Goal: Information Seeking & Learning: Learn about a topic

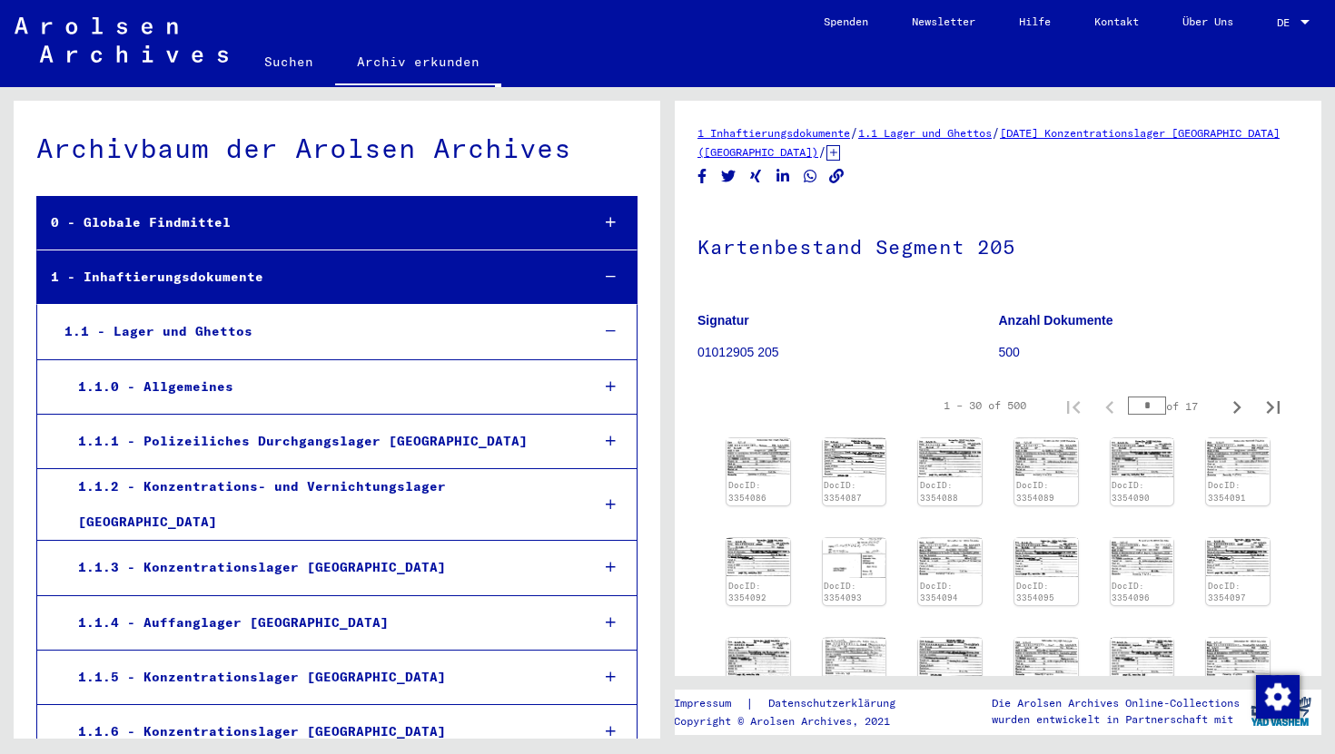
scroll to position [19575, 0]
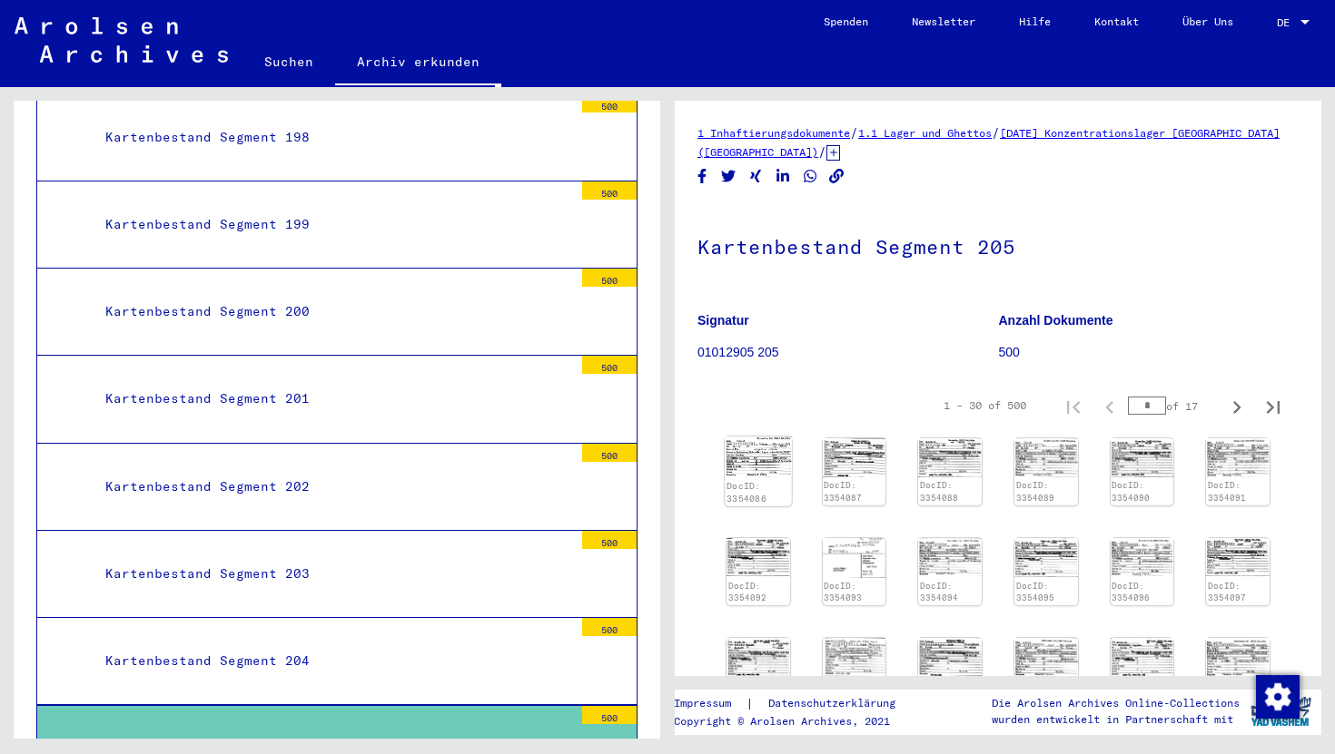
click at [771, 462] on img at bounding box center [758, 457] width 66 height 40
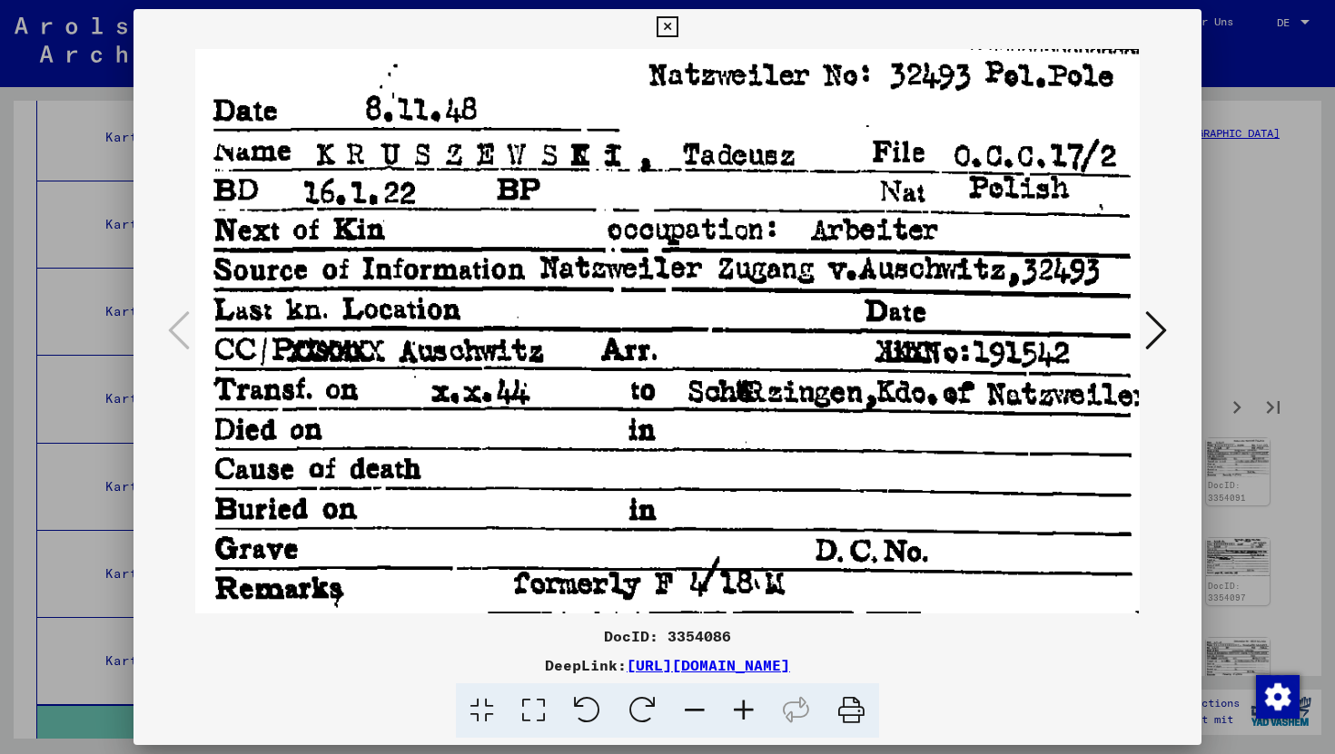
click at [659, 21] on icon at bounding box center [666, 27] width 21 height 22
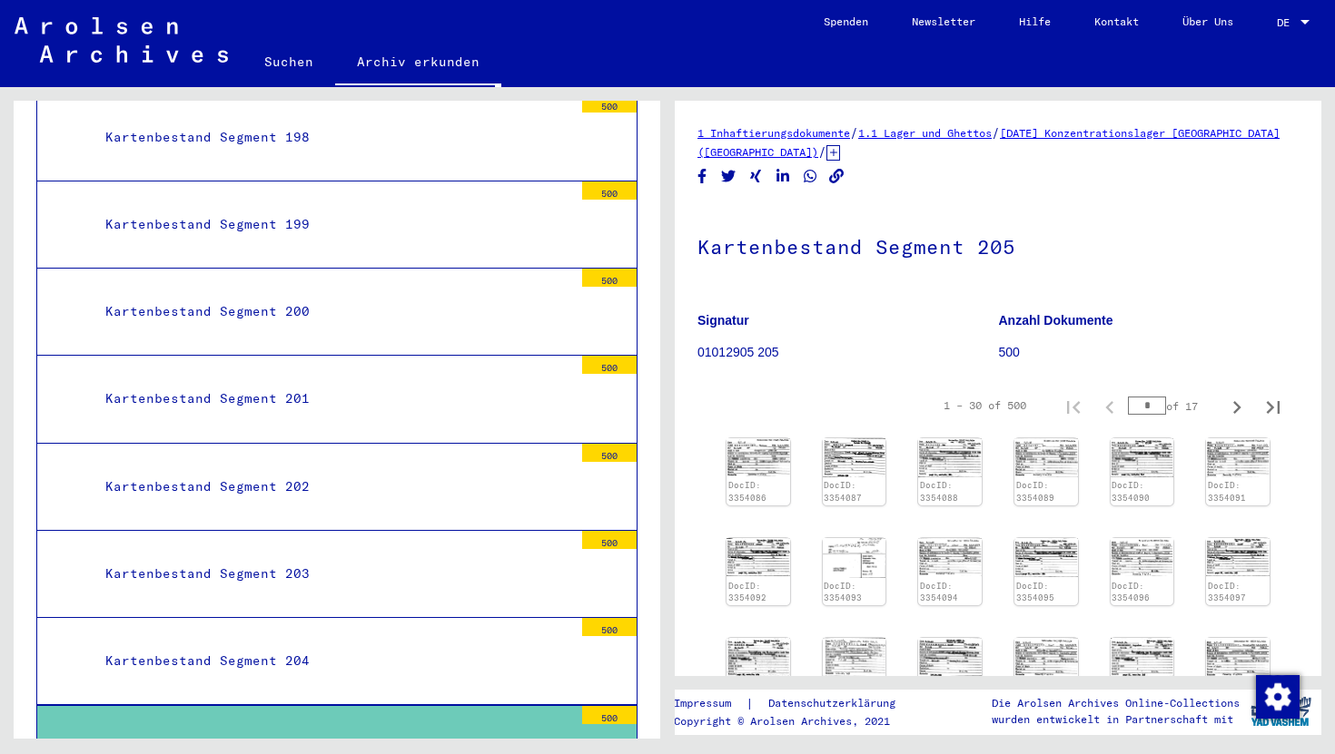
click at [322, 644] on div "Kartenbestand Segment 204" at bounding box center [332, 661] width 481 height 35
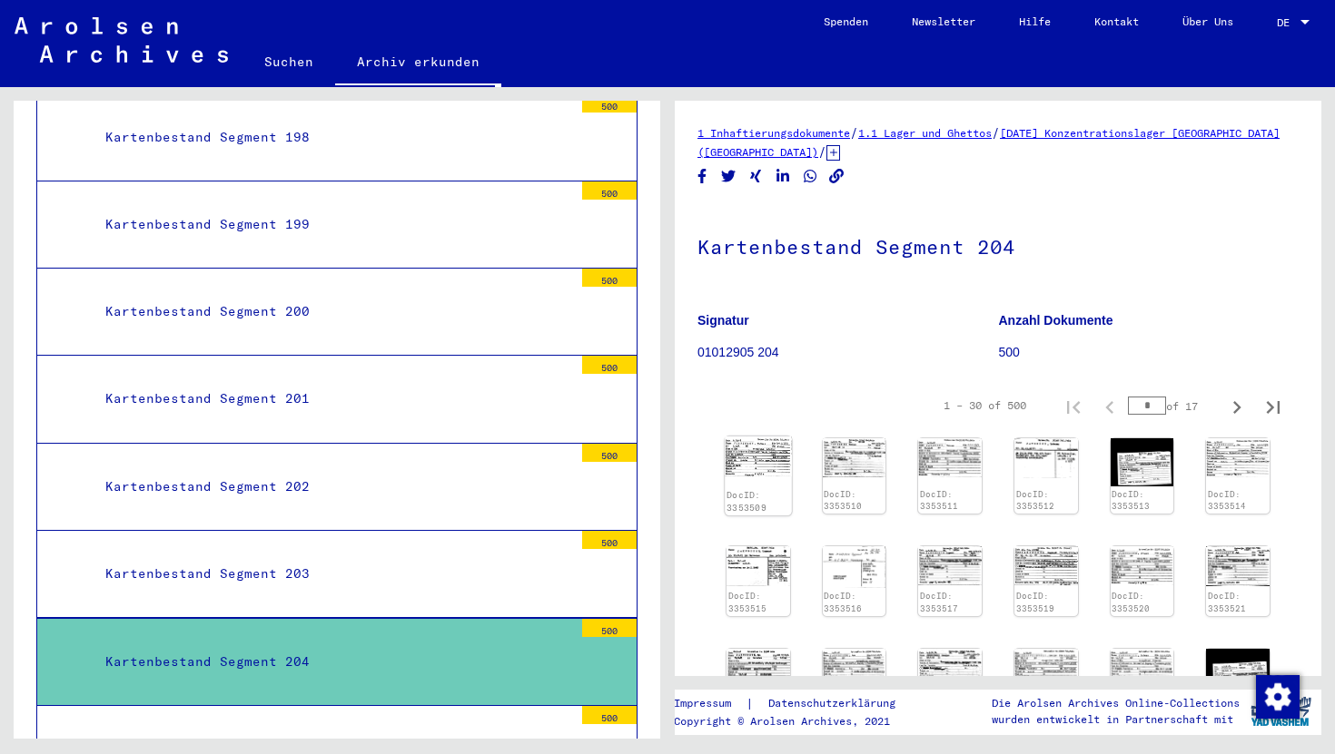
click at [755, 465] on img at bounding box center [758, 457] width 66 height 40
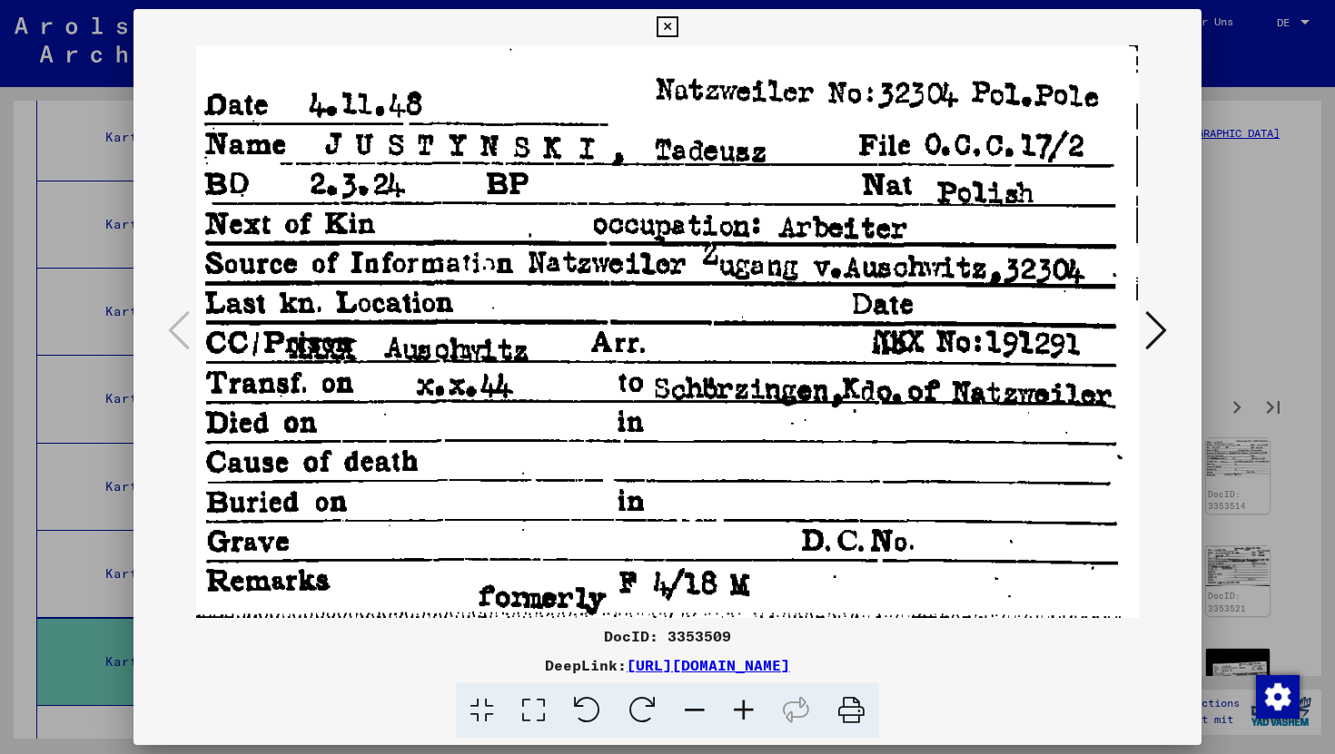
click at [664, 26] on icon at bounding box center [666, 27] width 21 height 22
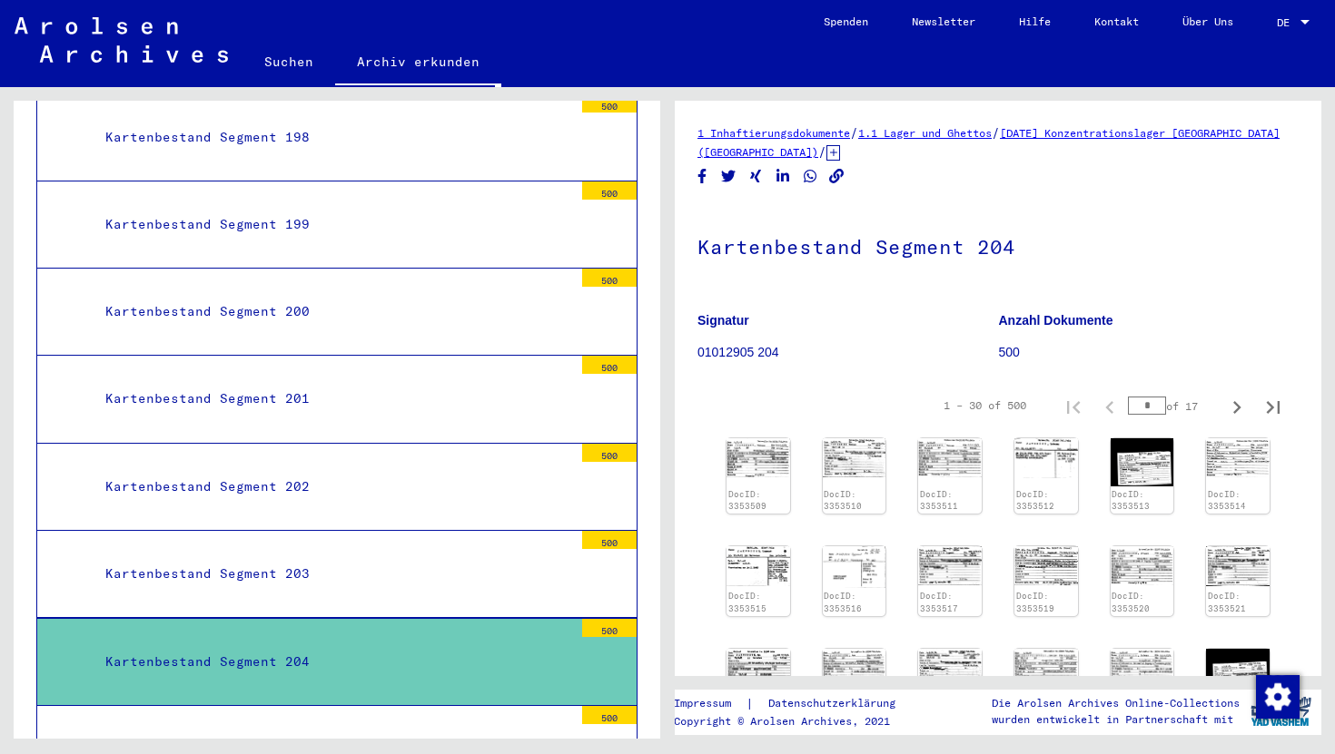
click at [338, 557] on div "Kartenbestand Segment 203" at bounding box center [332, 574] width 481 height 35
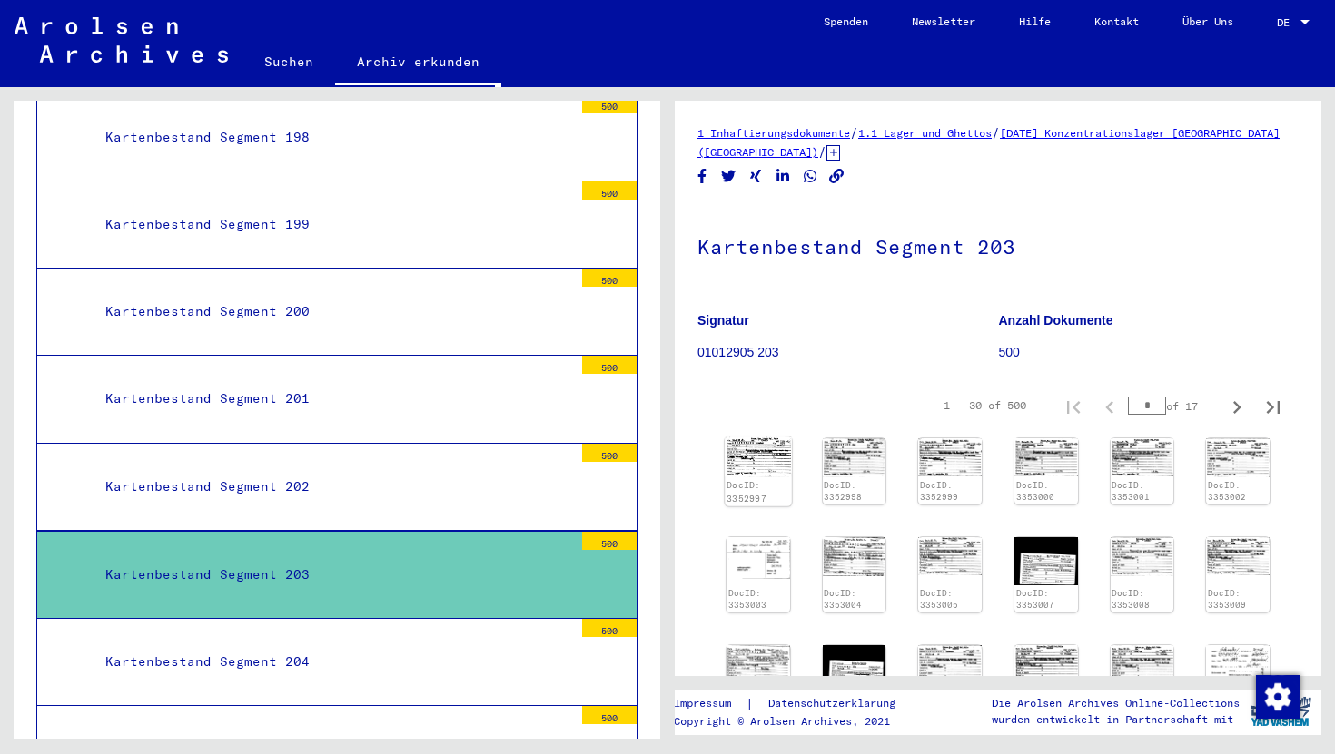
click at [735, 442] on img at bounding box center [758, 457] width 66 height 40
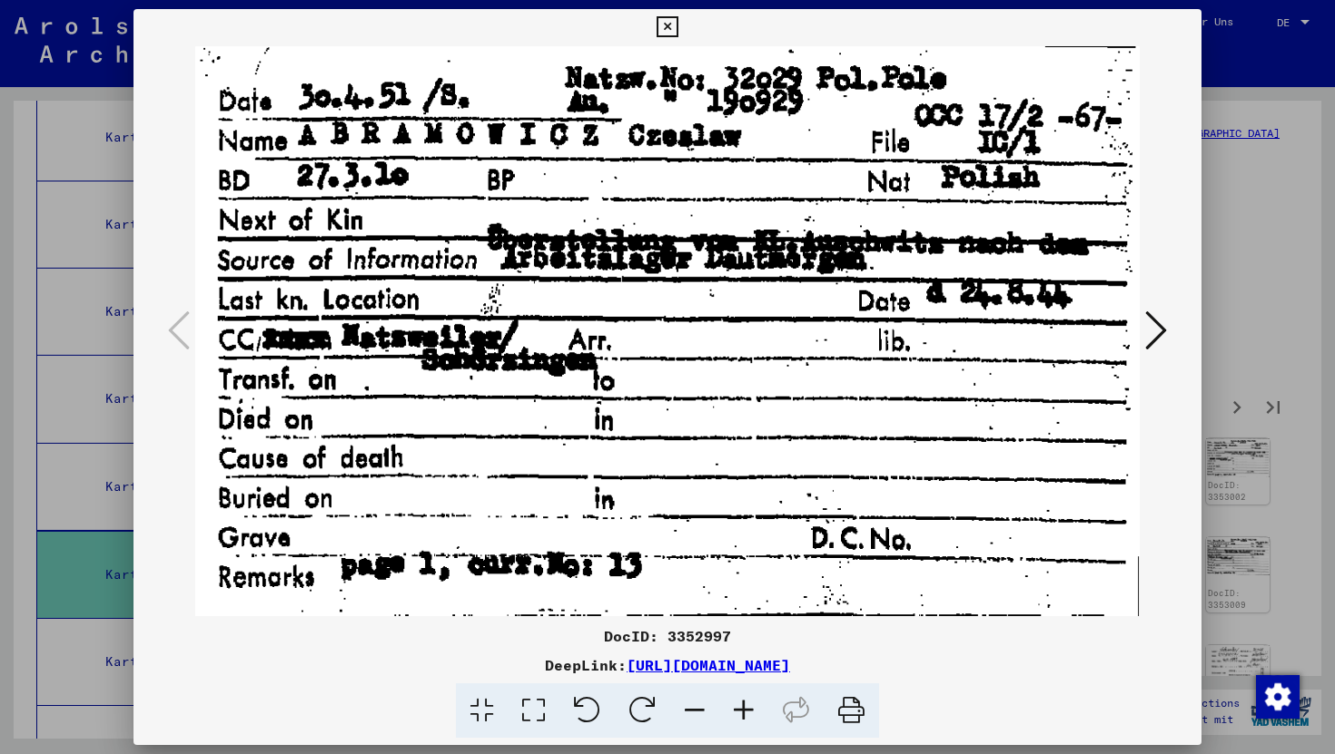
click at [1164, 327] on icon at bounding box center [1156, 331] width 22 height 44
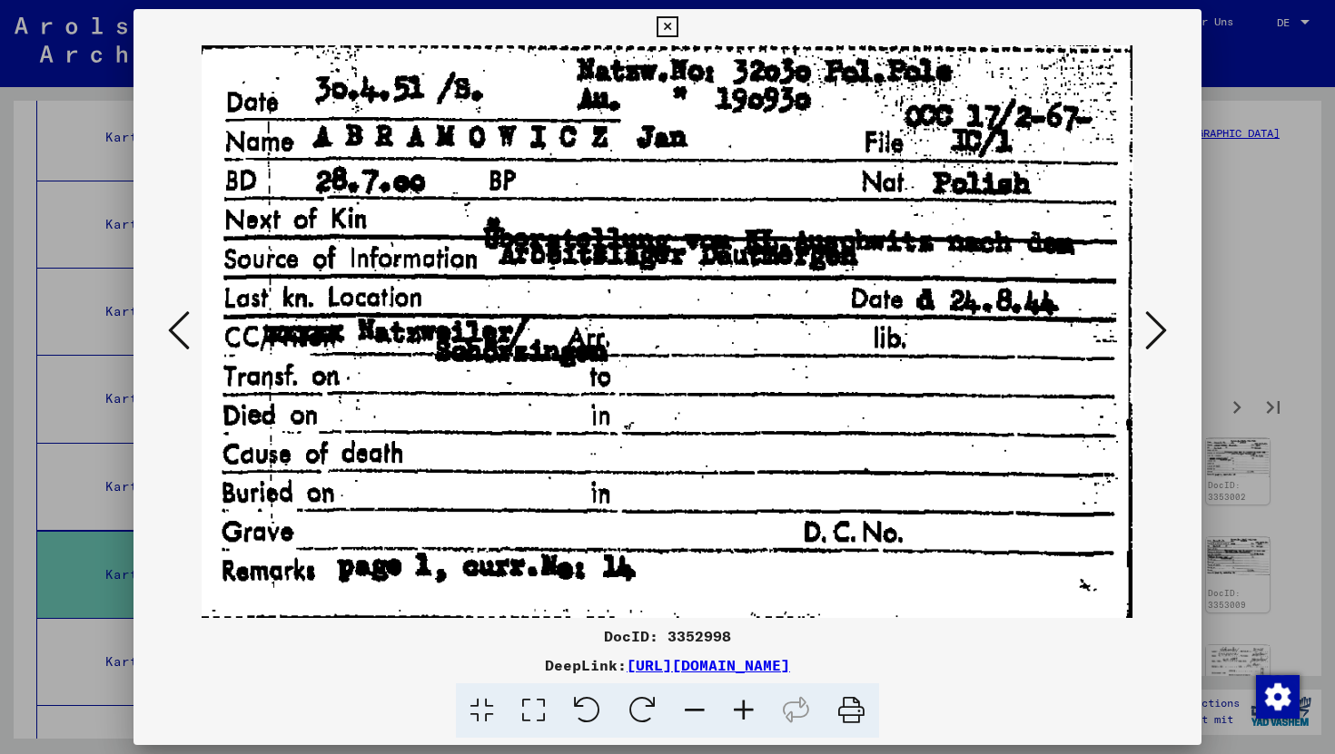
click at [1164, 327] on icon at bounding box center [1156, 331] width 22 height 44
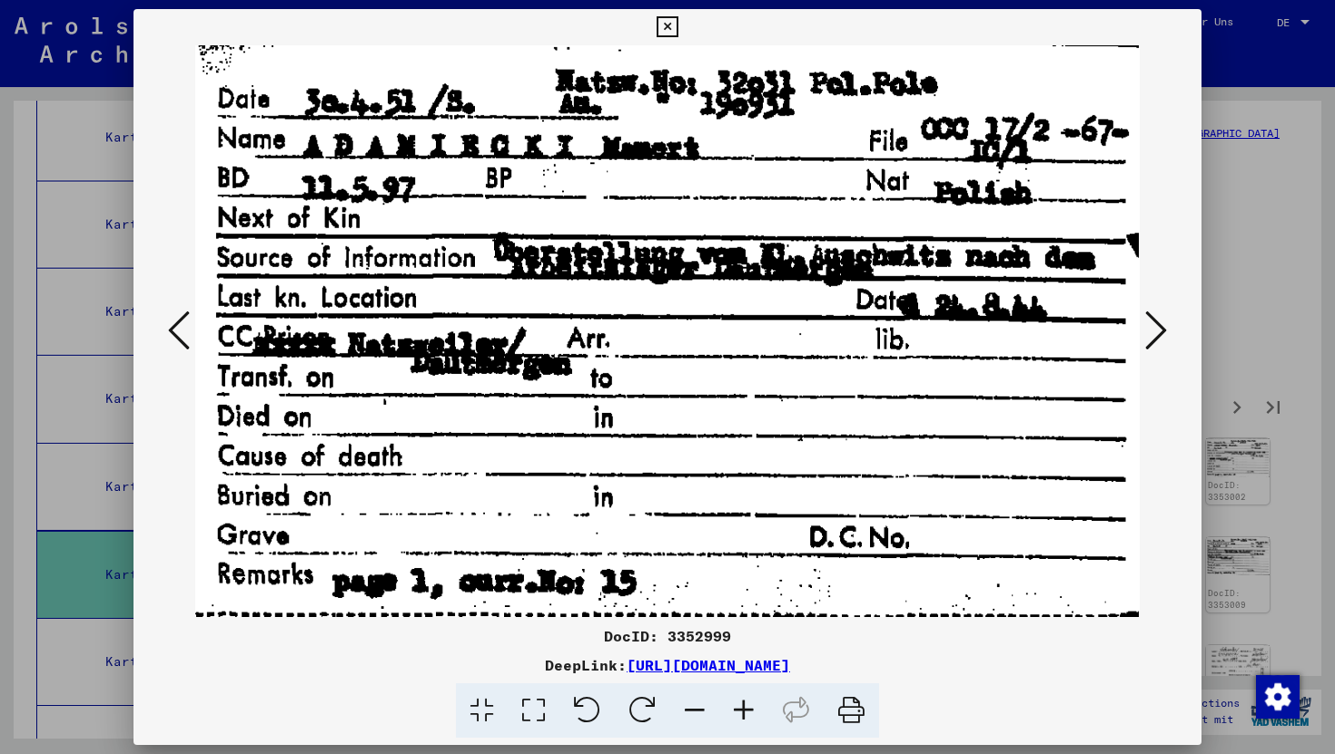
click at [671, 28] on icon at bounding box center [666, 27] width 21 height 22
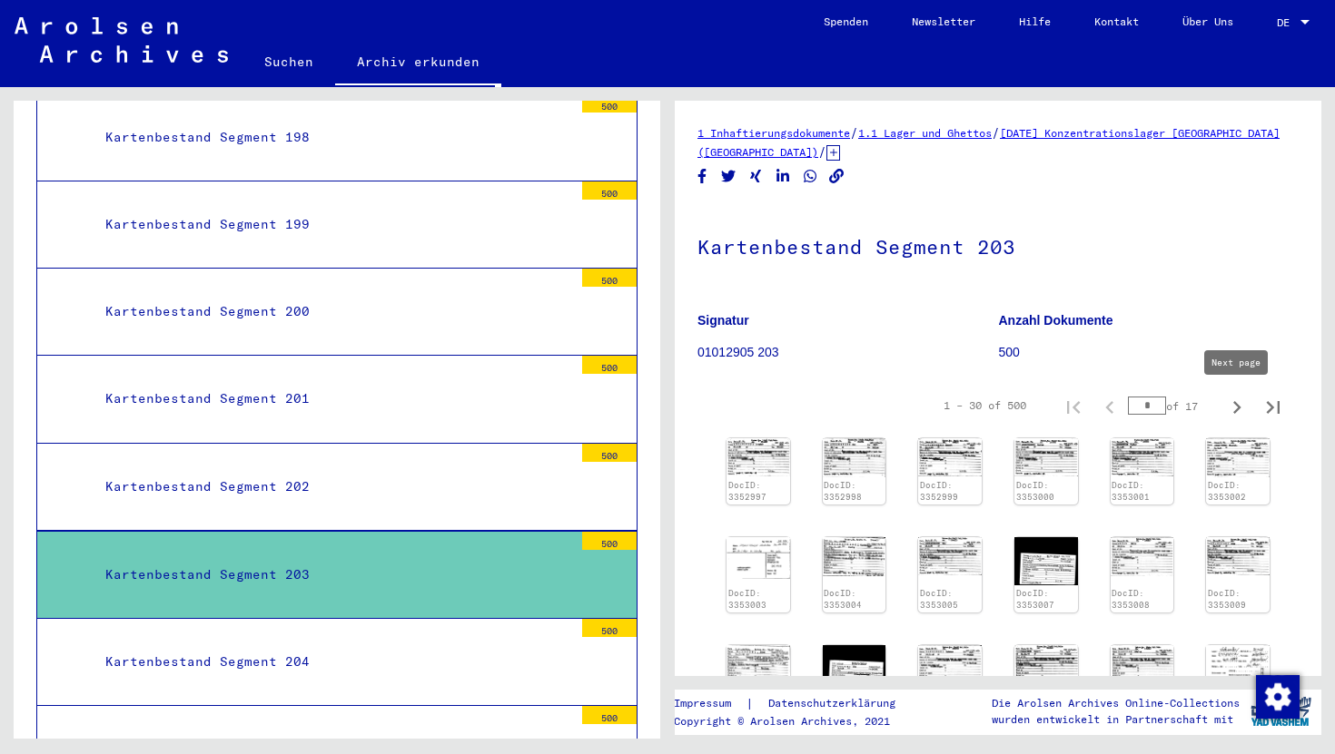
click at [1232, 409] on icon "Next page" at bounding box center [1236, 407] width 25 height 25
type input "*"
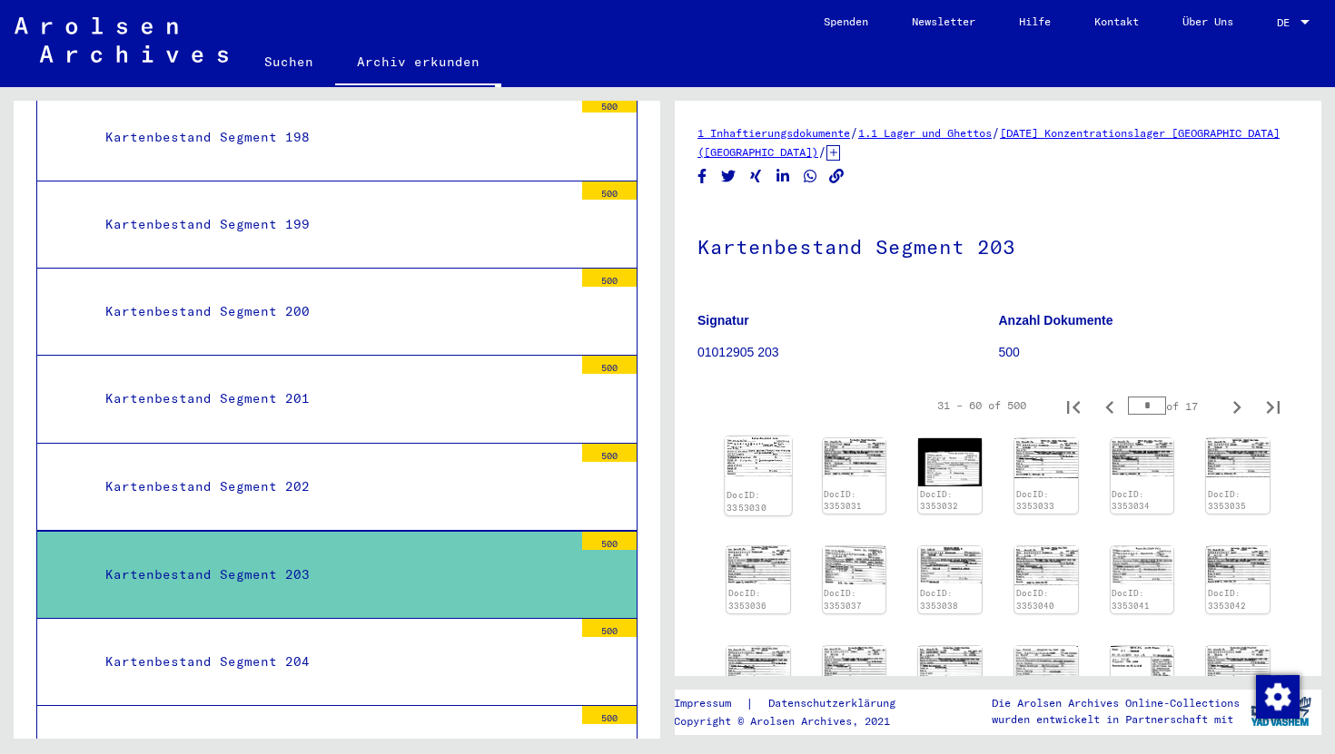
click at [745, 458] on img at bounding box center [758, 457] width 66 height 40
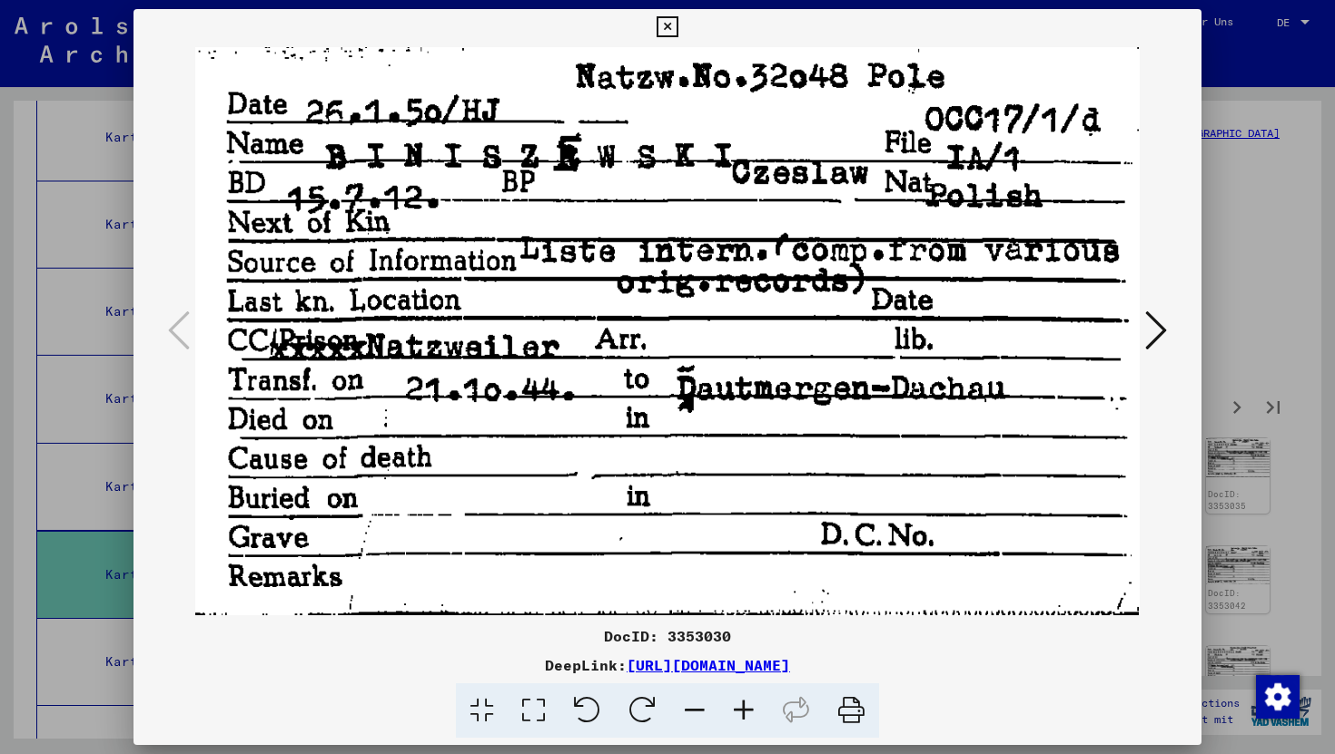
click at [1145, 330] on icon at bounding box center [1156, 331] width 22 height 44
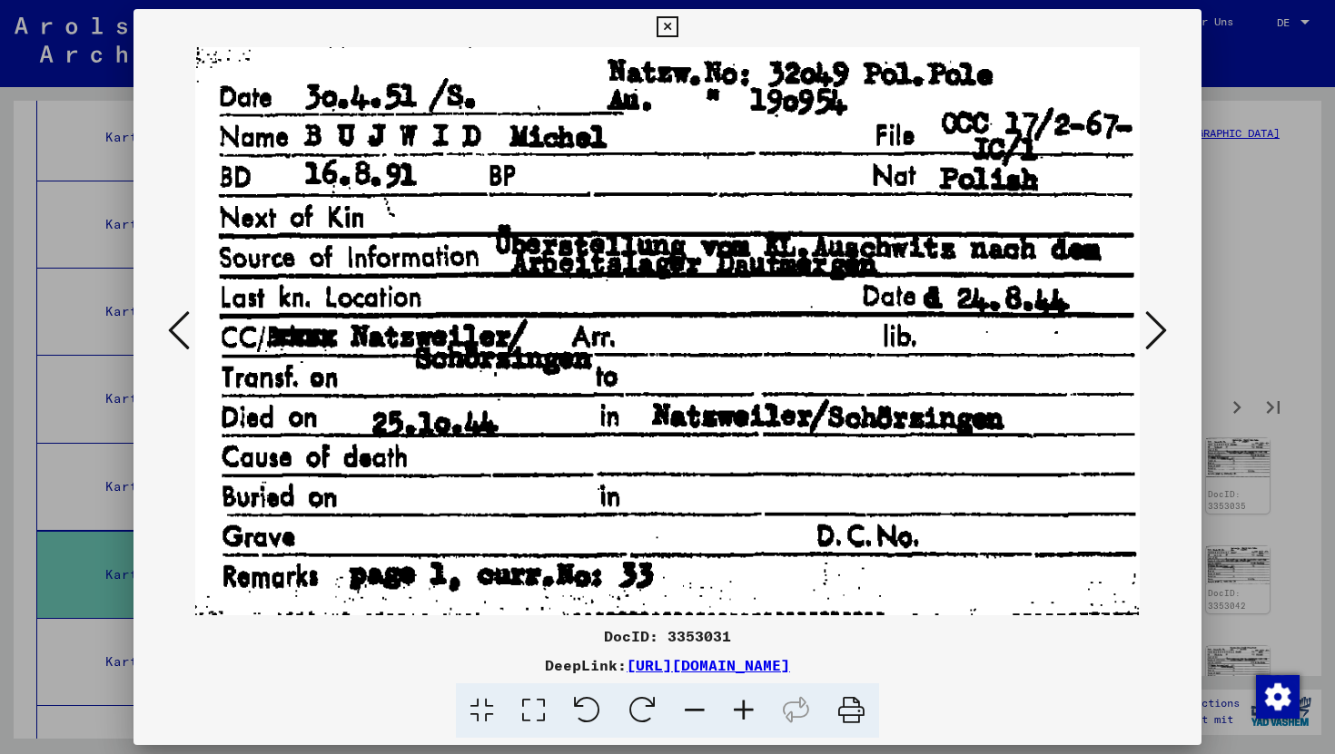
click at [1145, 330] on icon at bounding box center [1156, 331] width 22 height 44
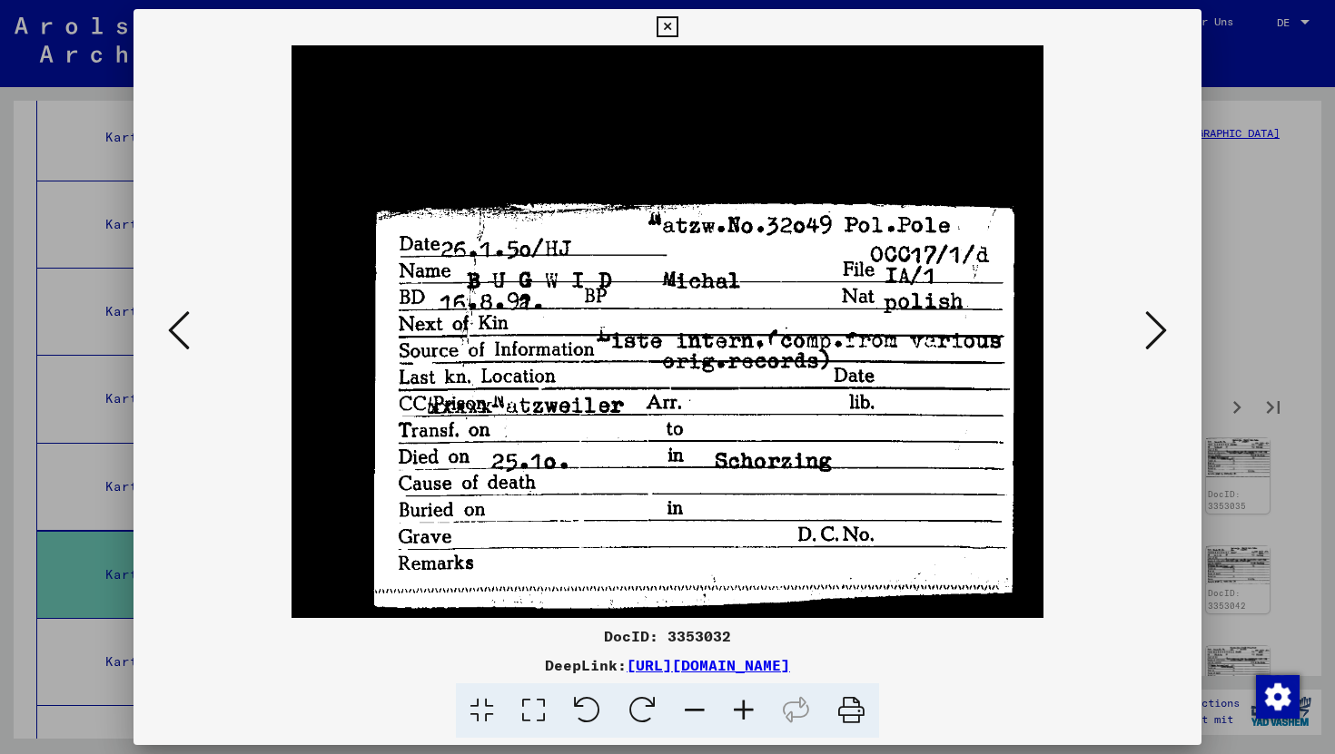
click at [1145, 330] on icon at bounding box center [1156, 331] width 22 height 44
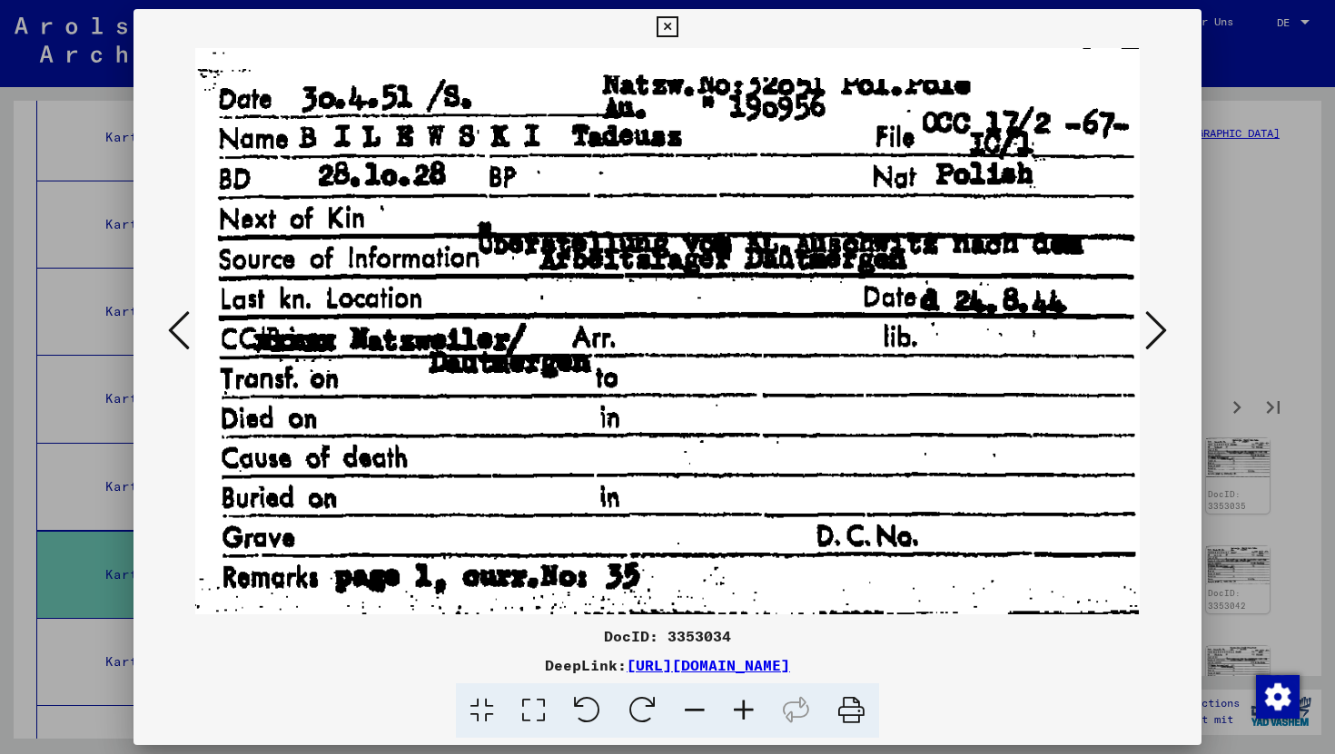
click at [1145, 330] on icon at bounding box center [1156, 331] width 22 height 44
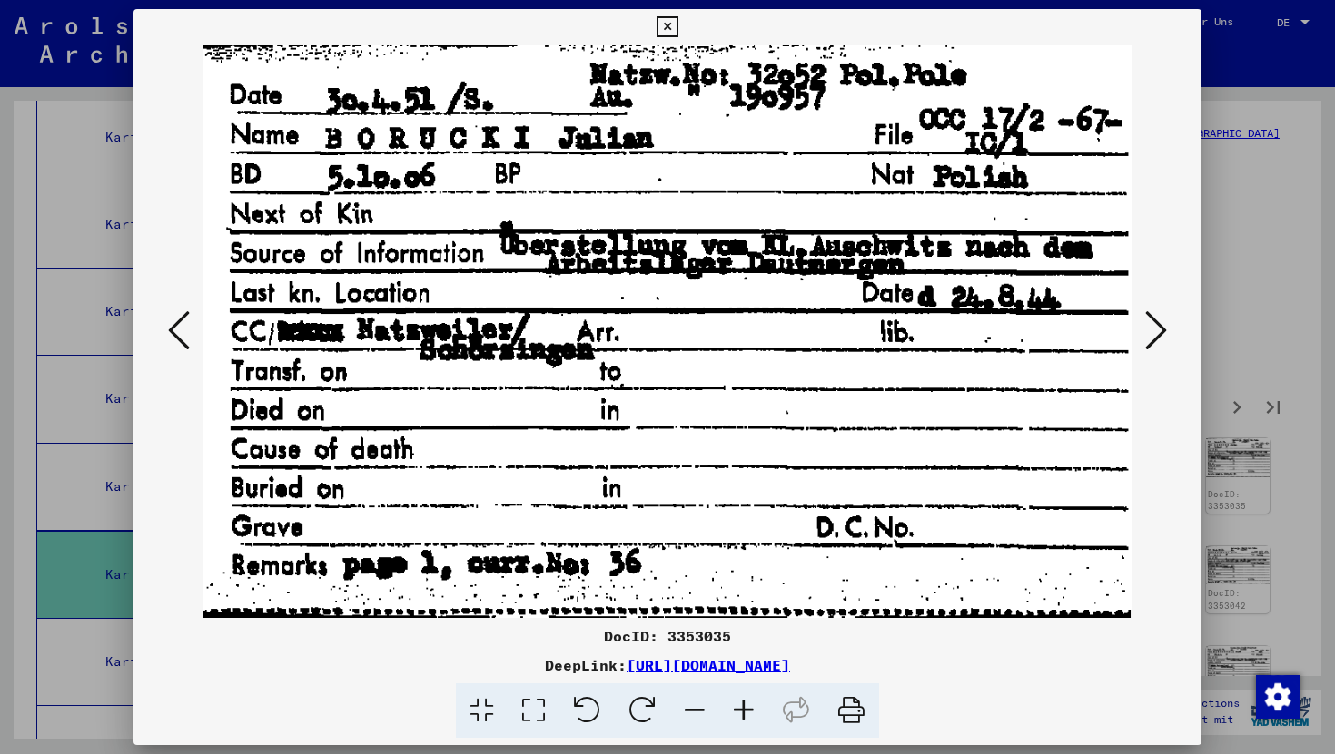
click at [1145, 330] on icon at bounding box center [1156, 331] width 22 height 44
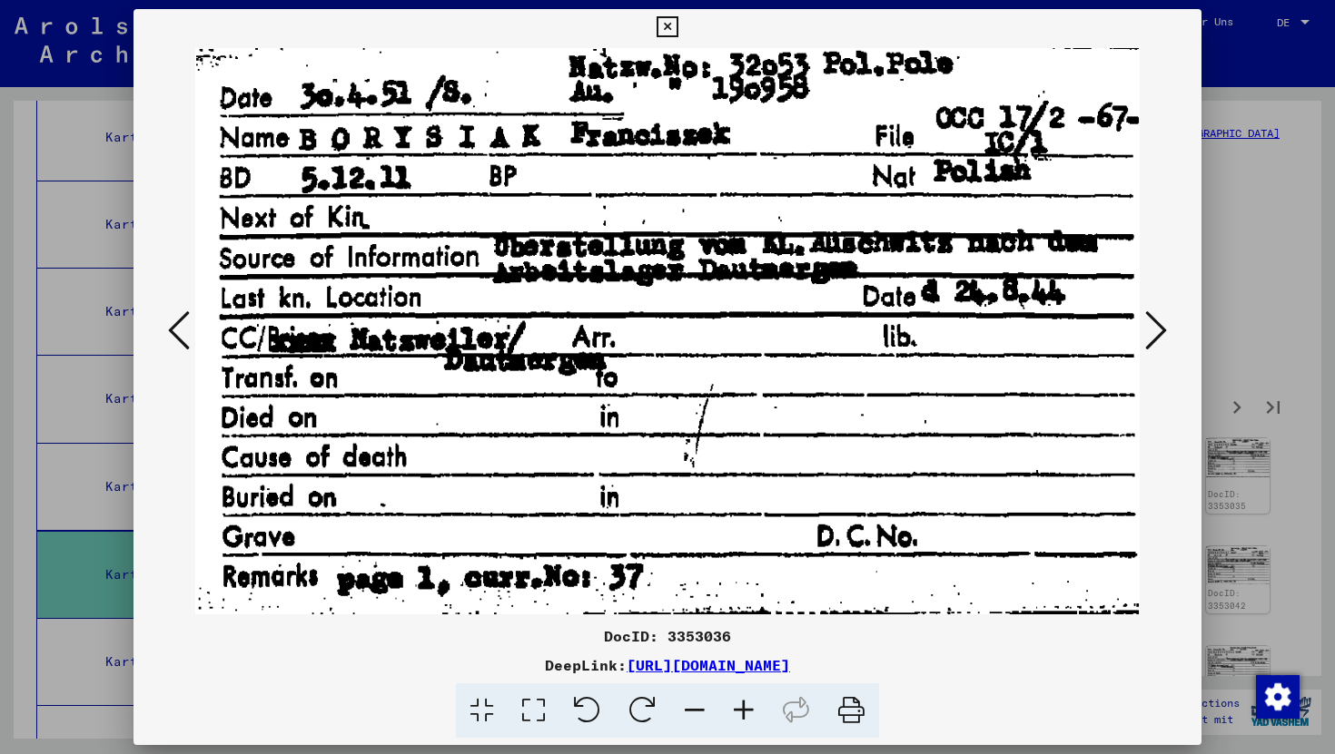
click at [1145, 330] on icon at bounding box center [1156, 331] width 22 height 44
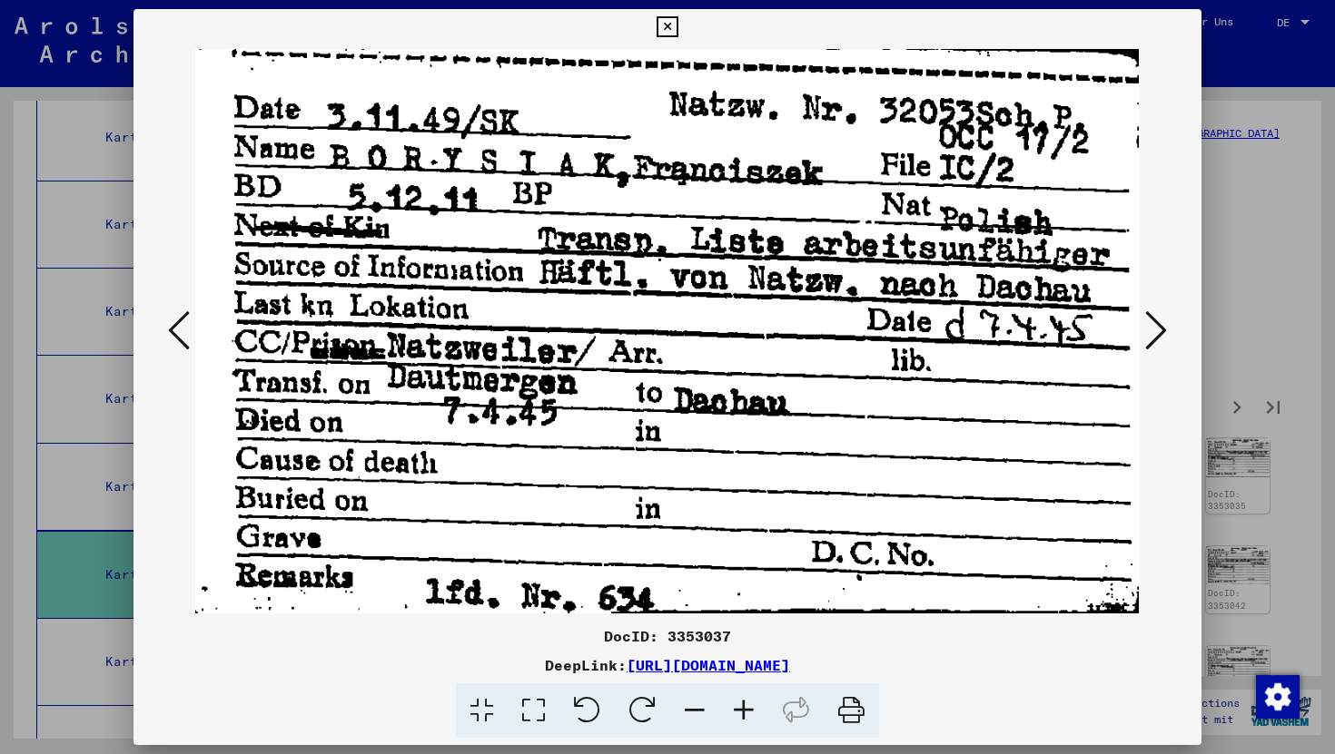
click at [1145, 330] on icon at bounding box center [1156, 331] width 22 height 44
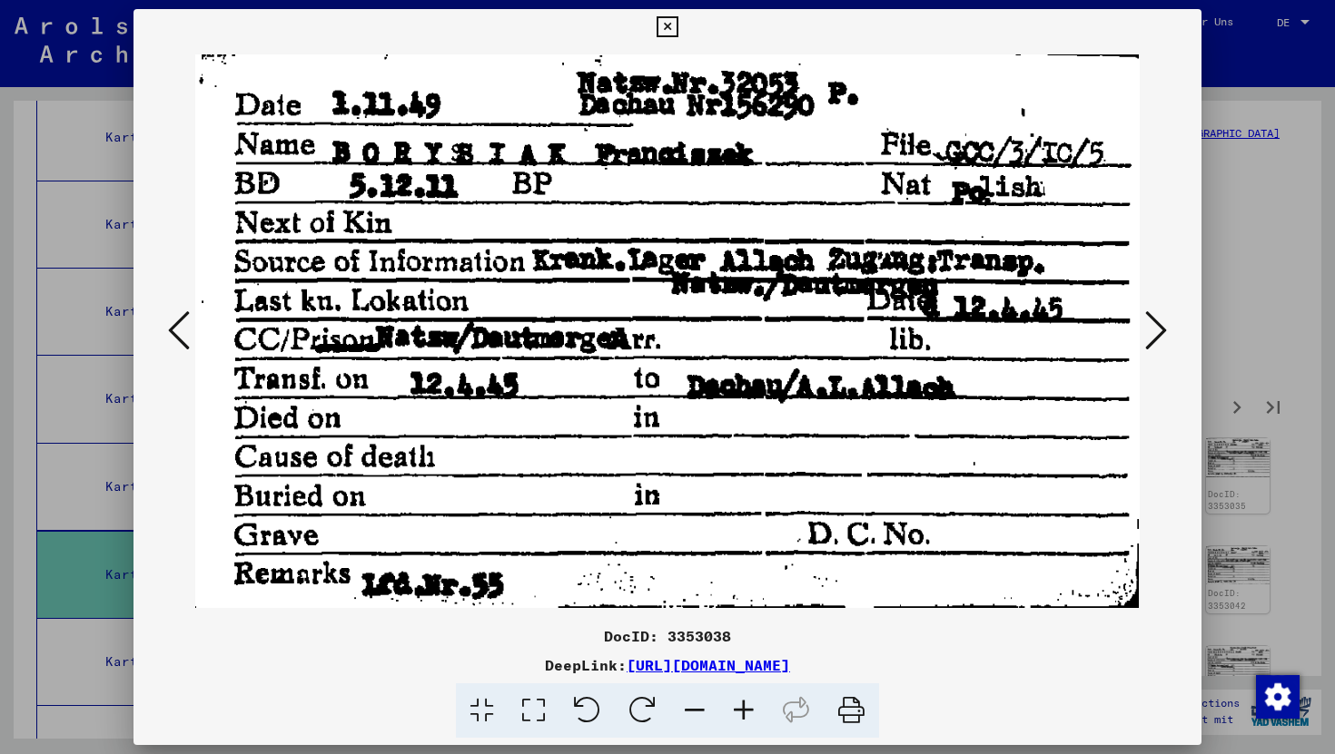
click at [1145, 330] on icon at bounding box center [1156, 331] width 22 height 44
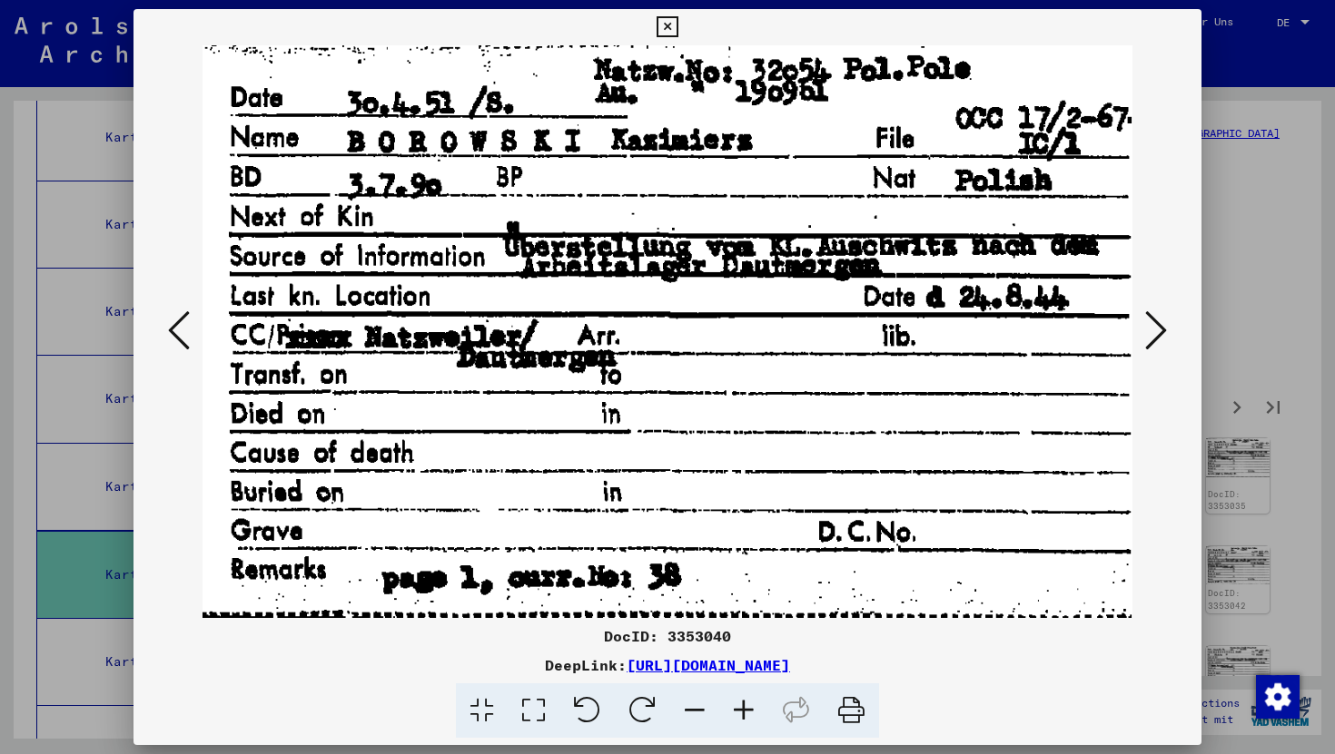
click at [1145, 330] on icon at bounding box center [1156, 331] width 22 height 44
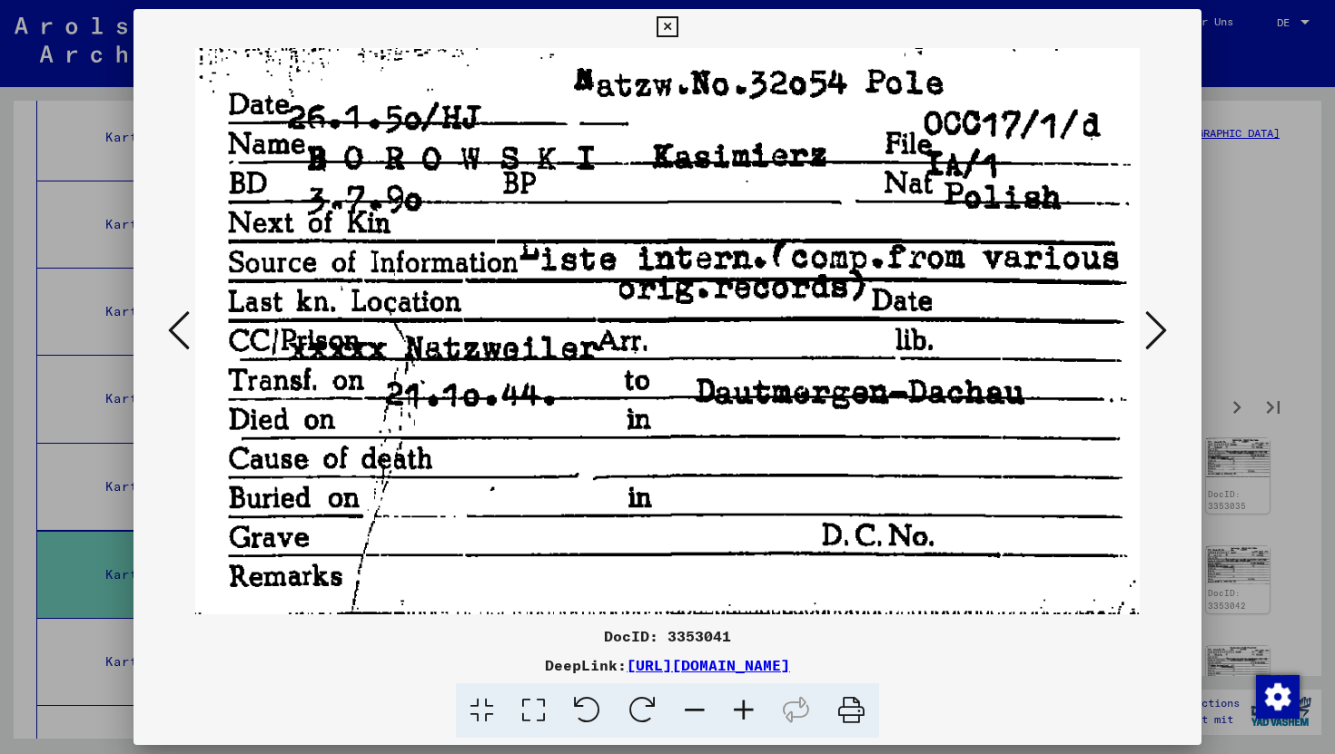
click at [1145, 330] on icon at bounding box center [1156, 331] width 22 height 44
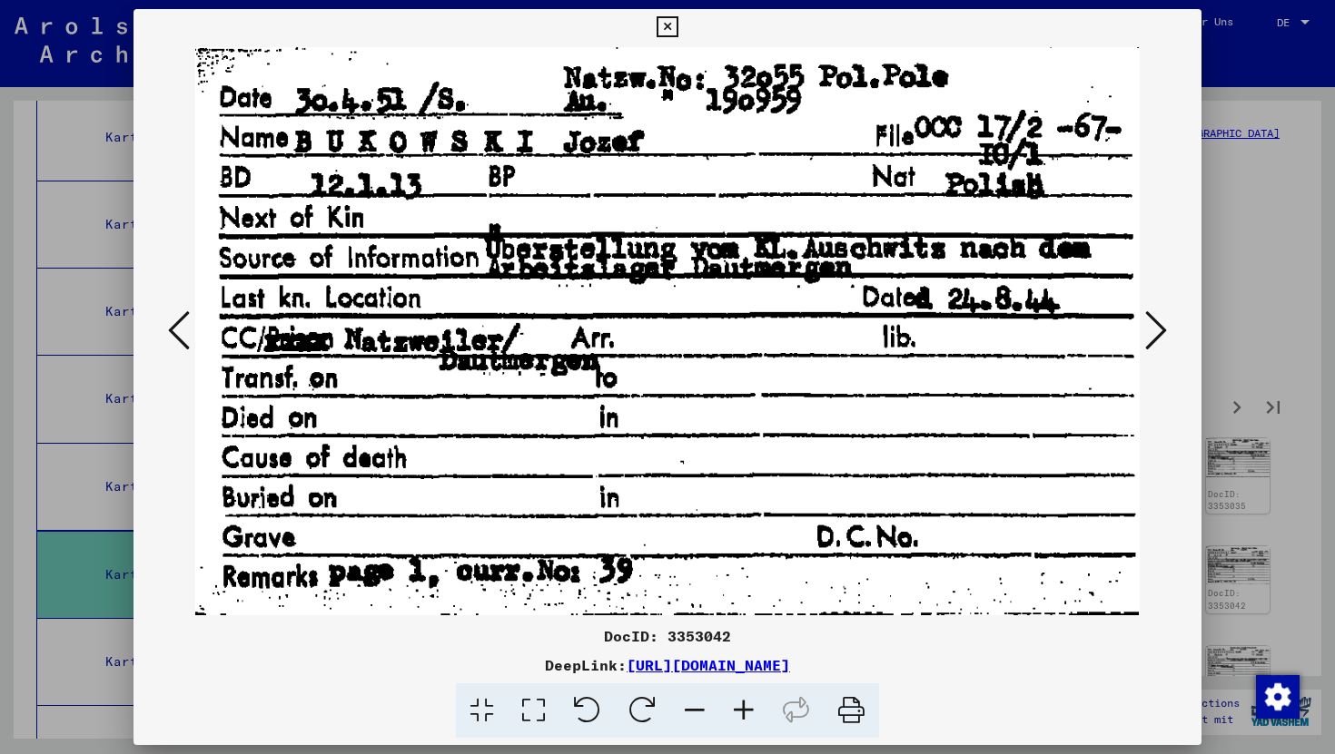
click at [1145, 330] on icon at bounding box center [1156, 331] width 22 height 44
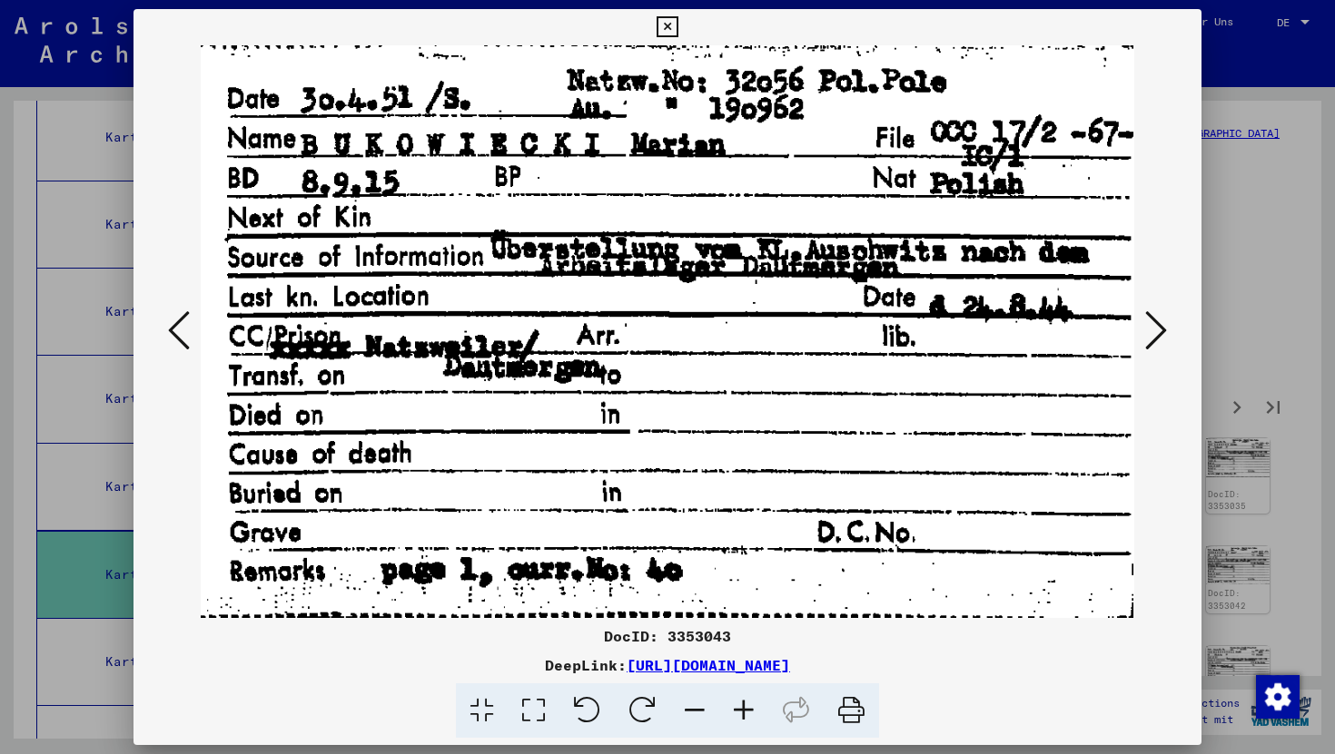
click at [1145, 330] on icon at bounding box center [1156, 331] width 22 height 44
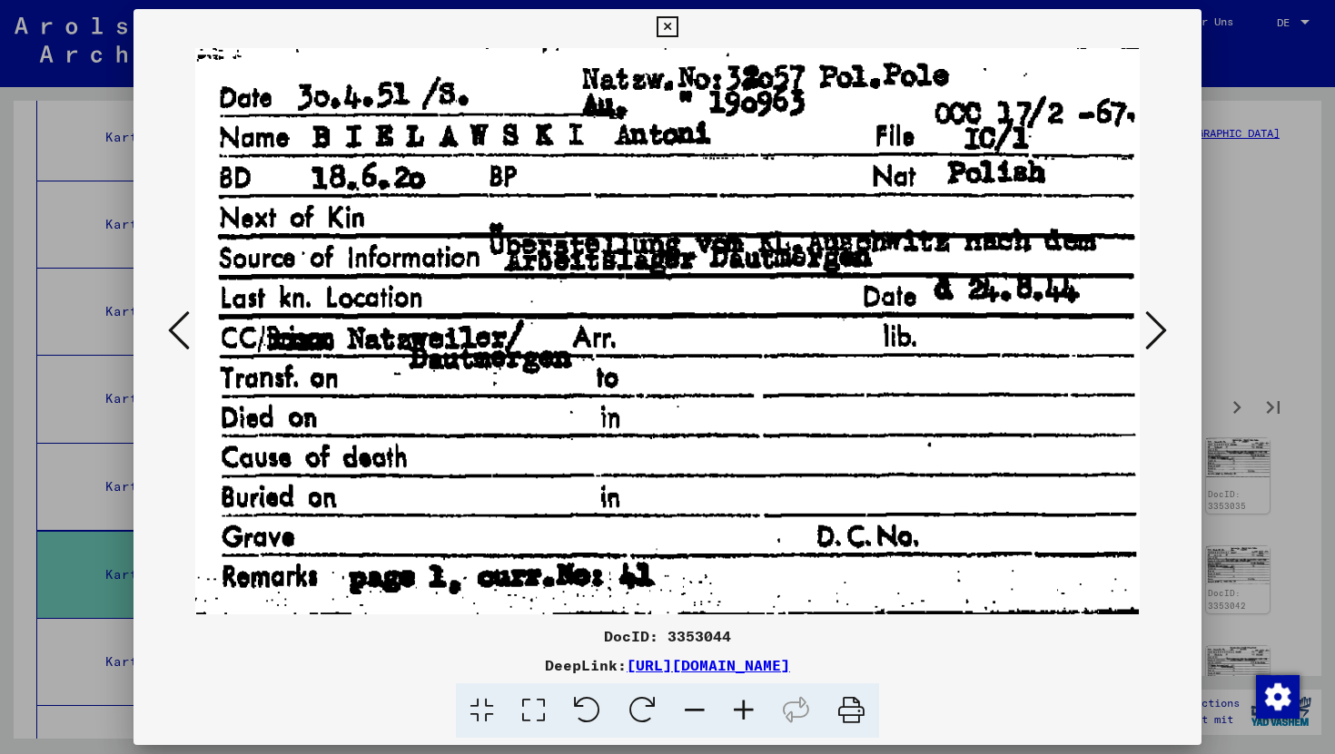
click at [1145, 330] on icon at bounding box center [1156, 331] width 22 height 44
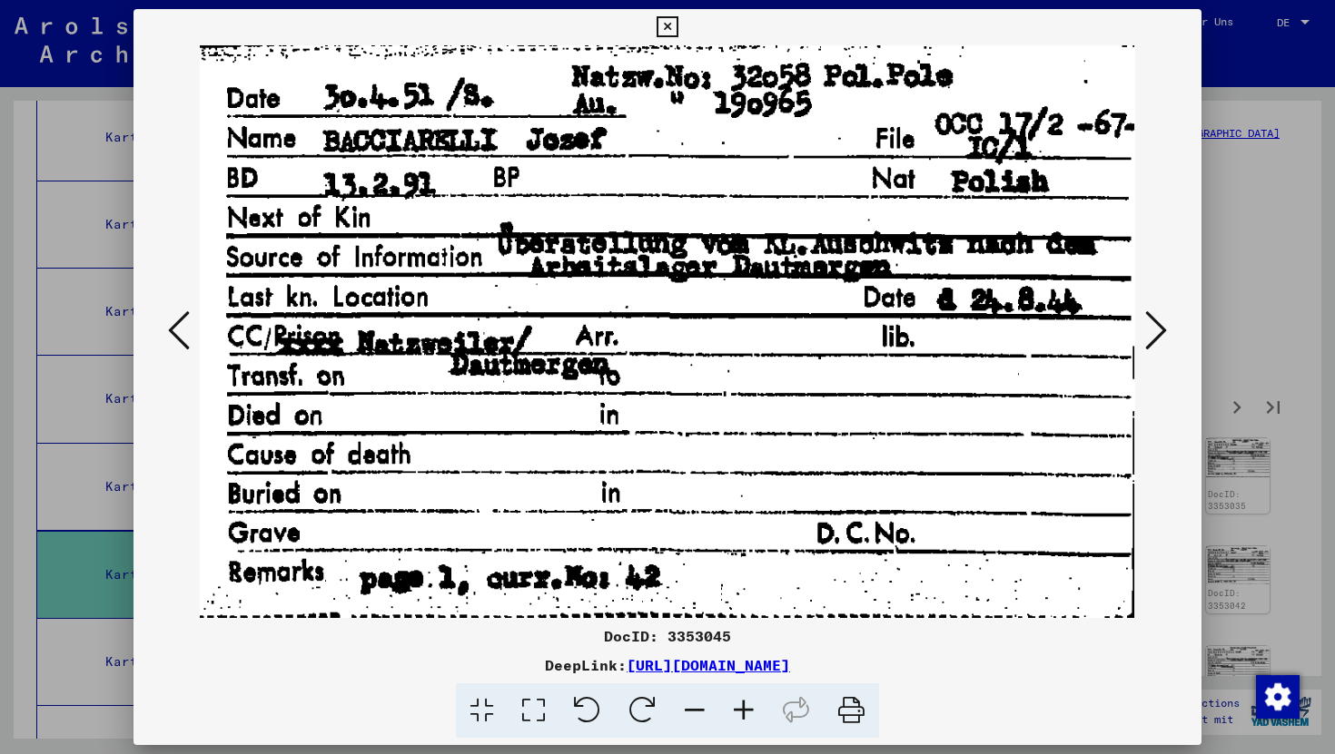
click at [1139, 330] on button at bounding box center [1155, 332] width 33 height 52
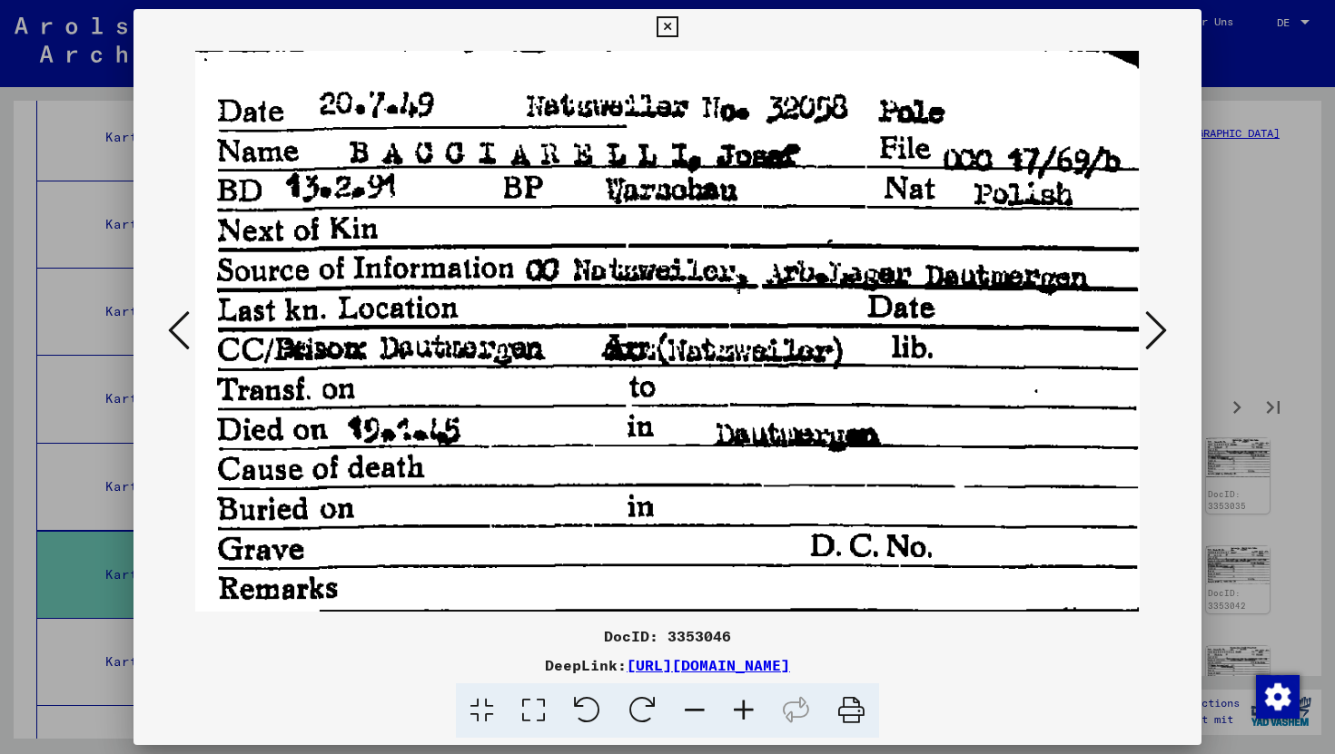
click at [1139, 330] on button at bounding box center [1155, 332] width 33 height 52
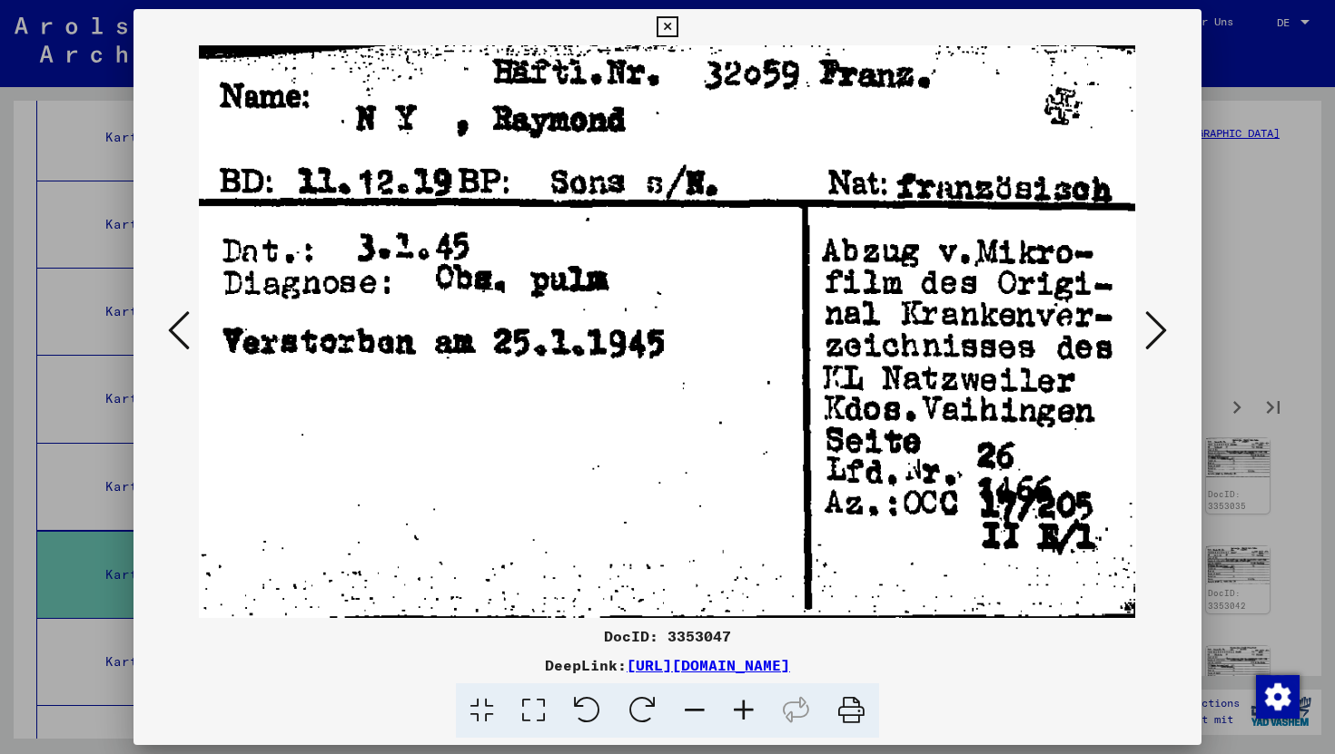
click at [1139, 330] on button at bounding box center [1155, 332] width 33 height 52
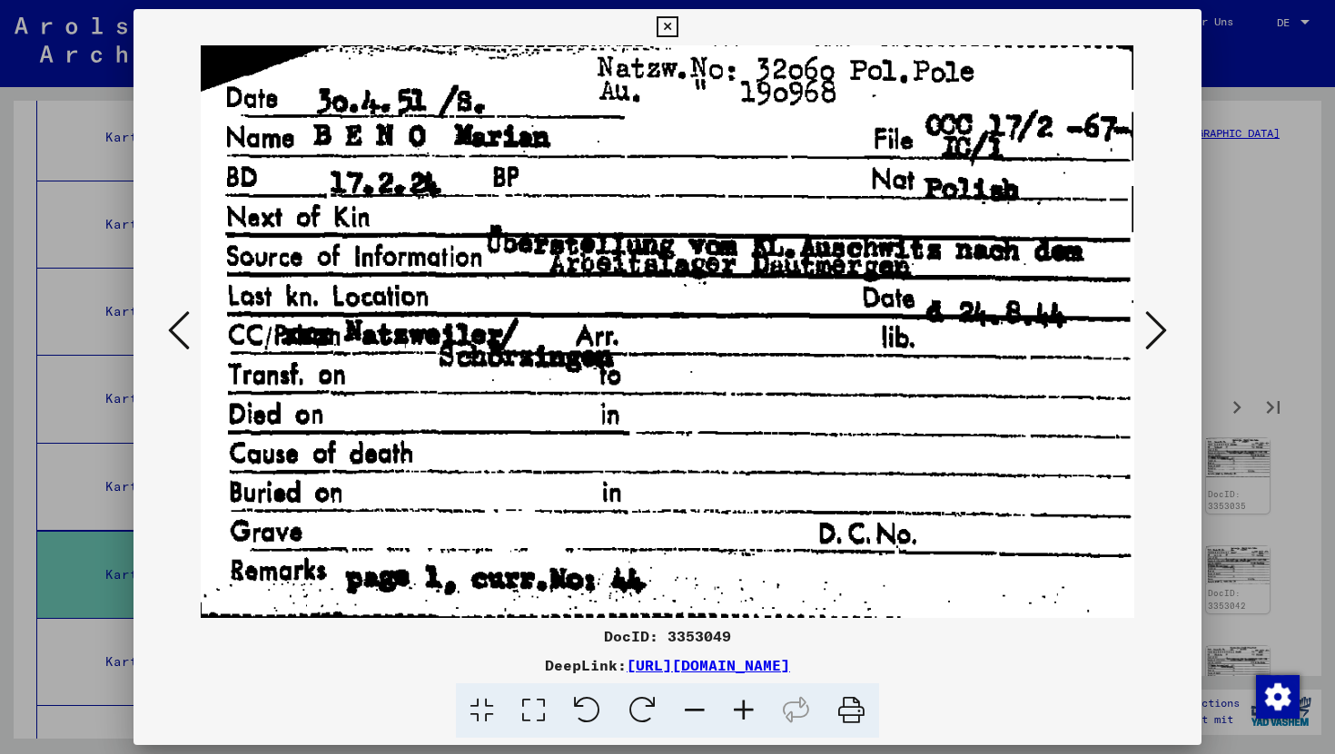
click at [1139, 330] on button at bounding box center [1155, 332] width 33 height 52
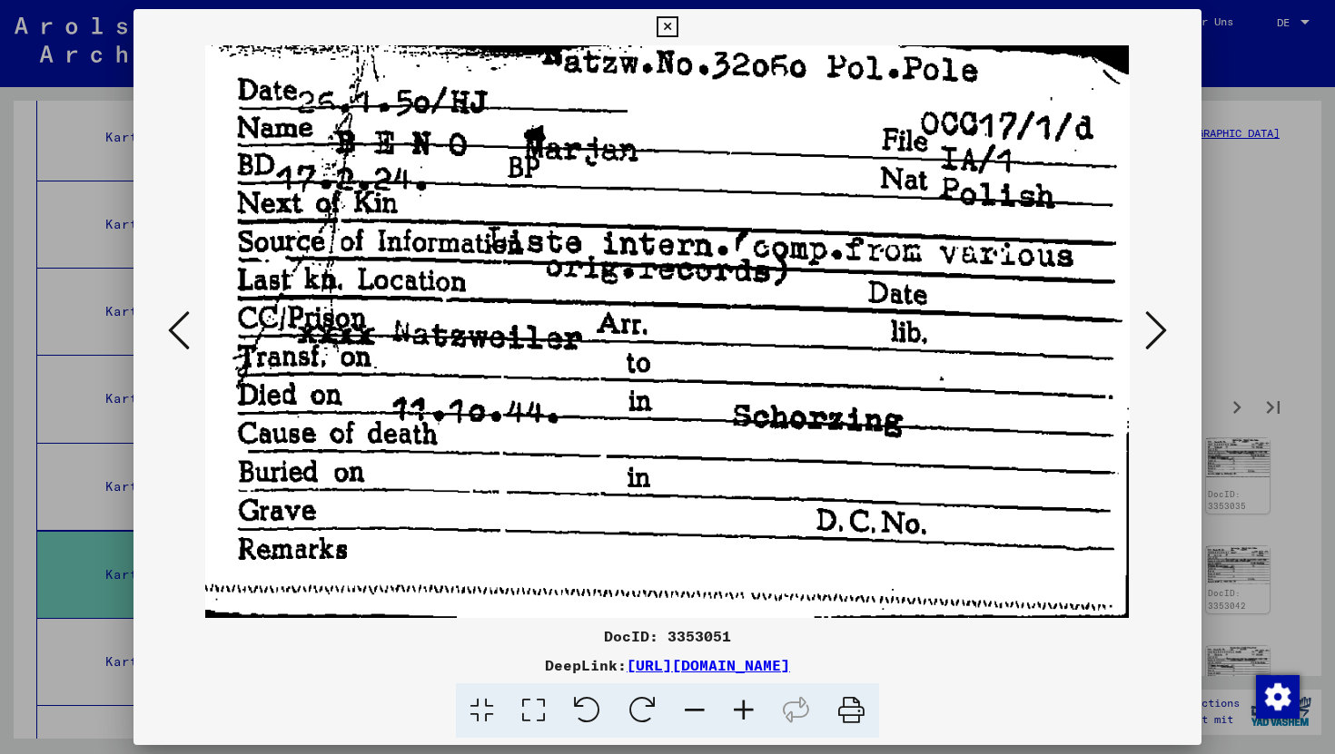
click at [1139, 330] on button at bounding box center [1155, 332] width 33 height 52
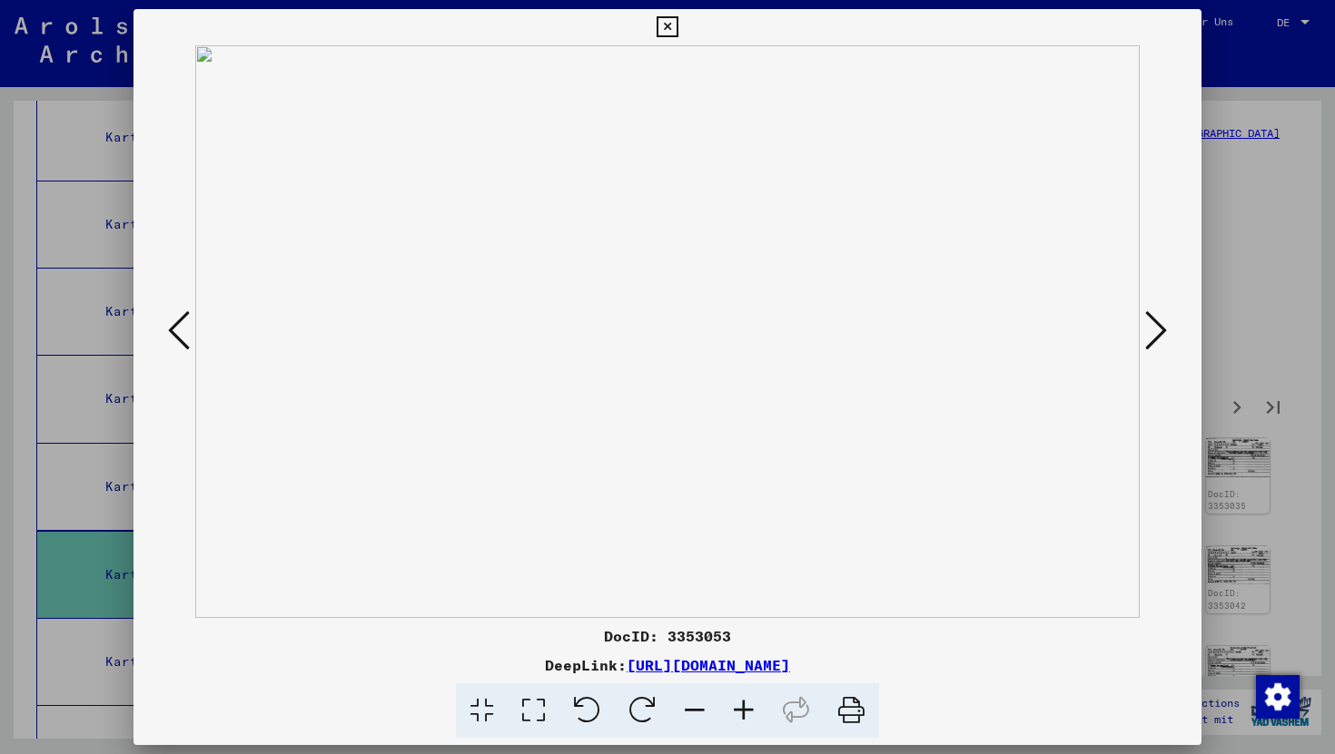
click at [1139, 330] on button at bounding box center [1155, 332] width 33 height 52
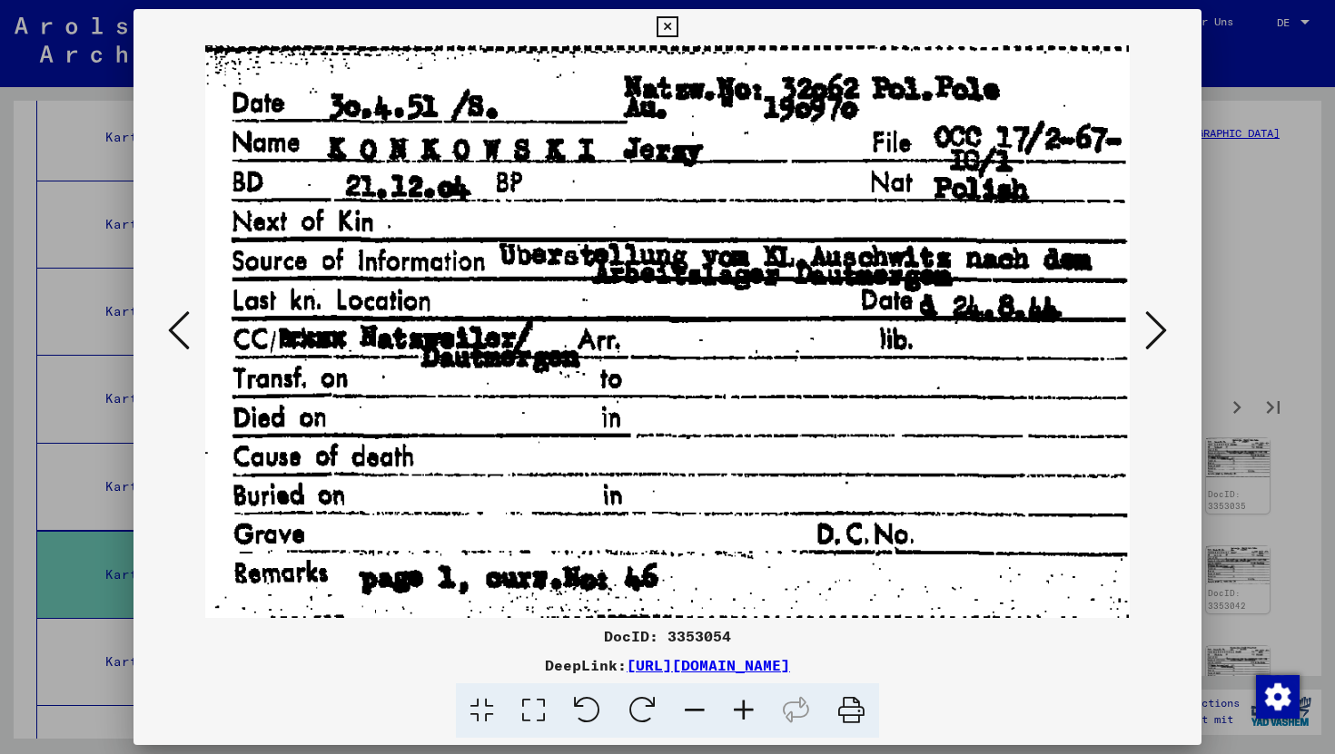
click at [1139, 330] on button at bounding box center [1155, 332] width 33 height 52
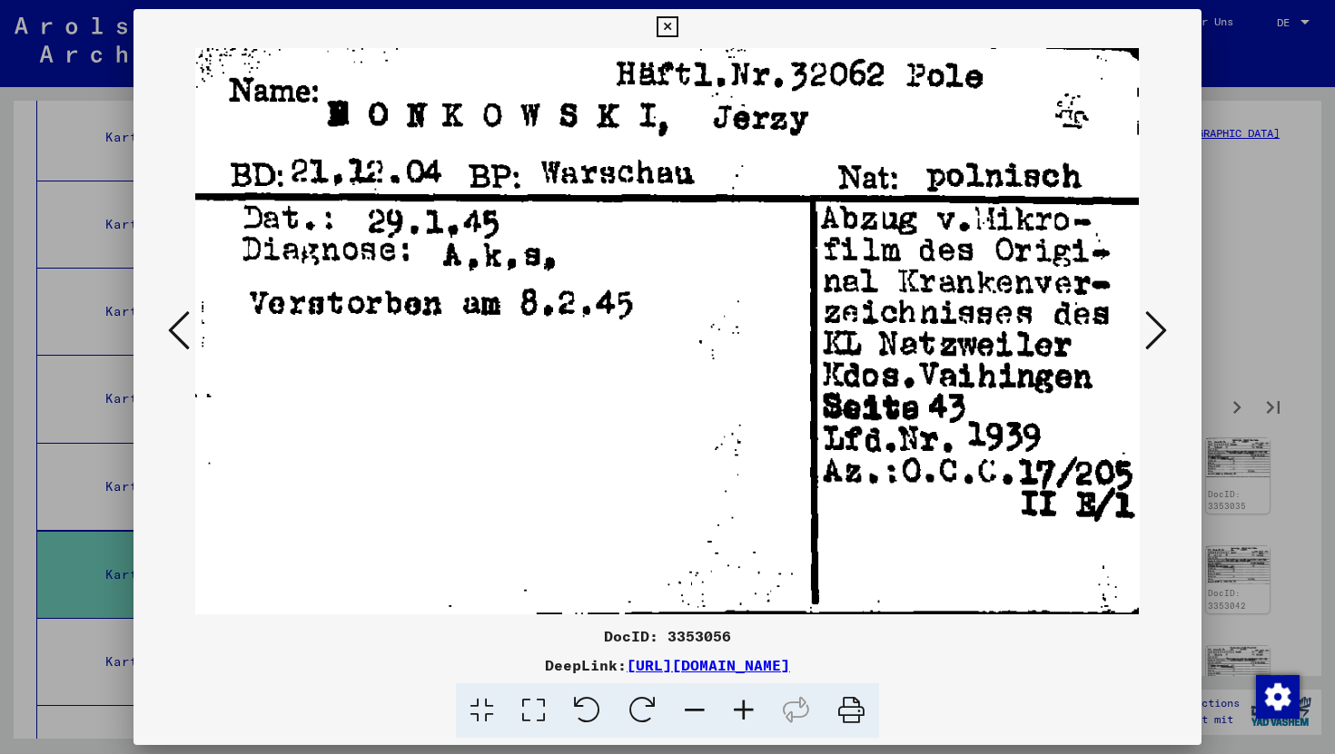
click at [1139, 330] on button at bounding box center [1155, 332] width 33 height 52
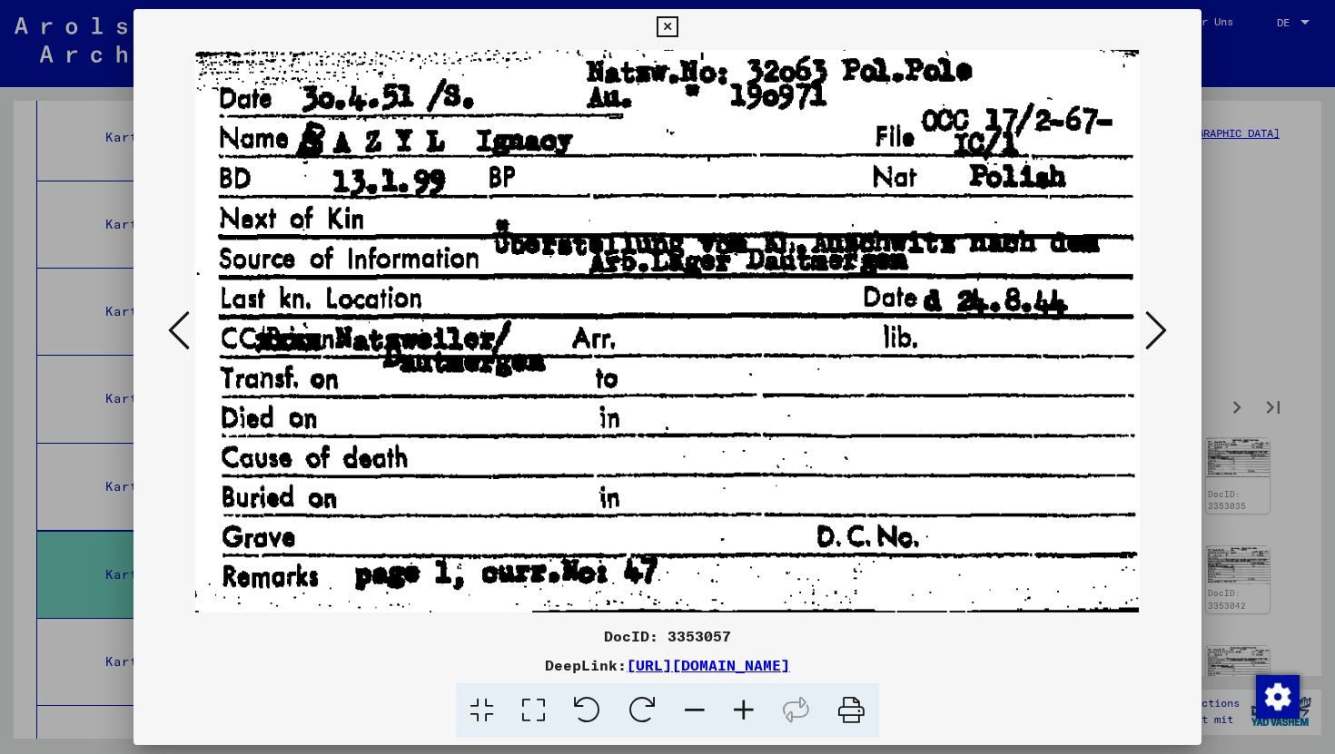
click at [1139, 330] on button at bounding box center [1155, 332] width 33 height 52
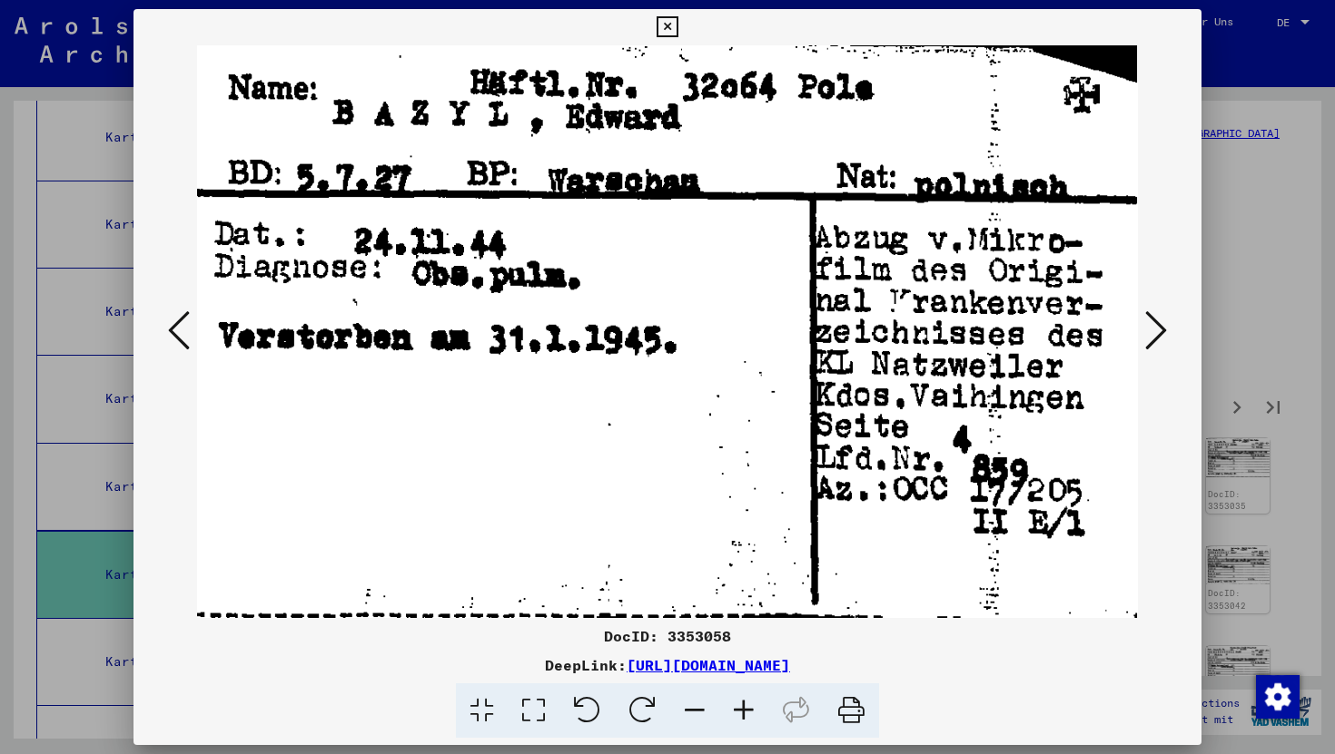
click at [1139, 330] on button at bounding box center [1155, 332] width 33 height 52
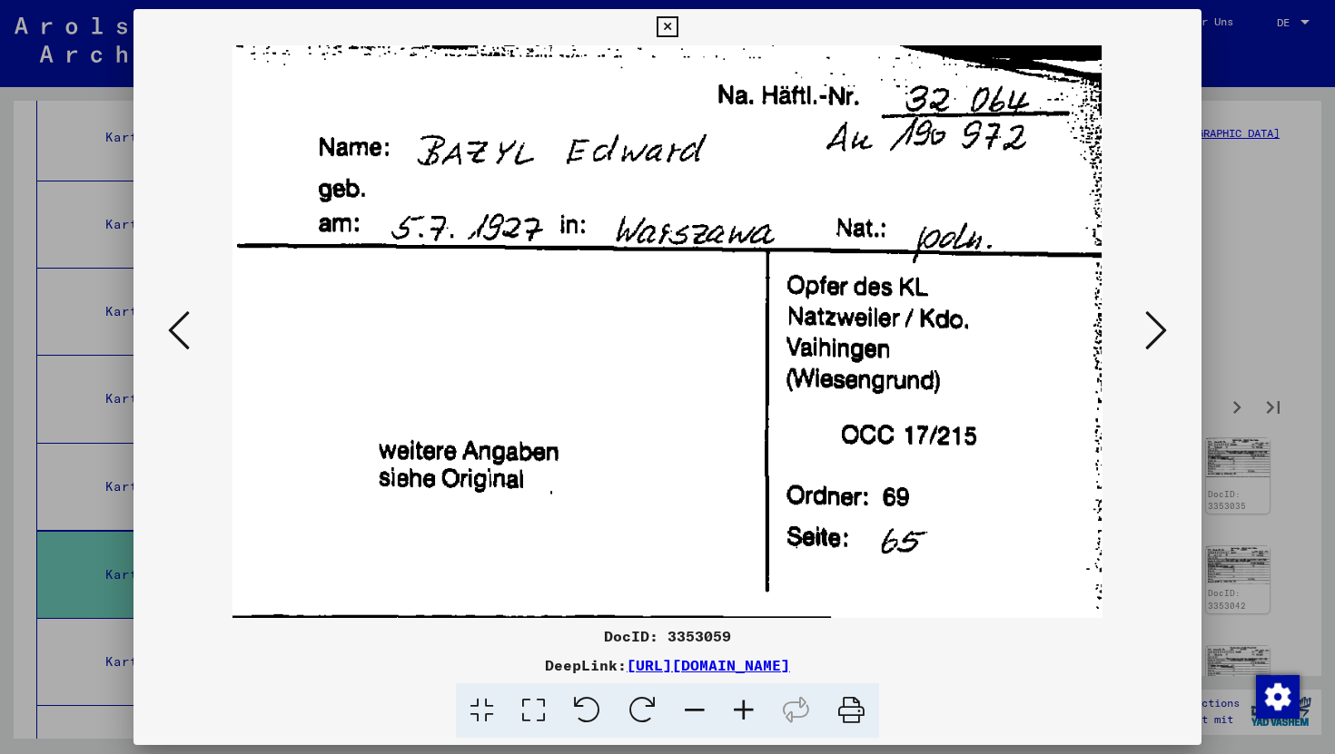
click at [1139, 330] on button at bounding box center [1155, 332] width 33 height 52
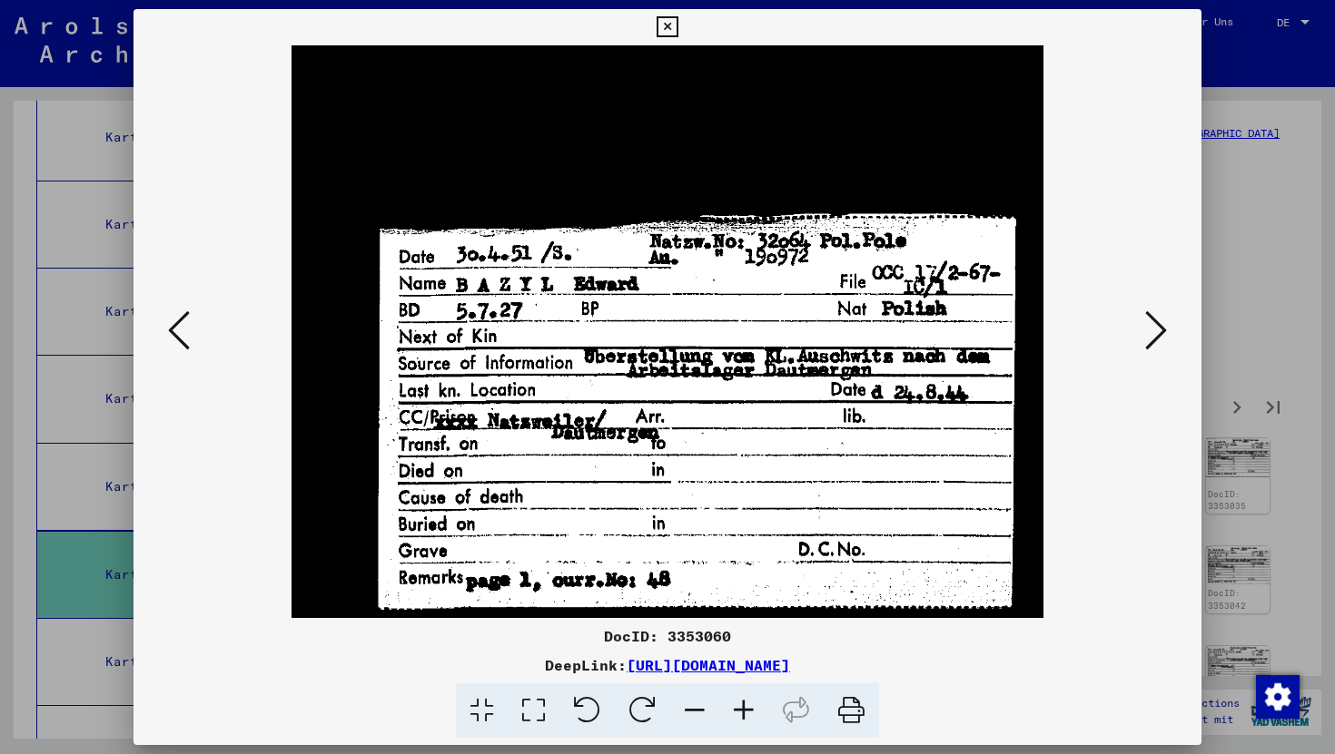
click at [1139, 330] on button at bounding box center [1155, 332] width 33 height 52
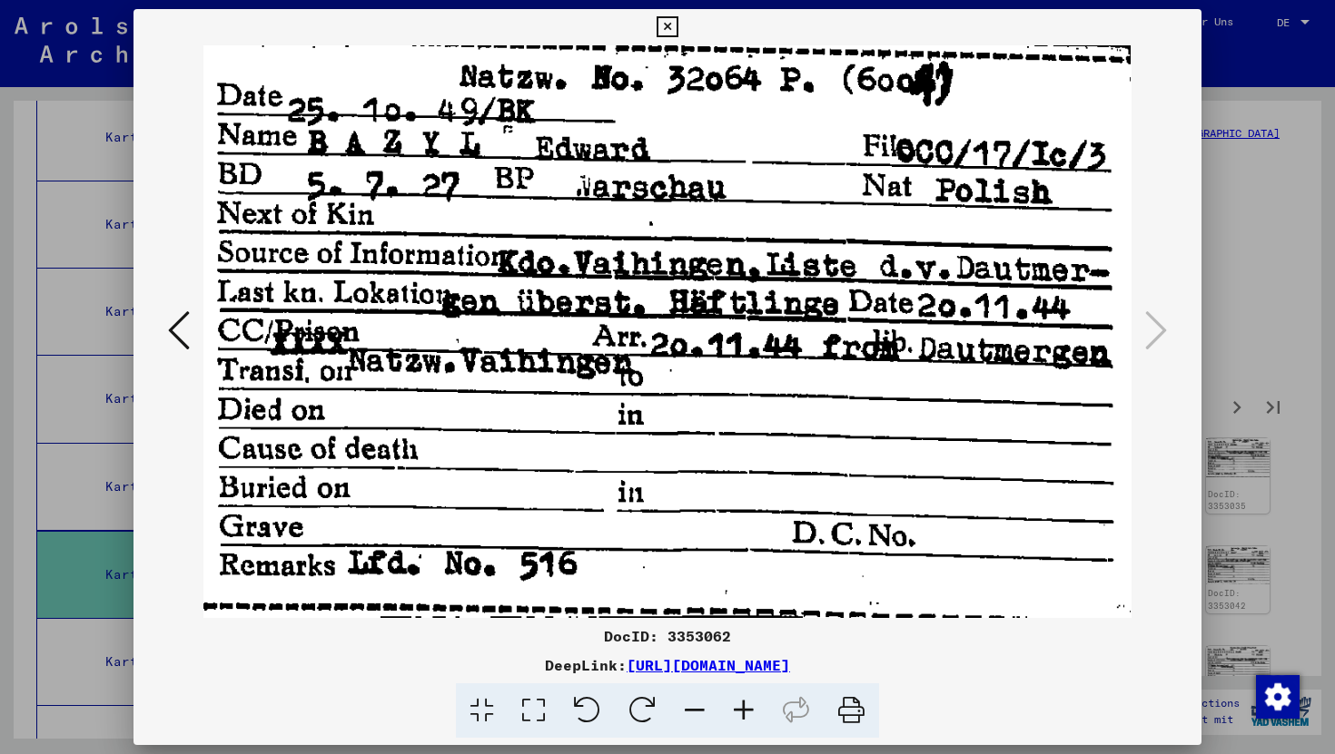
click at [668, 18] on icon at bounding box center [666, 27] width 21 height 22
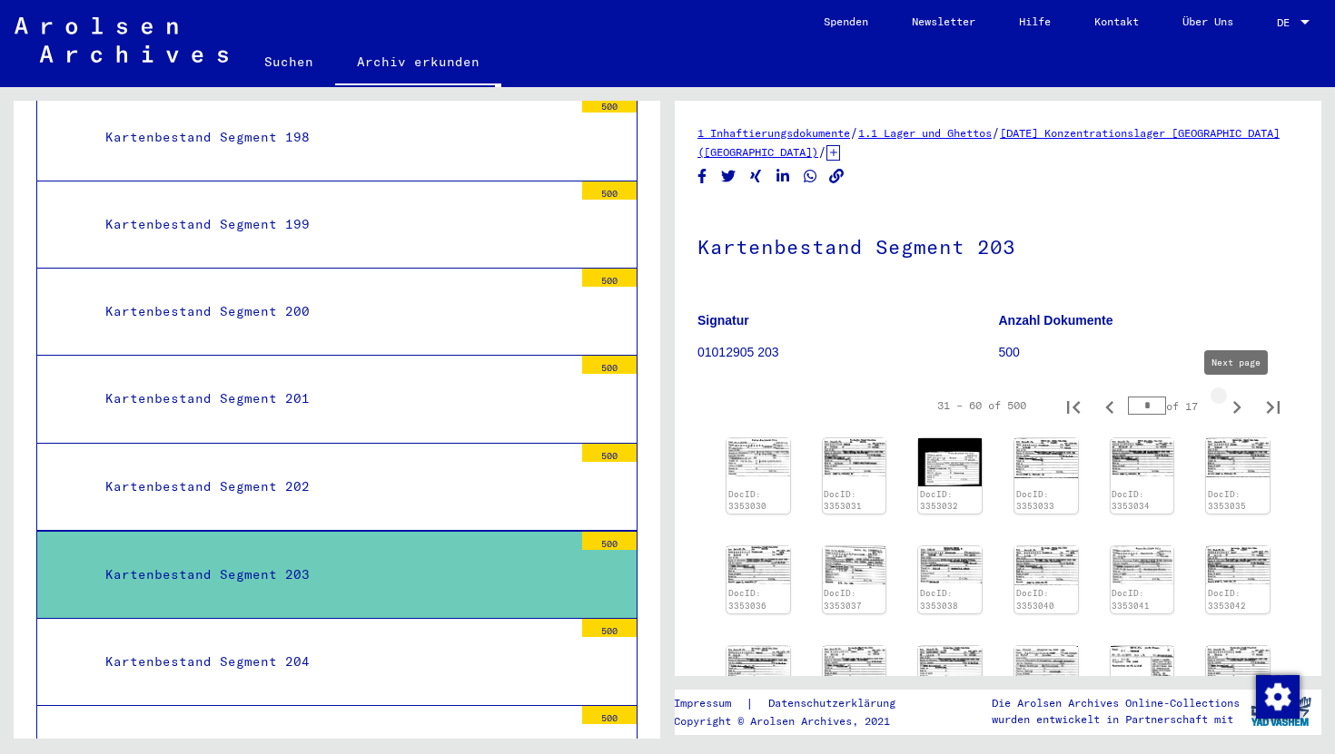
click at [1237, 412] on icon "Next page" at bounding box center [1236, 407] width 25 height 25
type input "*"
click at [1237, 412] on icon "Next page" at bounding box center [1236, 407] width 25 height 25
type input "*"
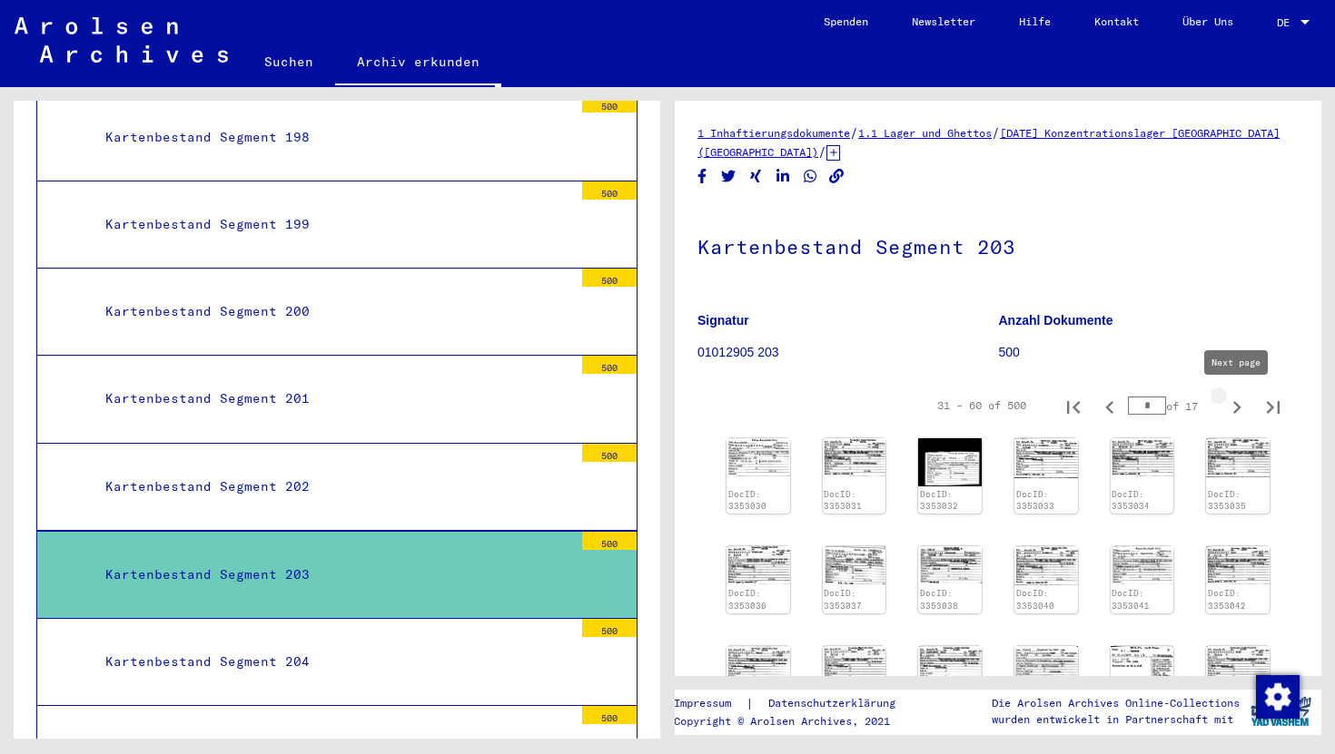
type input "*"
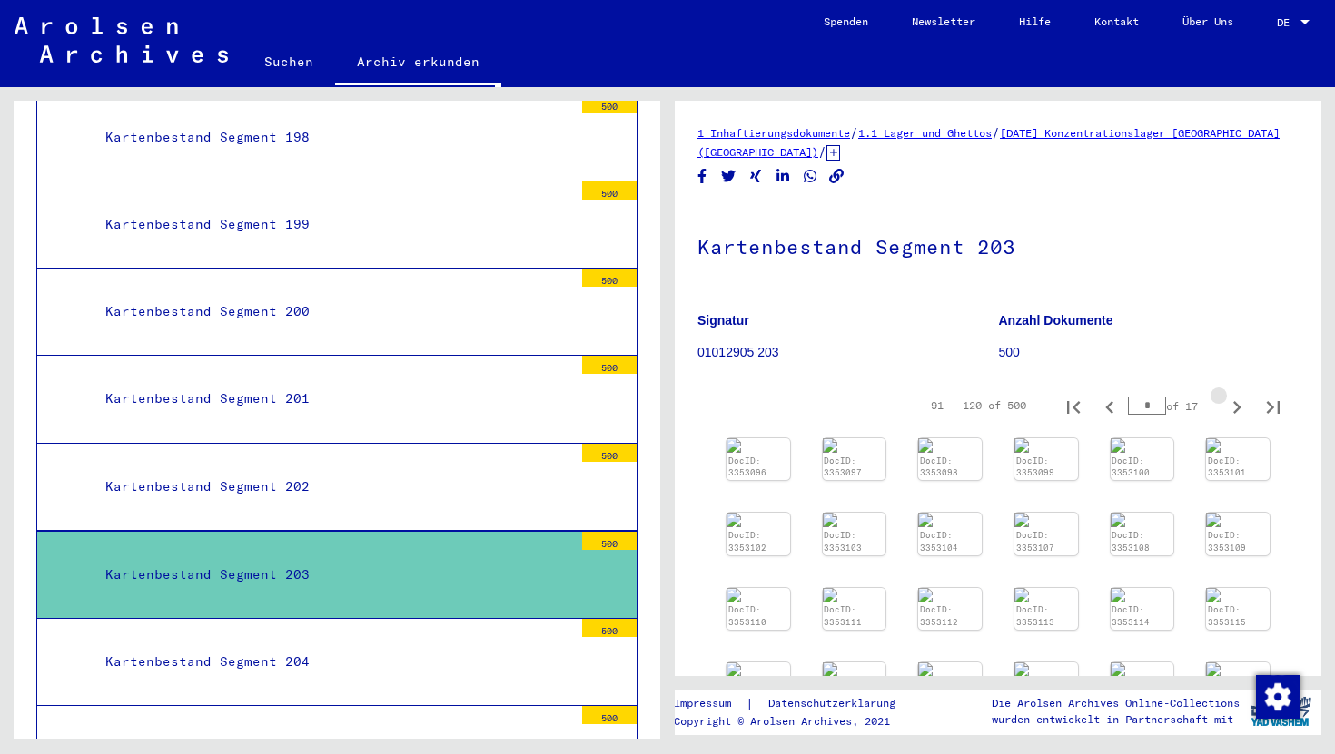
click at [1237, 412] on icon "Next page" at bounding box center [1236, 407] width 25 height 25
type input "*"
click at [1237, 412] on icon "Next page" at bounding box center [1236, 407] width 25 height 25
type input "*"
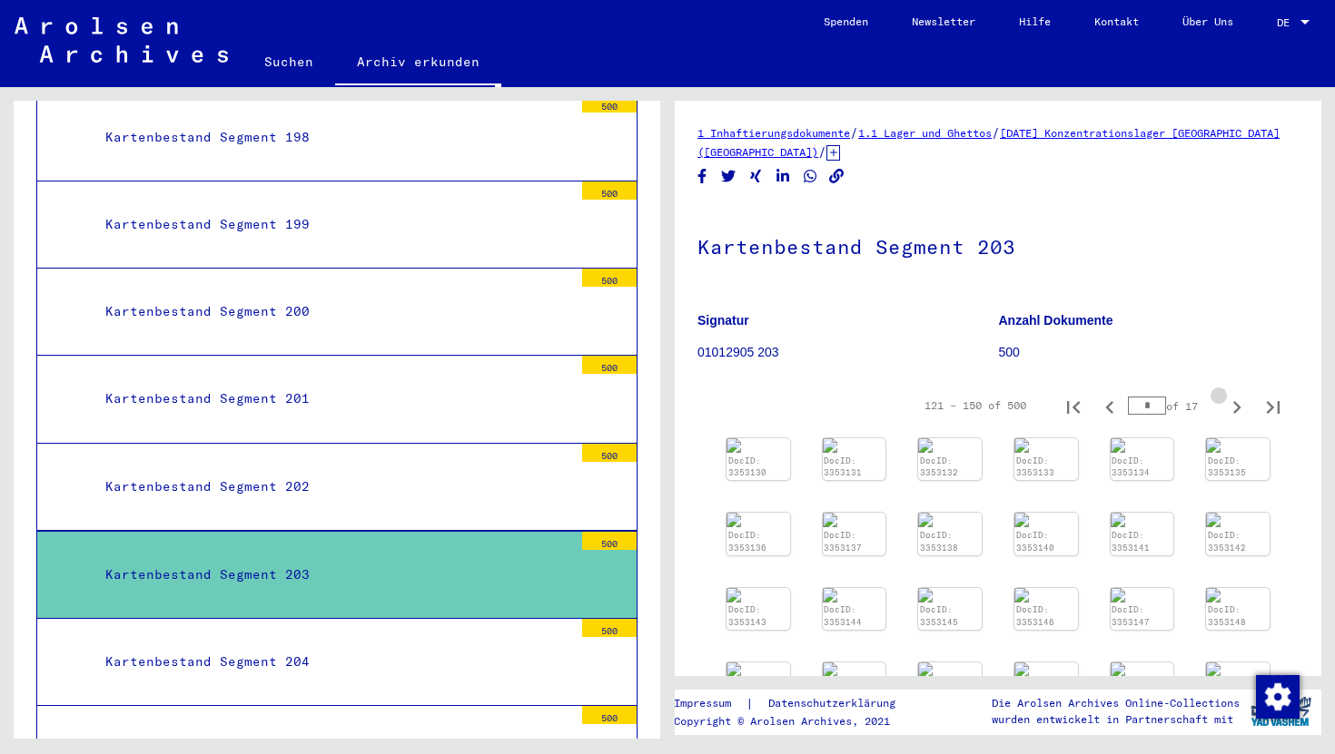
type input "*"
click at [1237, 412] on icon "Next page" at bounding box center [1236, 407] width 25 height 25
type input "*"
click at [1237, 412] on icon "Next page" at bounding box center [1236, 407] width 25 height 25
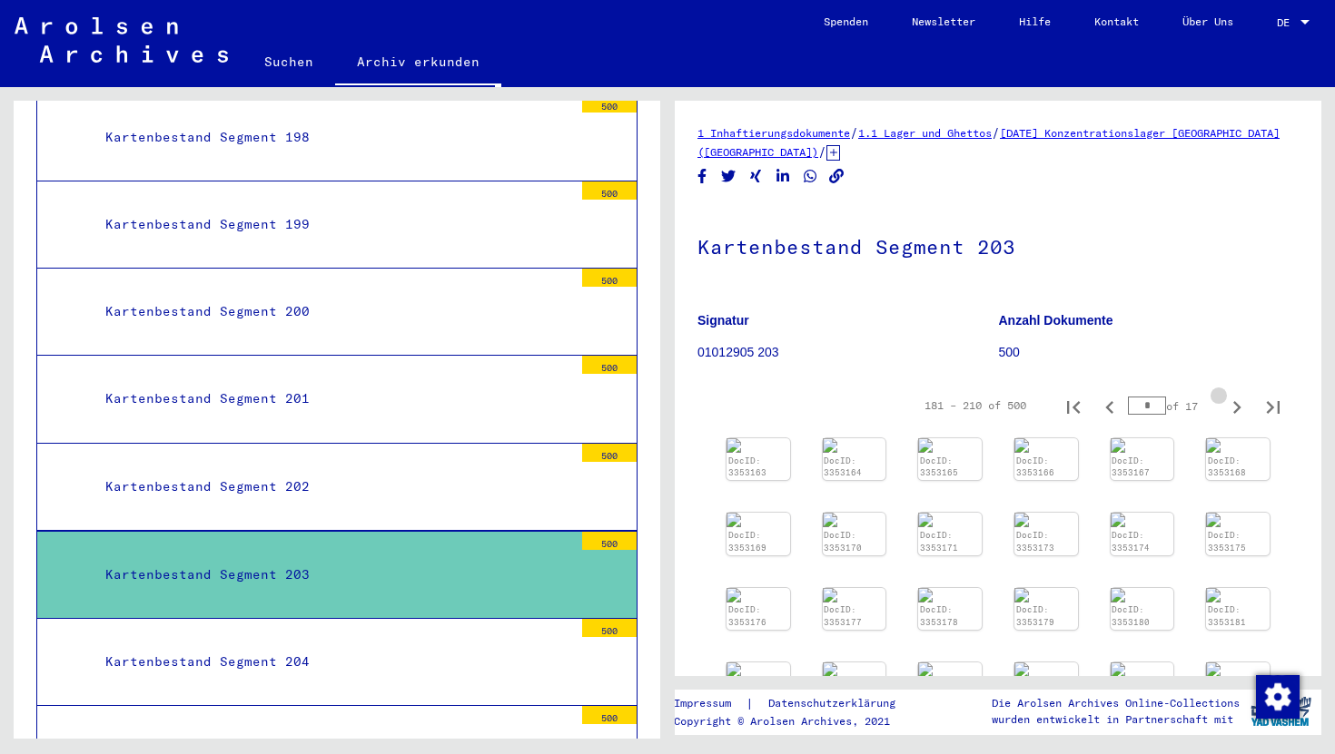
type input "*"
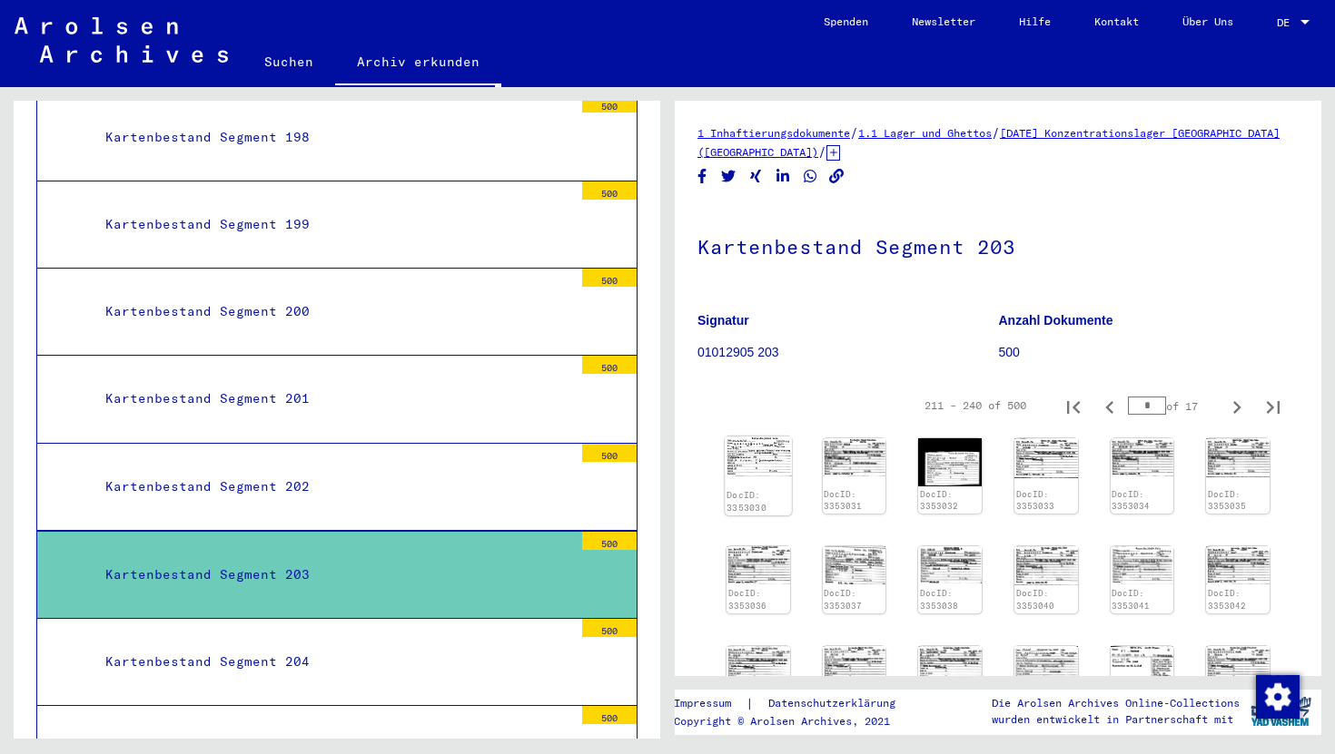
click at [743, 463] on img at bounding box center [758, 457] width 66 height 40
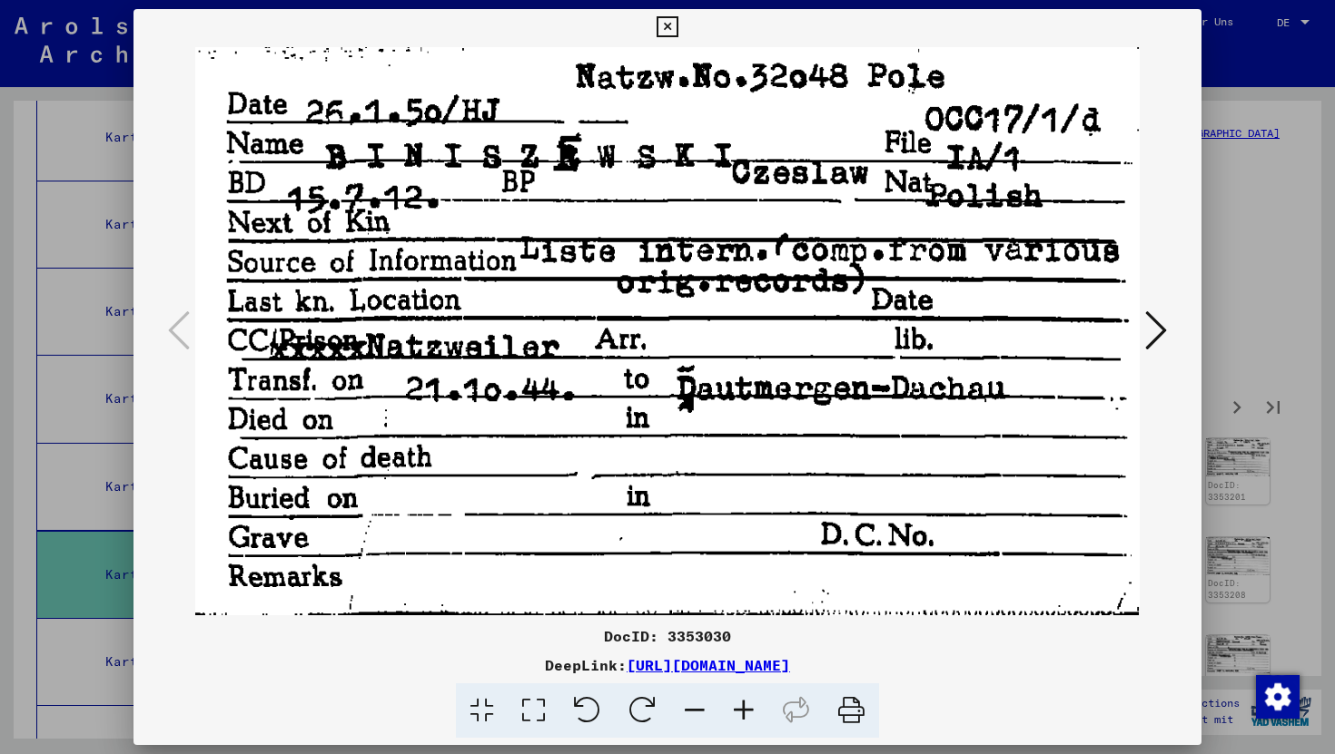
click at [1152, 329] on icon at bounding box center [1156, 331] width 22 height 44
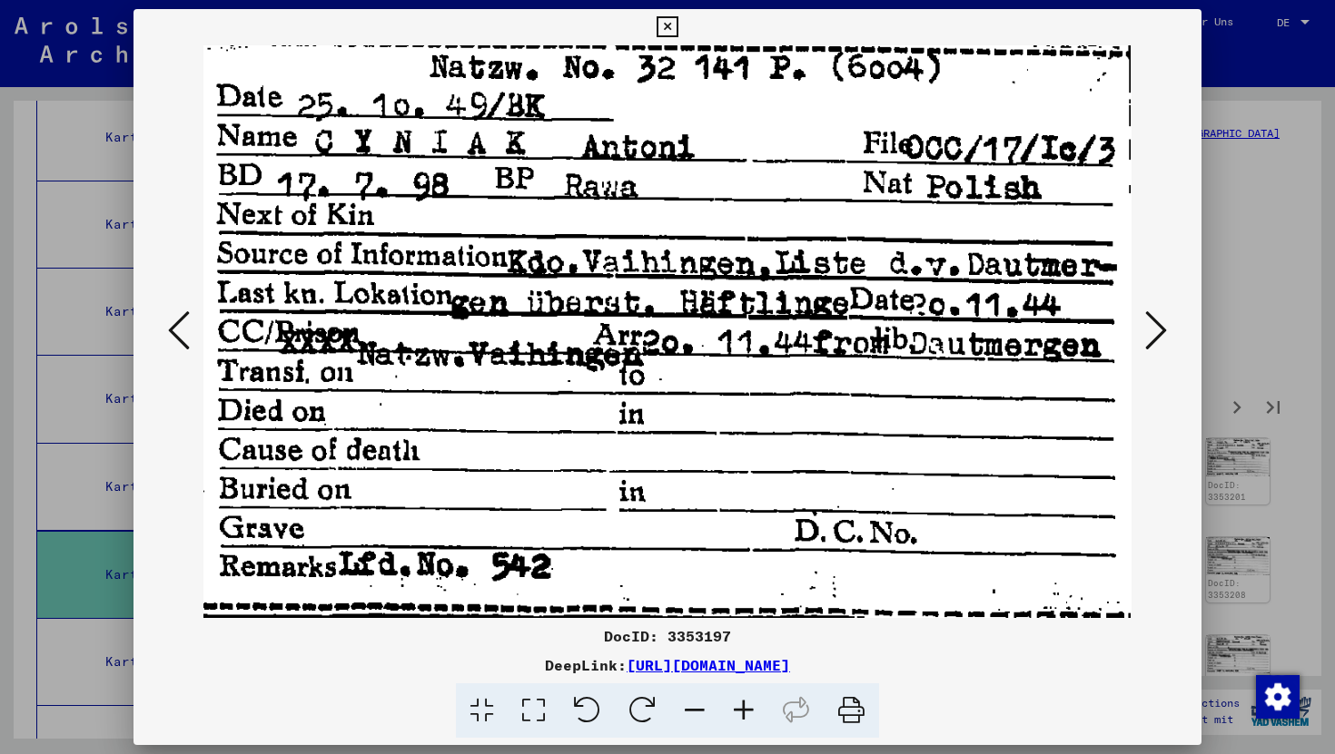
click at [1152, 329] on icon at bounding box center [1156, 331] width 22 height 44
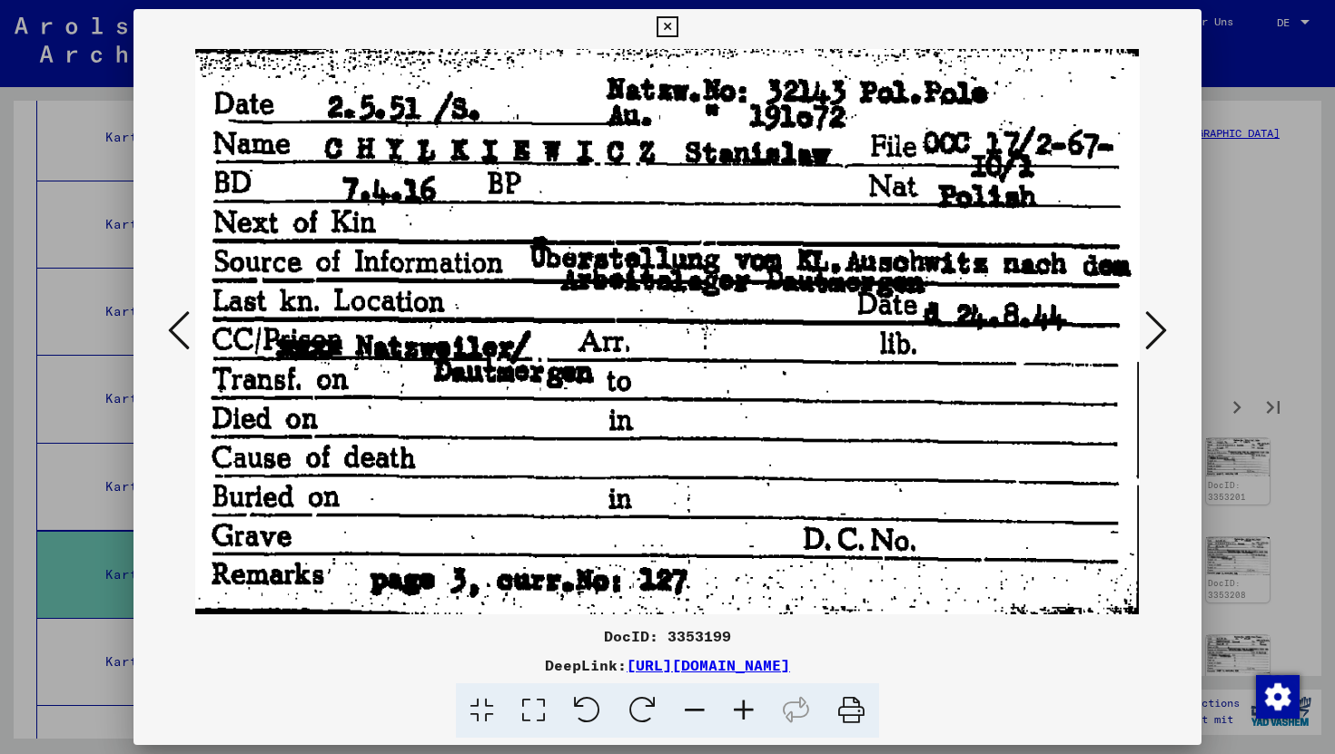
click at [1152, 329] on icon at bounding box center [1156, 331] width 22 height 44
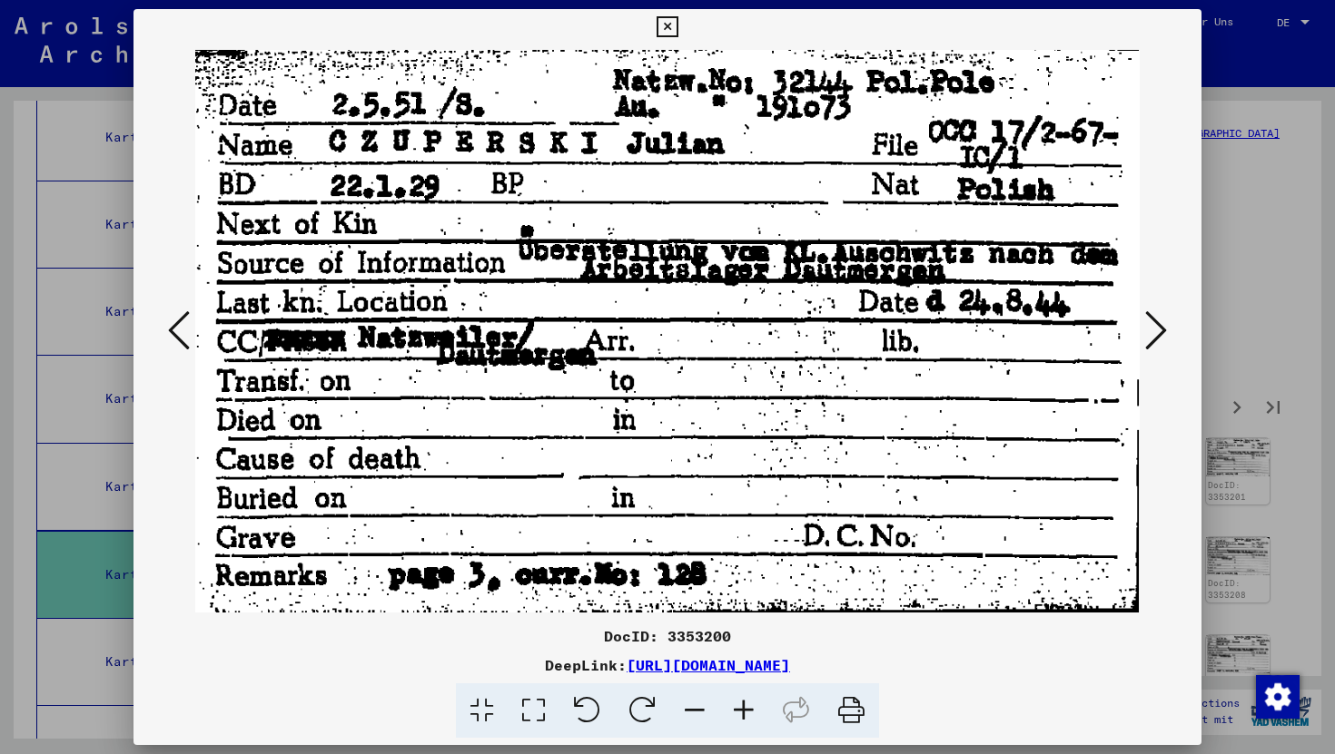
click at [1152, 329] on icon at bounding box center [1156, 331] width 22 height 44
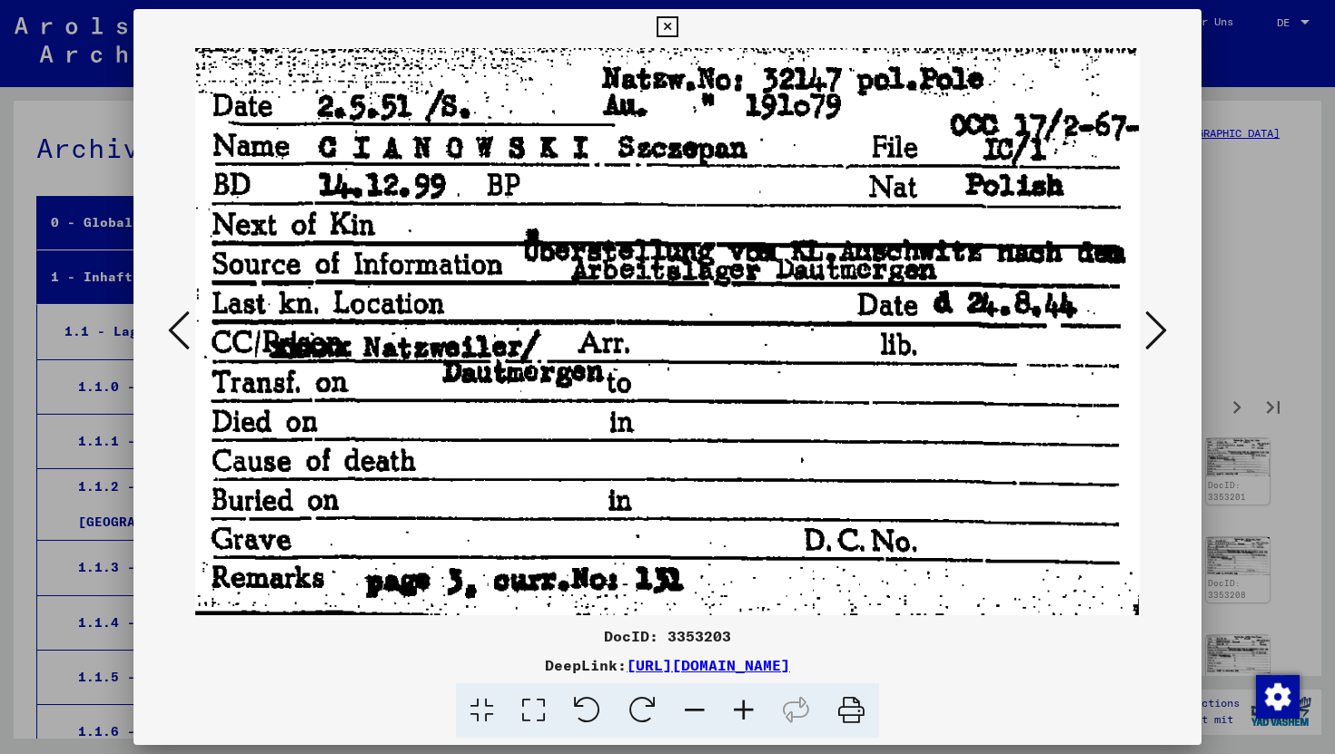
scroll to position [19575, 0]
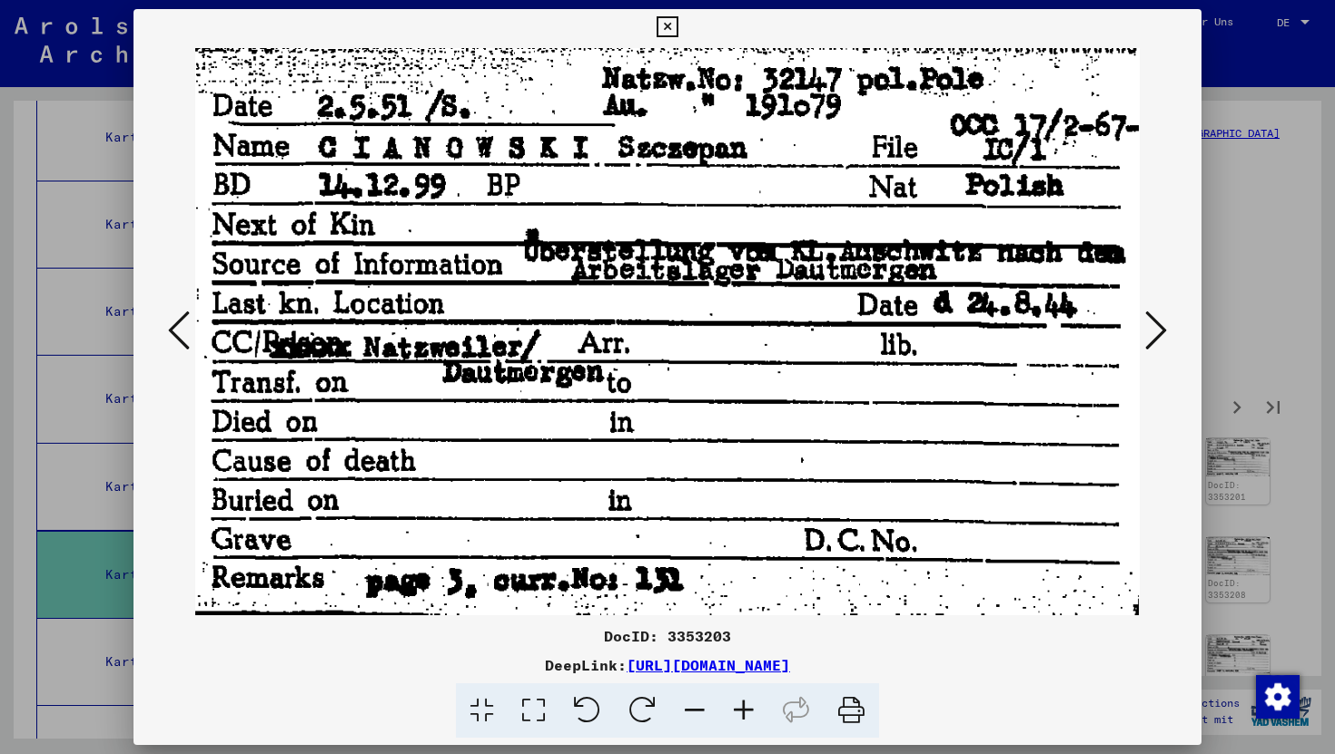
click at [1149, 336] on icon at bounding box center [1156, 331] width 22 height 44
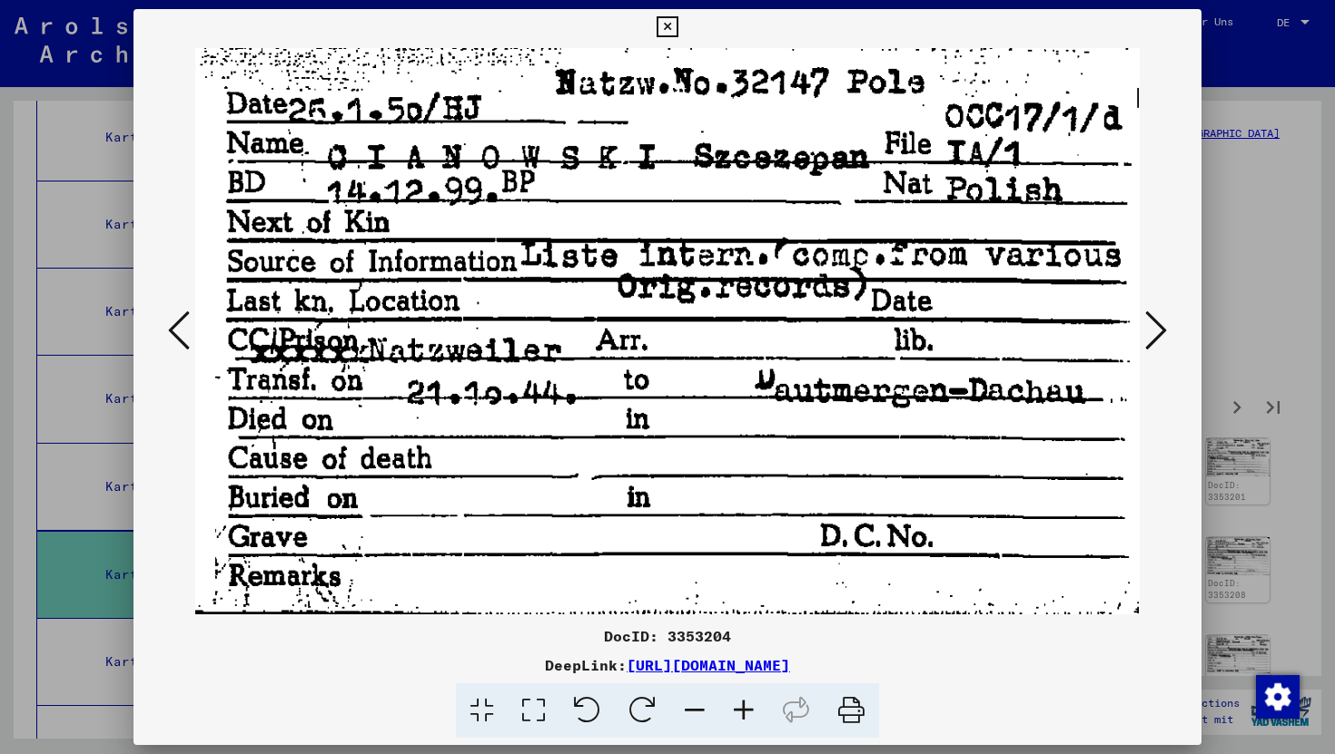
click at [1149, 336] on icon at bounding box center [1156, 331] width 22 height 44
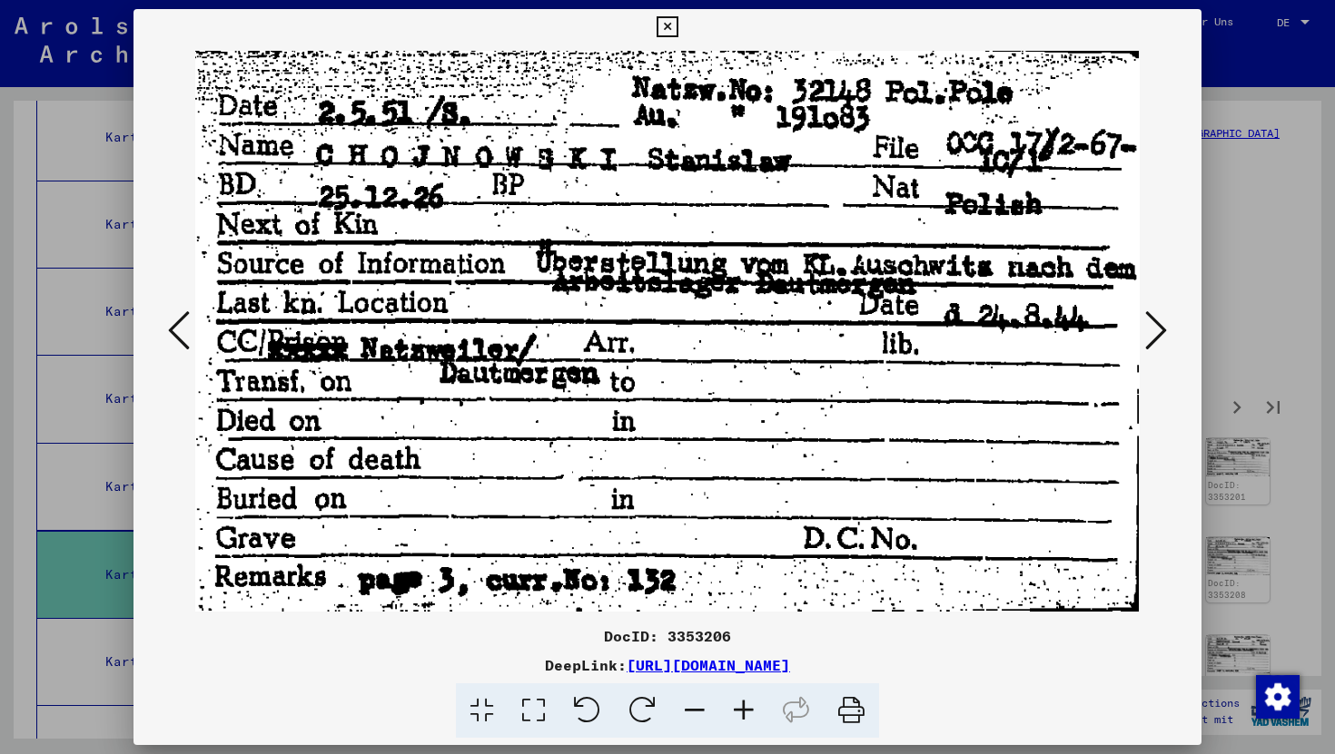
click at [1149, 336] on icon at bounding box center [1156, 331] width 22 height 44
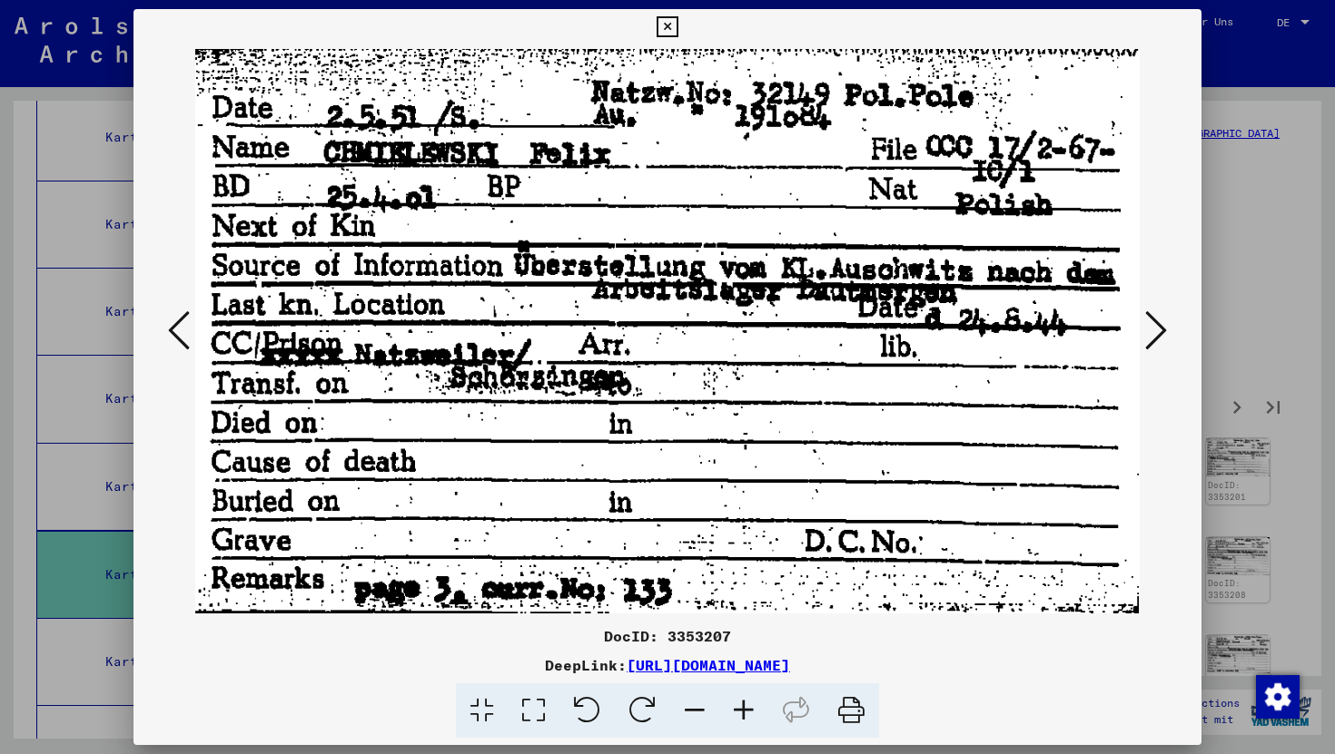
click at [1149, 336] on icon at bounding box center [1156, 331] width 22 height 44
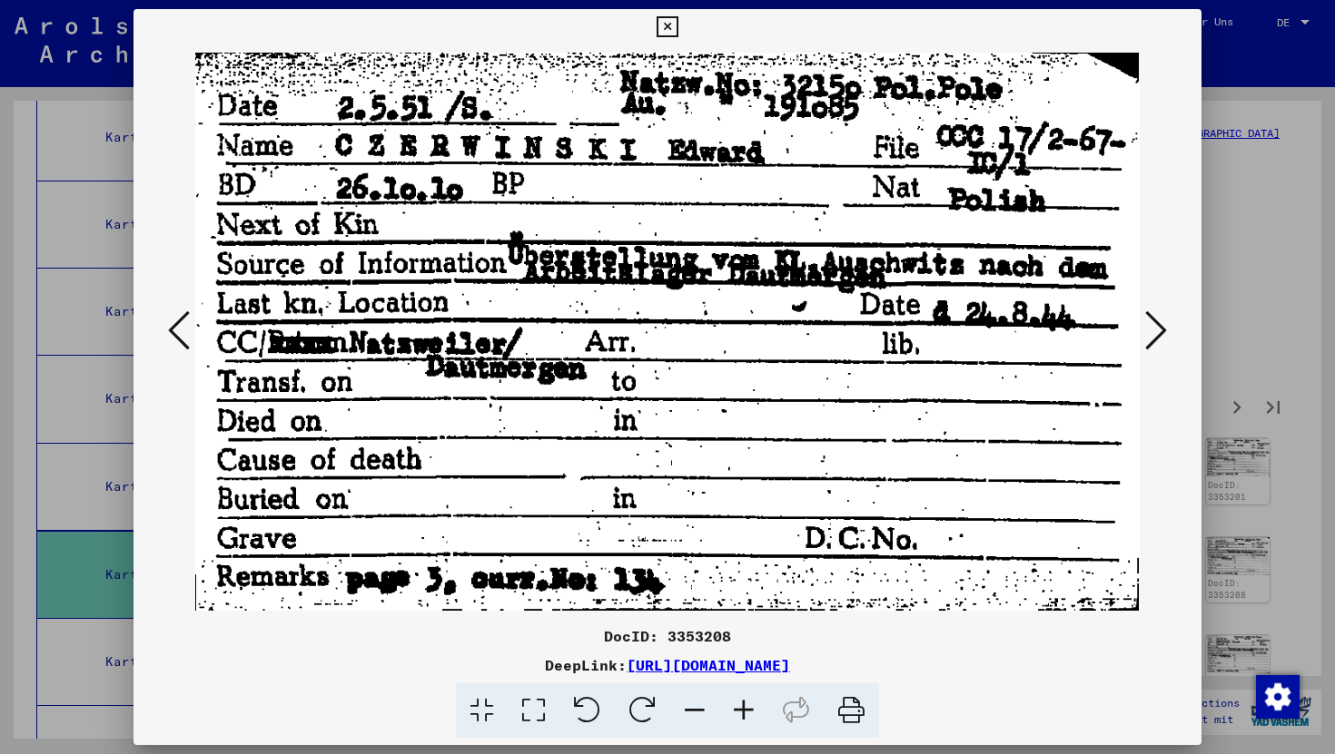
click at [1149, 336] on icon at bounding box center [1156, 331] width 22 height 44
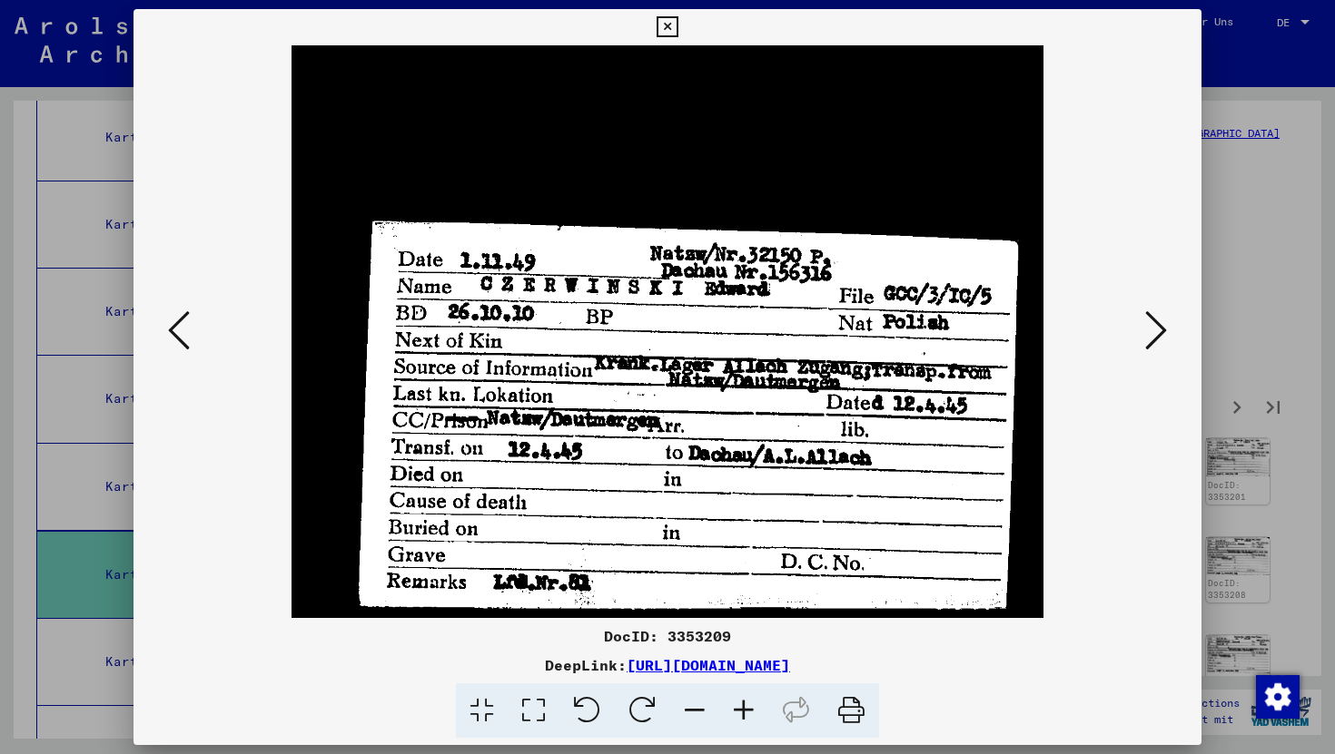
click at [1149, 336] on icon at bounding box center [1156, 331] width 22 height 44
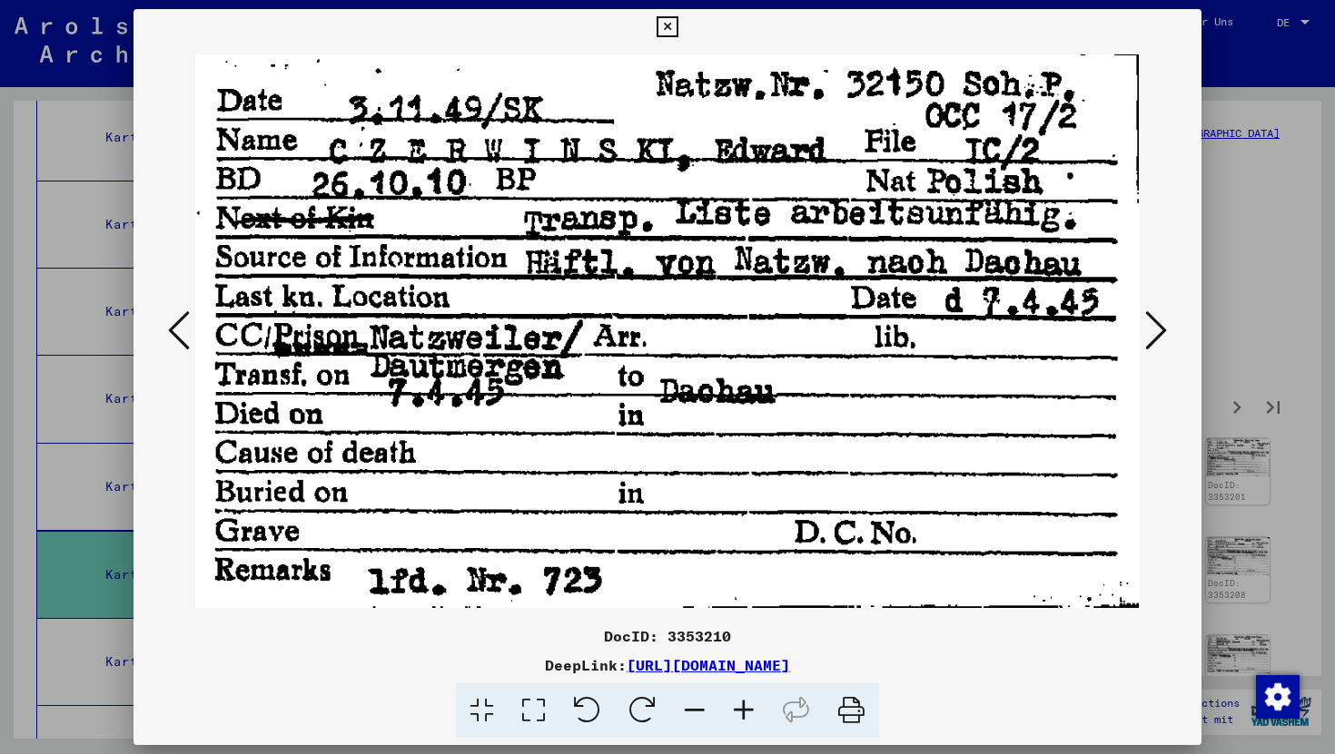
click at [1149, 336] on icon at bounding box center [1156, 331] width 22 height 44
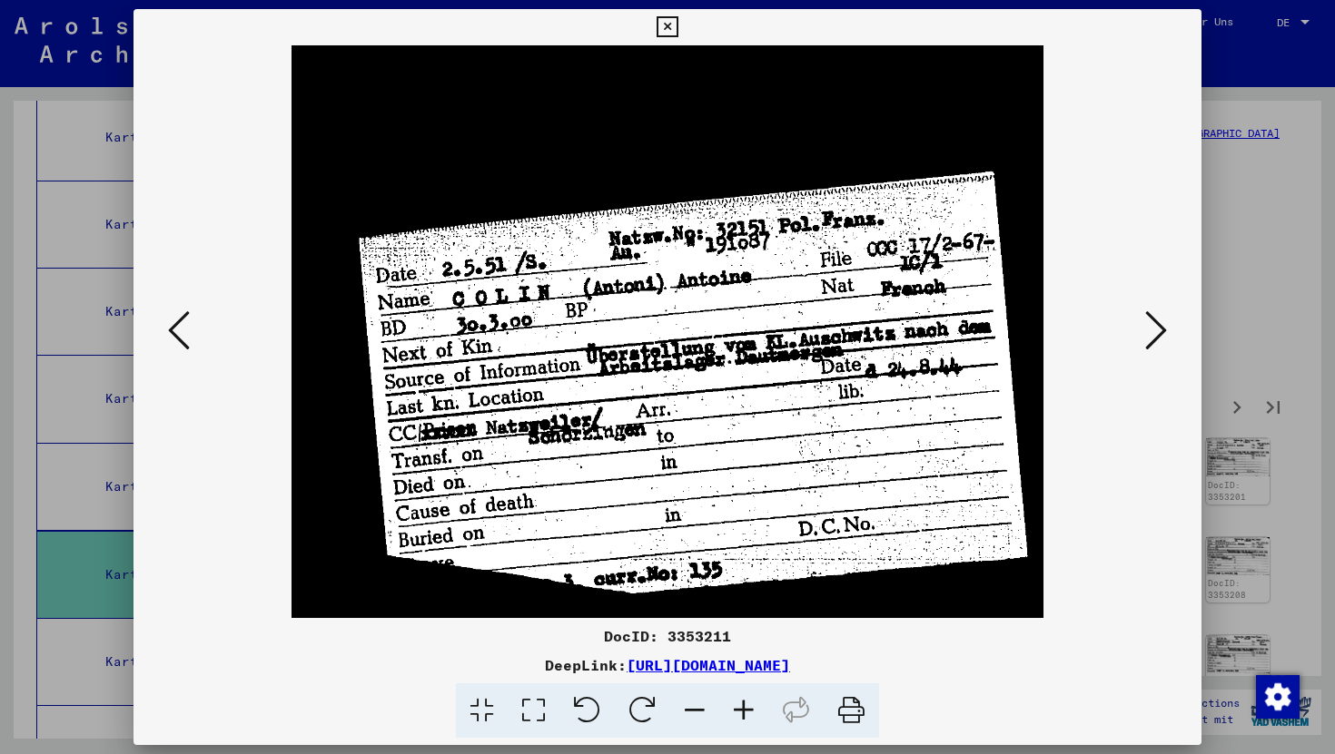
click at [1149, 336] on icon at bounding box center [1156, 331] width 22 height 44
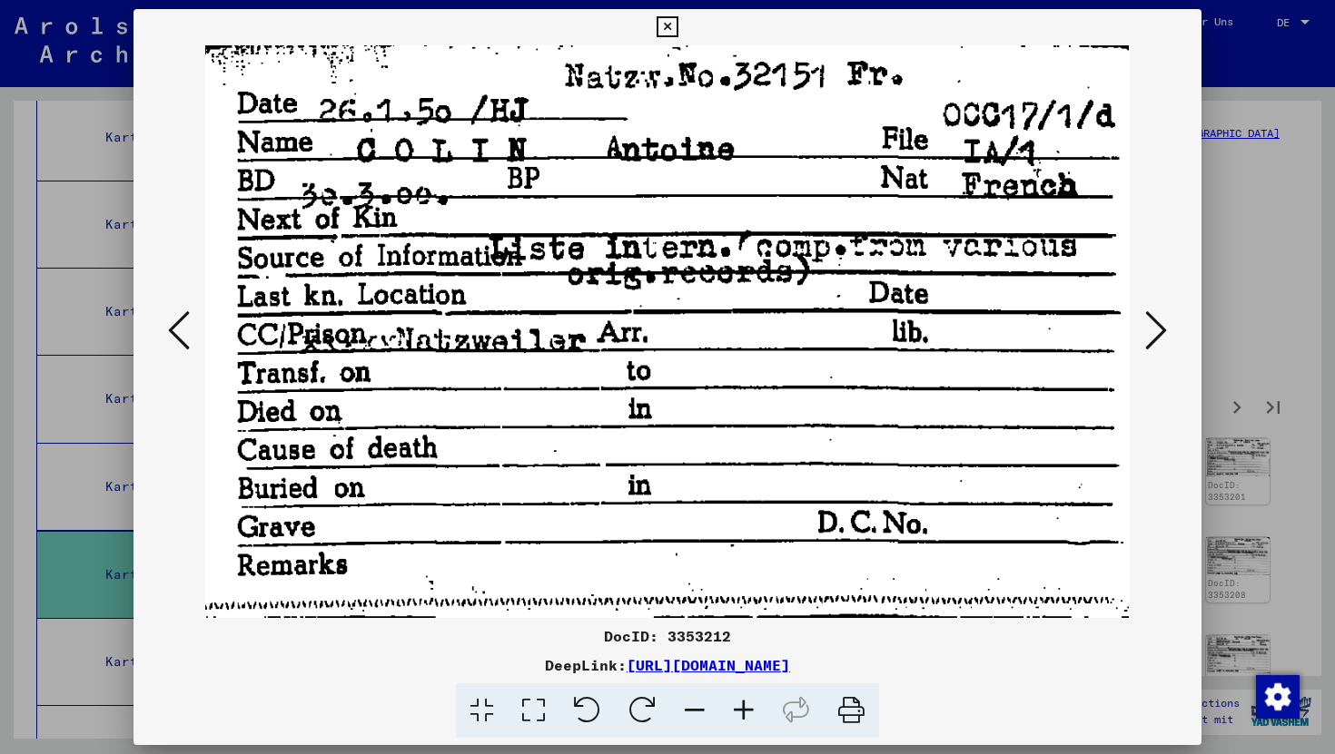
click at [1149, 336] on icon at bounding box center [1156, 331] width 22 height 44
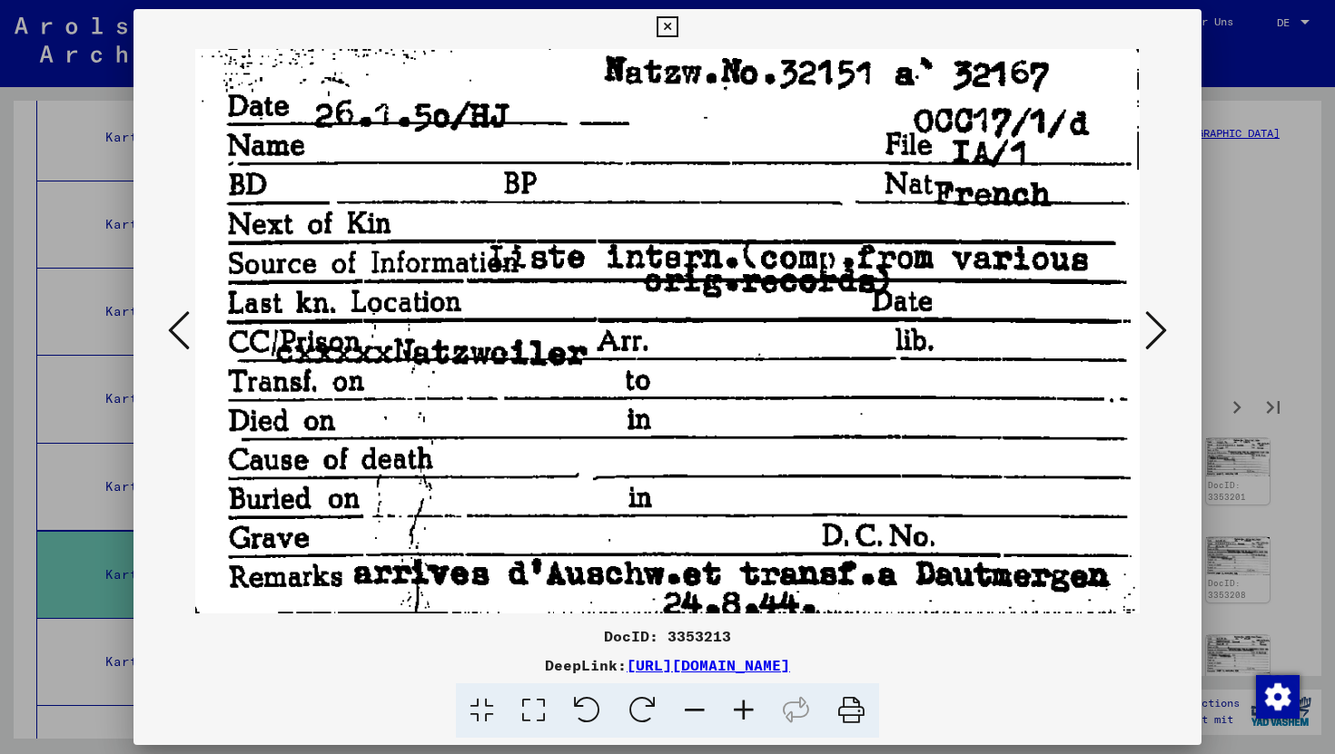
click at [1149, 334] on icon at bounding box center [1156, 331] width 22 height 44
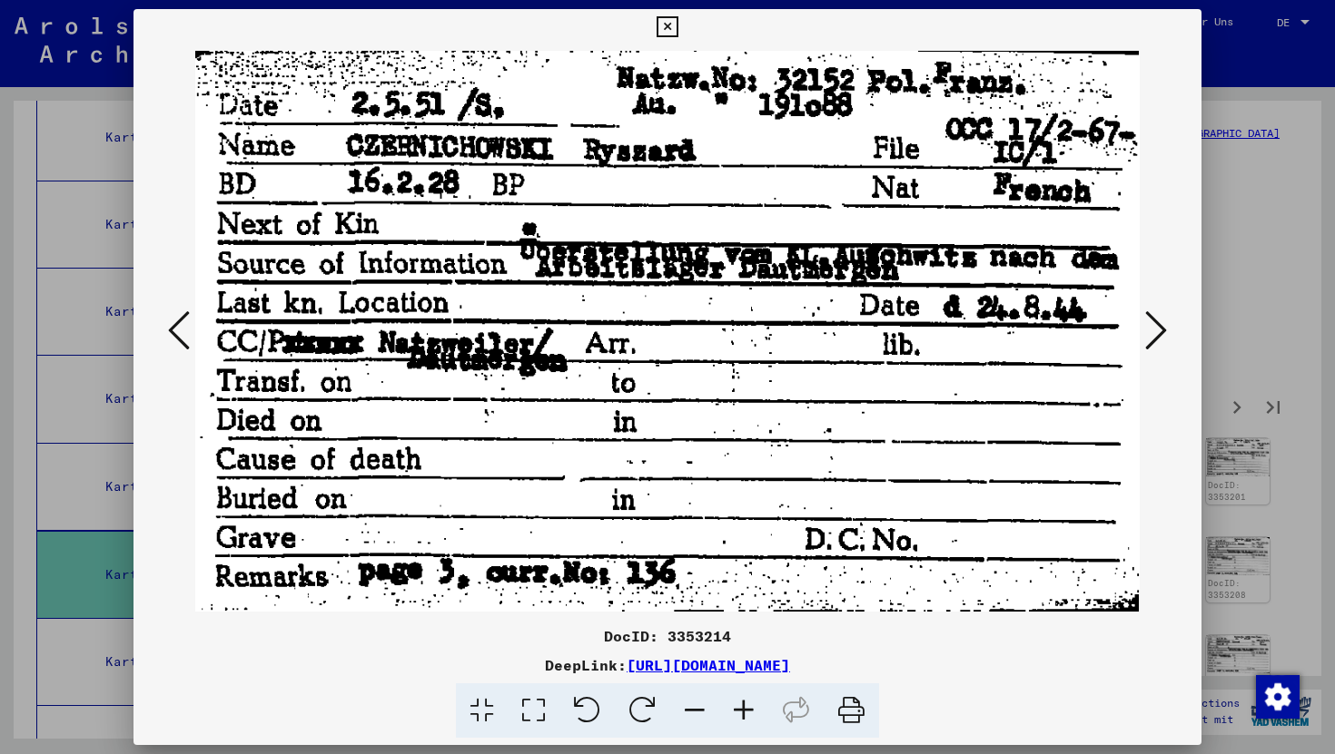
click at [1149, 334] on icon at bounding box center [1156, 331] width 22 height 44
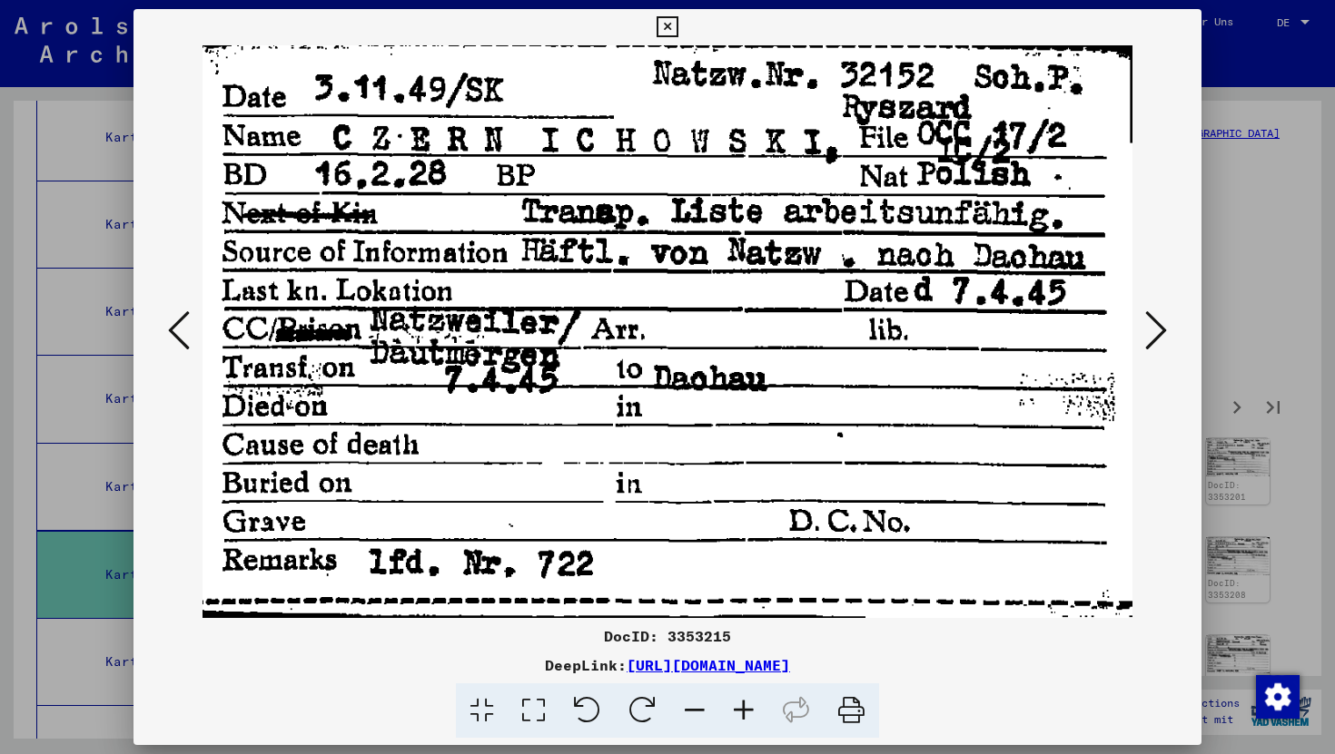
click at [1149, 334] on icon at bounding box center [1156, 331] width 22 height 44
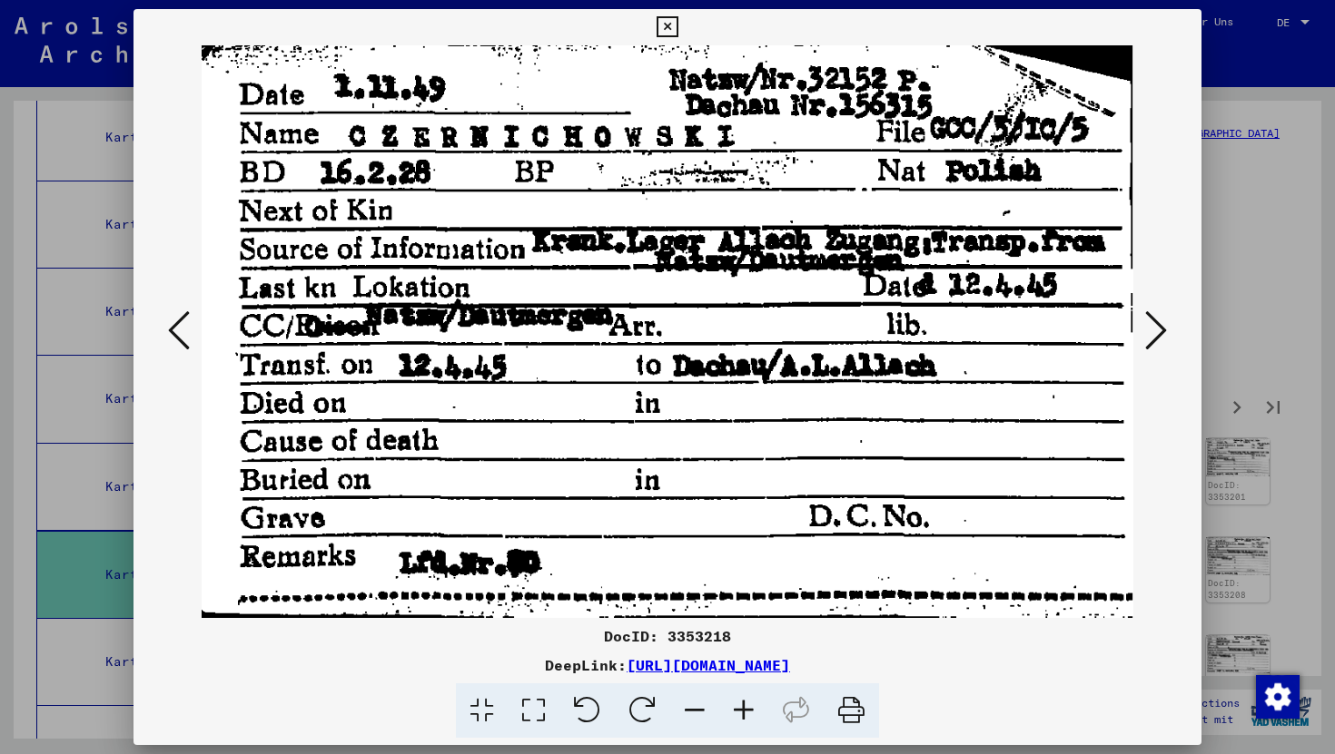
click at [1149, 334] on icon at bounding box center [1156, 331] width 22 height 44
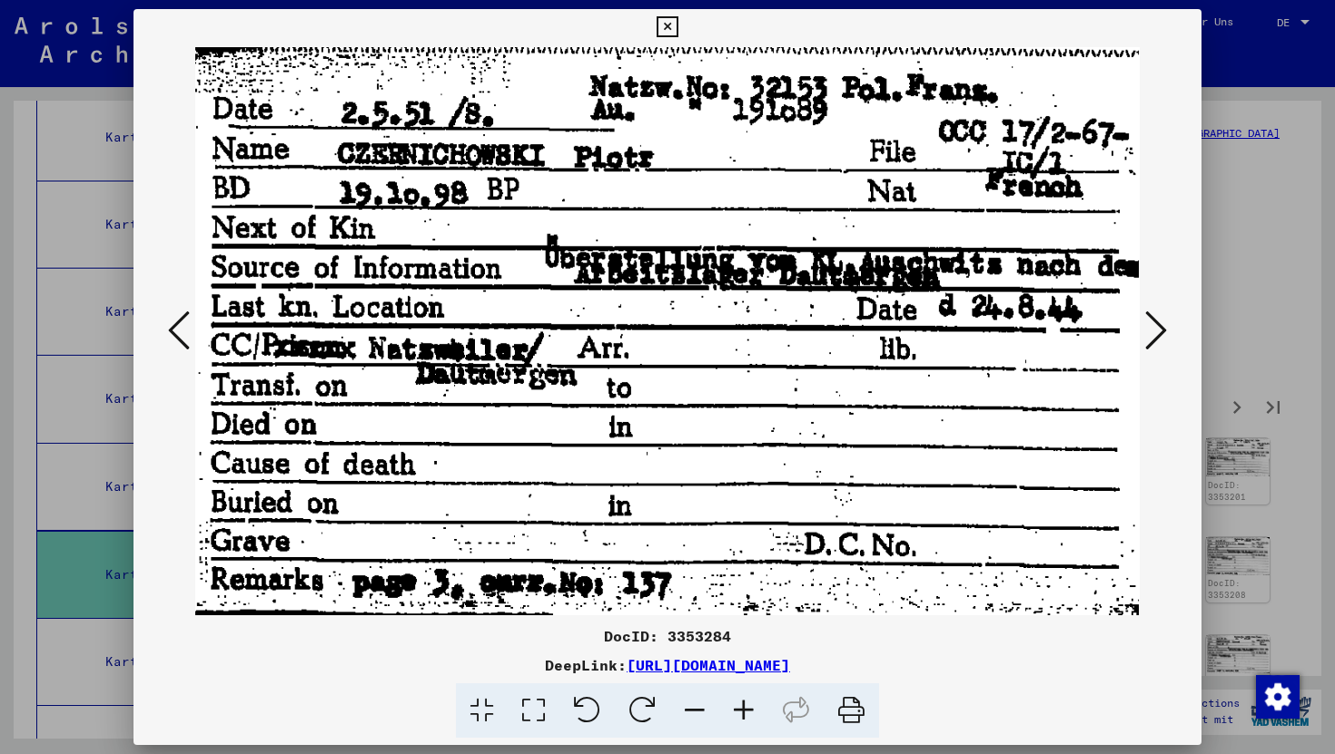
click at [1149, 334] on icon at bounding box center [1156, 331] width 22 height 44
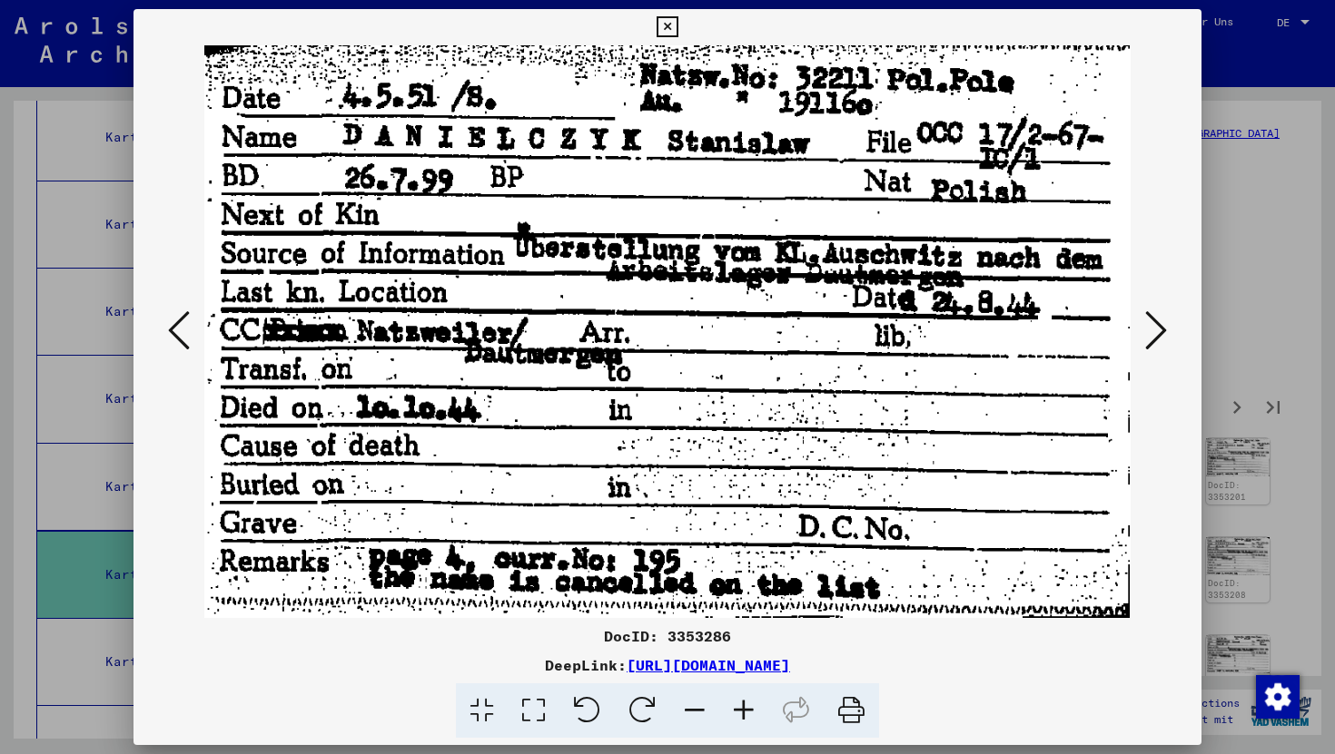
click at [177, 319] on icon at bounding box center [179, 331] width 22 height 44
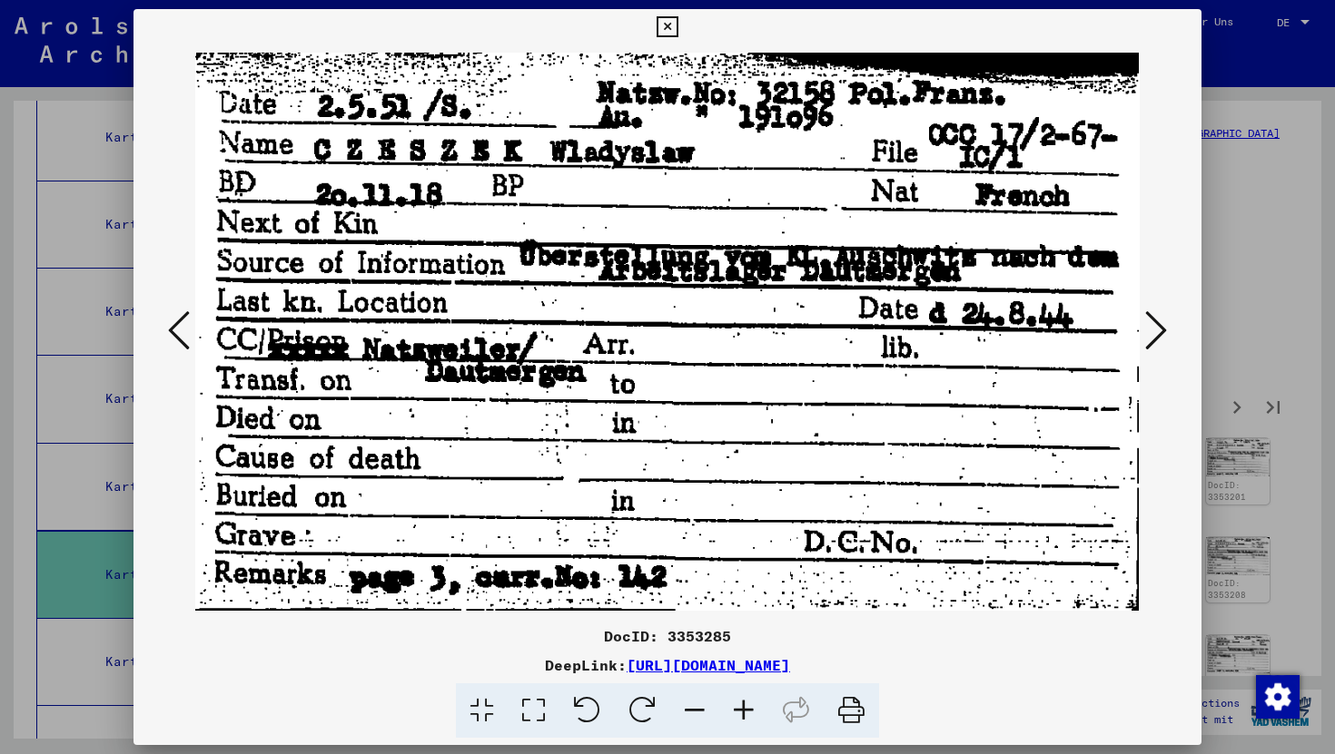
click at [177, 319] on icon at bounding box center [179, 331] width 22 height 44
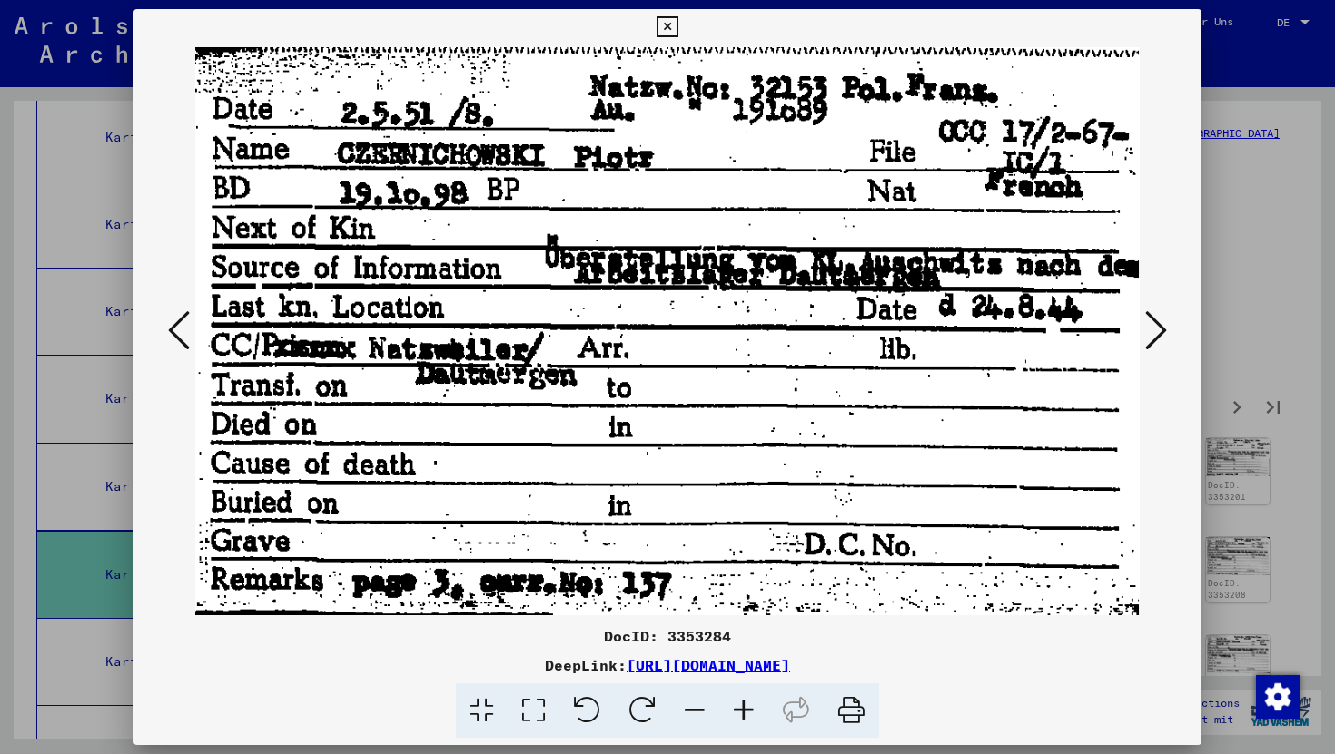
click at [1153, 330] on icon at bounding box center [1156, 331] width 22 height 44
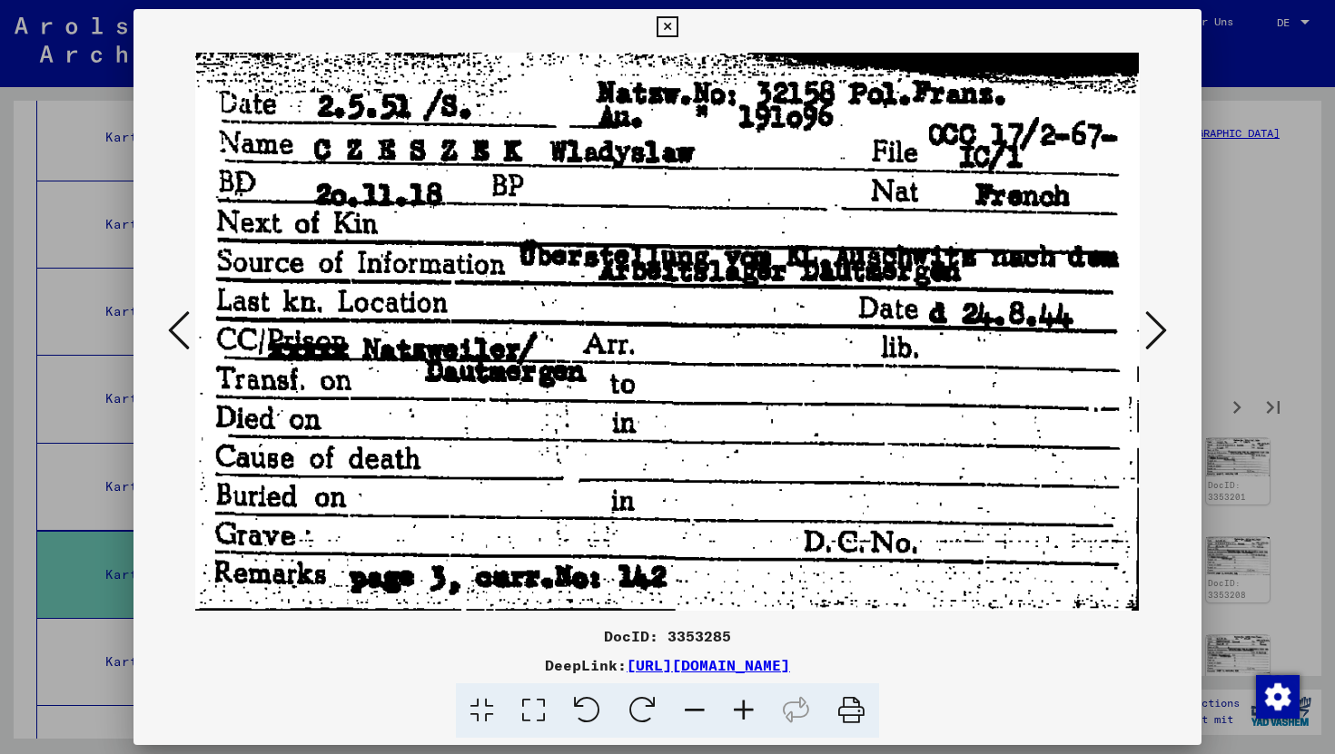
click at [177, 335] on icon at bounding box center [179, 331] width 22 height 44
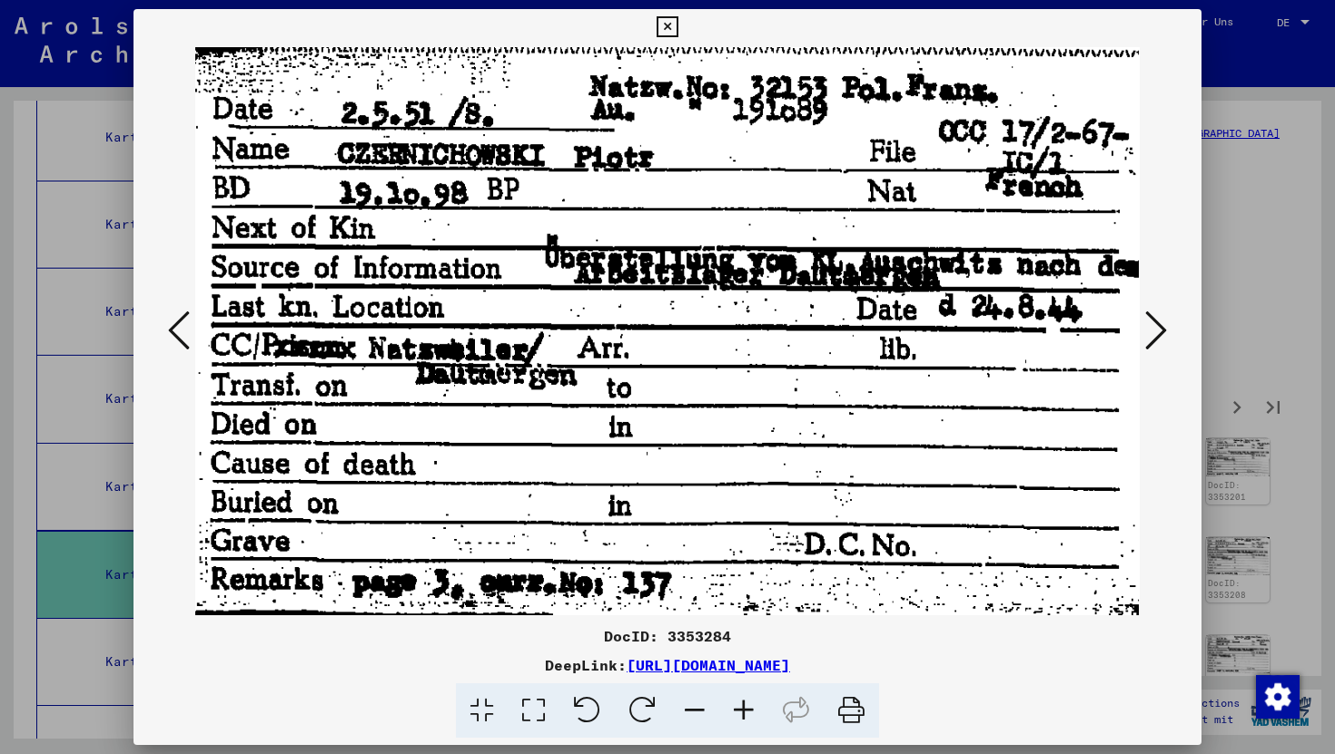
click at [177, 335] on icon at bounding box center [179, 331] width 22 height 44
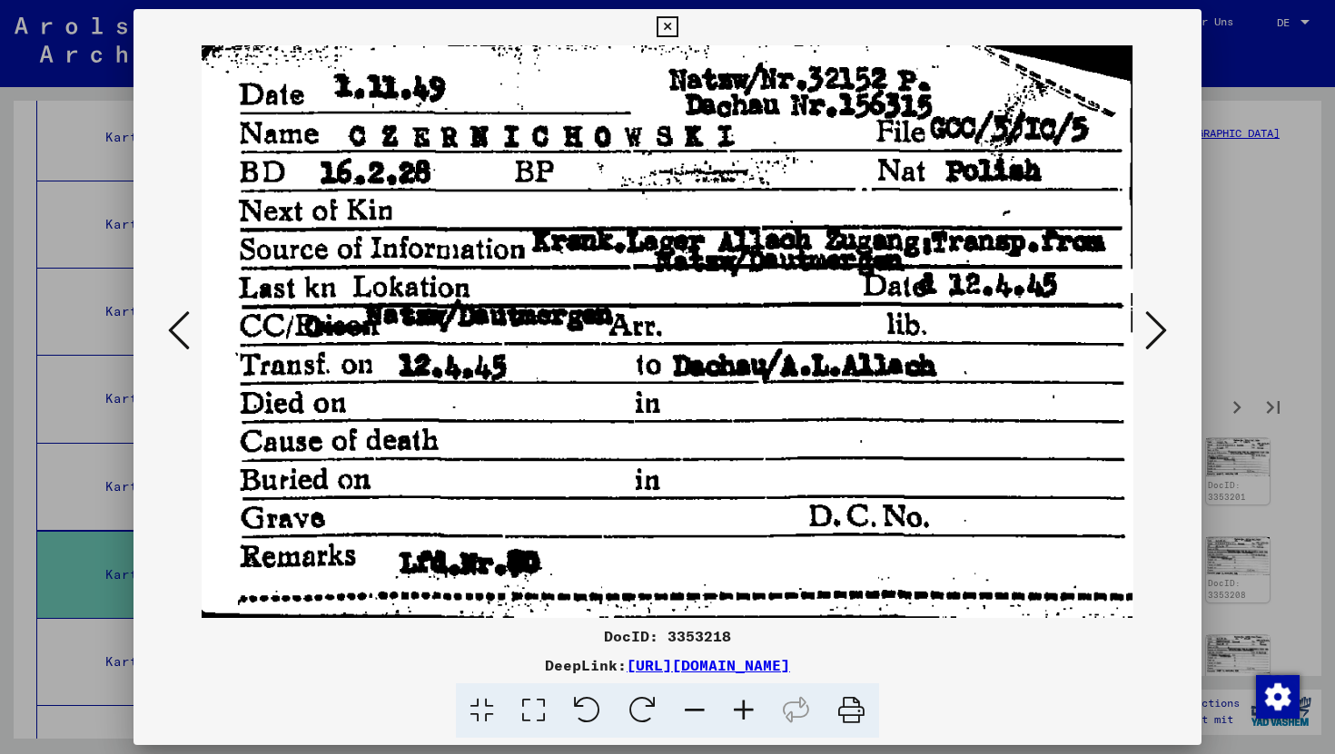
click at [177, 335] on icon at bounding box center [179, 331] width 22 height 44
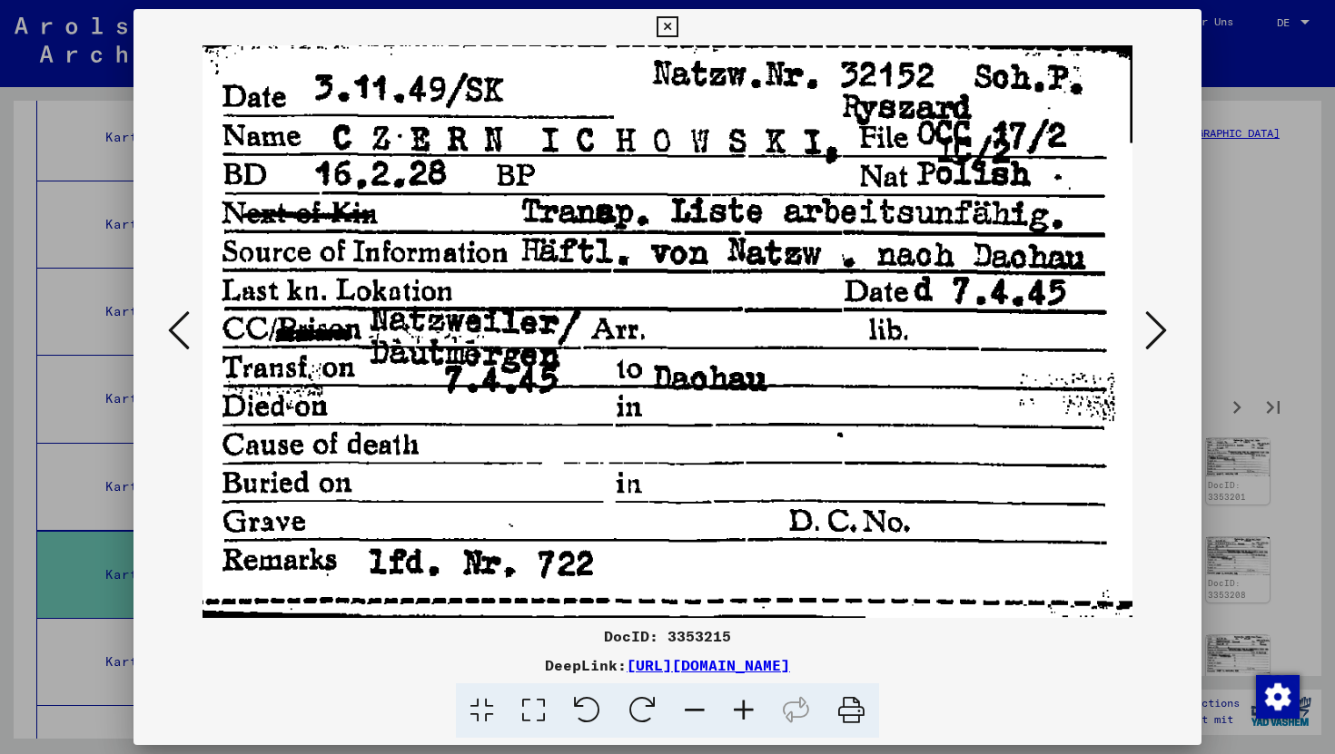
click at [177, 335] on icon at bounding box center [179, 331] width 22 height 44
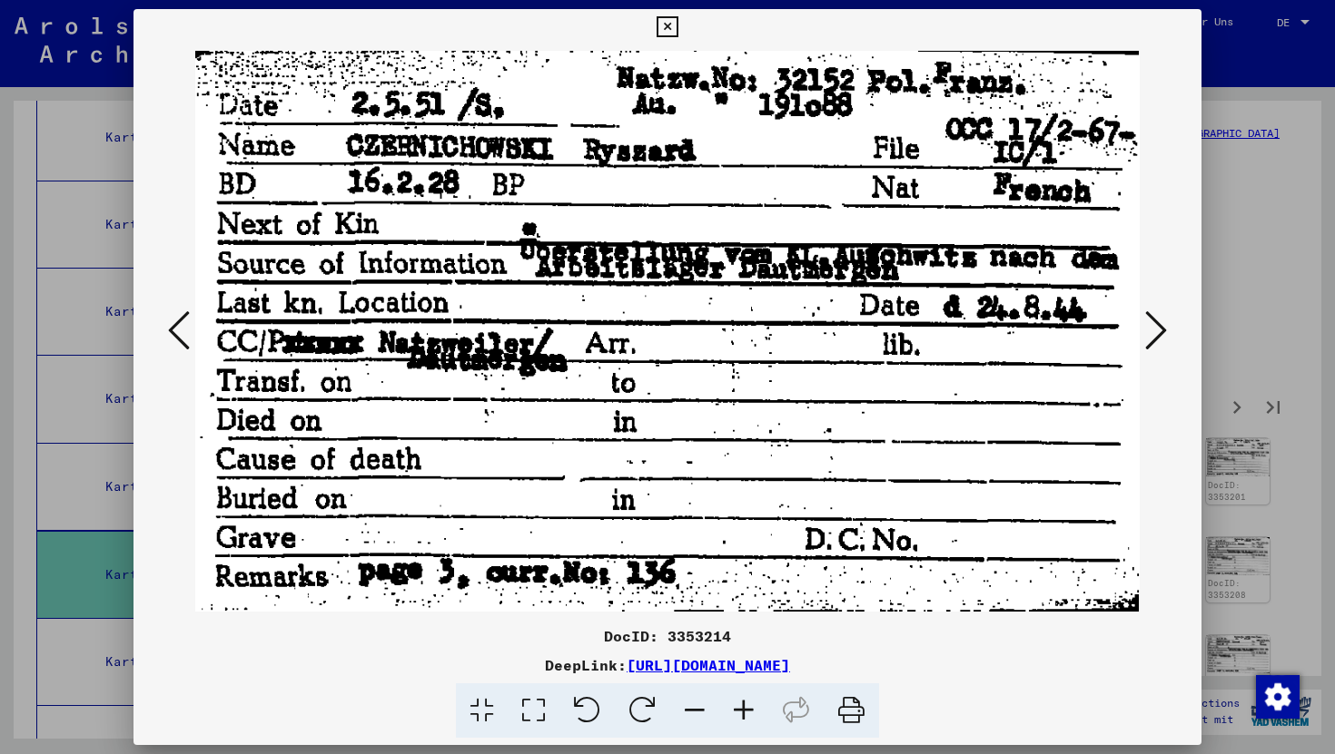
click at [177, 335] on icon at bounding box center [179, 331] width 22 height 44
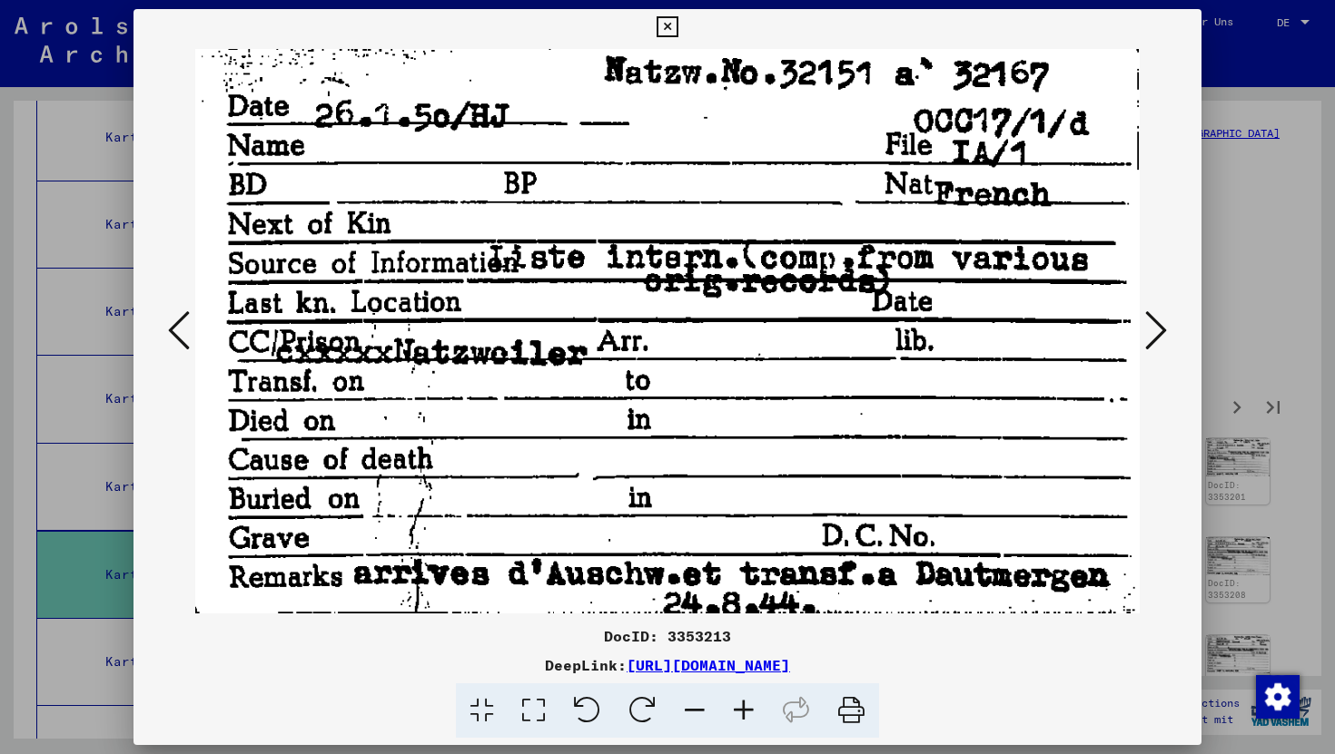
click at [185, 333] on icon at bounding box center [179, 331] width 22 height 44
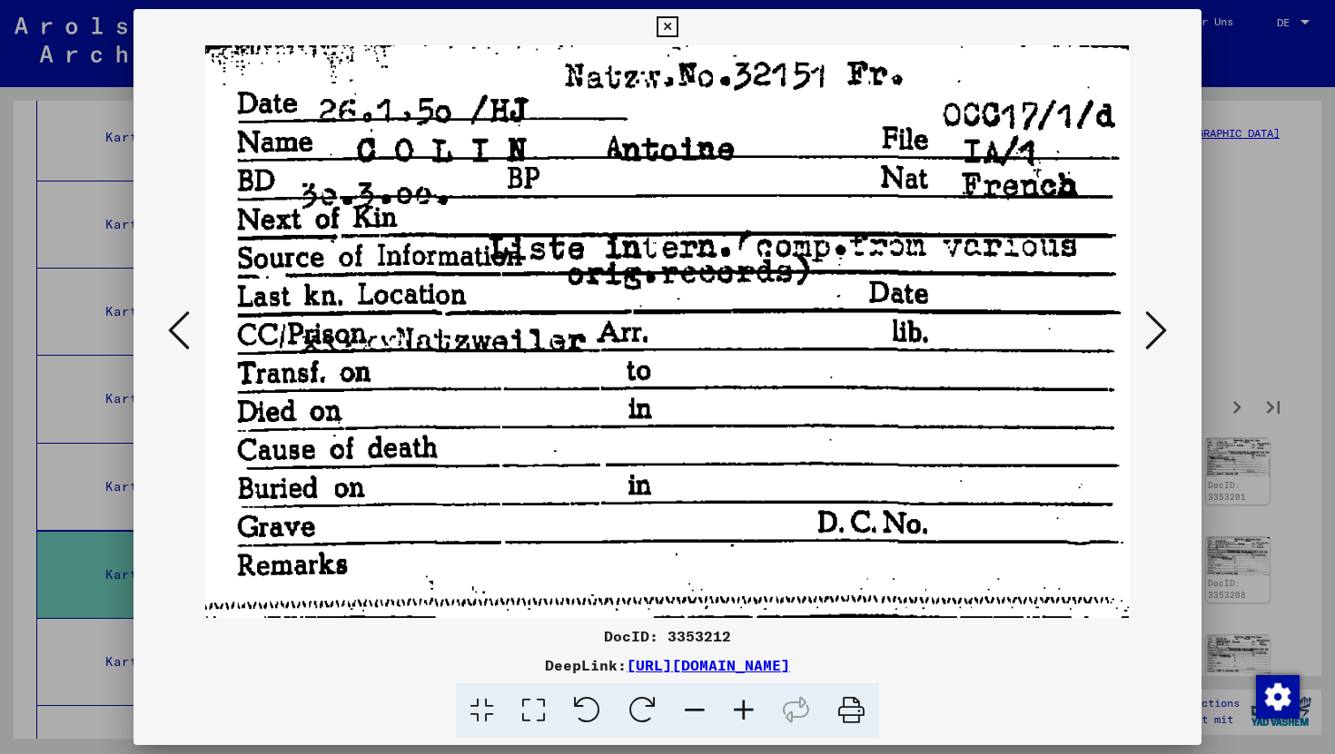
click at [185, 333] on icon at bounding box center [179, 331] width 22 height 44
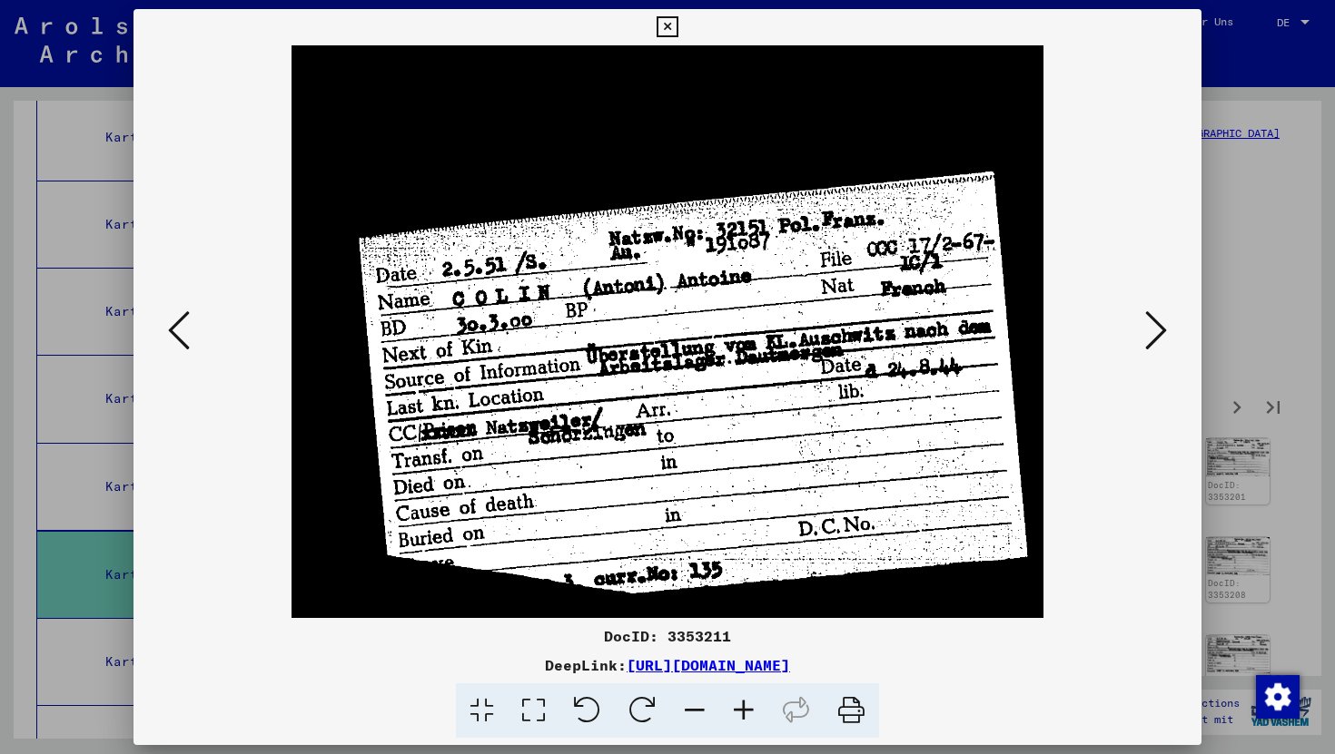
click at [185, 333] on icon at bounding box center [179, 331] width 22 height 44
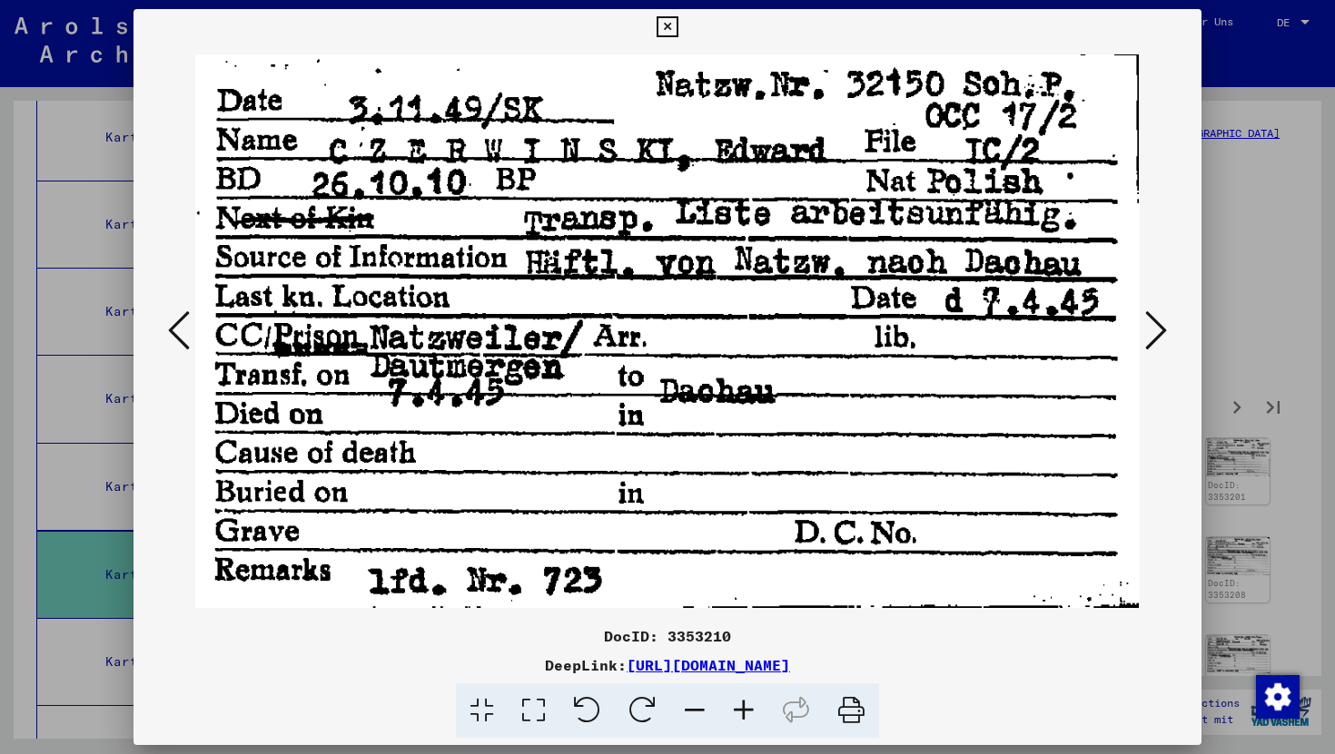
click at [185, 333] on icon at bounding box center [179, 331] width 22 height 44
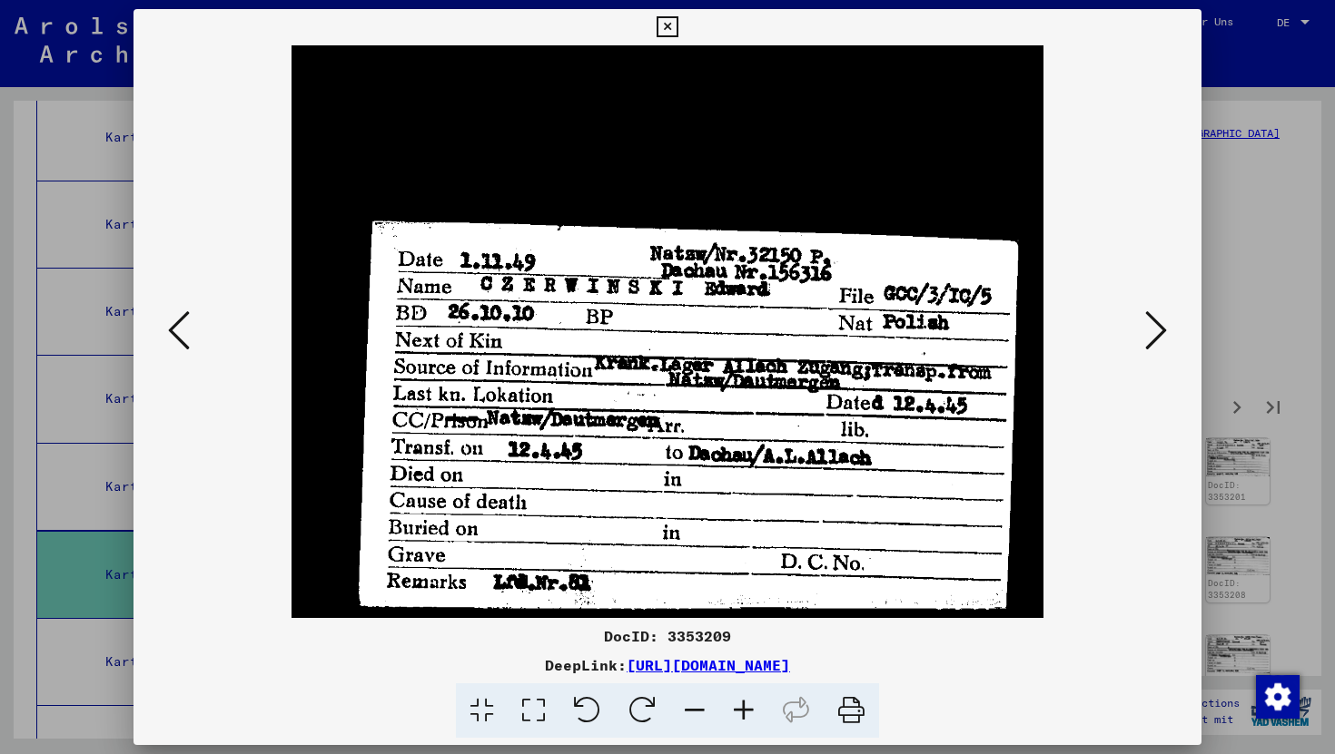
click at [1167, 311] on button at bounding box center [1155, 332] width 33 height 52
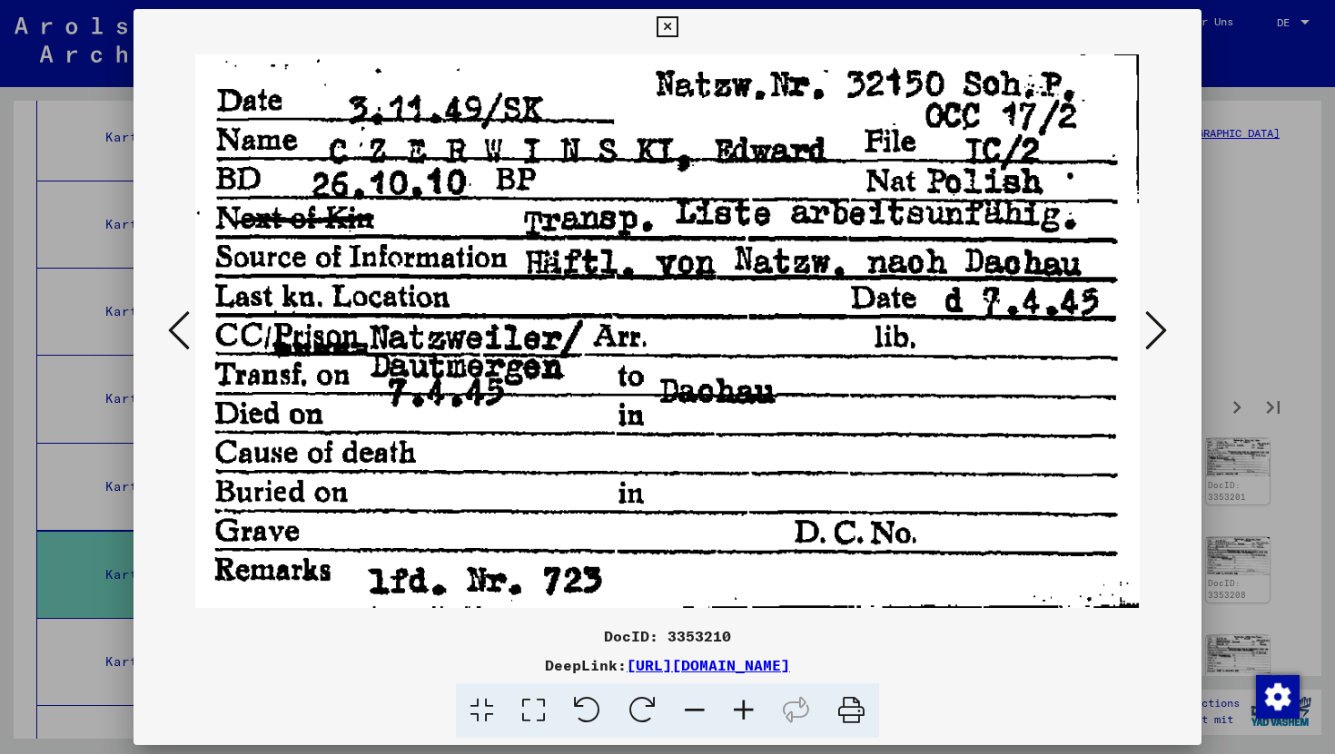
click at [1167, 311] on button at bounding box center [1155, 332] width 33 height 52
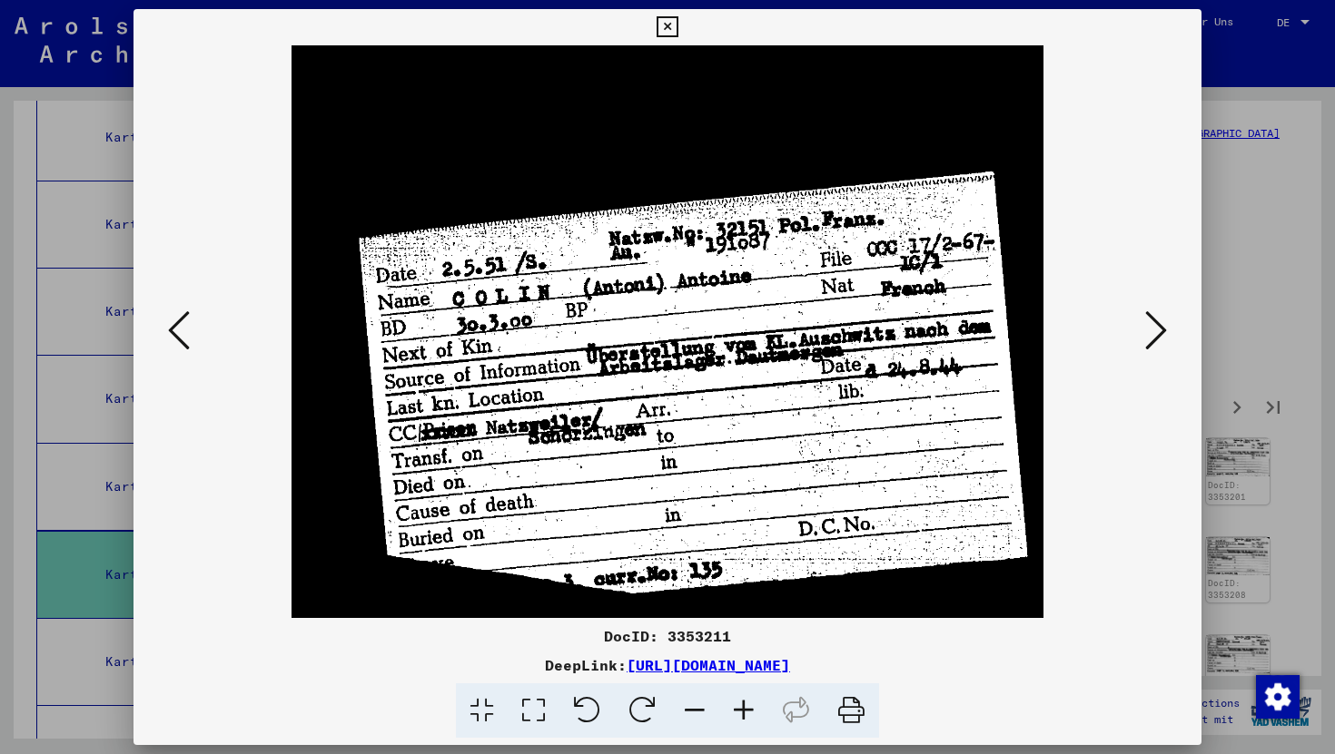
click at [1167, 311] on button at bounding box center [1155, 332] width 33 height 52
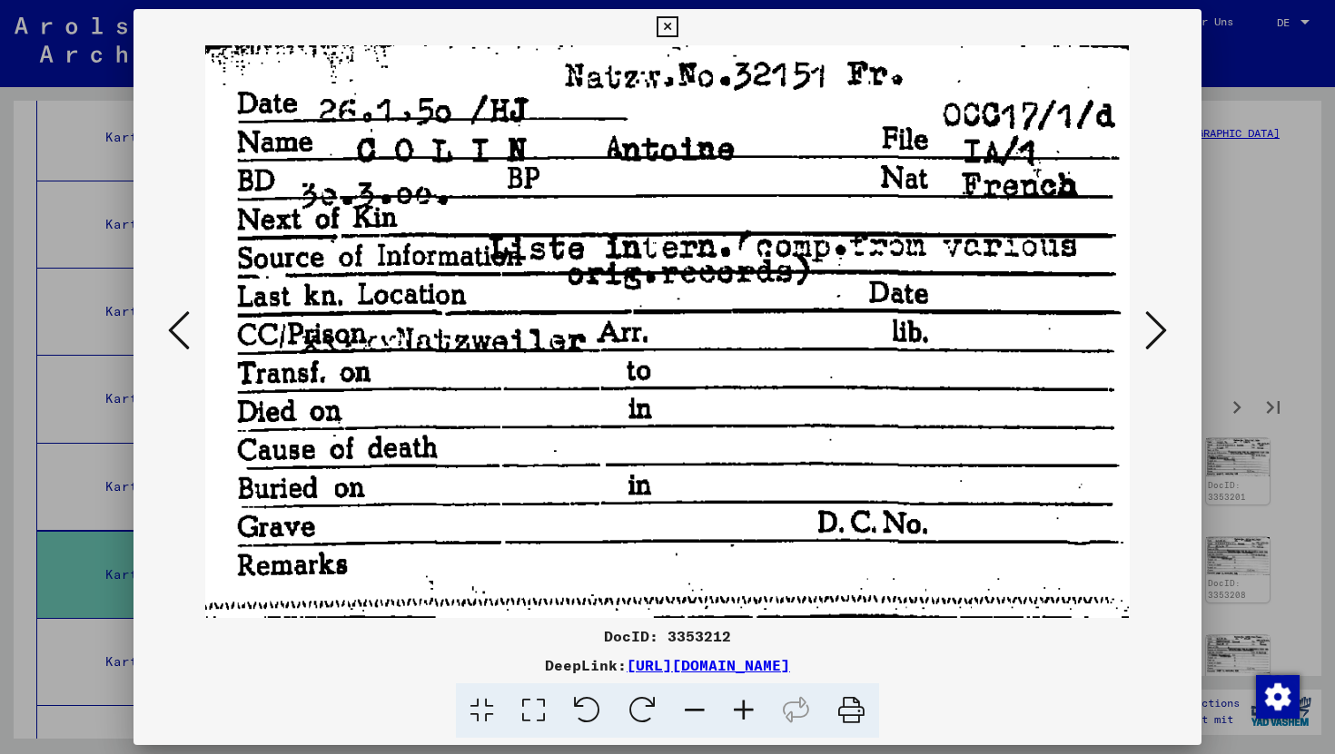
click at [1167, 311] on button at bounding box center [1155, 332] width 33 height 52
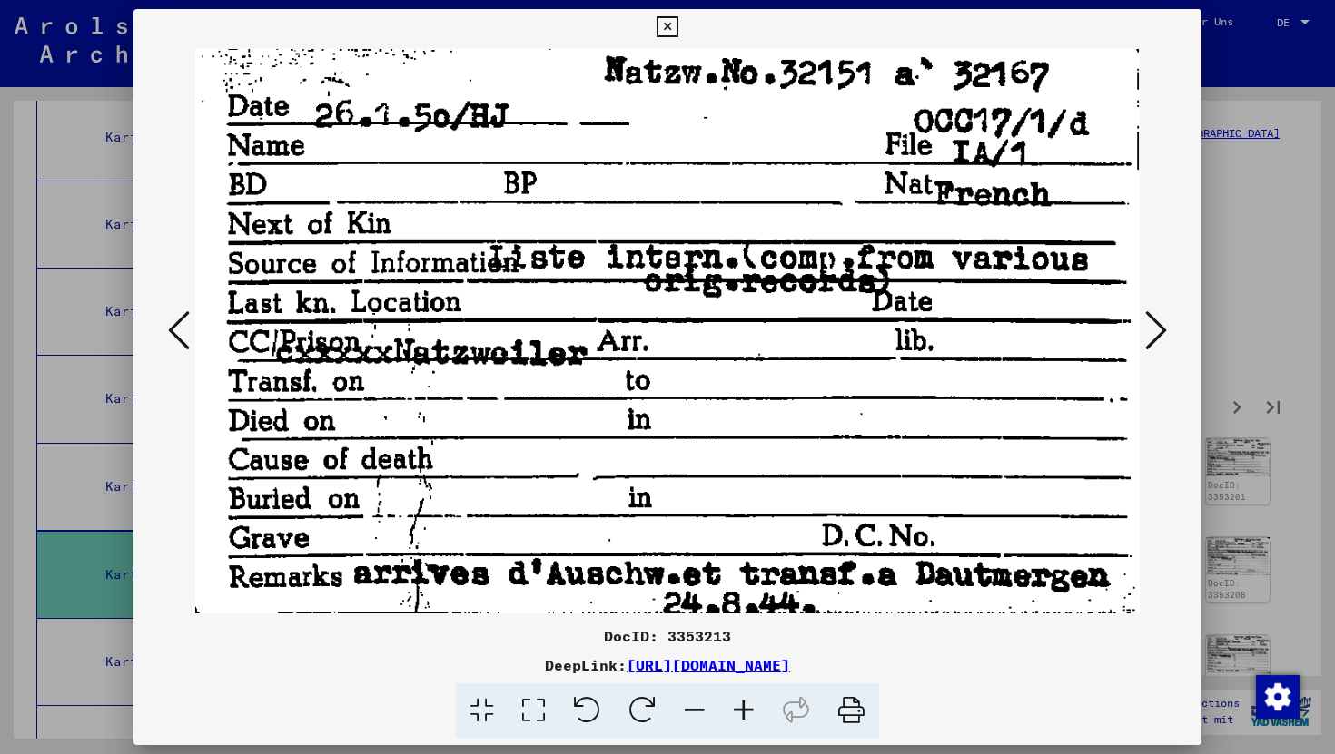
click at [1167, 311] on button at bounding box center [1155, 332] width 33 height 52
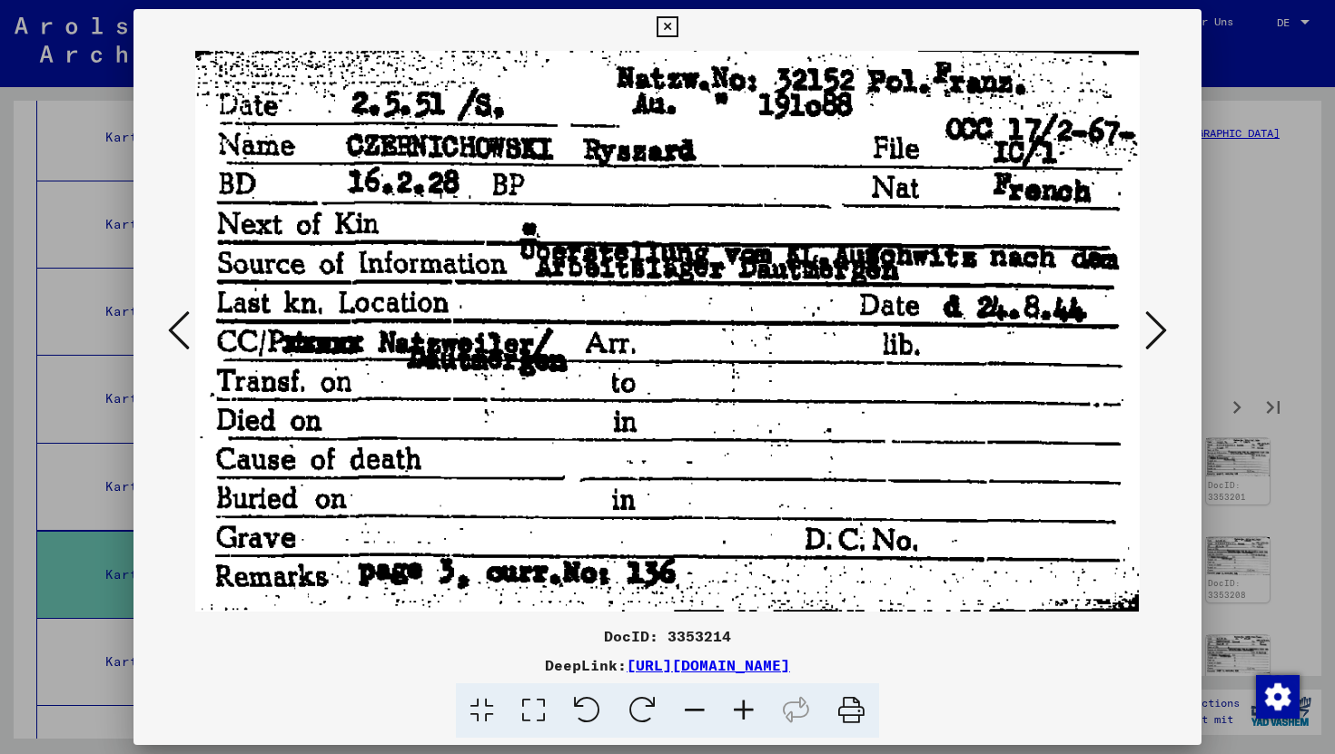
click at [1167, 311] on button at bounding box center [1155, 332] width 33 height 52
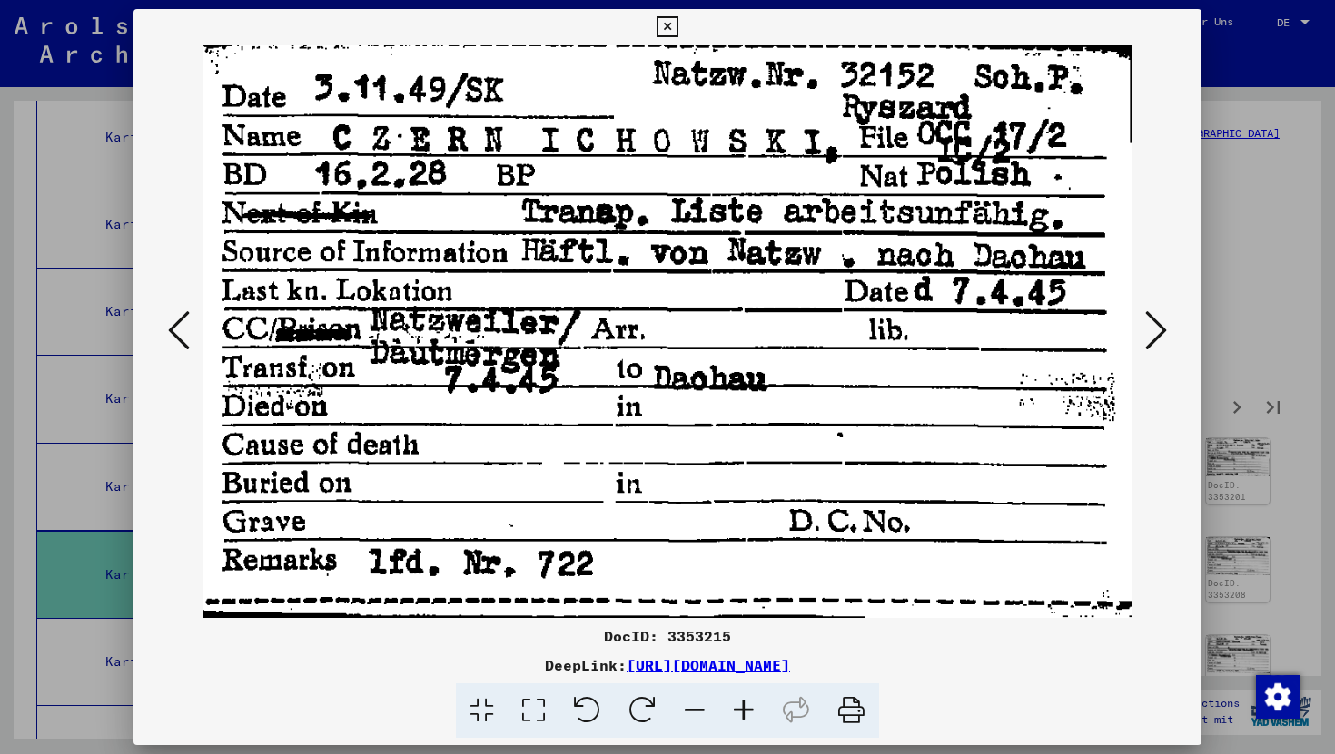
click at [1167, 311] on button at bounding box center [1155, 332] width 33 height 52
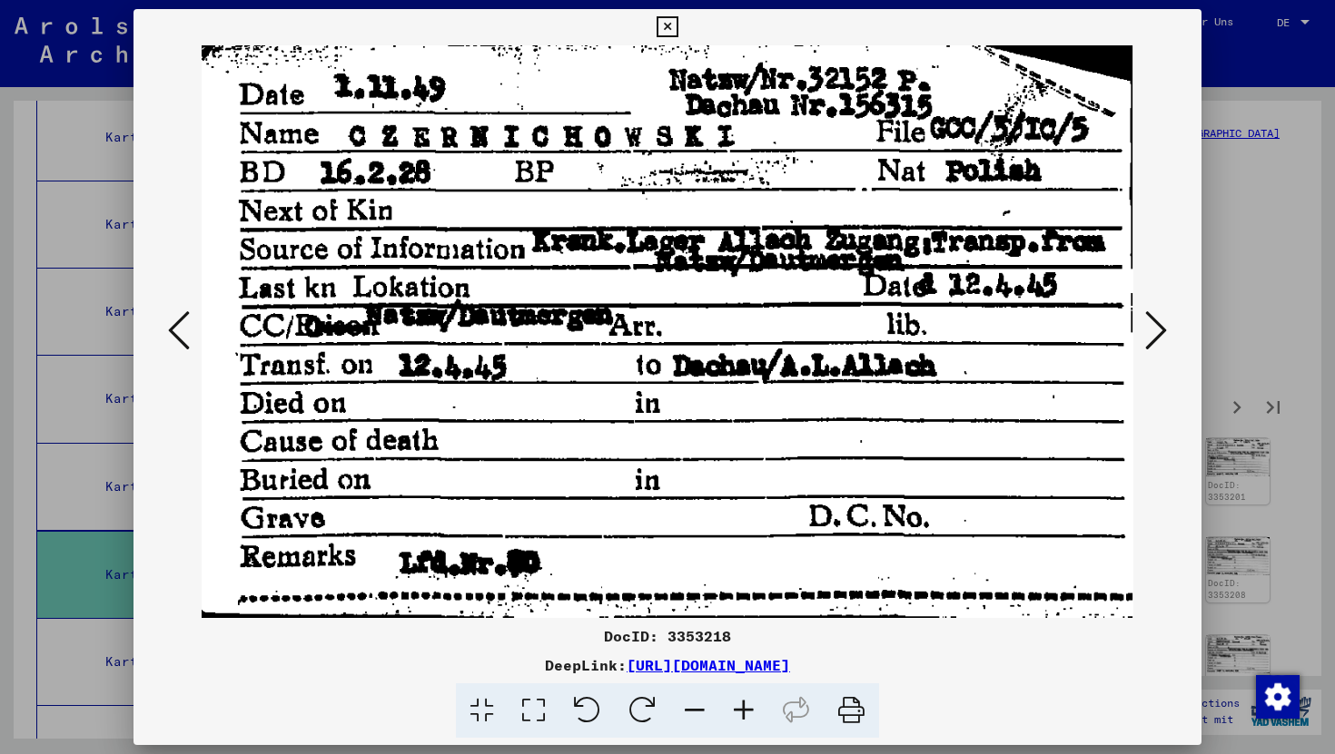
click at [1167, 311] on button at bounding box center [1155, 332] width 33 height 52
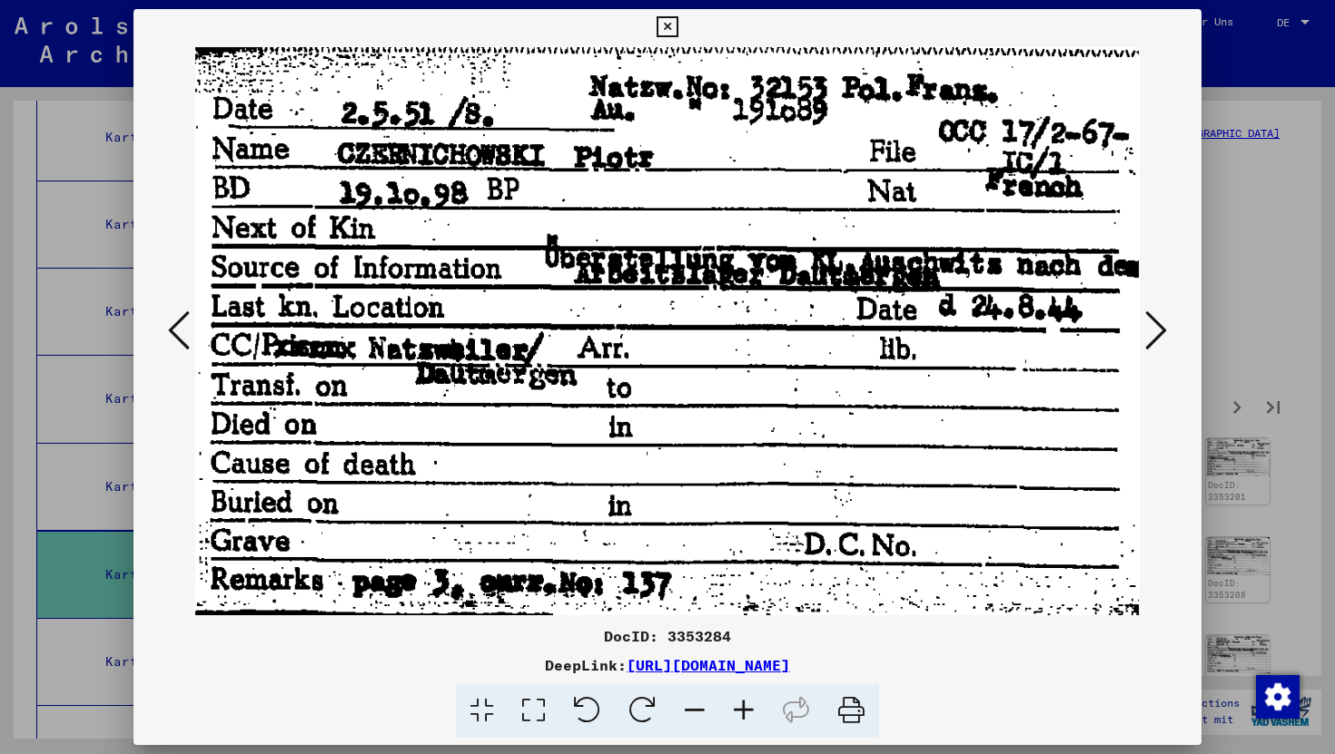
click at [165, 328] on button at bounding box center [179, 332] width 33 height 52
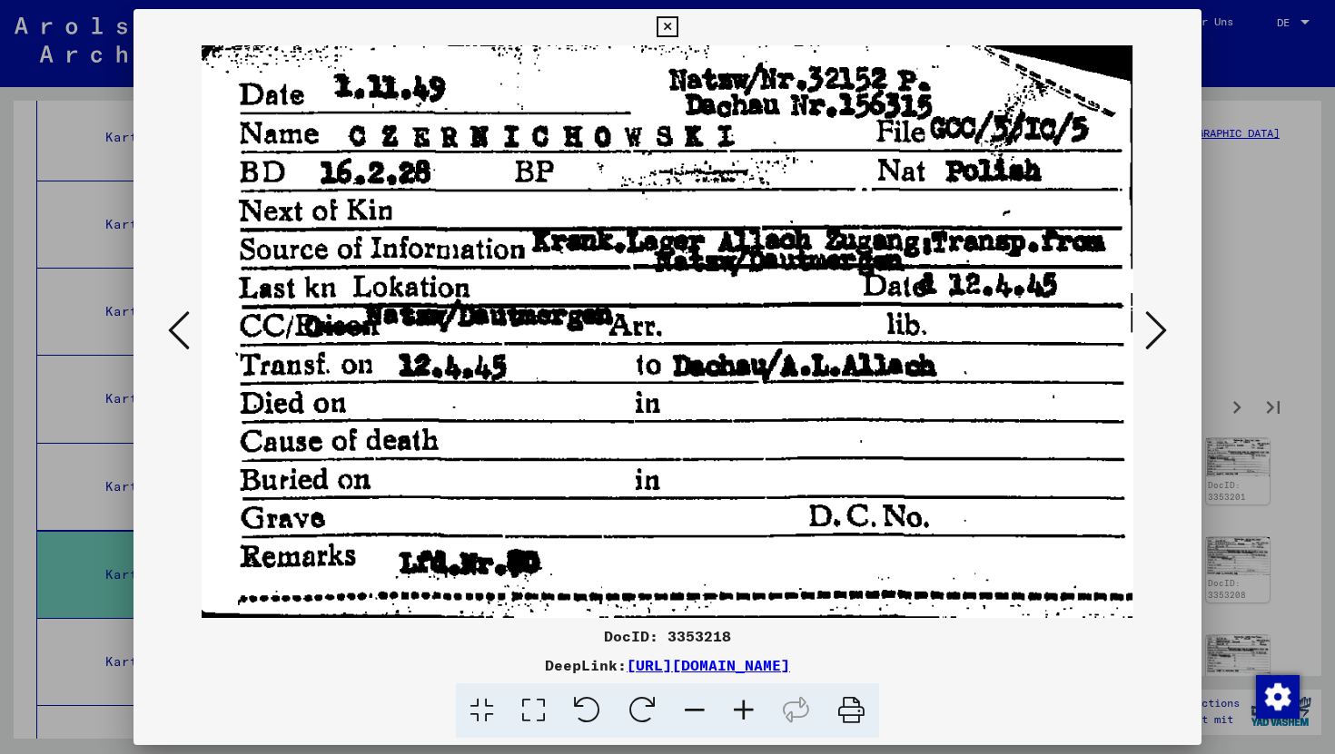
click at [165, 328] on button at bounding box center [179, 332] width 33 height 52
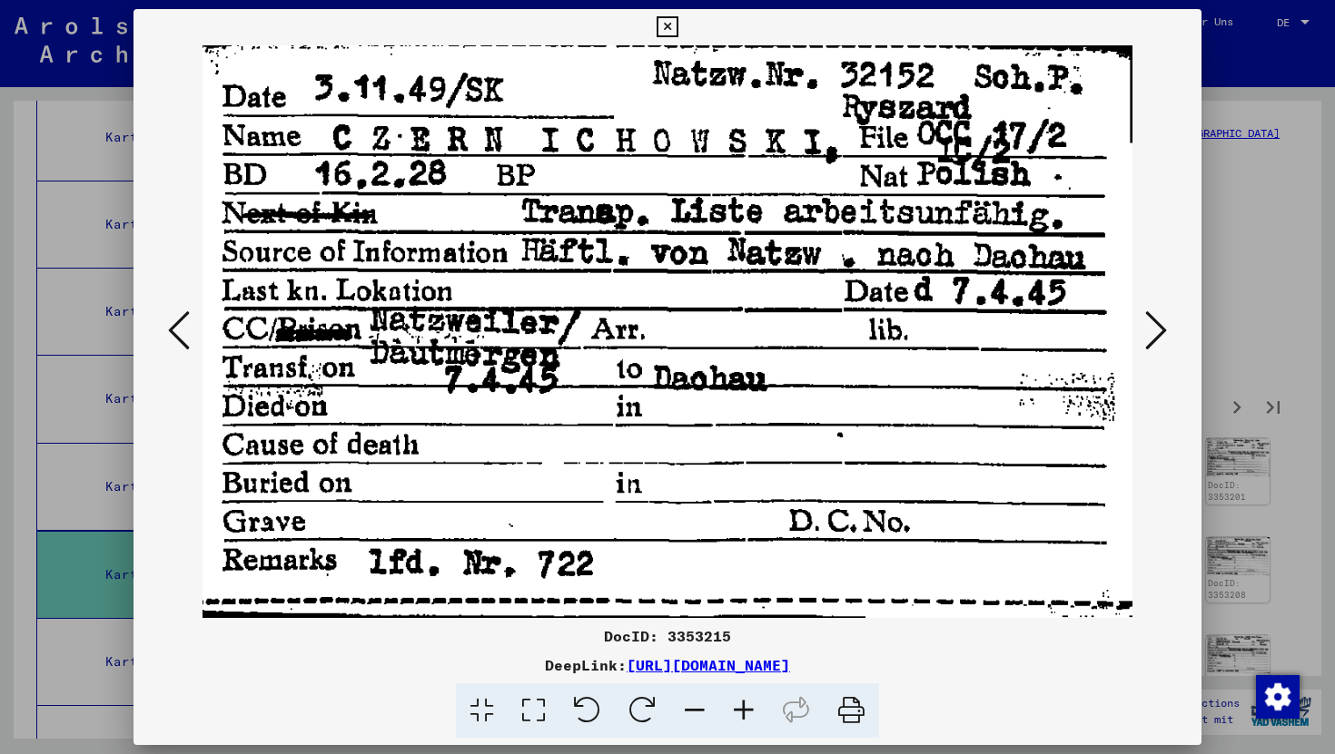
click at [1162, 348] on icon at bounding box center [1156, 331] width 22 height 44
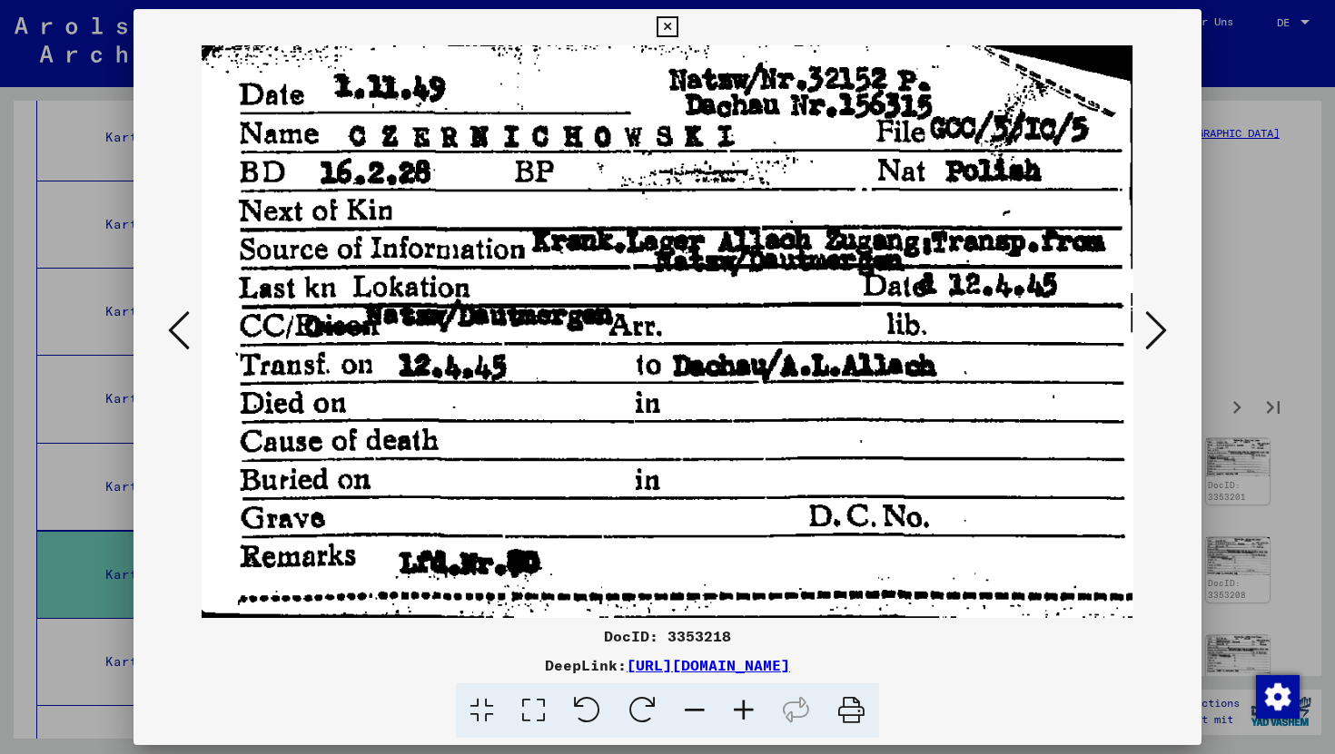
click at [1162, 348] on icon at bounding box center [1156, 331] width 22 height 44
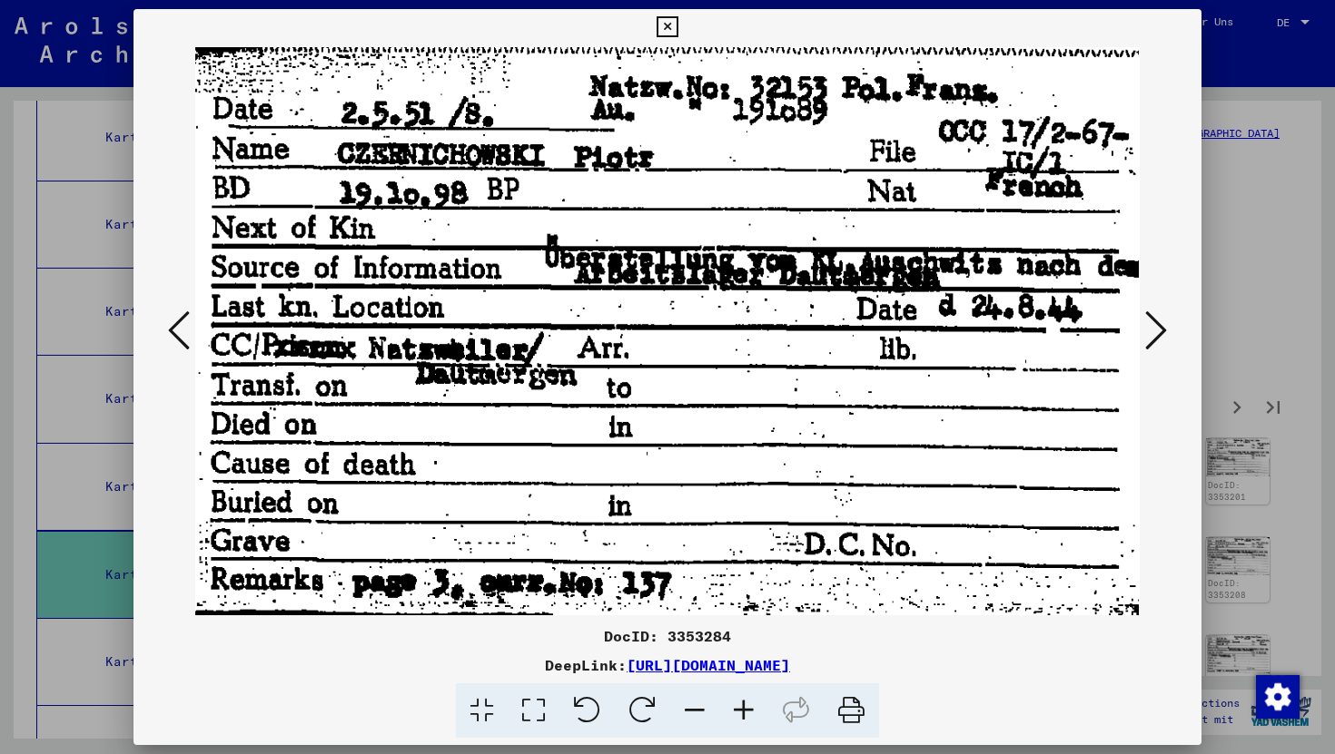
click at [1162, 348] on icon at bounding box center [1156, 331] width 22 height 44
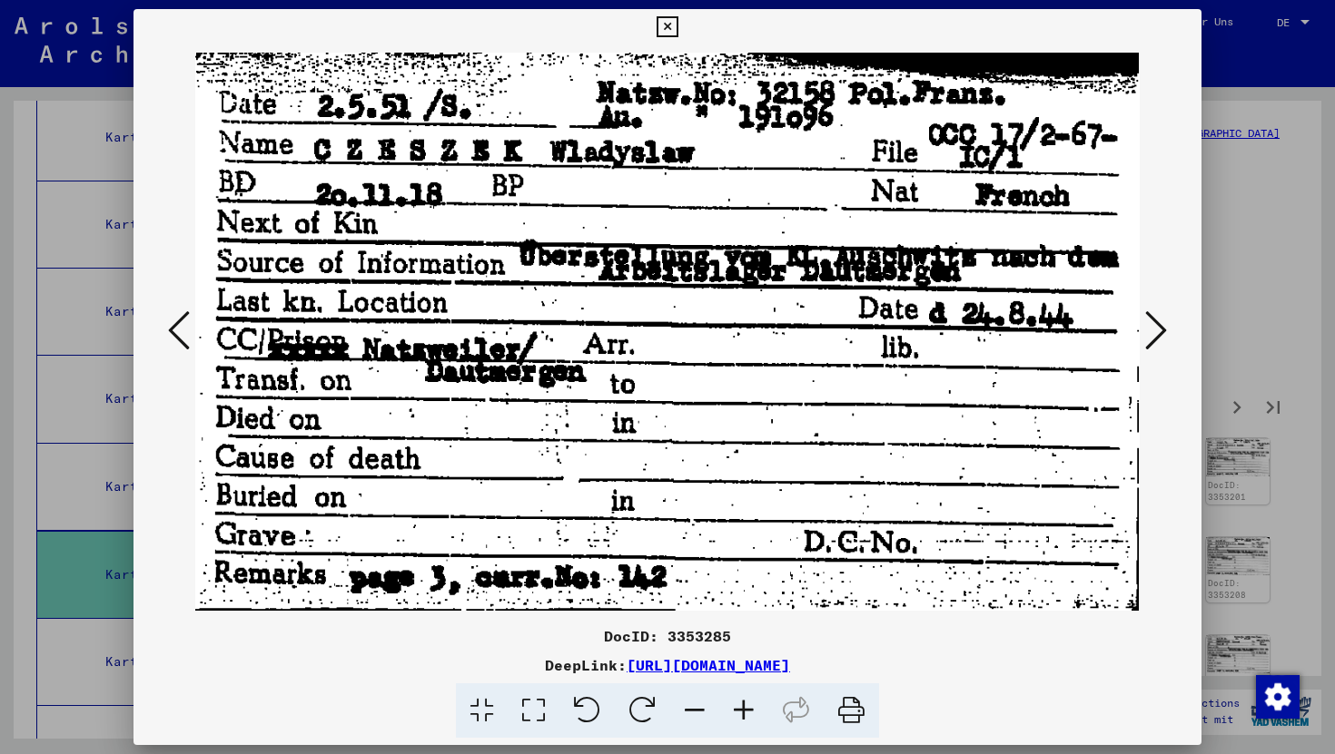
click at [1162, 348] on icon at bounding box center [1156, 331] width 22 height 44
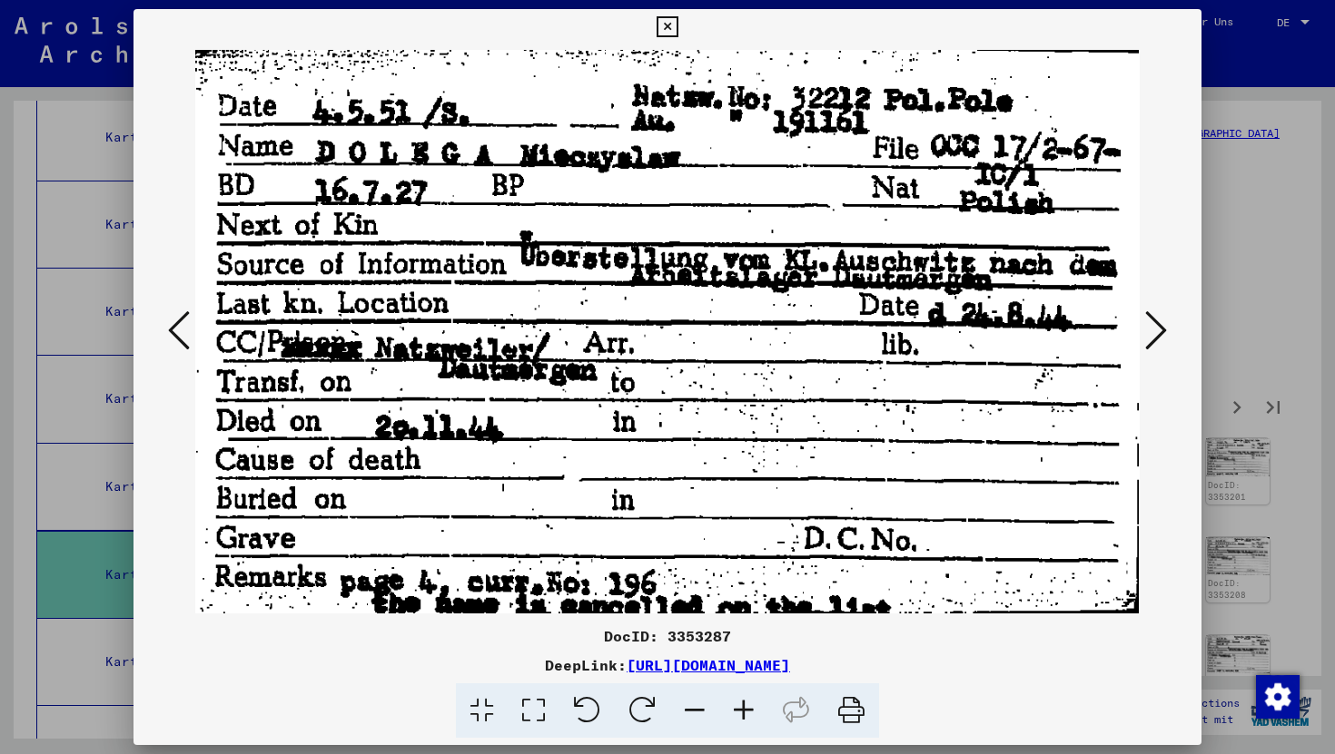
click at [1162, 348] on icon at bounding box center [1156, 331] width 22 height 44
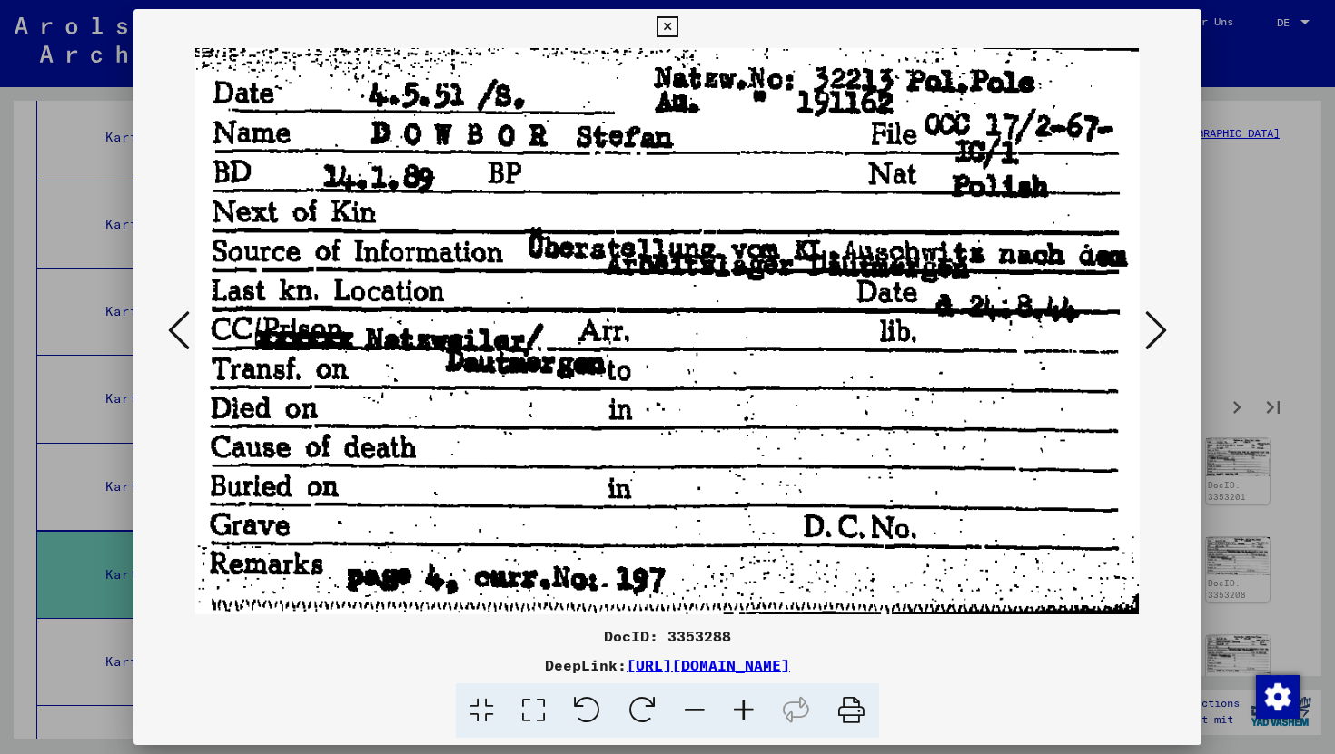
click at [1162, 348] on icon at bounding box center [1156, 331] width 22 height 44
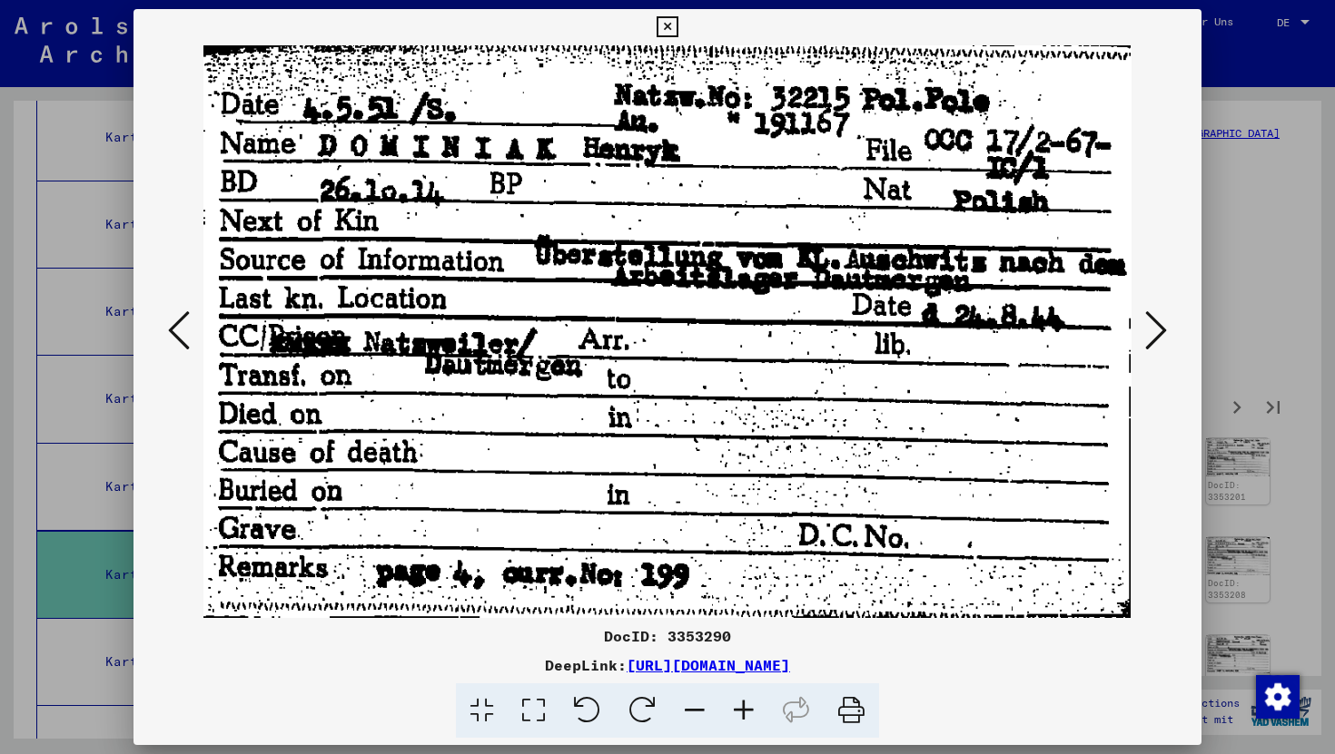
click at [1162, 348] on icon at bounding box center [1156, 331] width 22 height 44
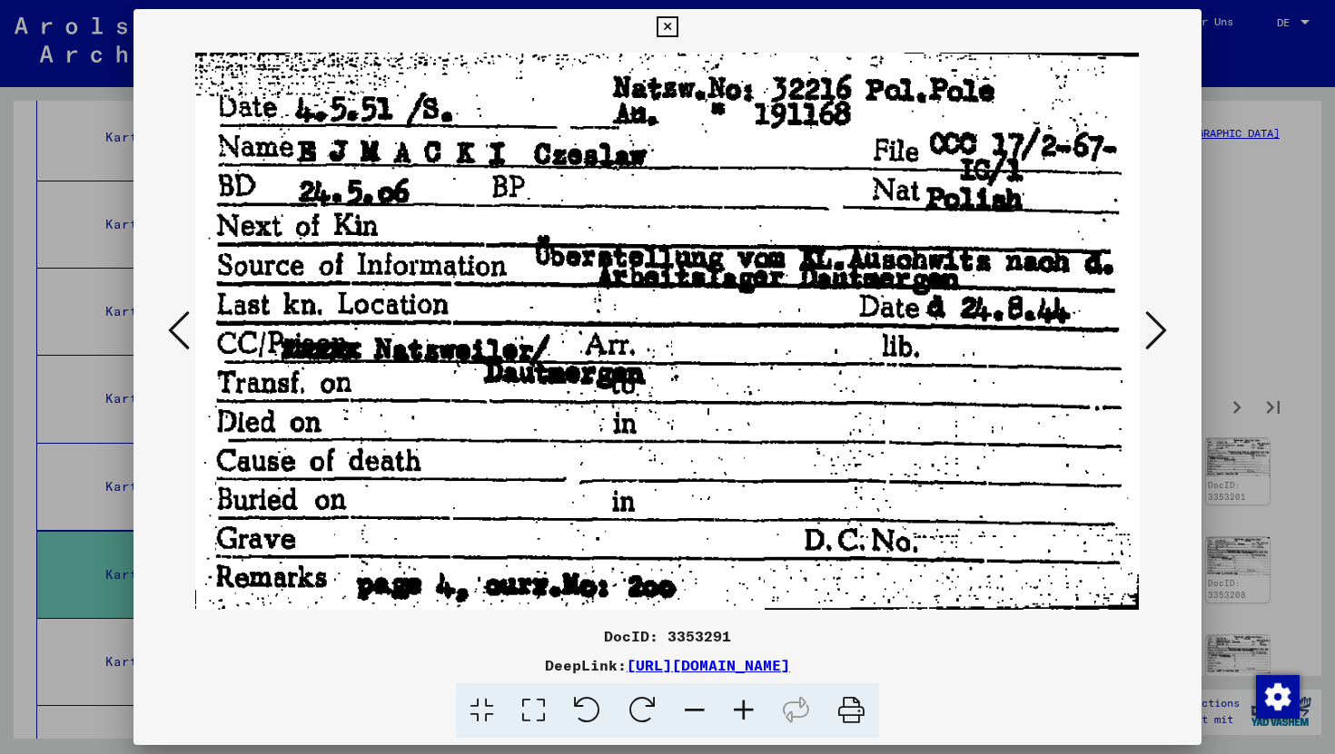
click at [1162, 348] on icon at bounding box center [1156, 331] width 22 height 44
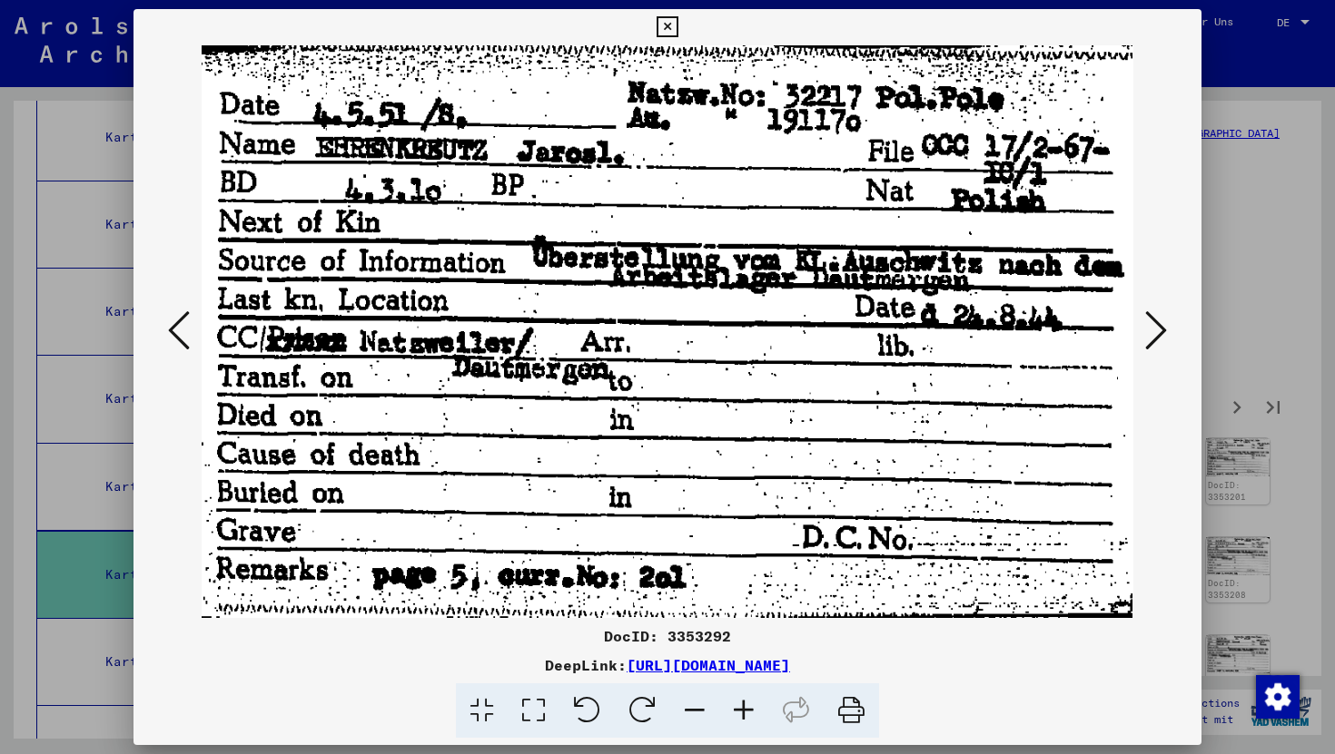
click at [1162, 348] on icon at bounding box center [1156, 331] width 22 height 44
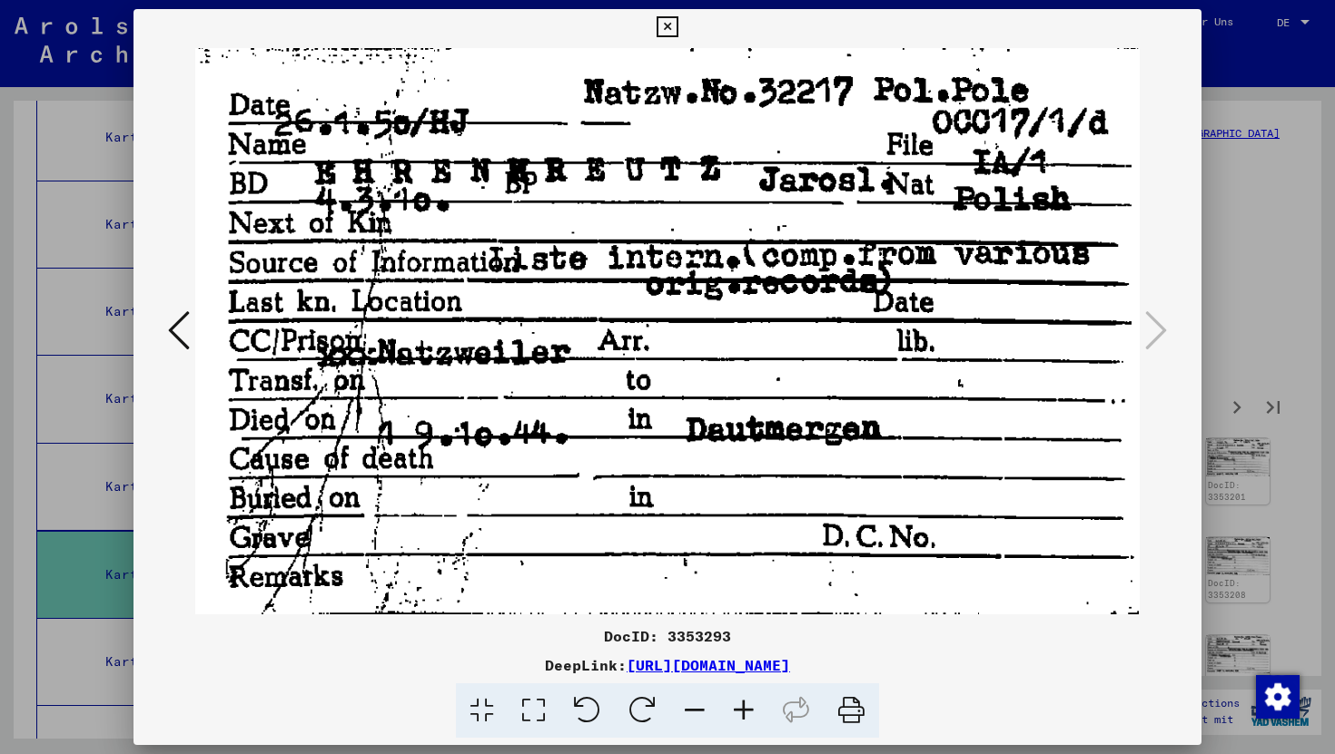
click at [666, 27] on icon at bounding box center [666, 27] width 21 height 22
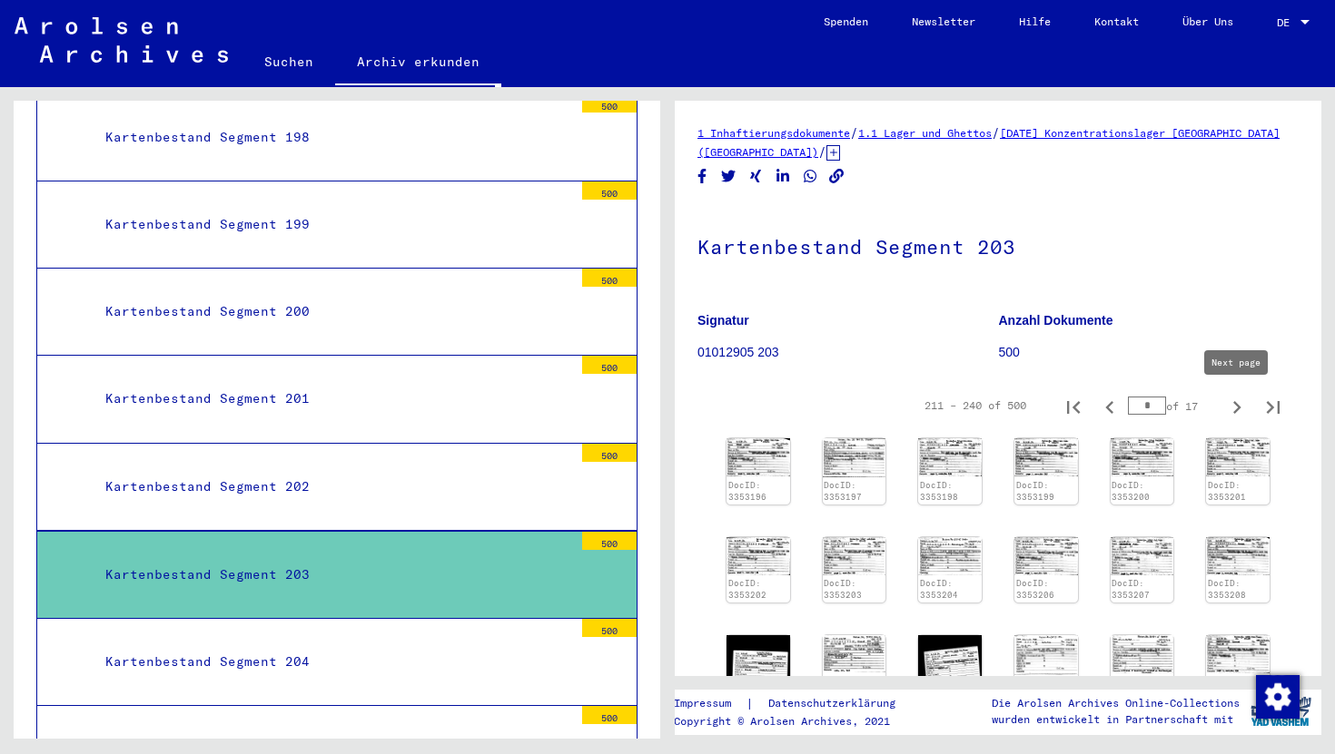
click at [1241, 412] on icon "Next page" at bounding box center [1236, 407] width 25 height 25
type input "*"
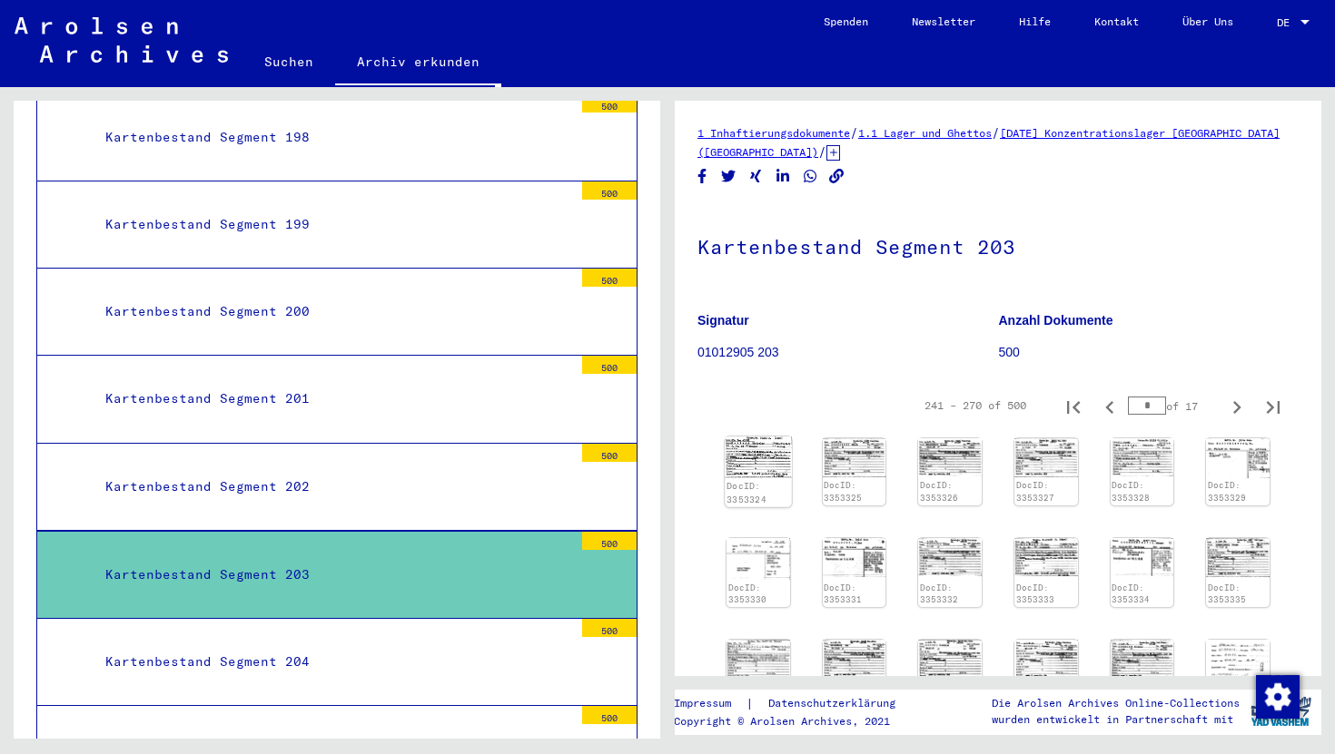
click at [744, 464] on img at bounding box center [758, 457] width 66 height 41
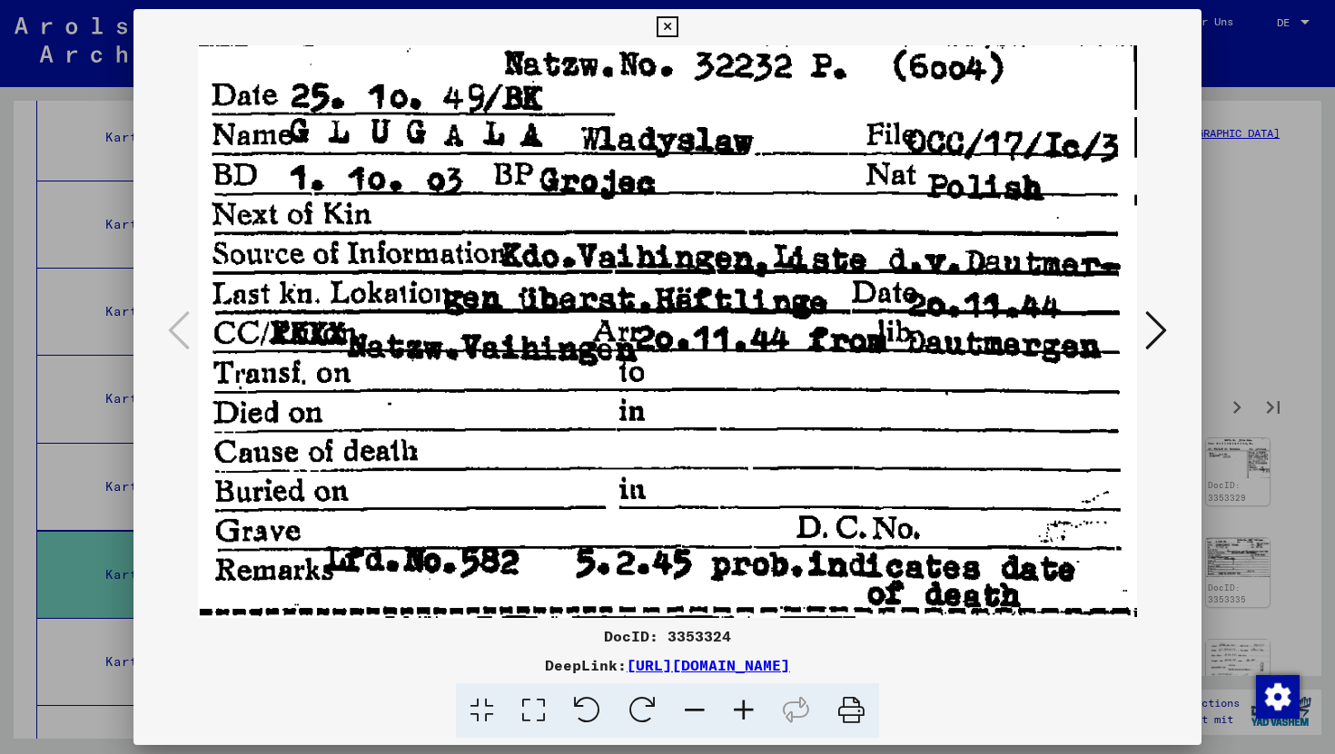
click at [1143, 327] on button at bounding box center [1155, 332] width 33 height 52
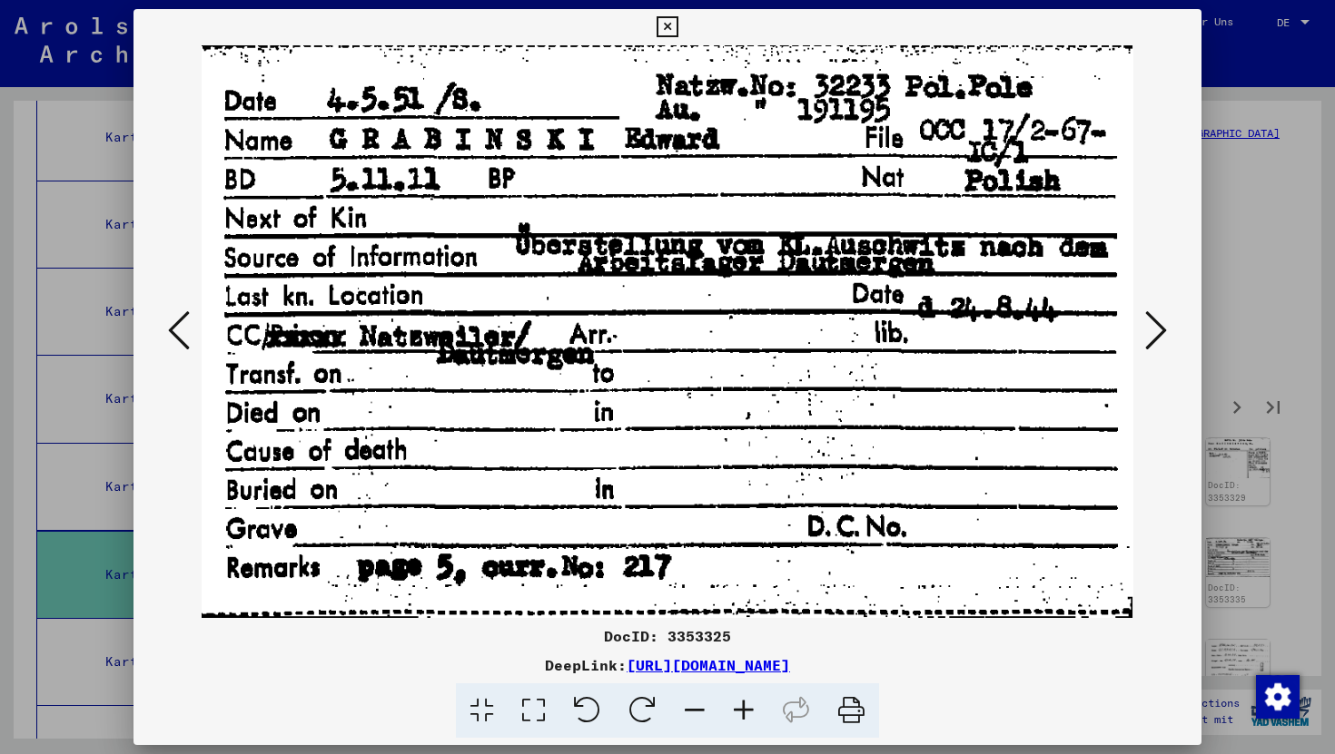
click at [1143, 327] on button at bounding box center [1155, 332] width 33 height 52
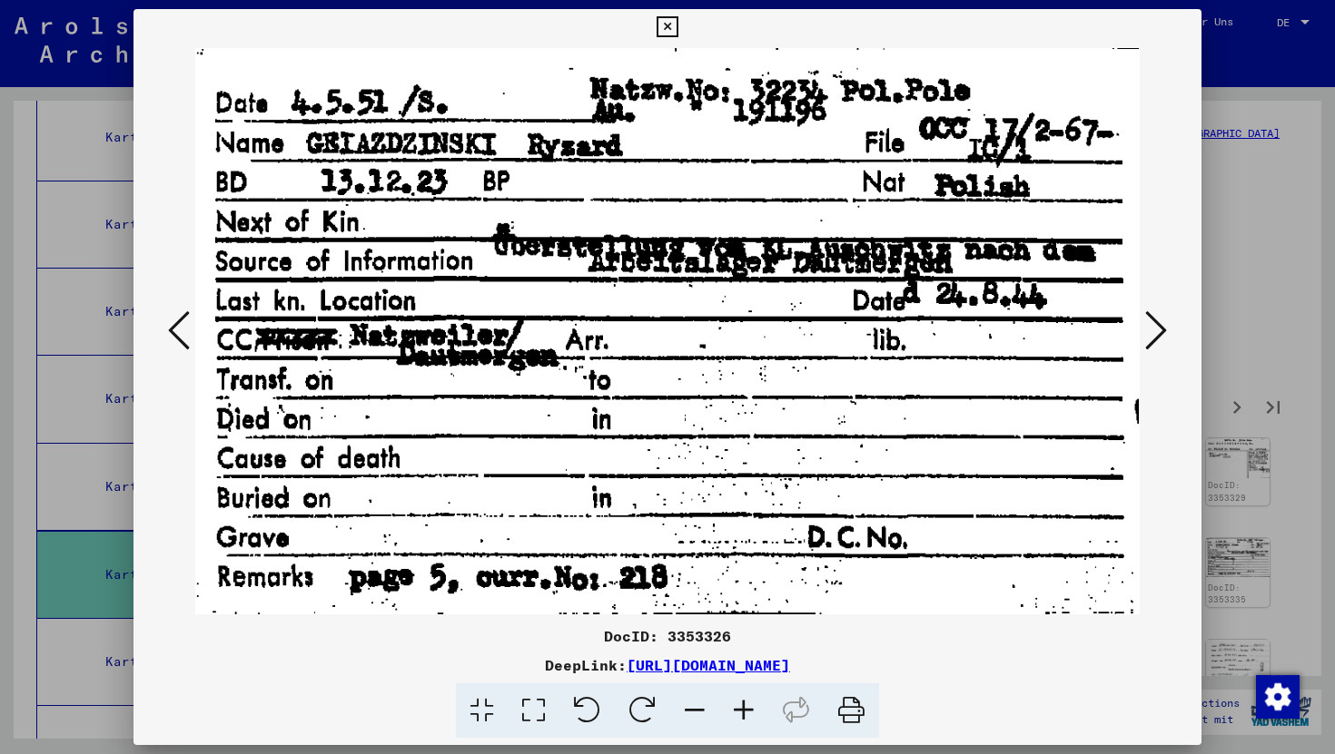
click at [1143, 327] on button at bounding box center [1155, 332] width 33 height 52
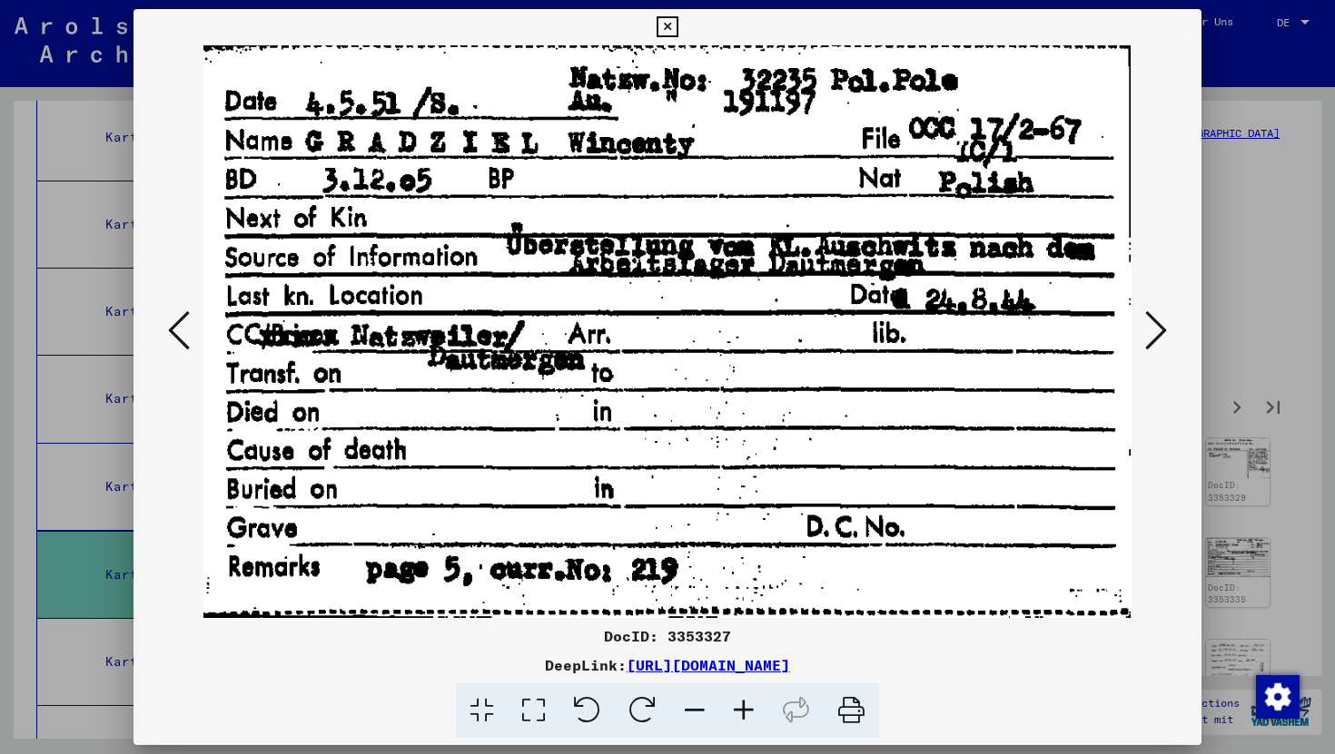
click at [1143, 327] on button at bounding box center [1155, 332] width 33 height 52
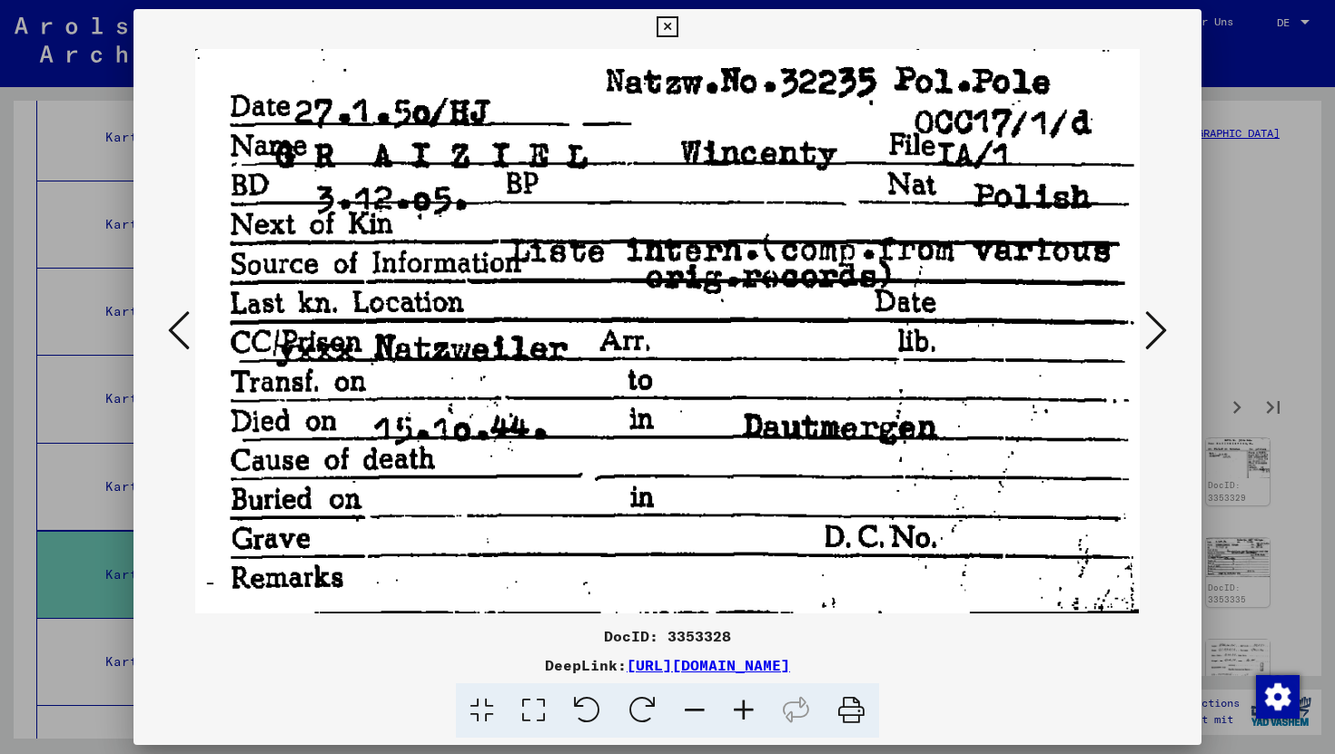
click at [1143, 327] on button at bounding box center [1155, 332] width 33 height 52
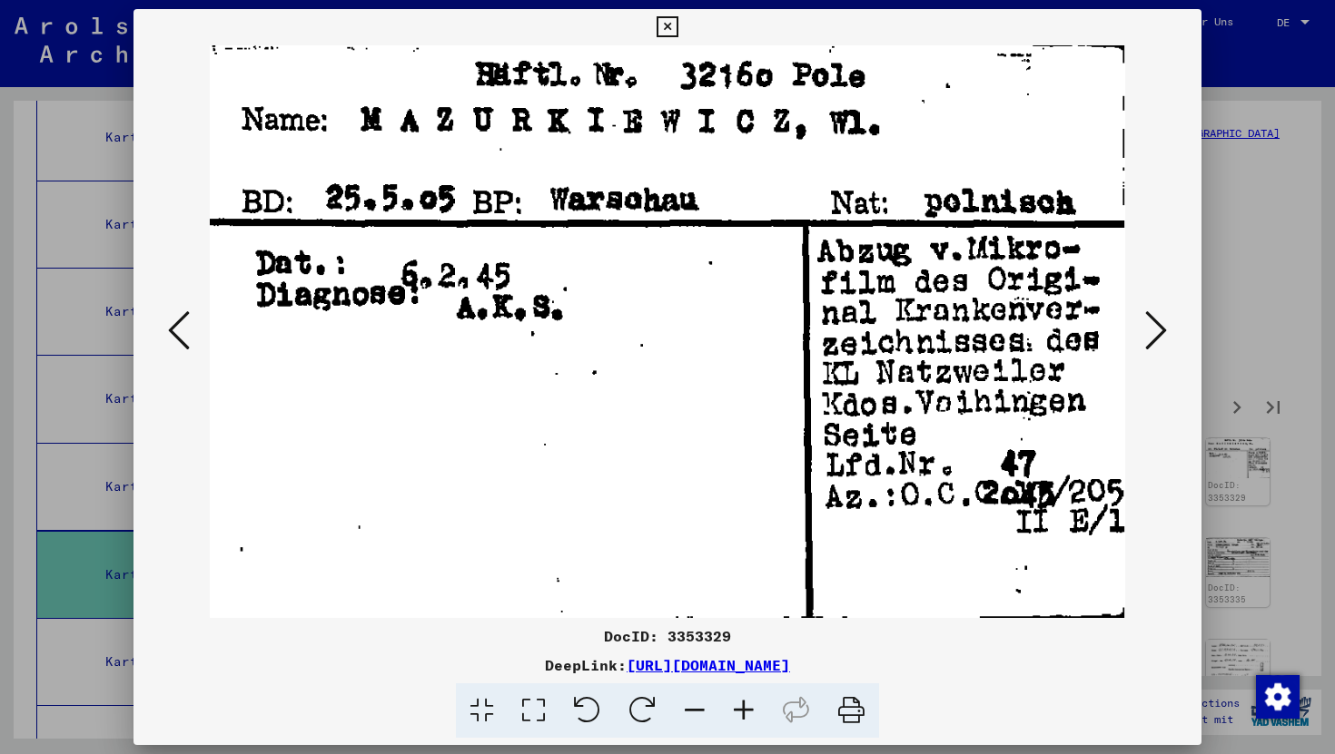
click at [1143, 327] on button at bounding box center [1155, 332] width 33 height 52
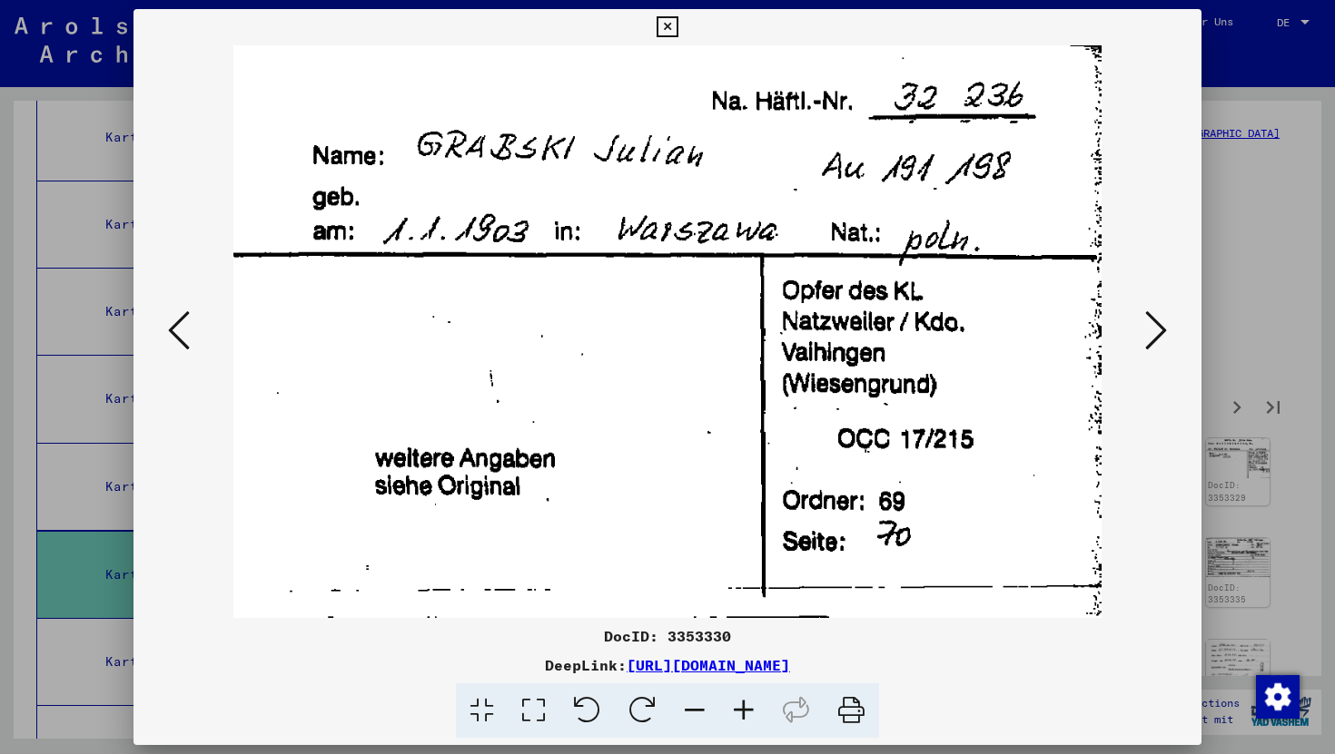
click at [1143, 327] on button at bounding box center [1155, 332] width 33 height 52
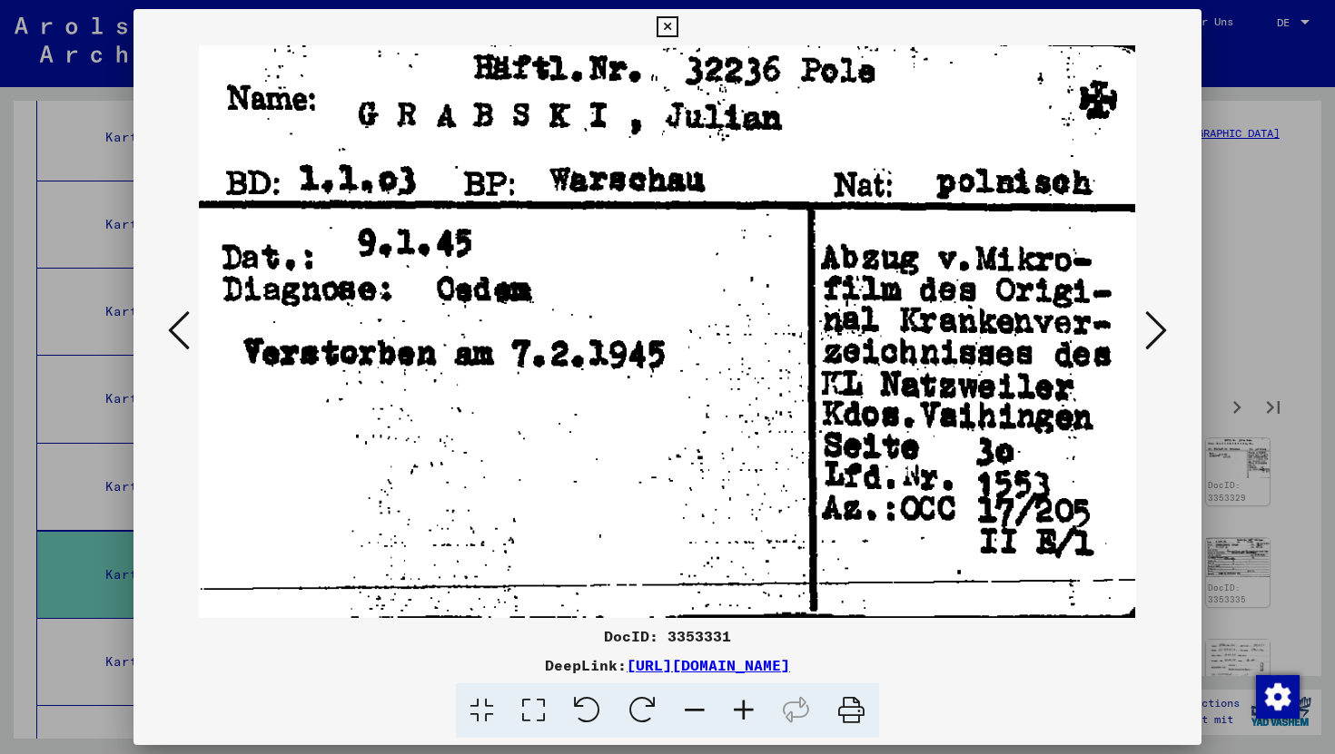
click at [1143, 327] on button at bounding box center [1155, 332] width 33 height 52
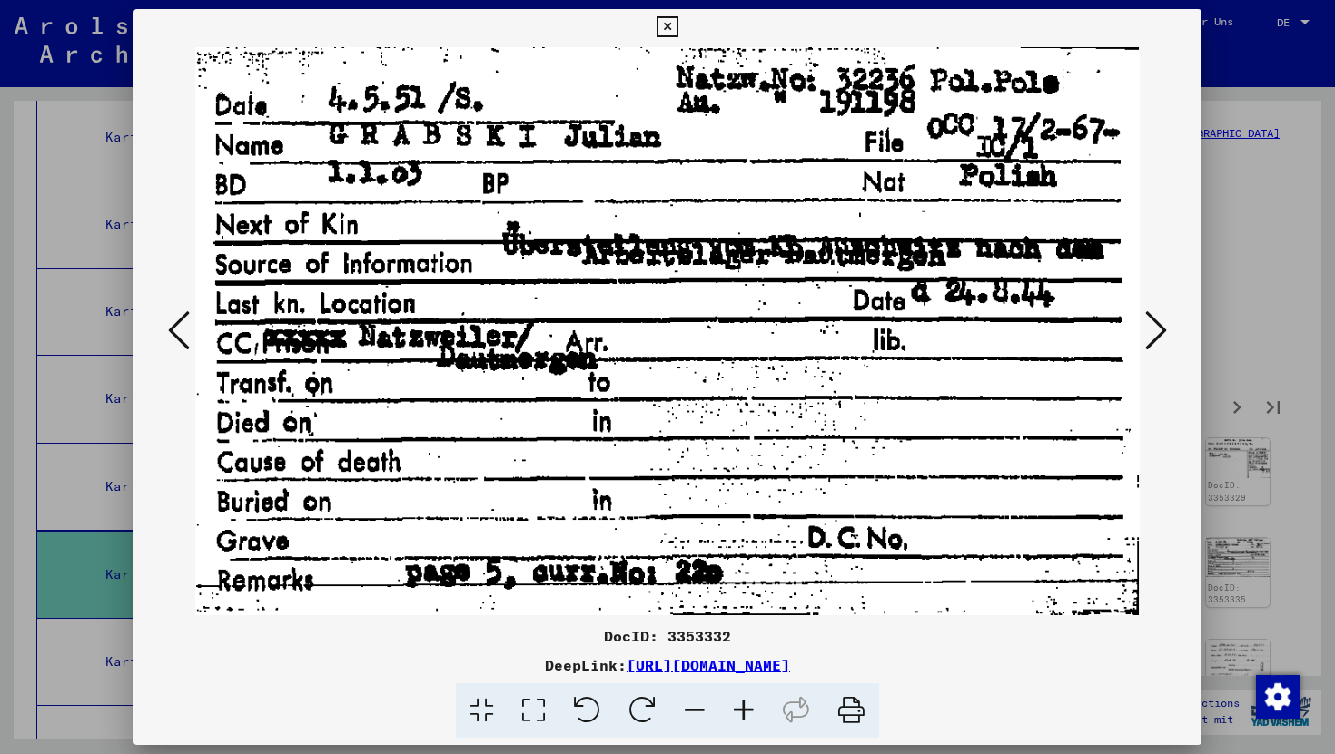
click at [1143, 327] on button at bounding box center [1155, 332] width 33 height 52
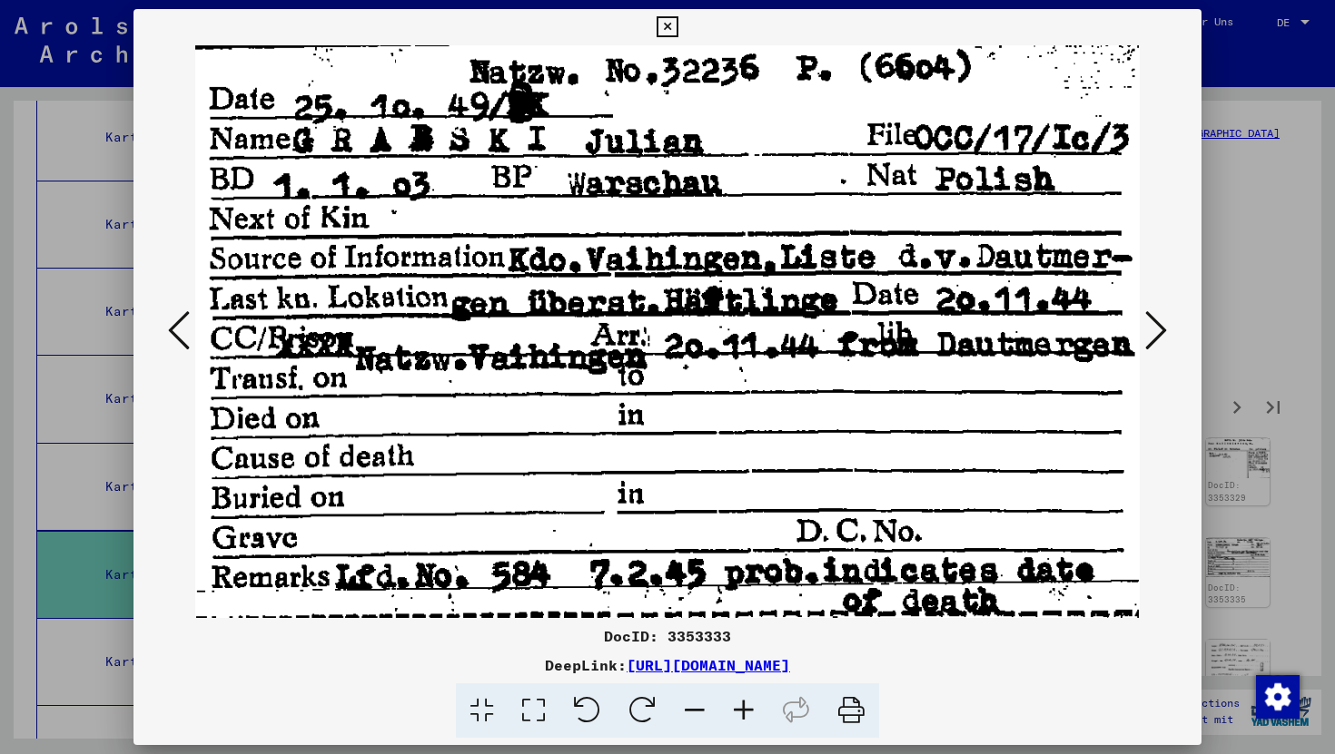
click at [1143, 327] on button at bounding box center [1155, 332] width 33 height 52
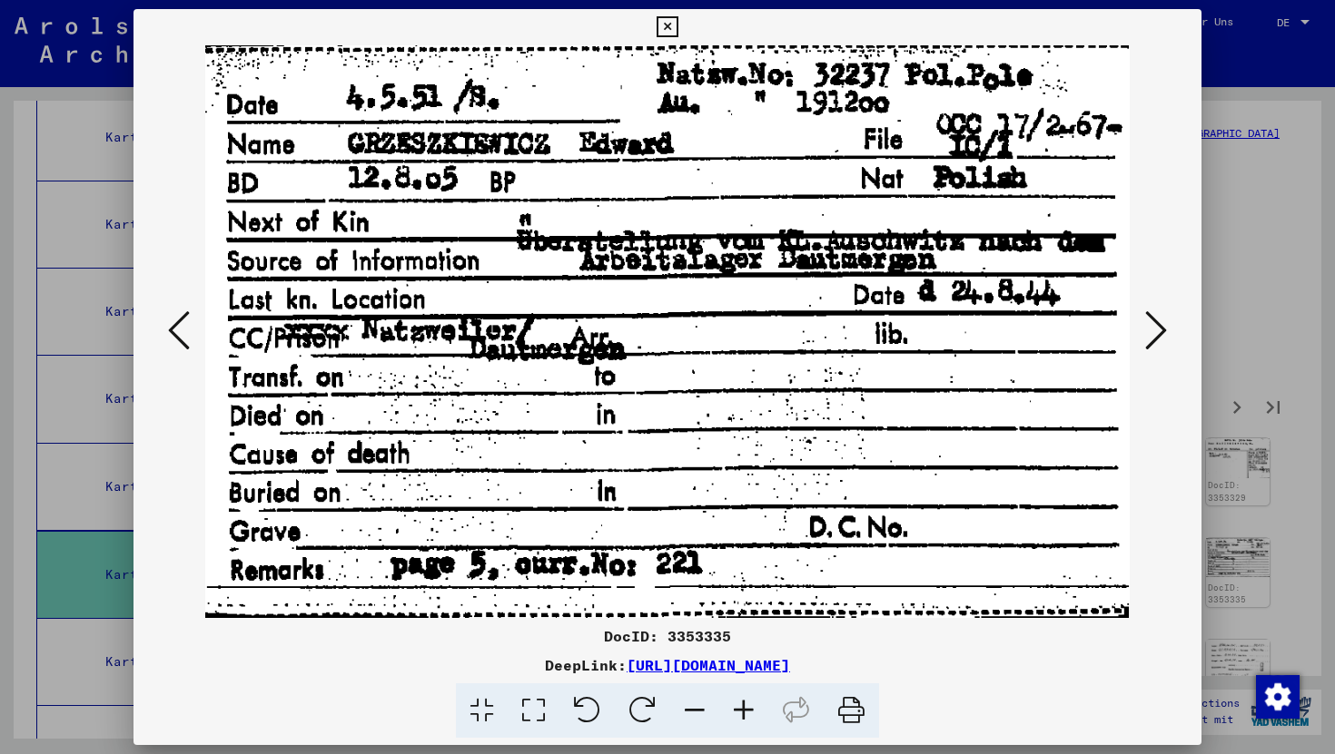
click at [1164, 319] on icon at bounding box center [1156, 331] width 22 height 44
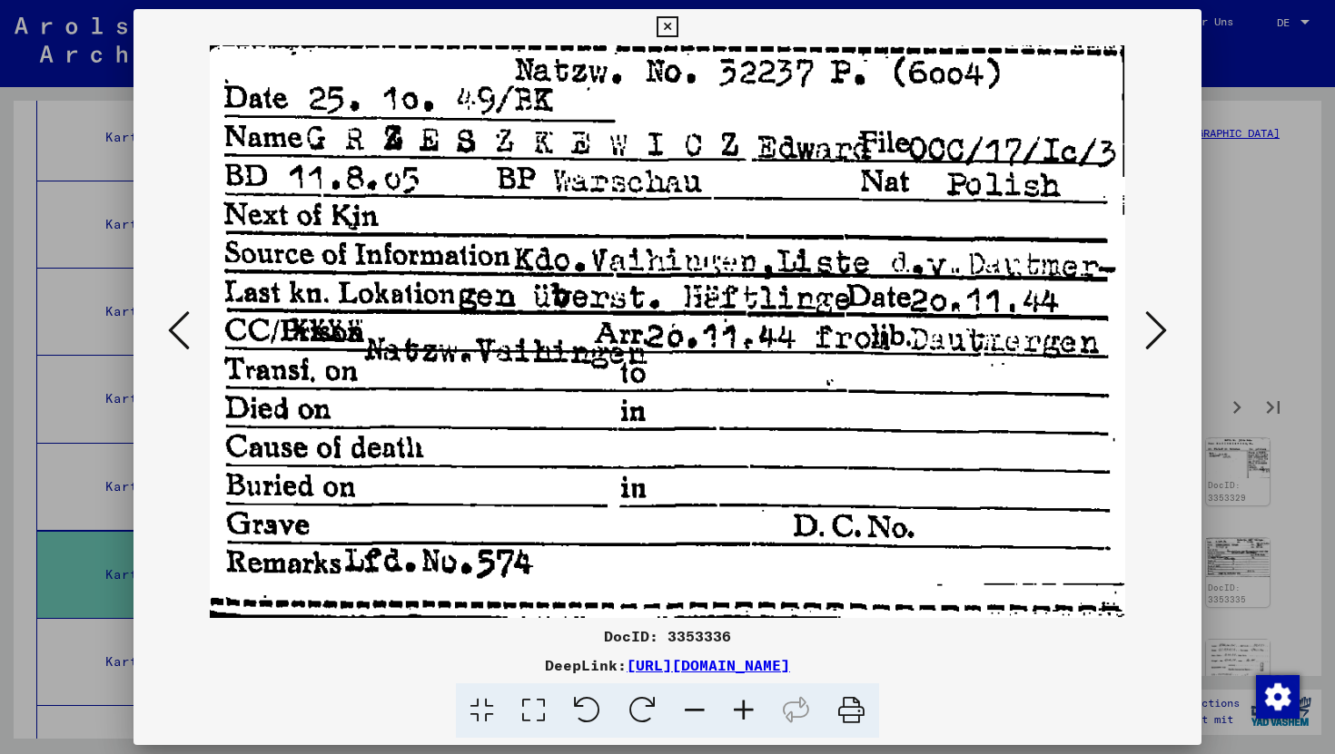
click at [1164, 319] on icon at bounding box center [1156, 331] width 22 height 44
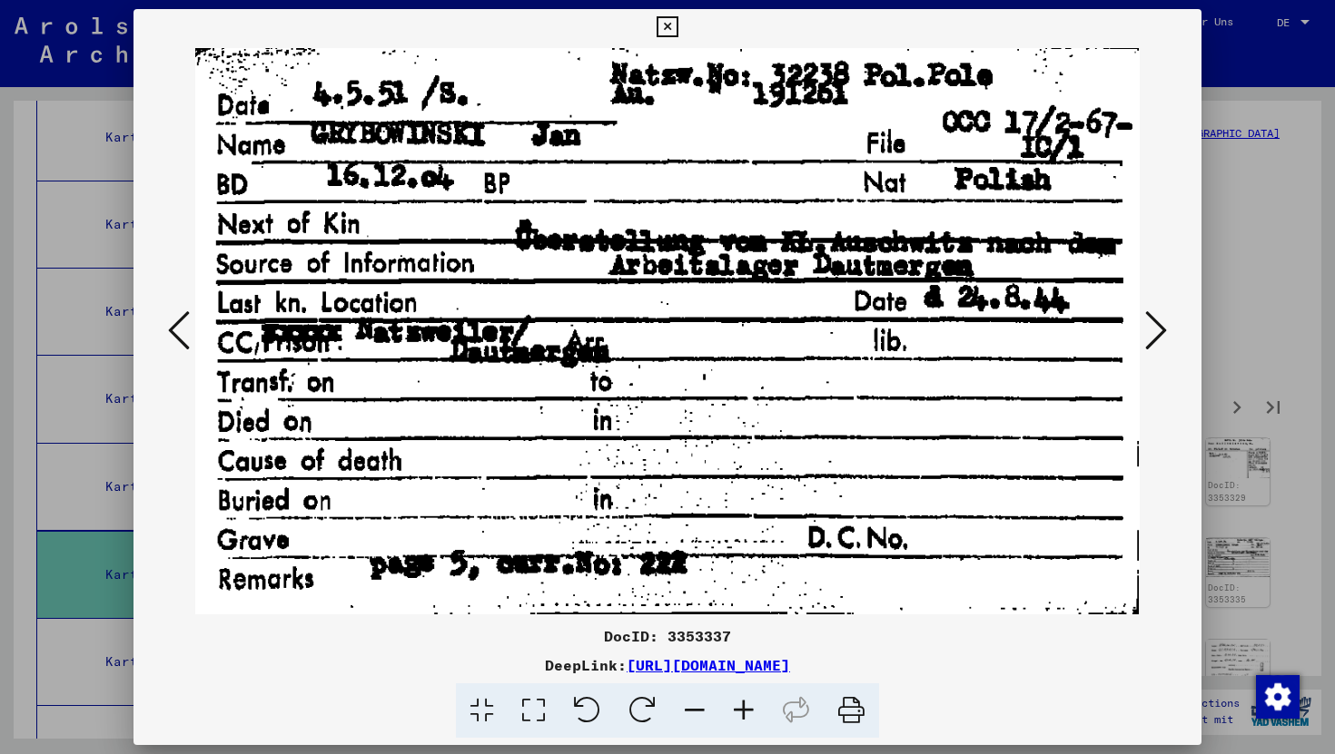
click at [1164, 319] on icon at bounding box center [1156, 331] width 22 height 44
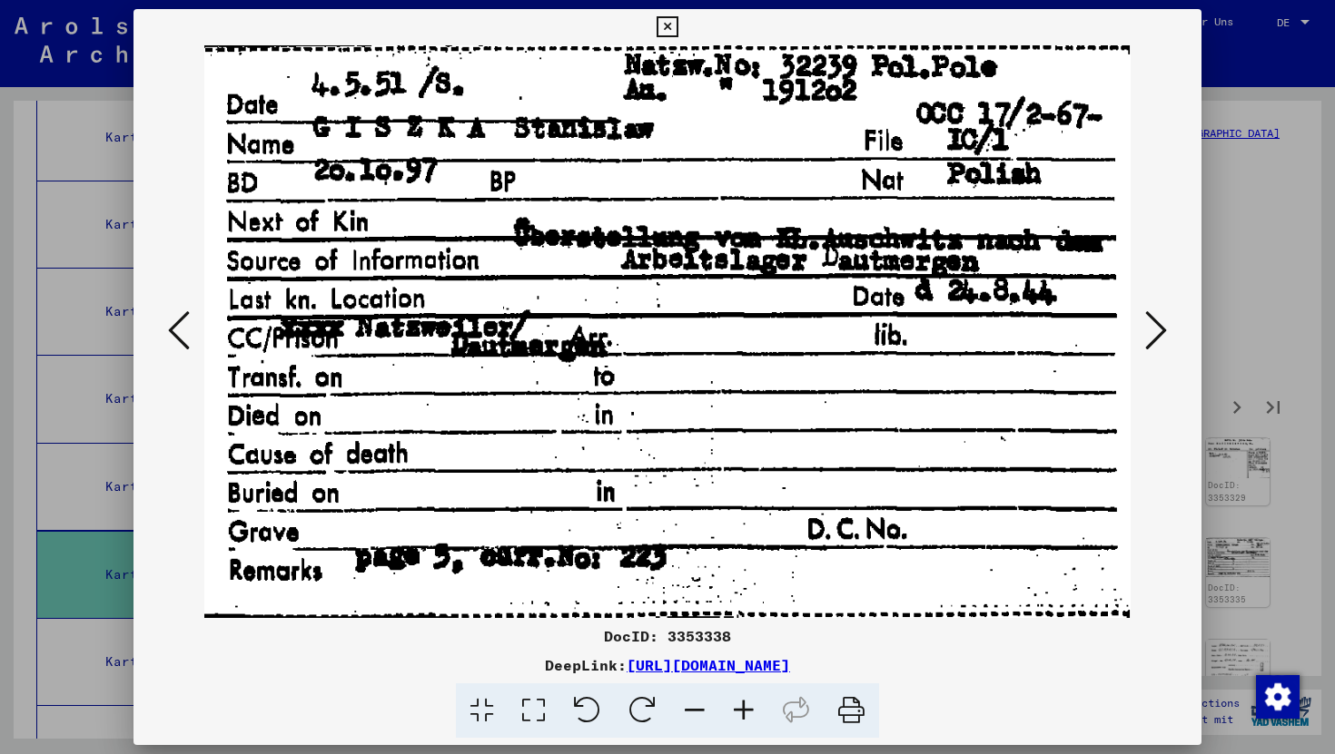
click at [1164, 319] on icon at bounding box center [1156, 331] width 22 height 44
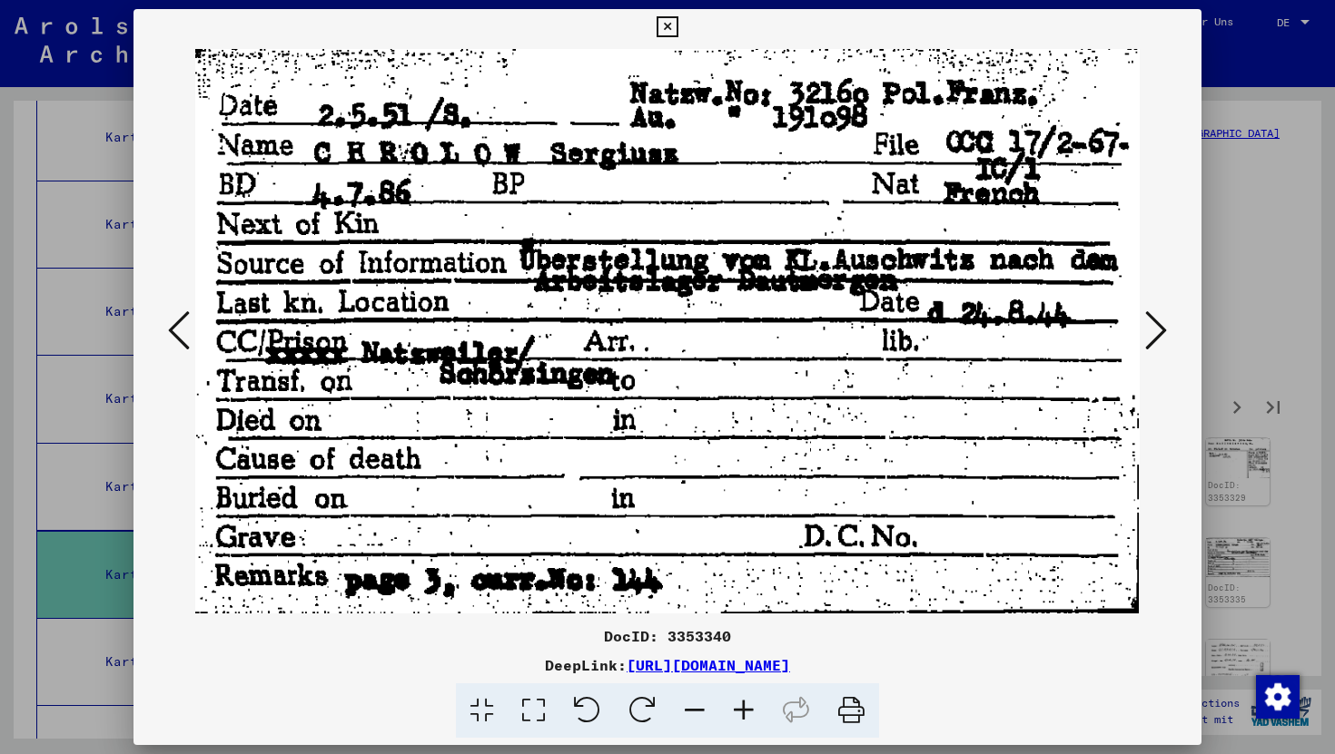
click at [1164, 319] on icon at bounding box center [1156, 331] width 22 height 44
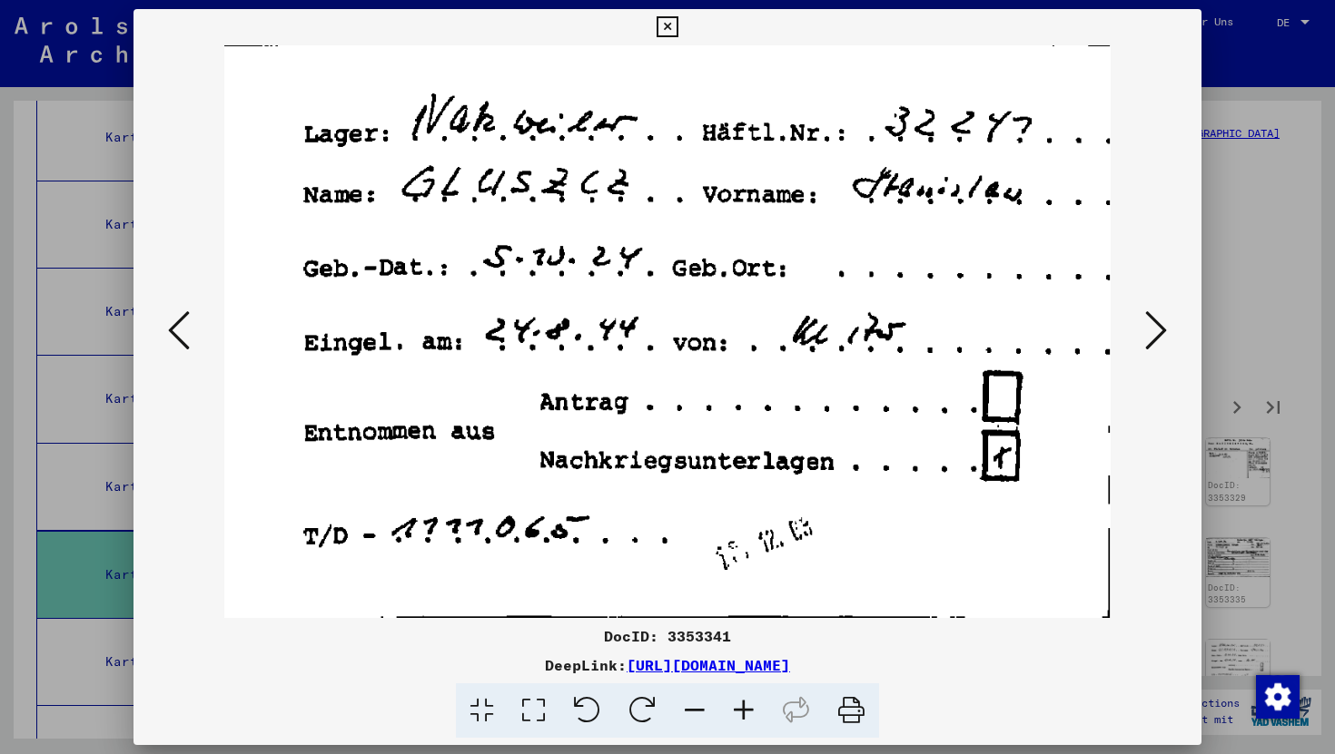
click at [1164, 319] on icon at bounding box center [1156, 331] width 22 height 44
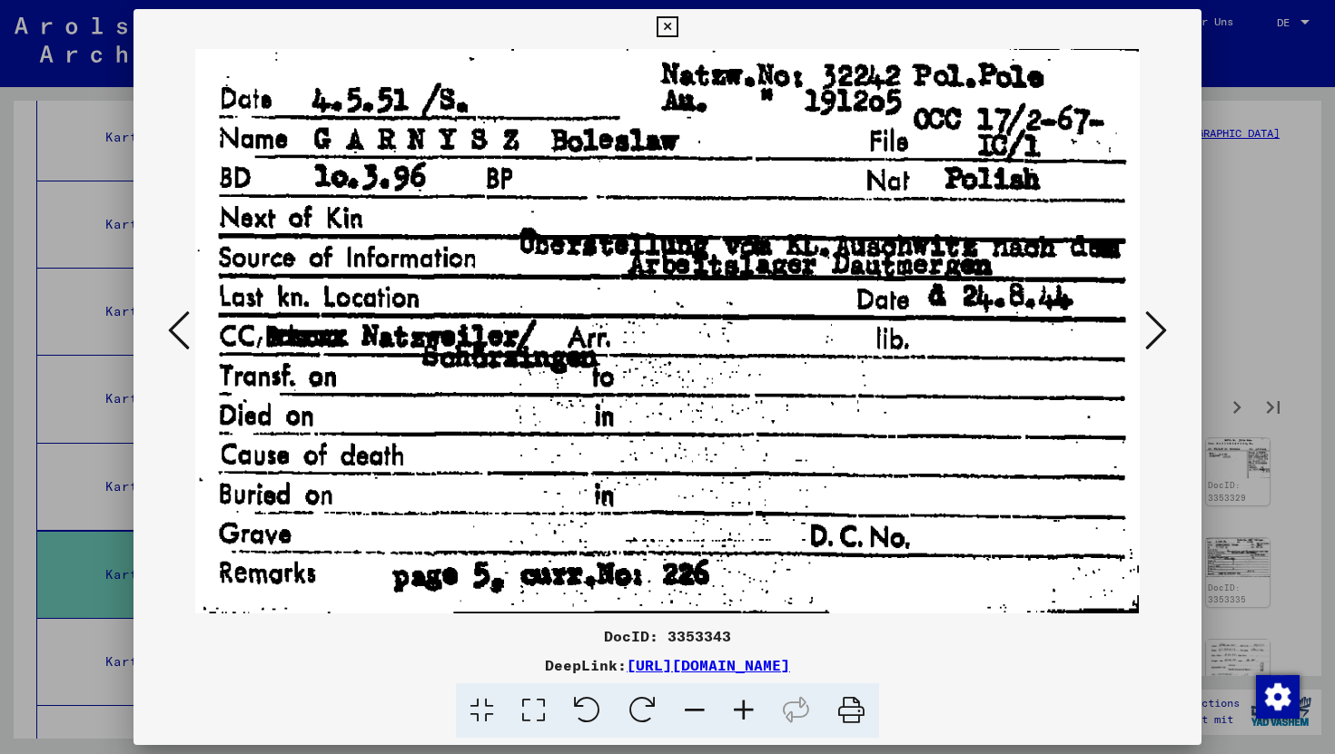
click at [1164, 319] on icon at bounding box center [1156, 331] width 22 height 44
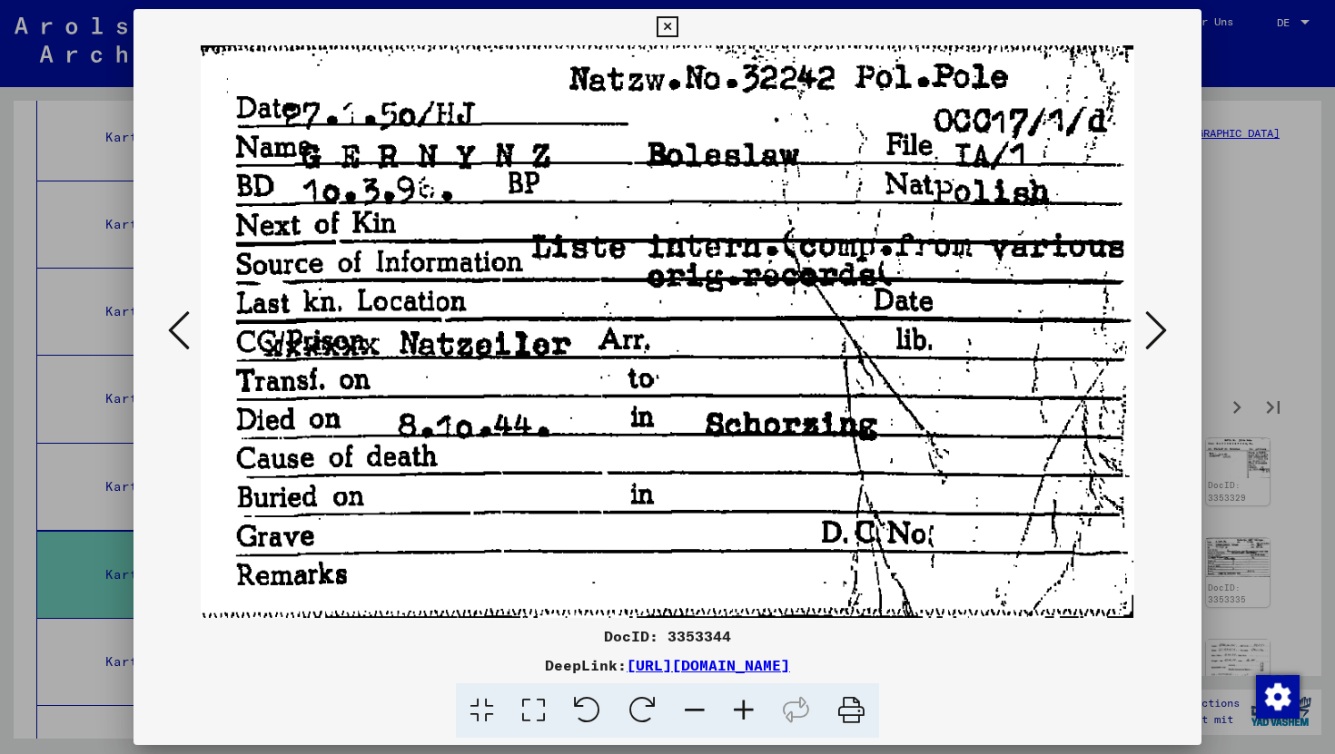
click at [173, 333] on icon at bounding box center [179, 331] width 22 height 44
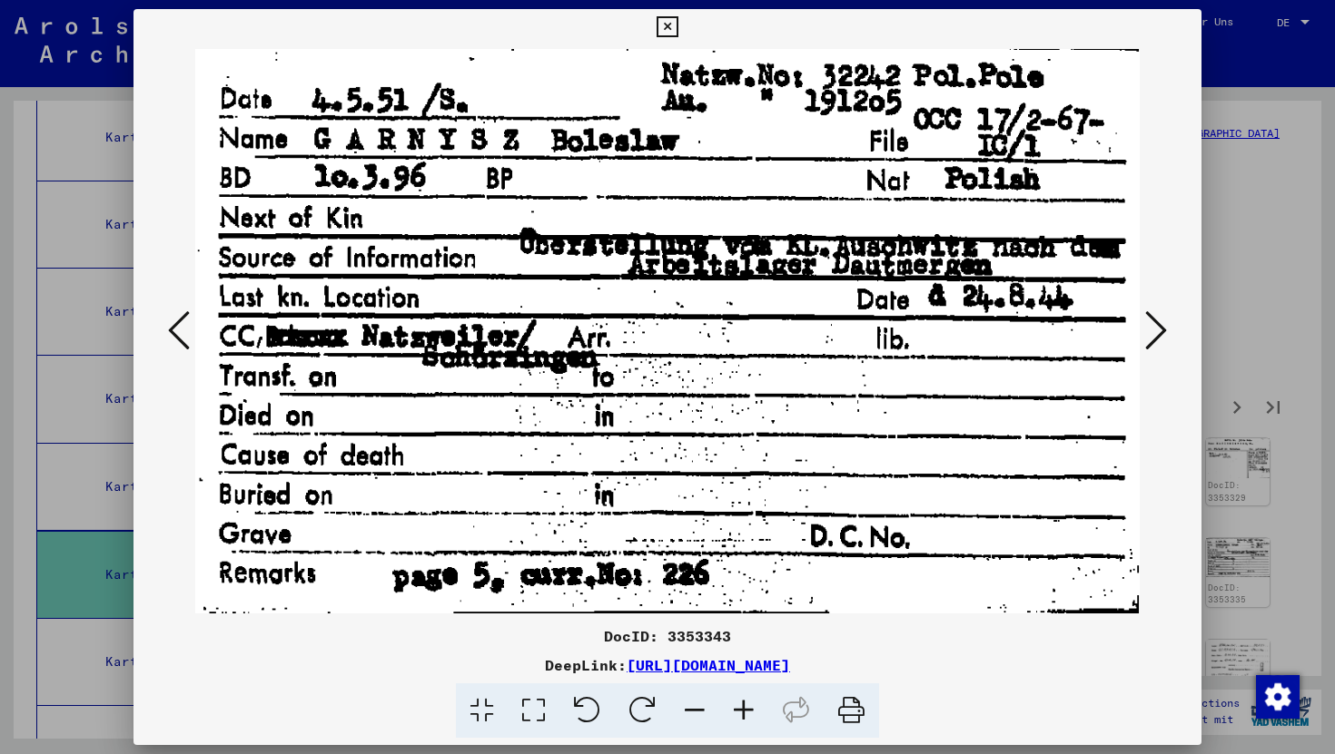
click at [173, 334] on icon at bounding box center [179, 331] width 22 height 44
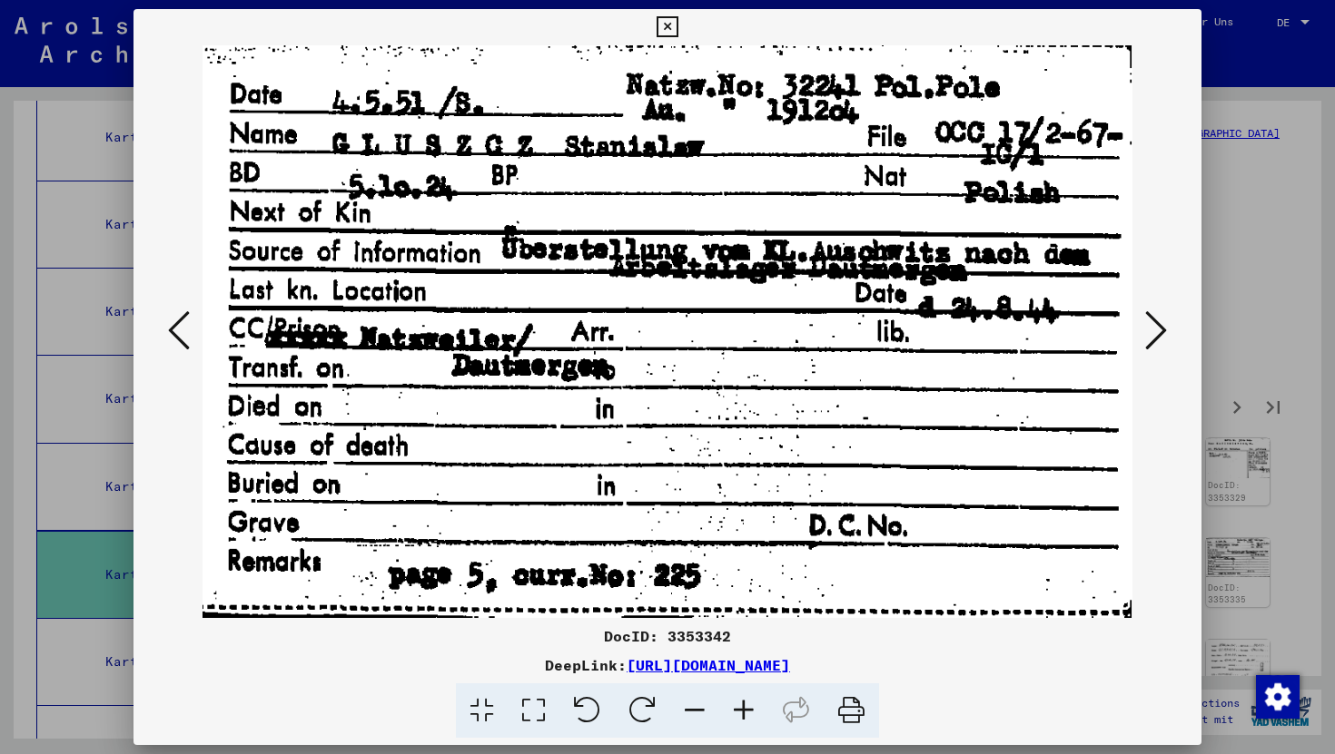
click at [1153, 342] on icon at bounding box center [1156, 331] width 22 height 44
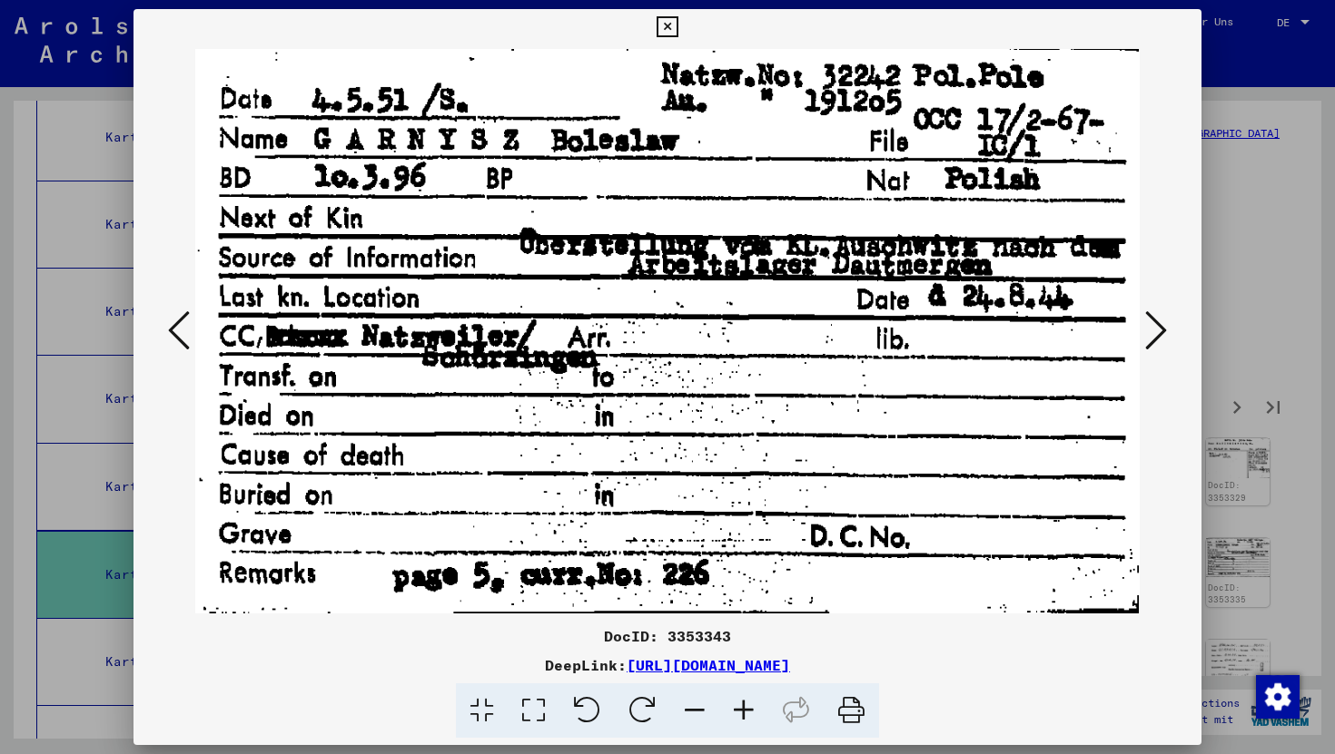
click at [1153, 342] on icon at bounding box center [1156, 331] width 22 height 44
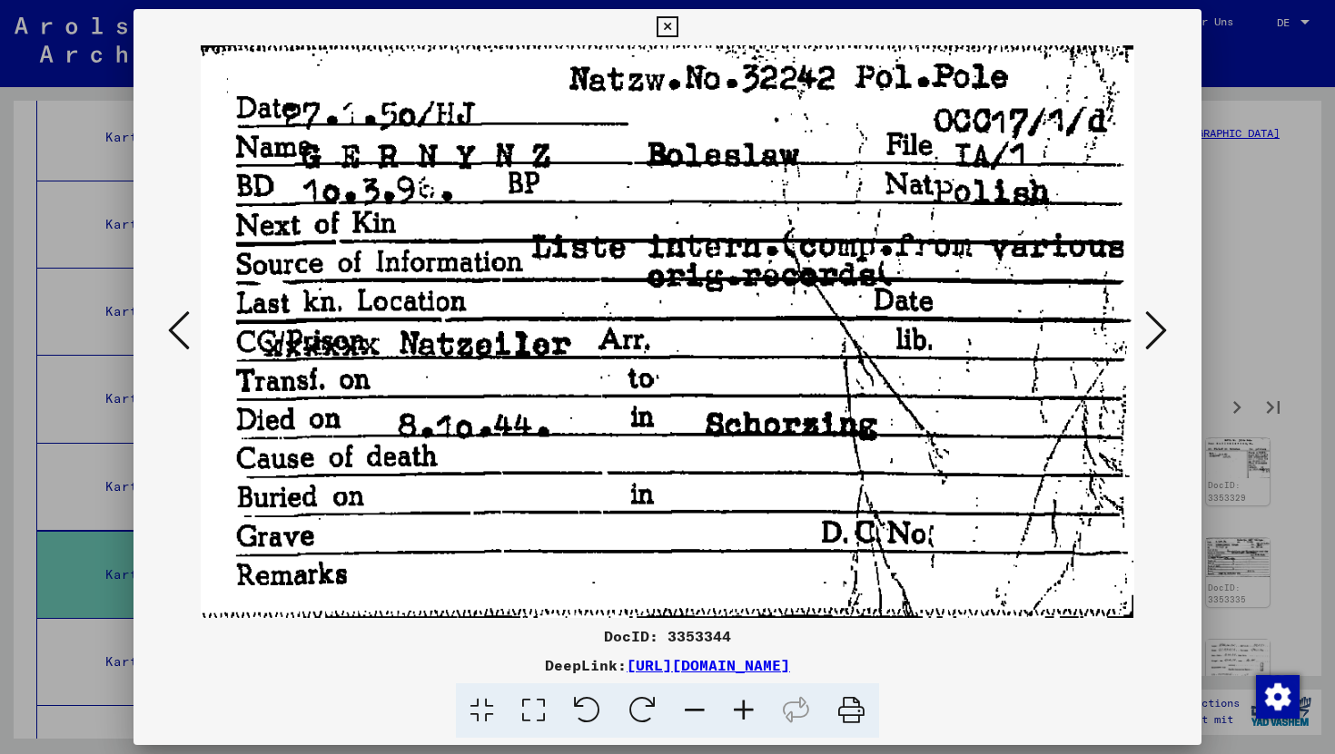
click at [1153, 342] on icon at bounding box center [1156, 331] width 22 height 44
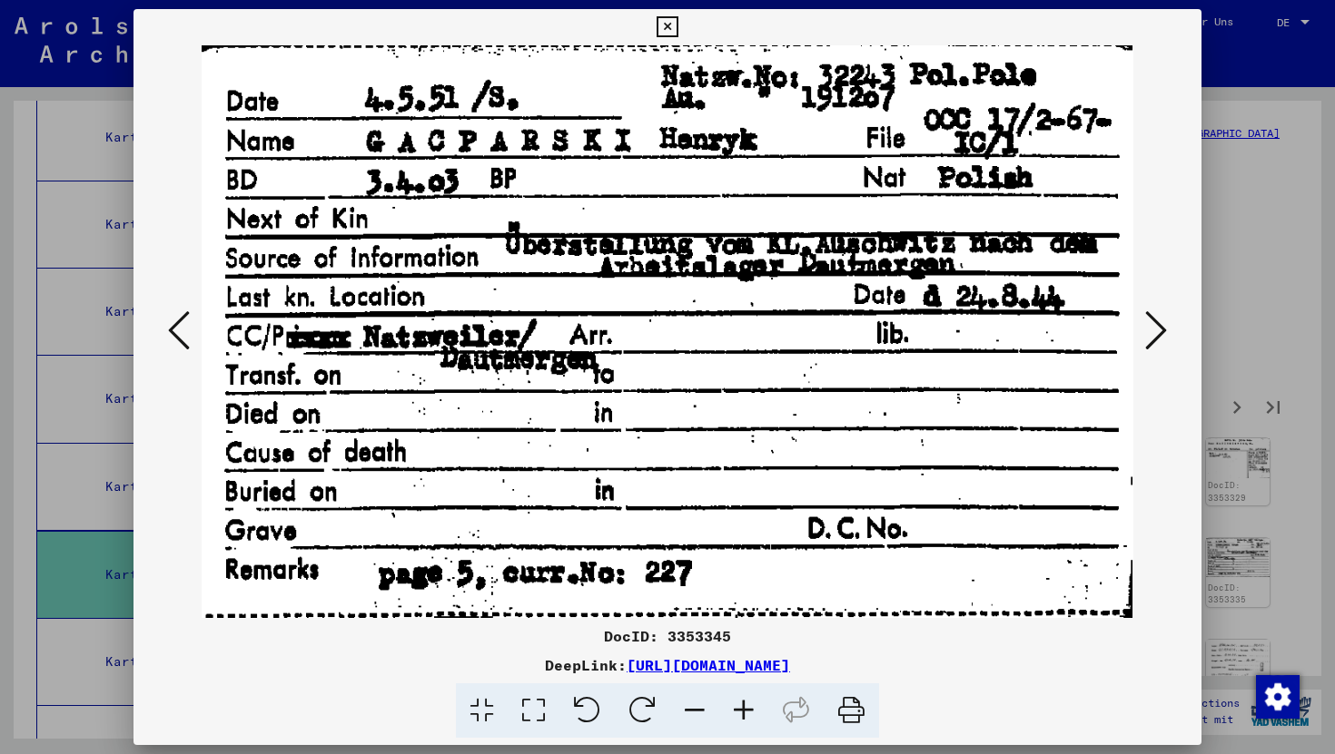
click at [1153, 342] on icon at bounding box center [1156, 331] width 22 height 44
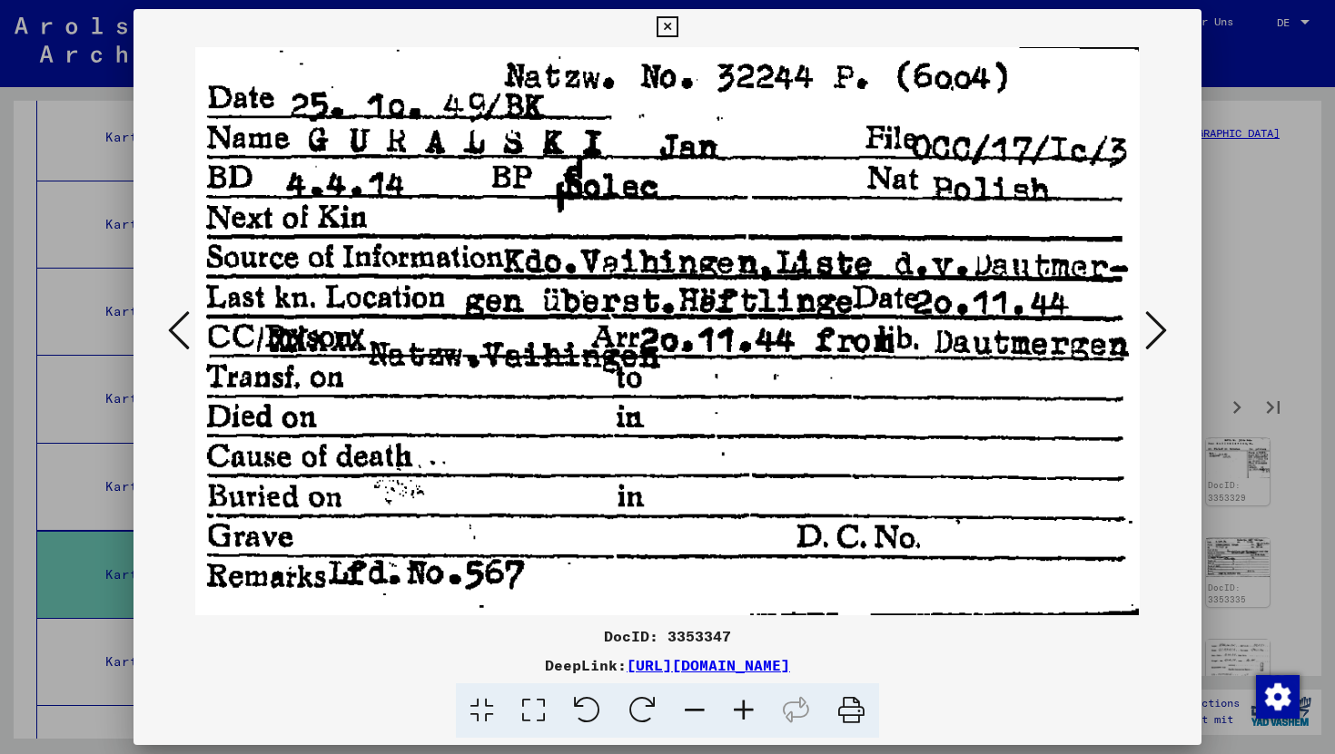
click at [1153, 342] on icon at bounding box center [1156, 331] width 22 height 44
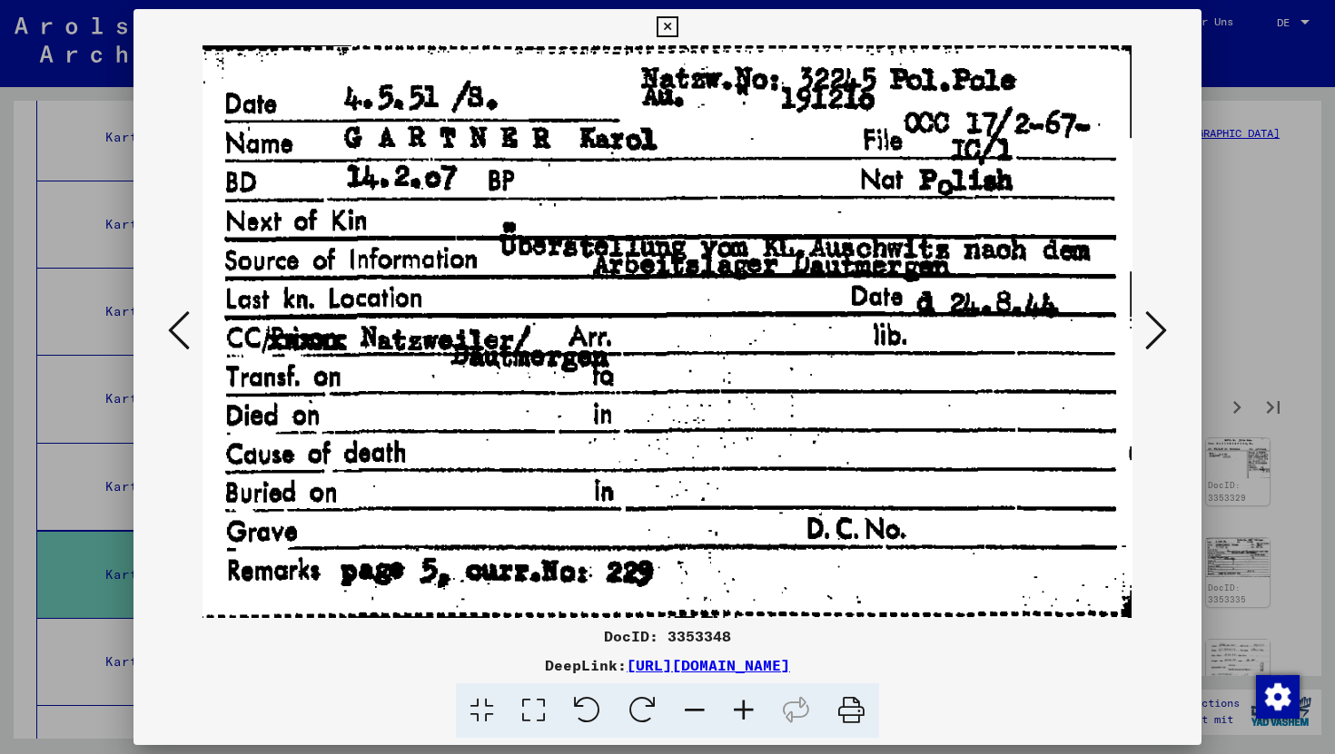
click at [1153, 342] on icon at bounding box center [1156, 331] width 22 height 44
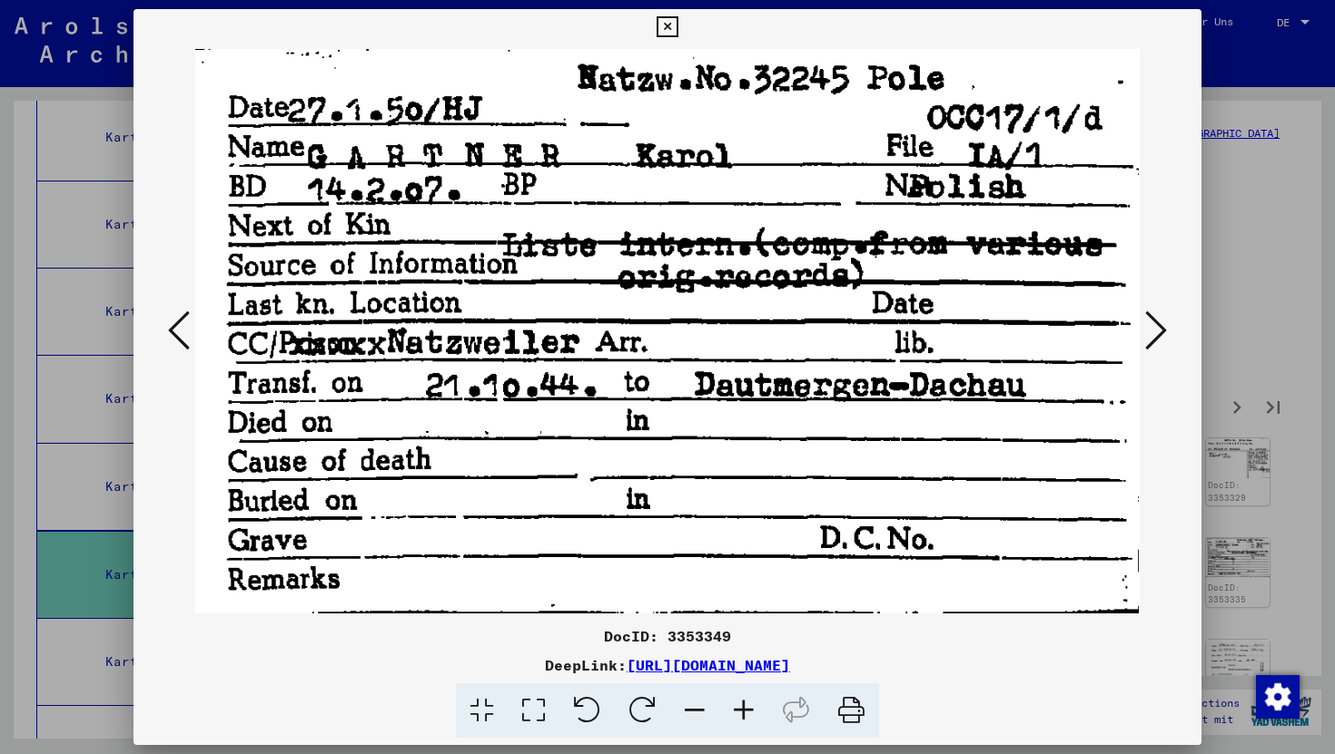
click at [1153, 342] on icon at bounding box center [1156, 331] width 22 height 44
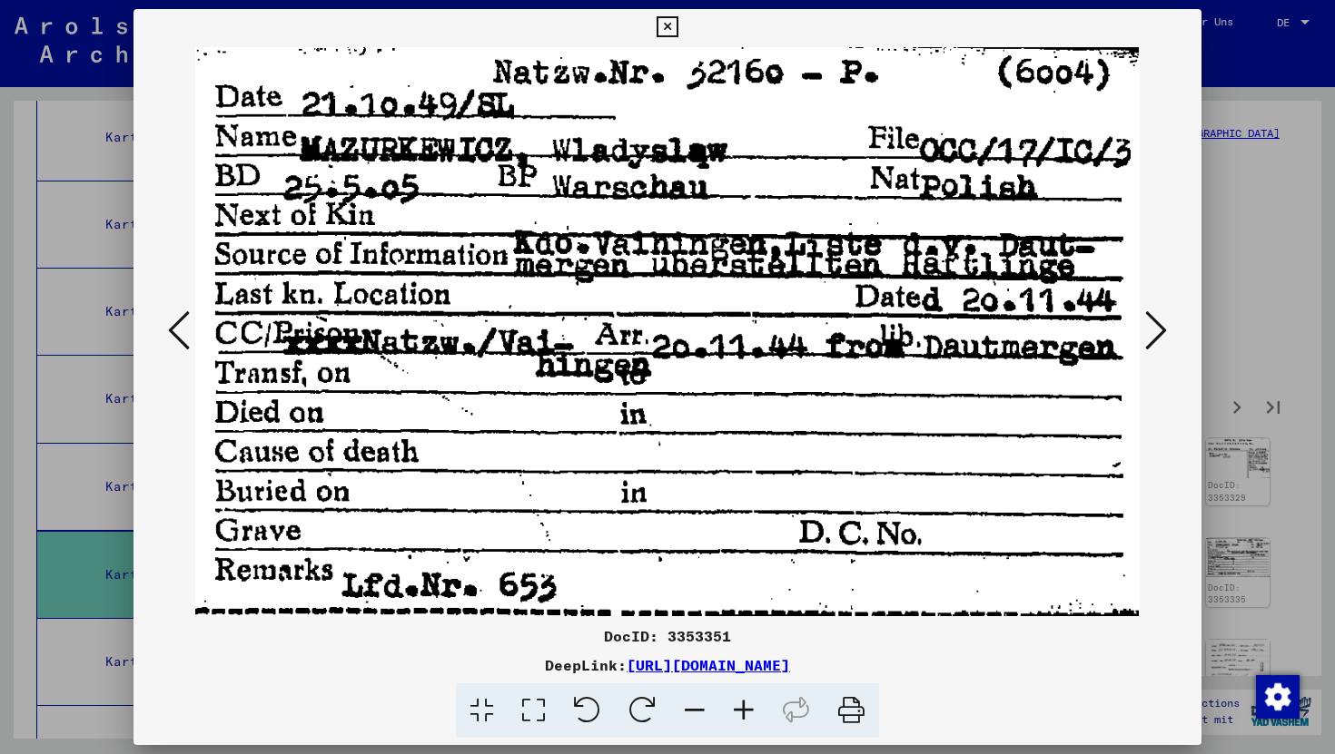
click at [1153, 342] on icon at bounding box center [1156, 331] width 22 height 44
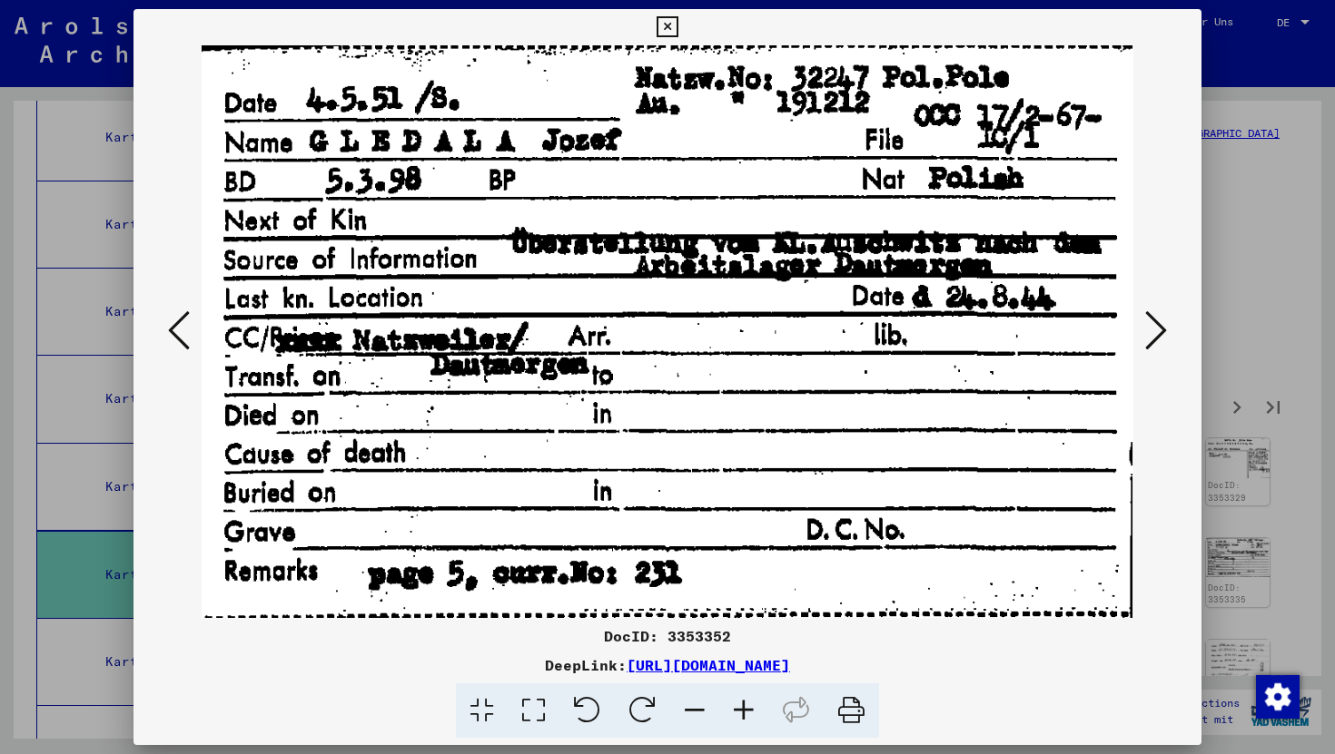
click at [1153, 342] on icon at bounding box center [1156, 331] width 22 height 44
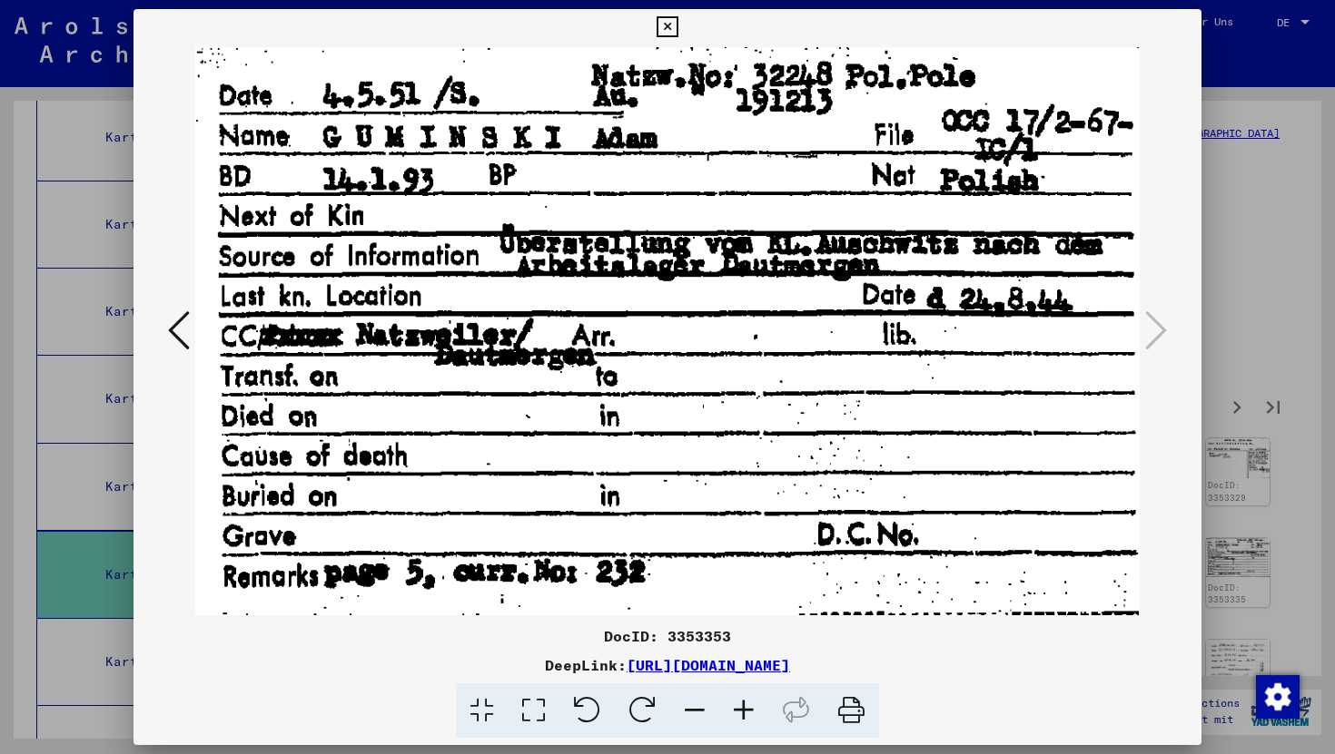
click at [896, 149] on div at bounding box center [667, 331] width 1068 height 573
click at [669, 27] on icon at bounding box center [666, 27] width 21 height 22
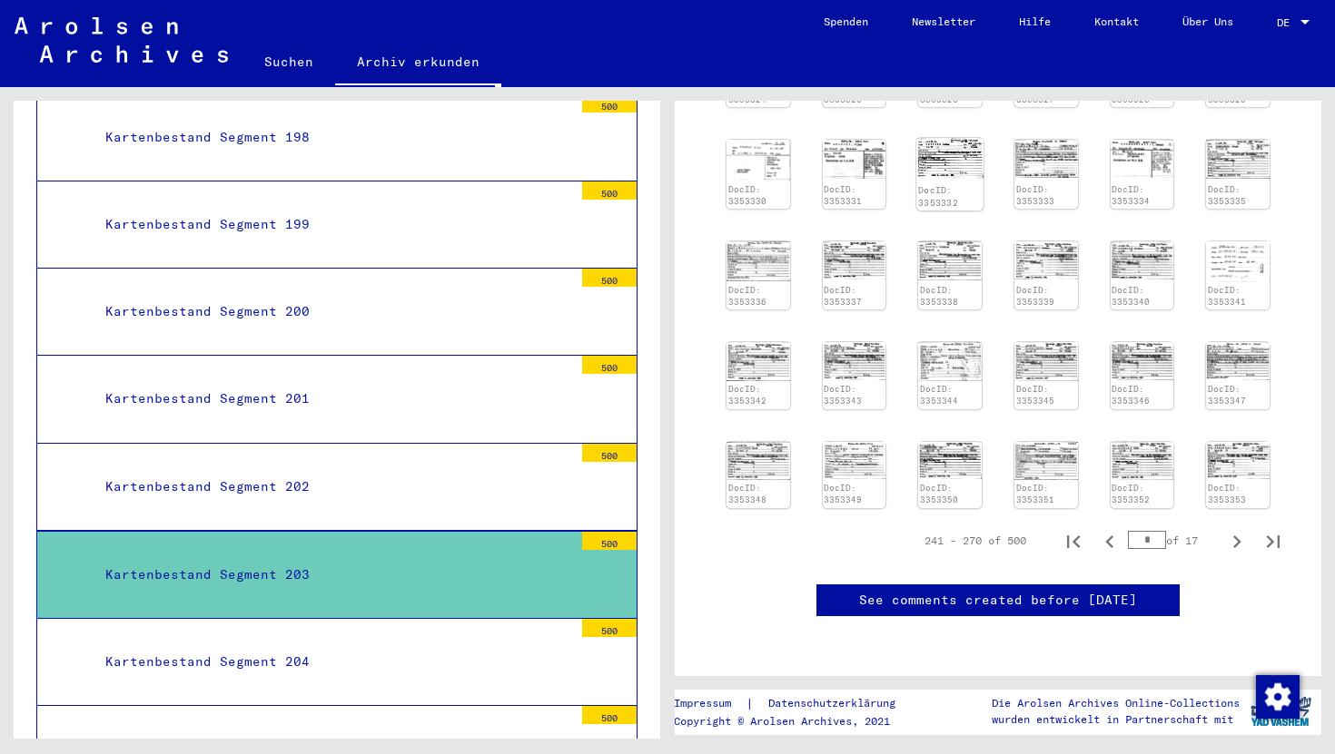
scroll to position [0, 0]
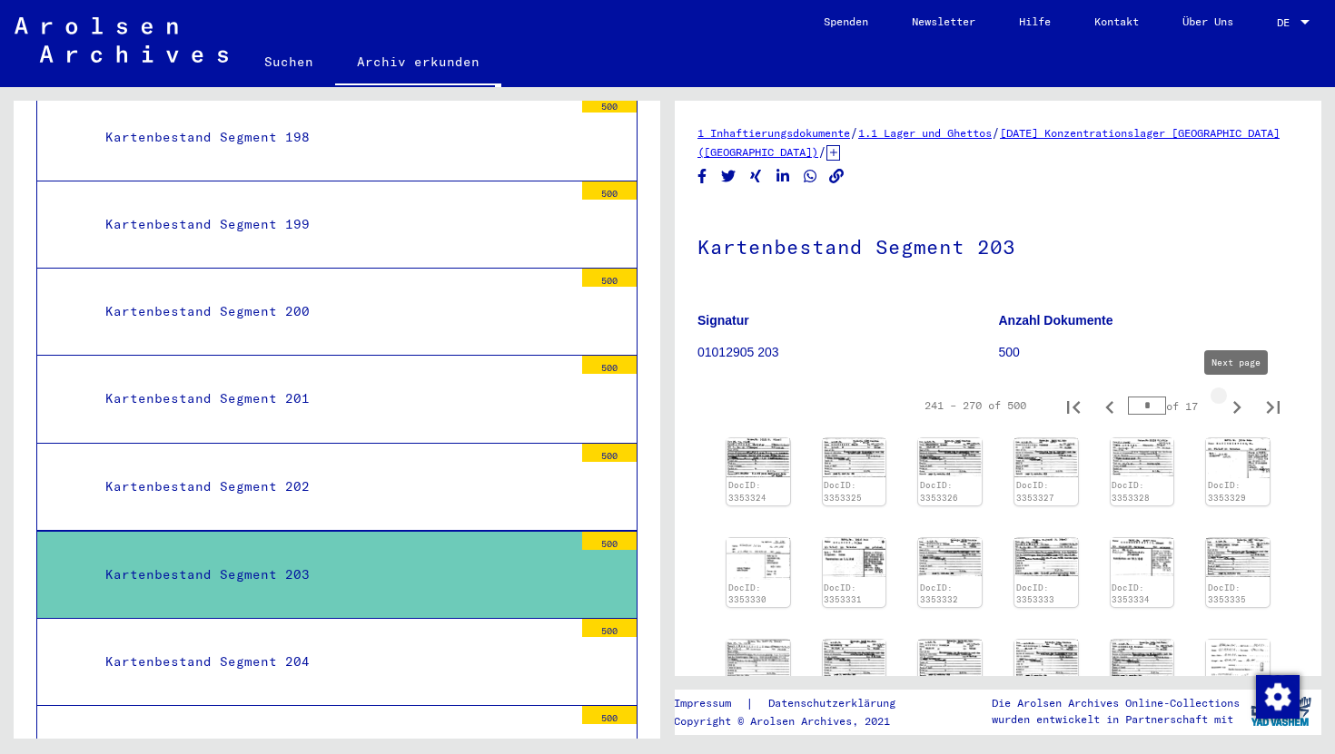
click at [1228, 411] on icon "Next page" at bounding box center [1236, 407] width 25 height 25
type input "**"
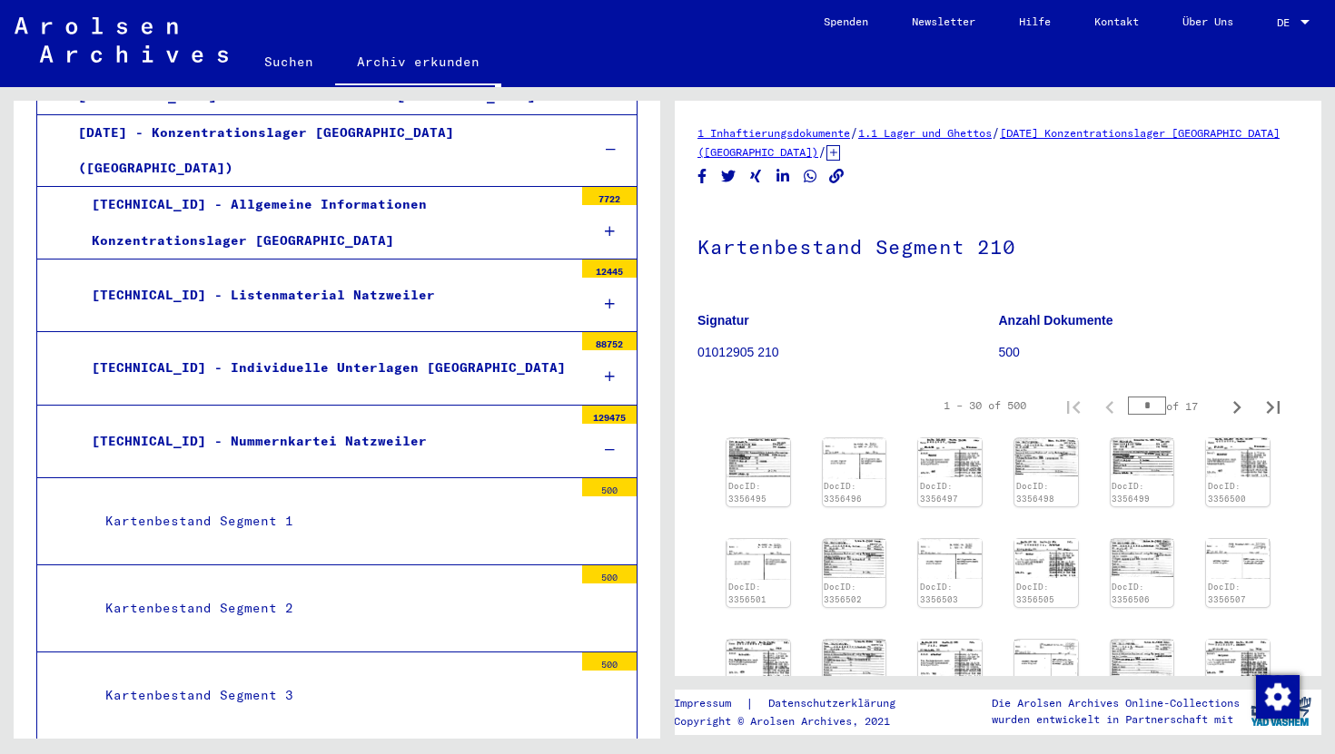
scroll to position [1981, 0]
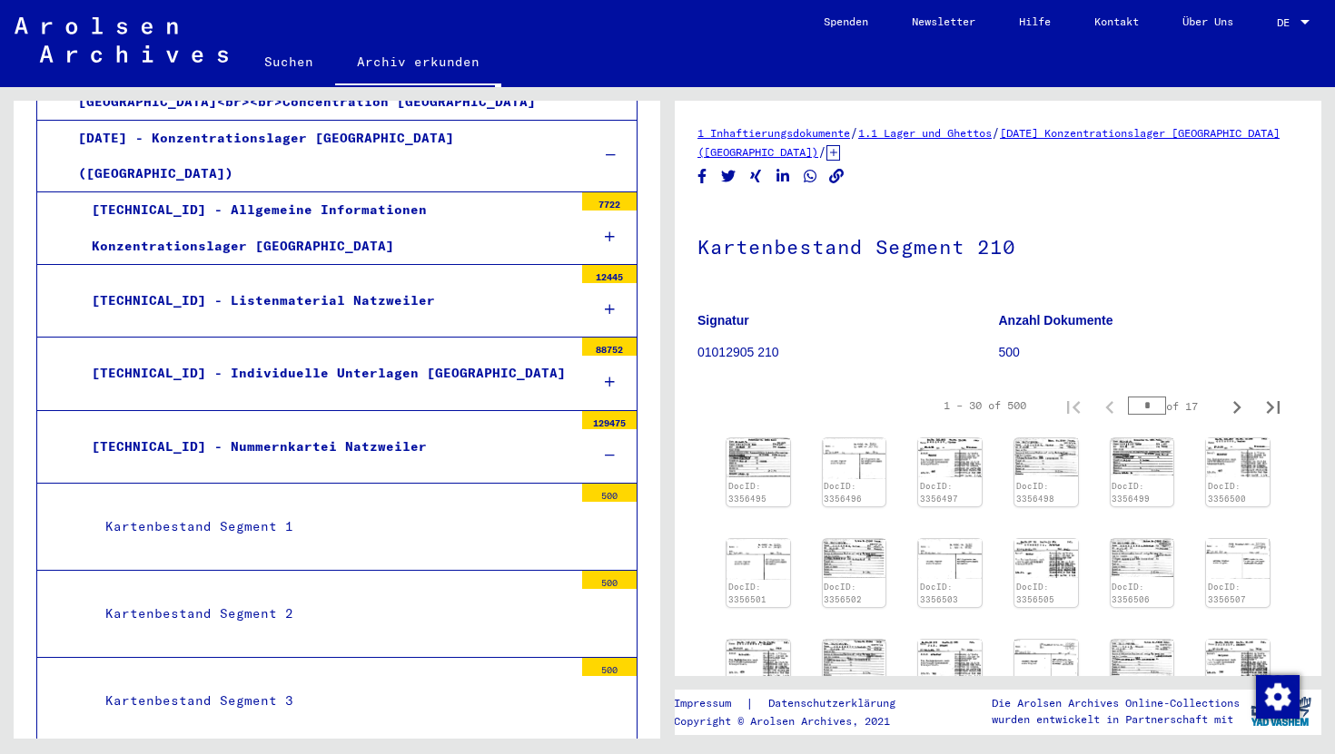
click at [409, 356] on div "[TECHNICAL_ID] - Individuelle Unterlagen [GEOGRAPHIC_DATA]" at bounding box center [325, 373] width 495 height 35
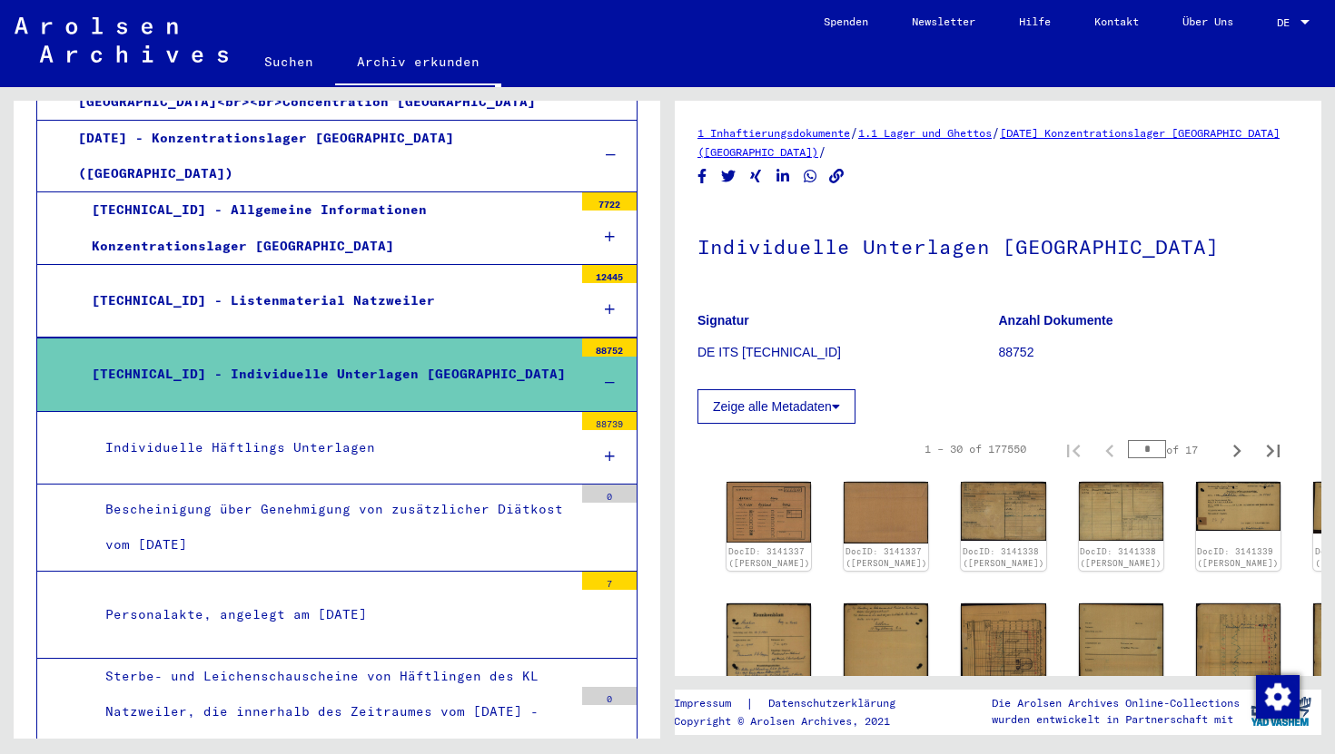
scroll to position [1990, 0]
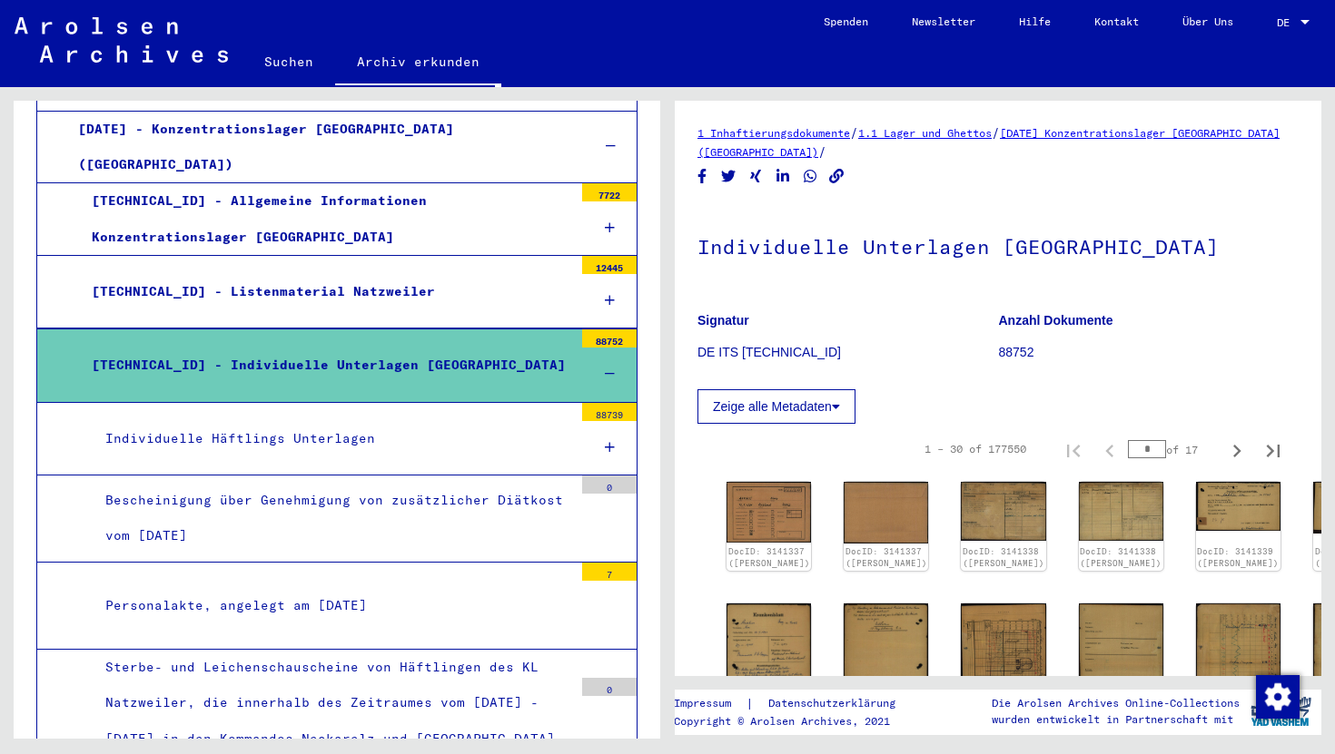
click at [609, 441] on icon at bounding box center [610, 447] width 10 height 13
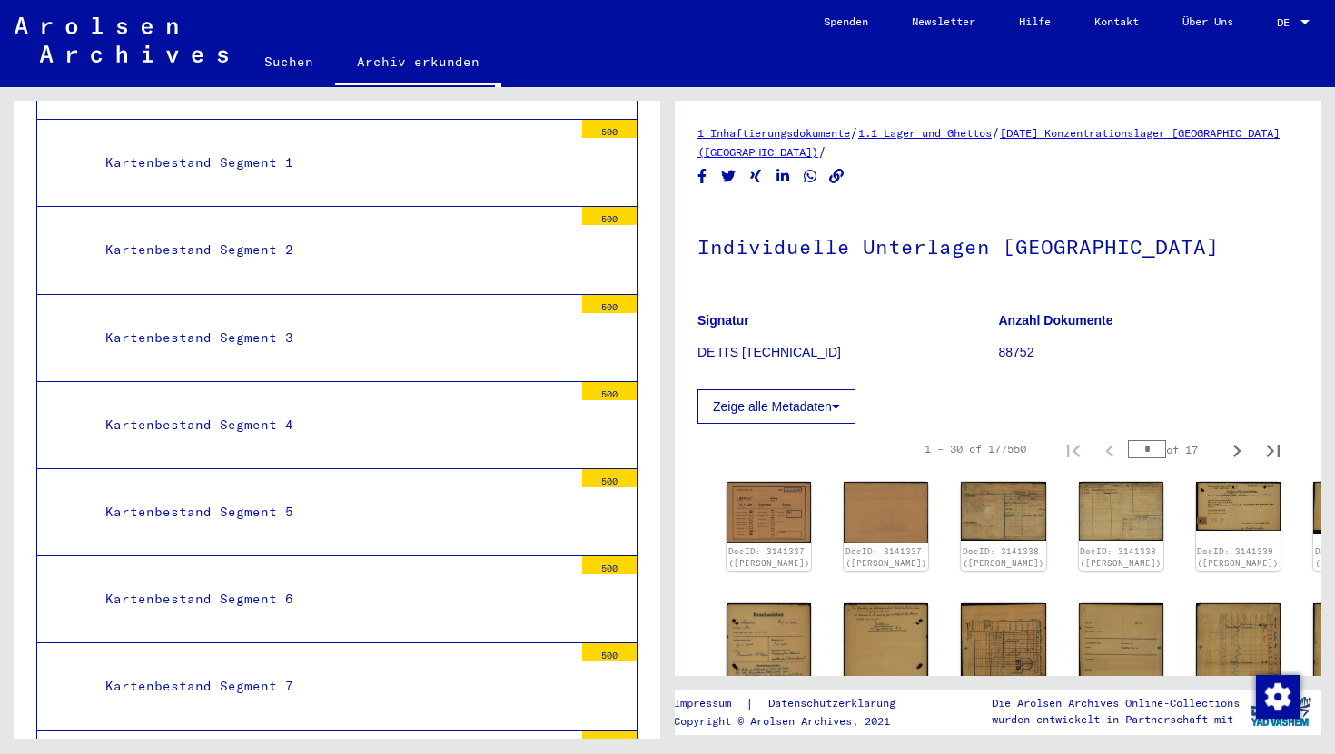
scroll to position [6992, 0]
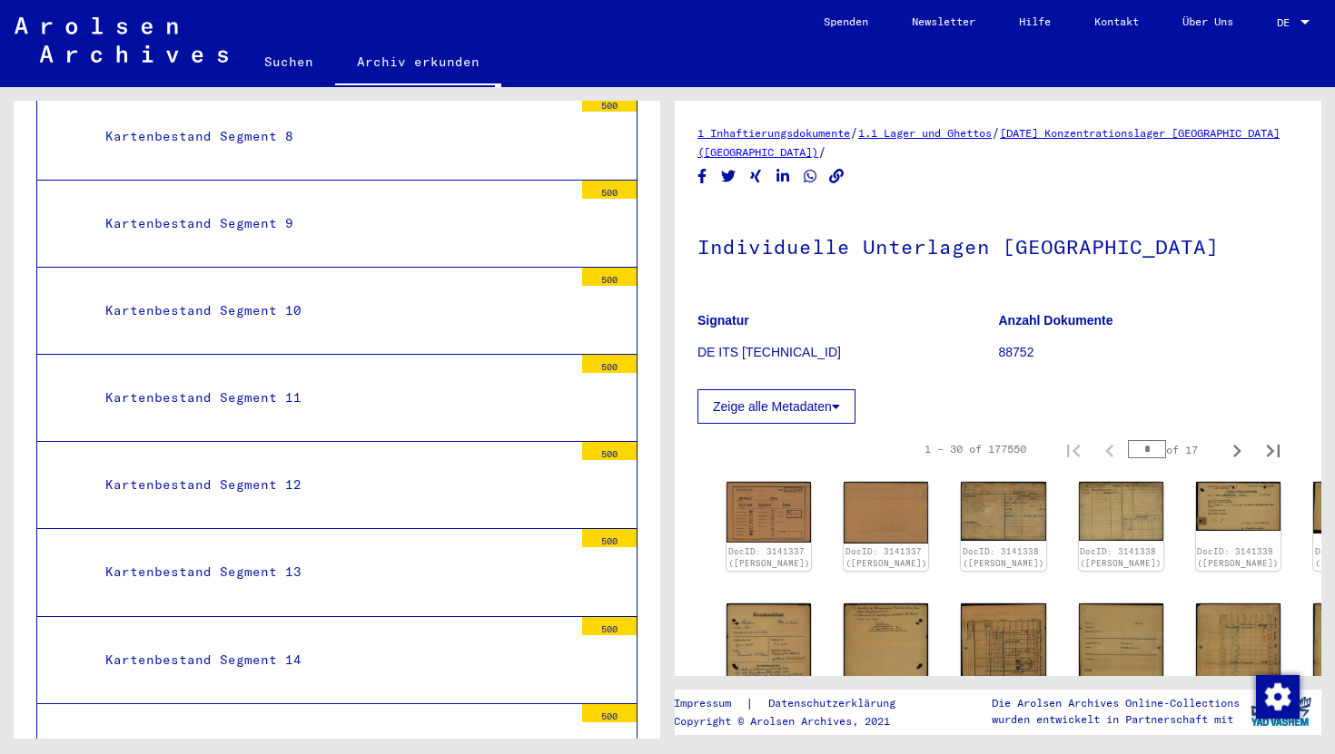
click at [301, 730] on div "Kartenbestand Segment 15" at bounding box center [332, 747] width 481 height 35
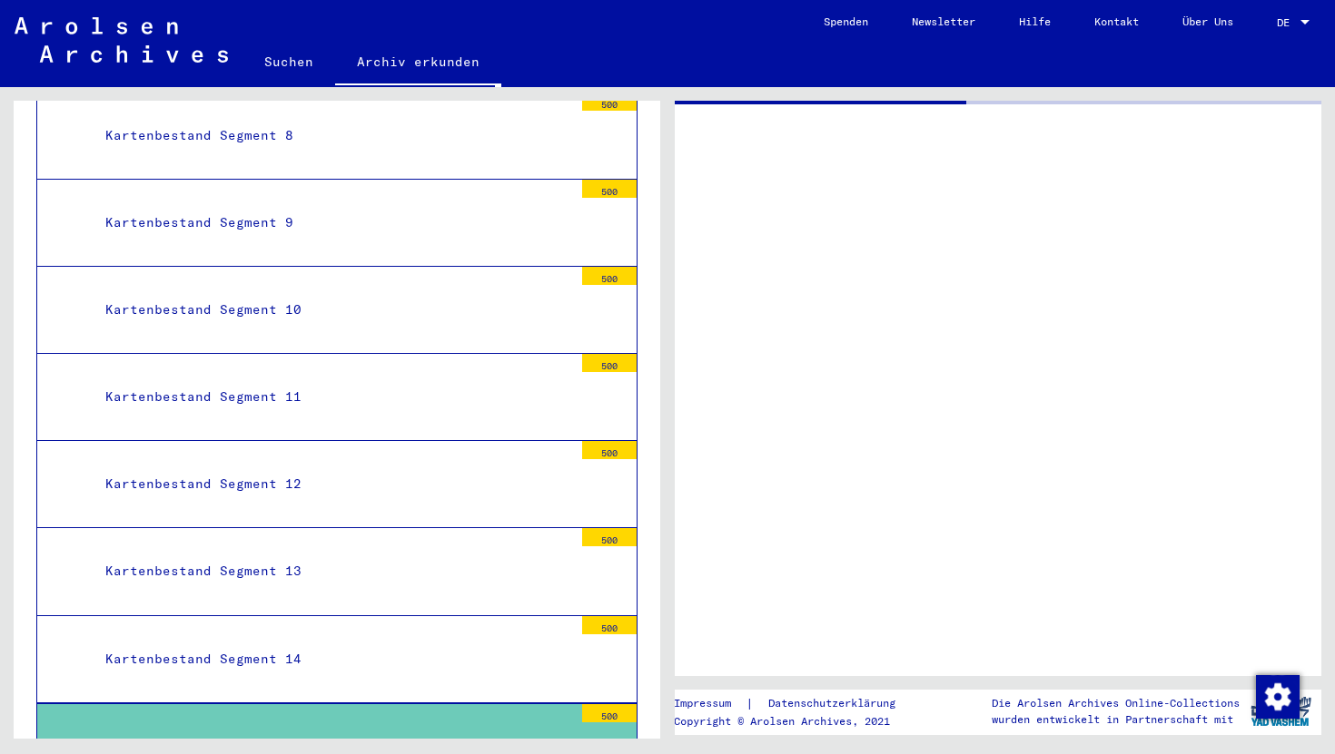
scroll to position [7307, 0]
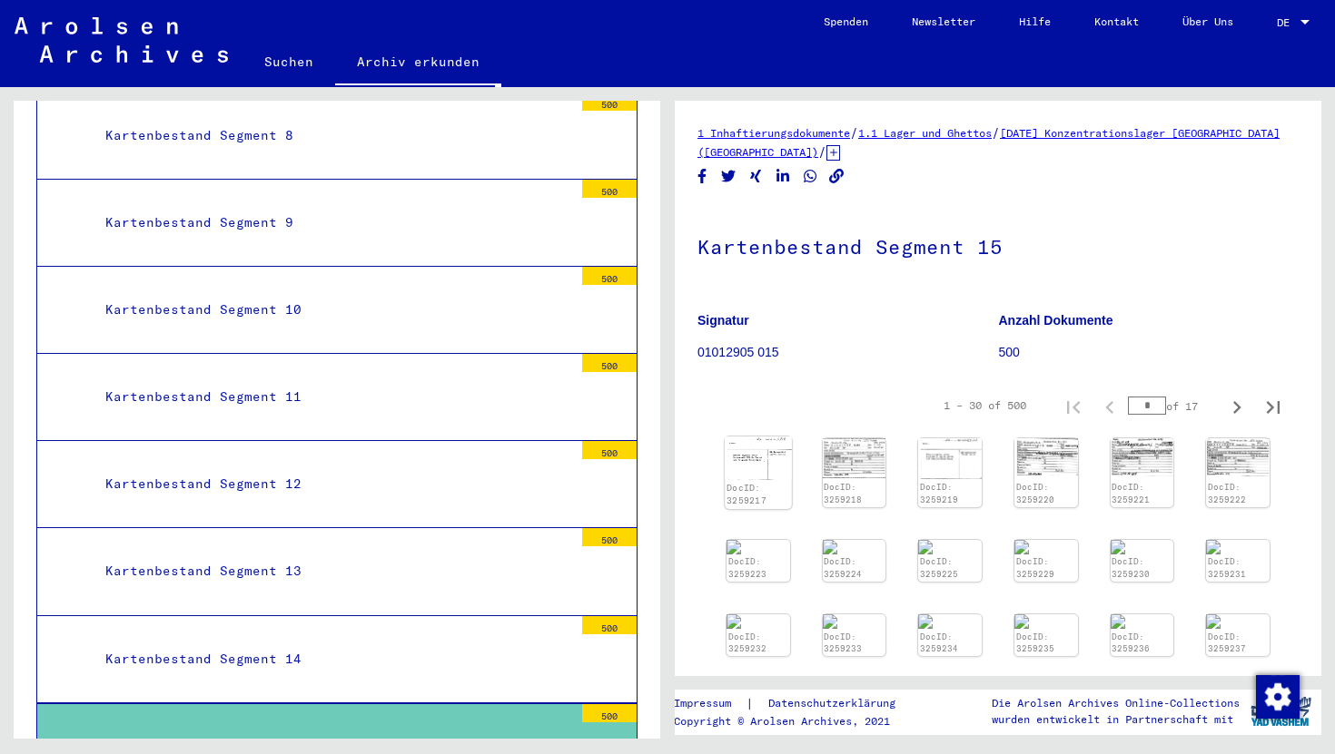
click at [765, 458] on img at bounding box center [758, 459] width 66 height 44
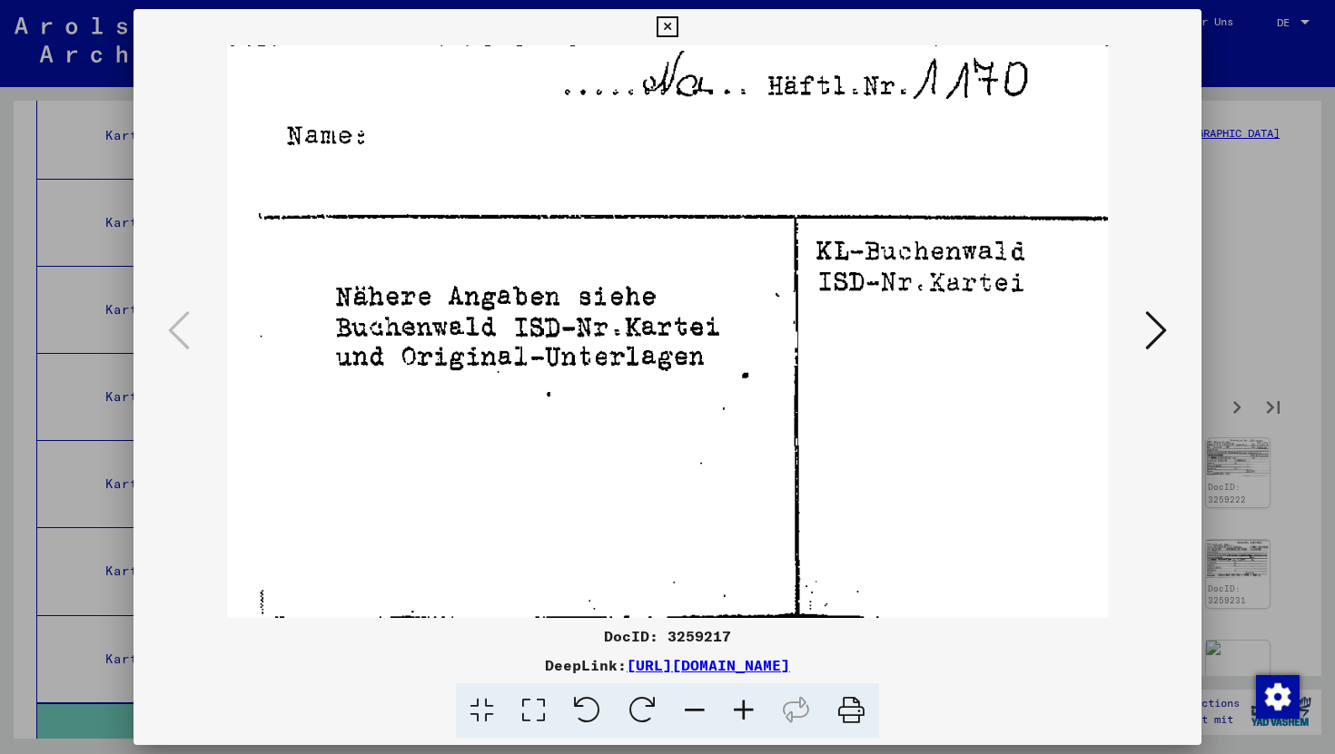
click at [1158, 317] on icon at bounding box center [1156, 331] width 22 height 44
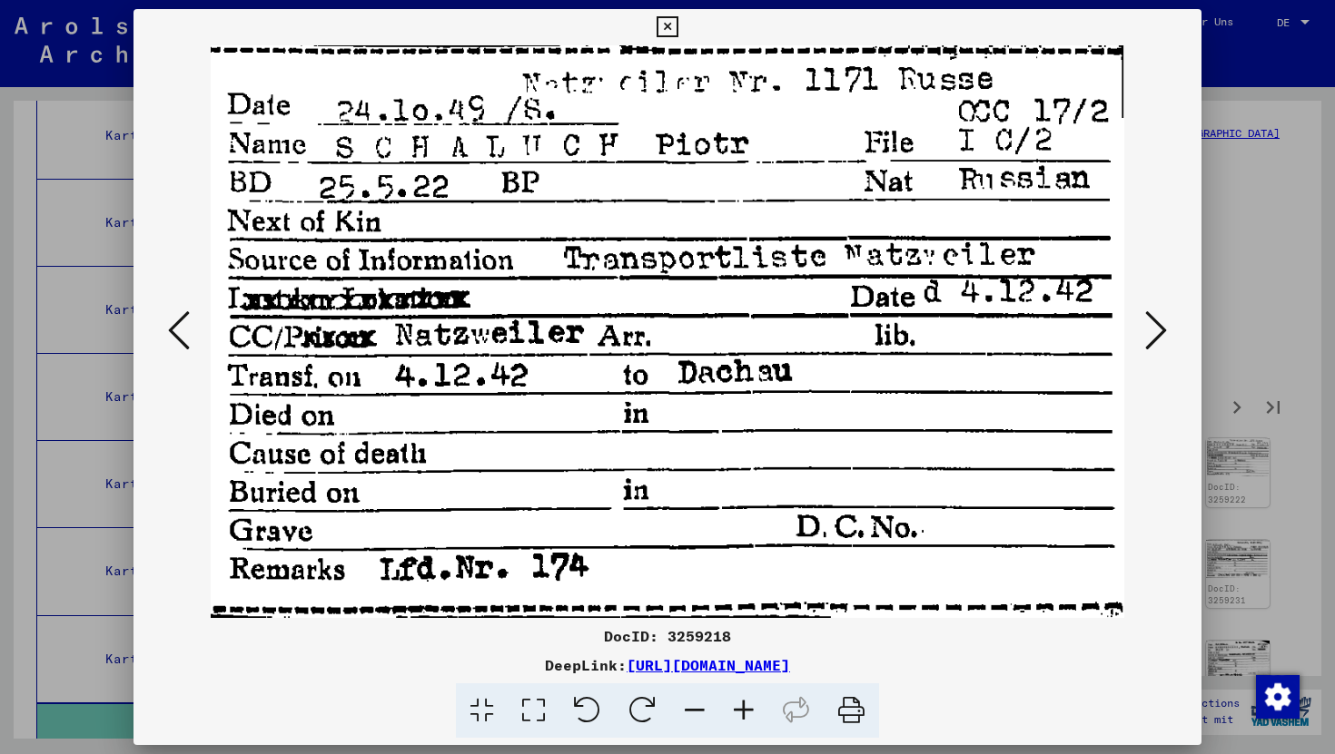
click at [669, 32] on icon at bounding box center [666, 27] width 21 height 22
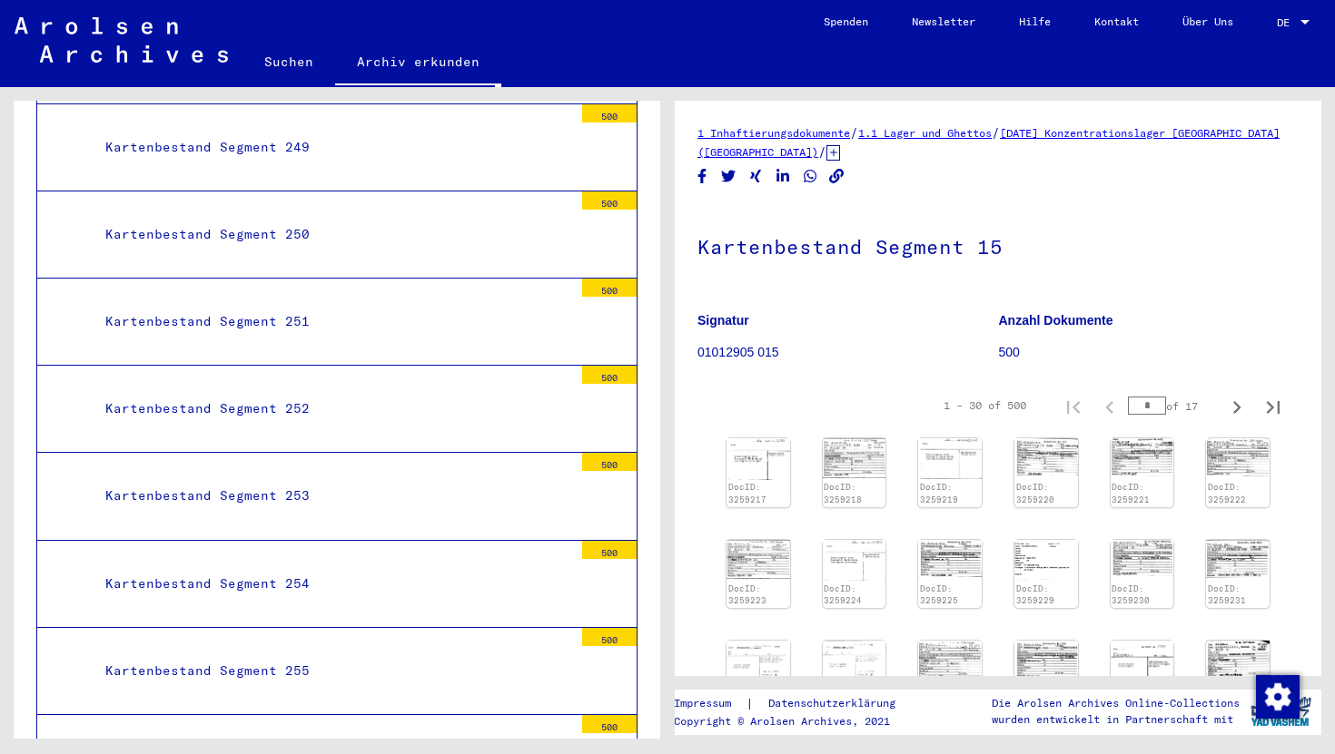
scroll to position [28306, 0]
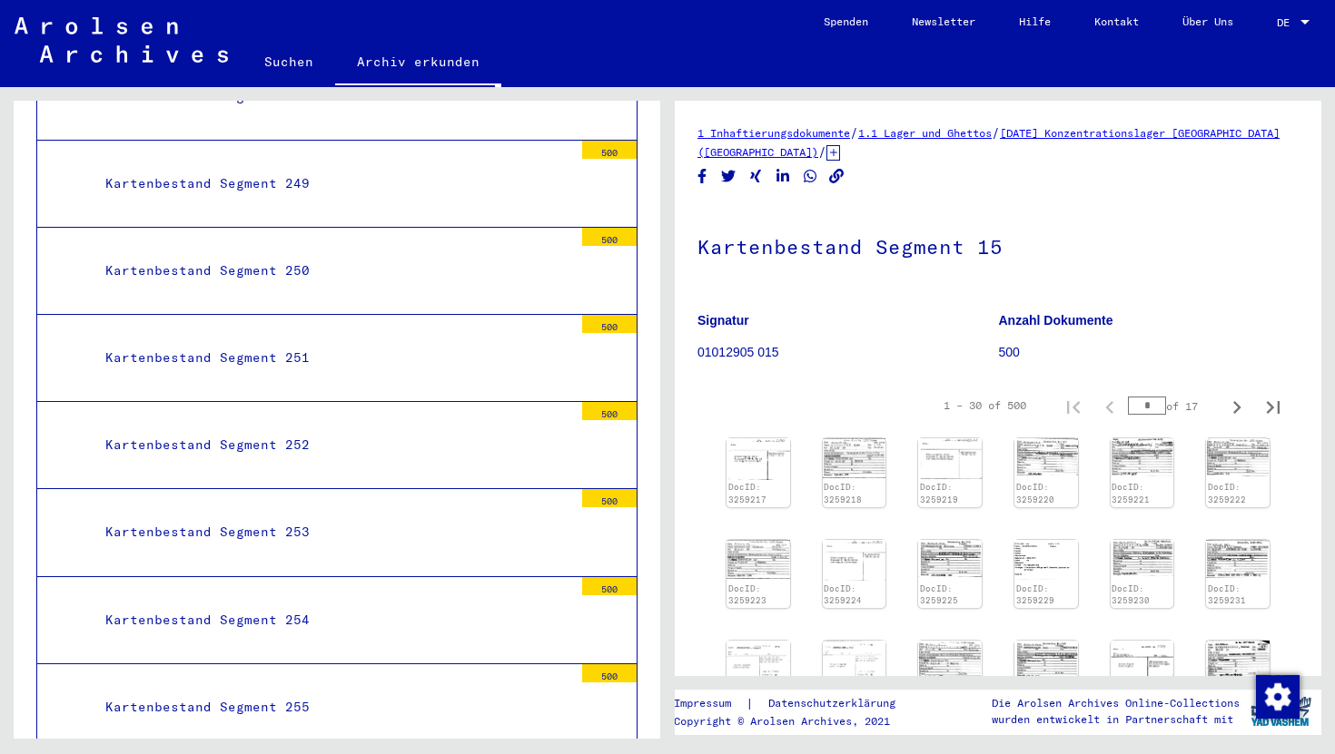
click at [738, 465] on img at bounding box center [758, 459] width 66 height 44
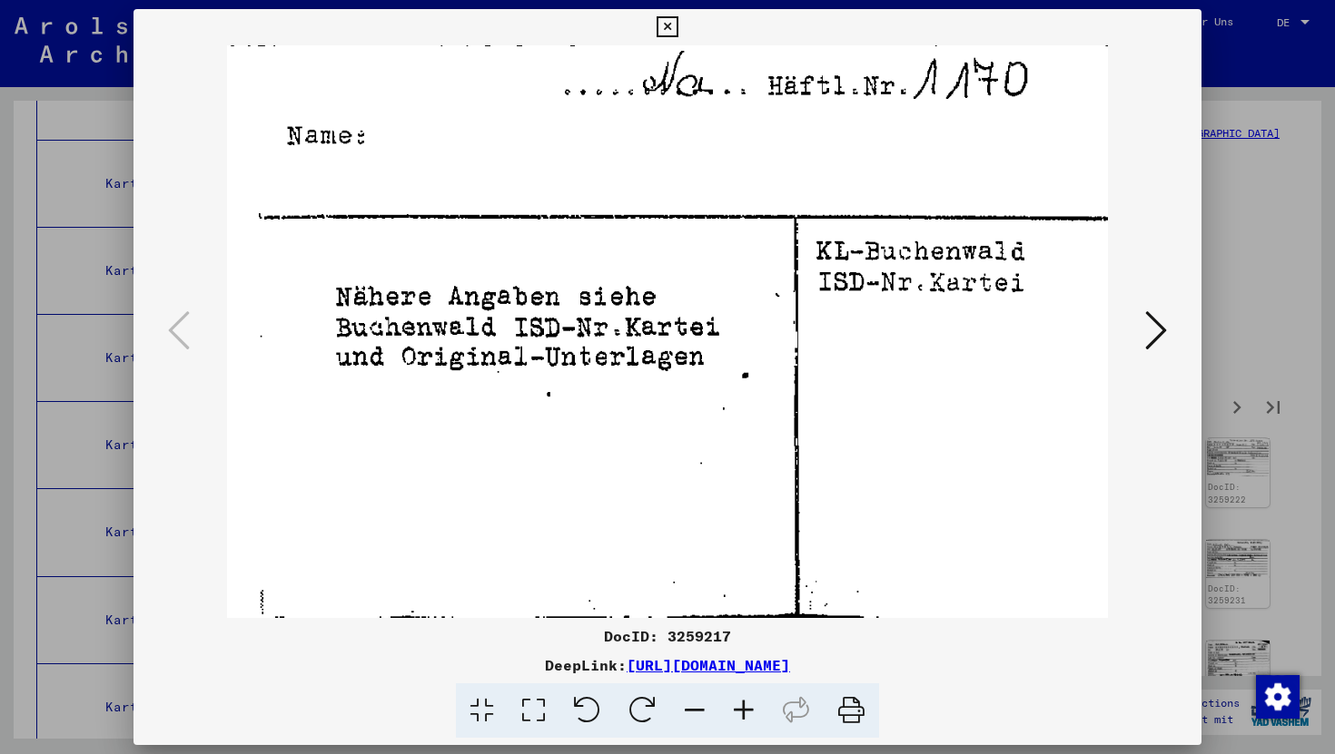
click at [1145, 340] on icon at bounding box center [1156, 331] width 22 height 44
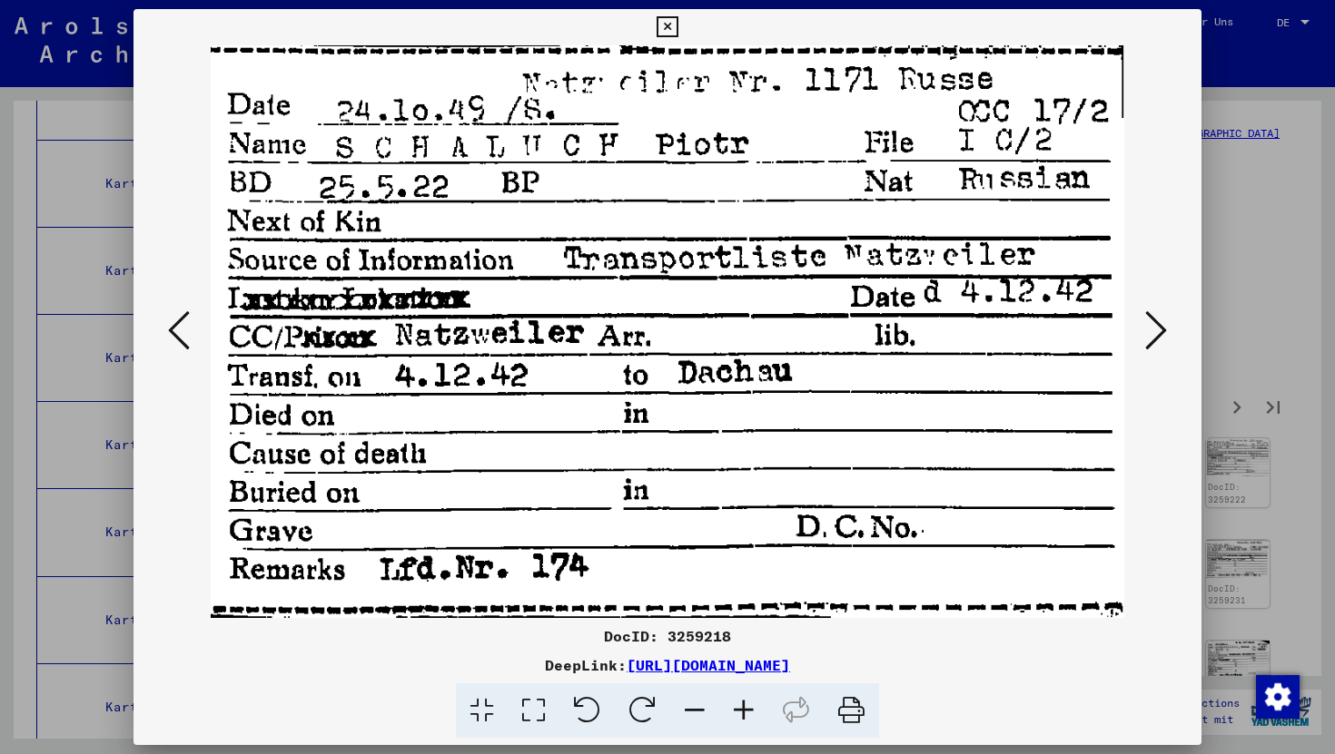
click at [1145, 340] on icon at bounding box center [1156, 331] width 22 height 44
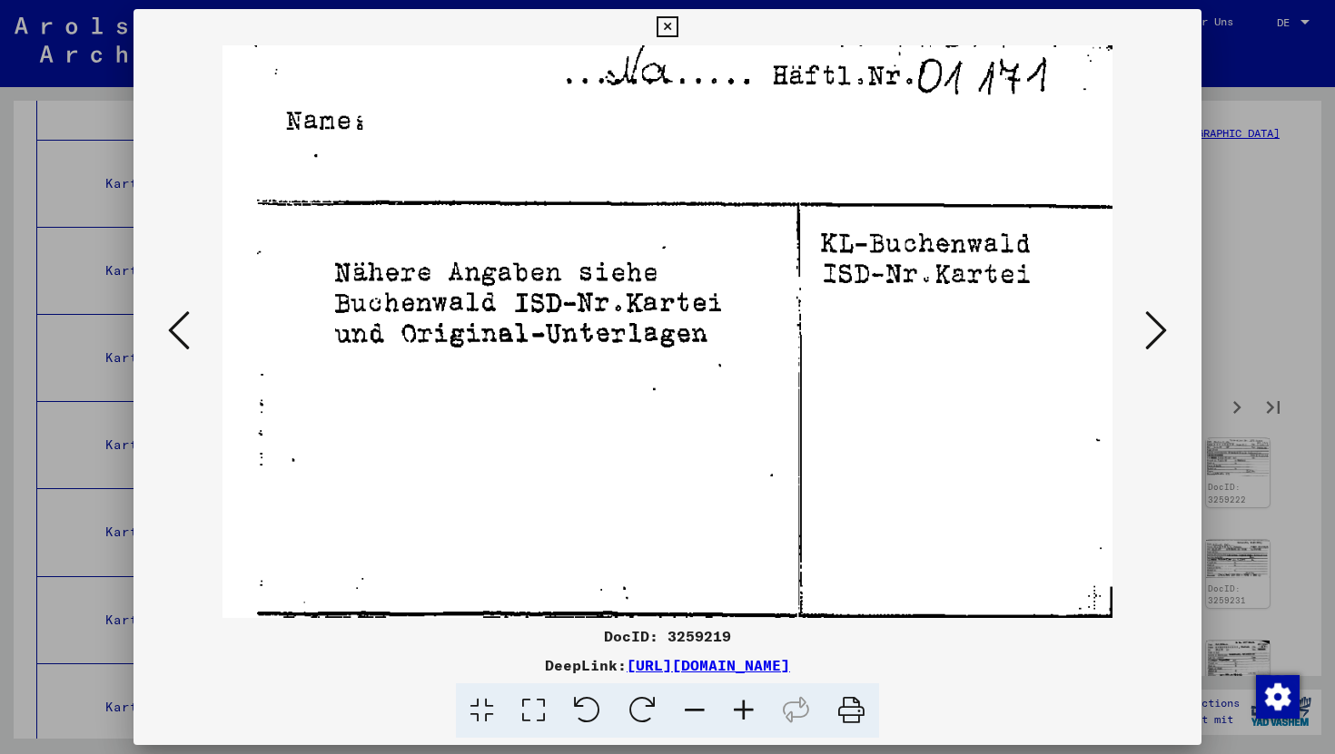
click at [1145, 340] on icon at bounding box center [1156, 331] width 22 height 44
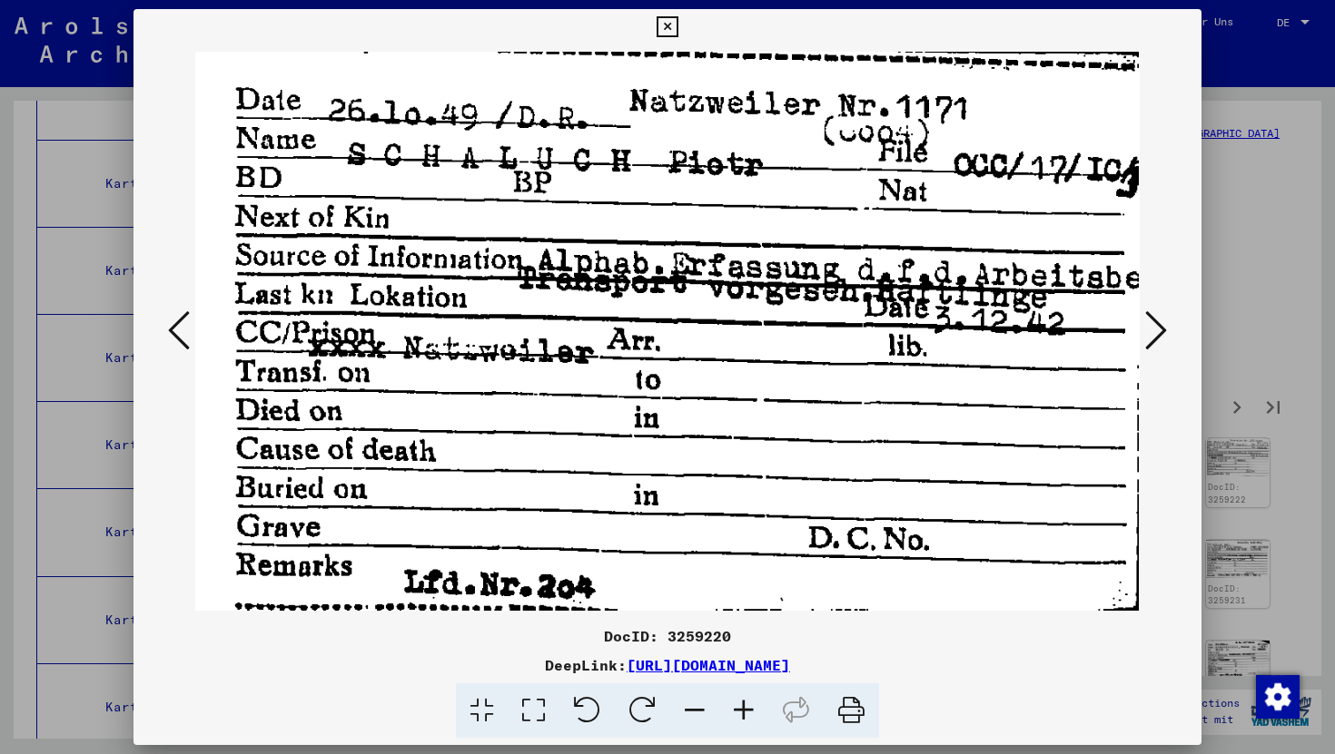
click at [1145, 340] on icon at bounding box center [1156, 331] width 22 height 44
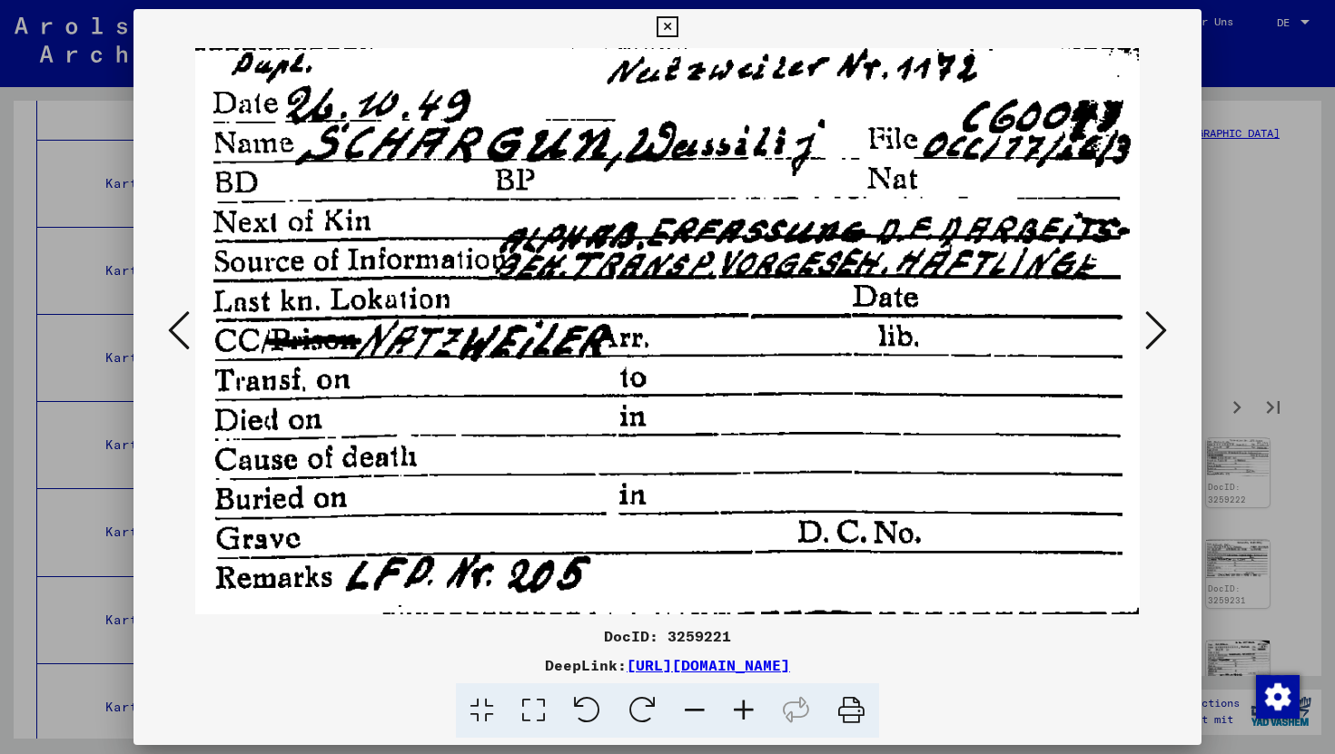
click at [679, 22] on button at bounding box center [667, 27] width 32 height 36
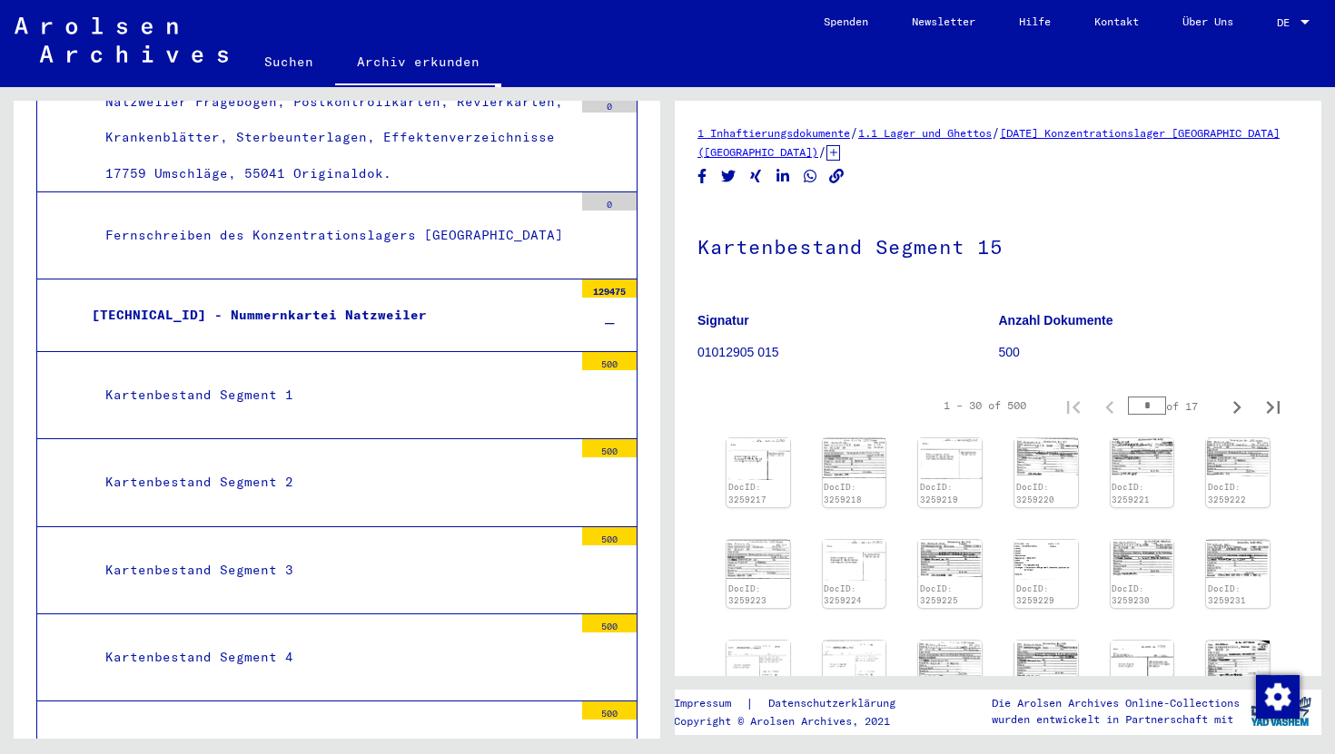
scroll to position [6215, 0]
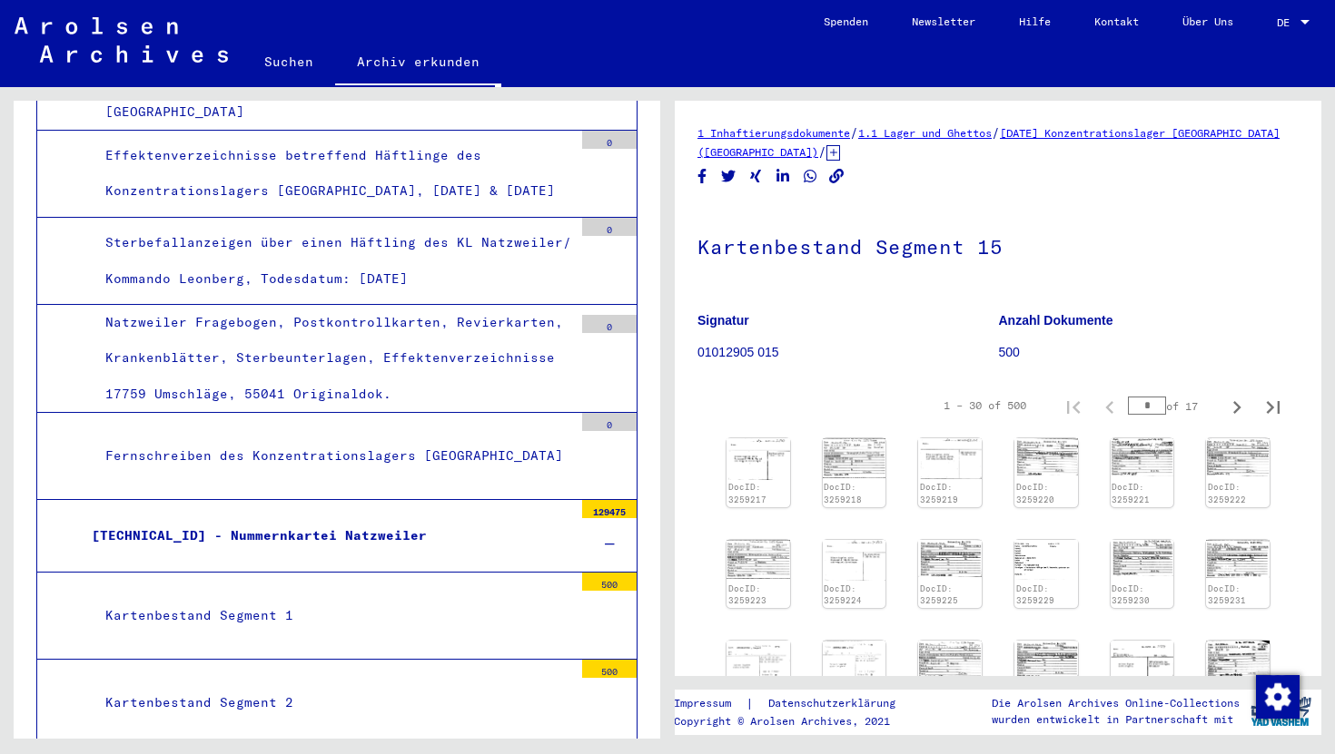
click at [341, 598] on div "Kartenbestand Segment 1" at bounding box center [332, 615] width 481 height 35
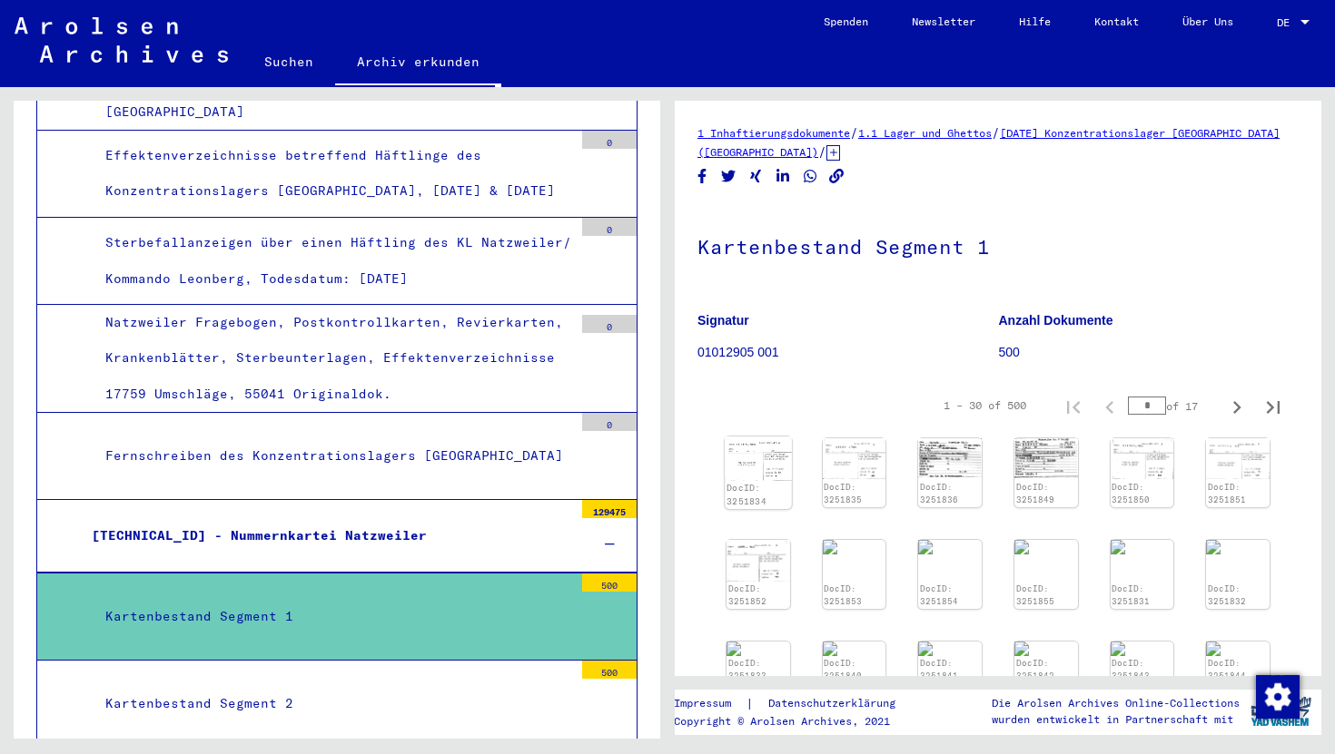
click at [771, 466] on img at bounding box center [758, 459] width 66 height 44
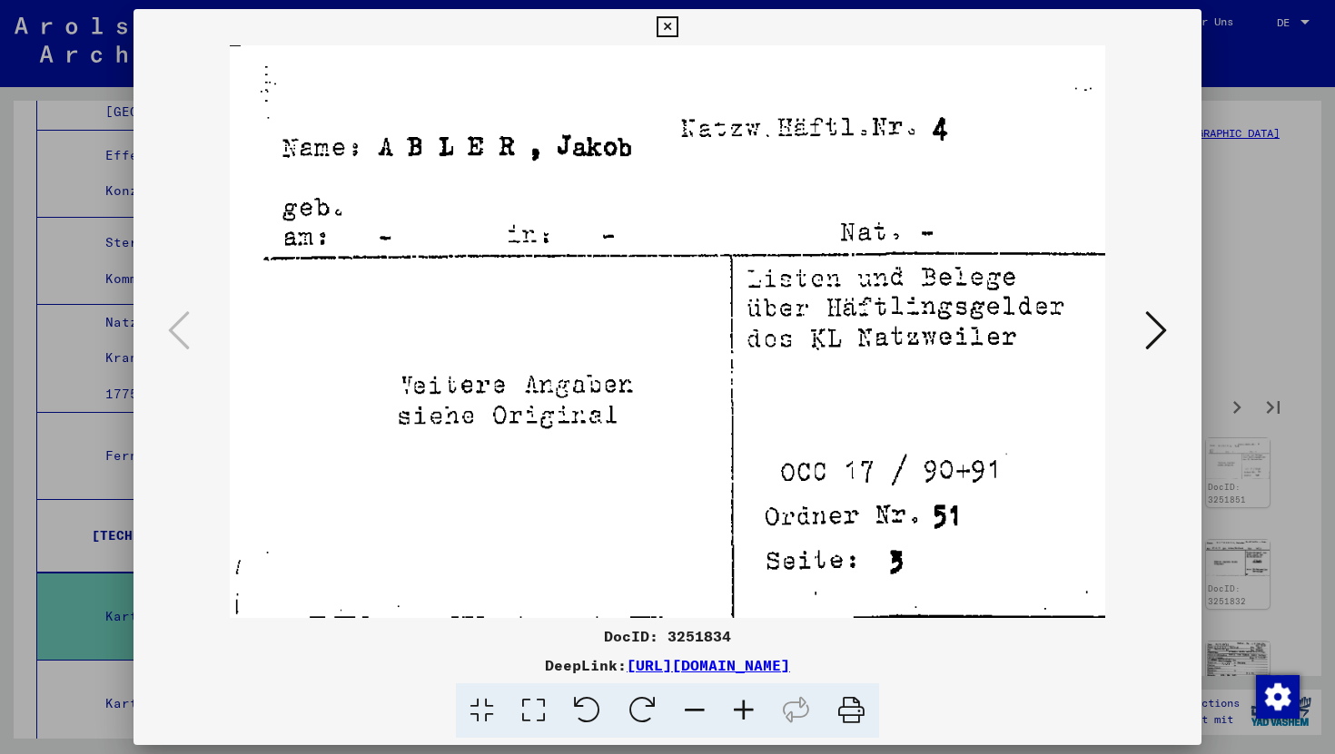
click at [1172, 338] on div at bounding box center [667, 331] width 1068 height 573
click at [669, 32] on icon at bounding box center [666, 27] width 21 height 22
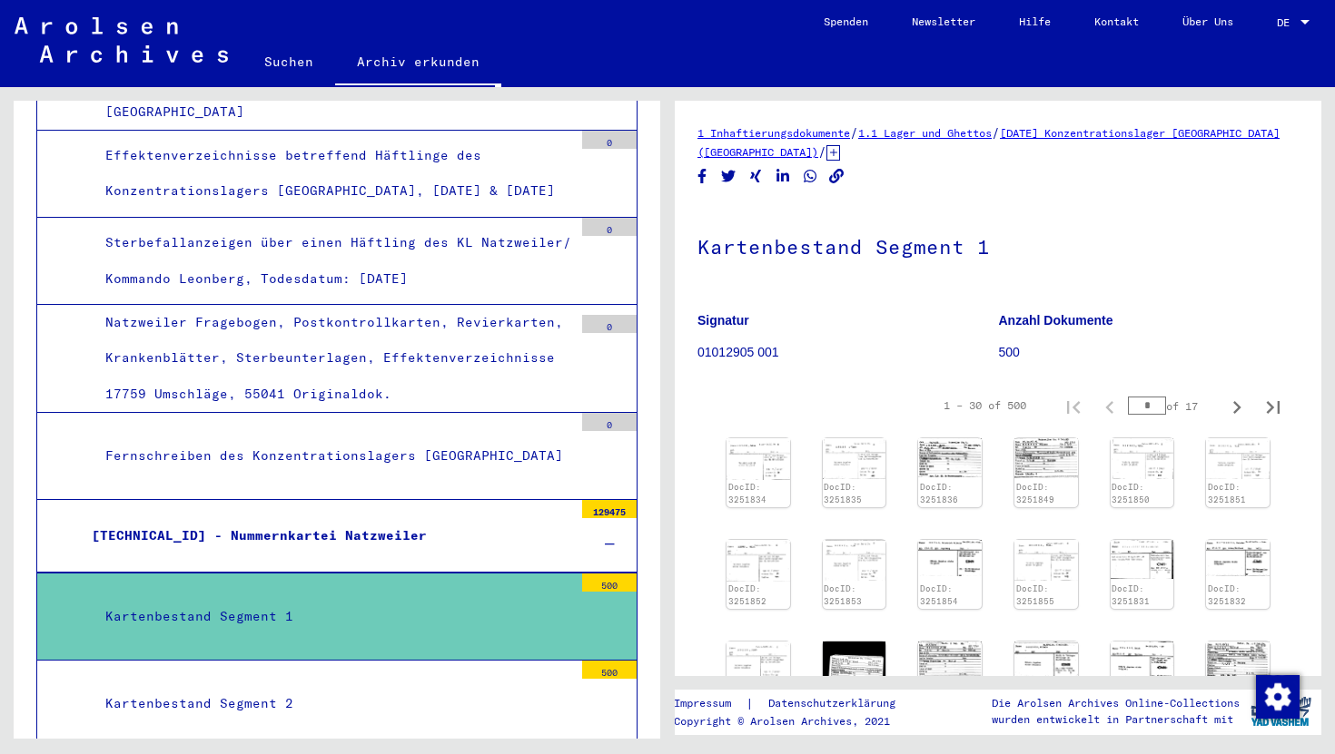
scroll to position [6130, 0]
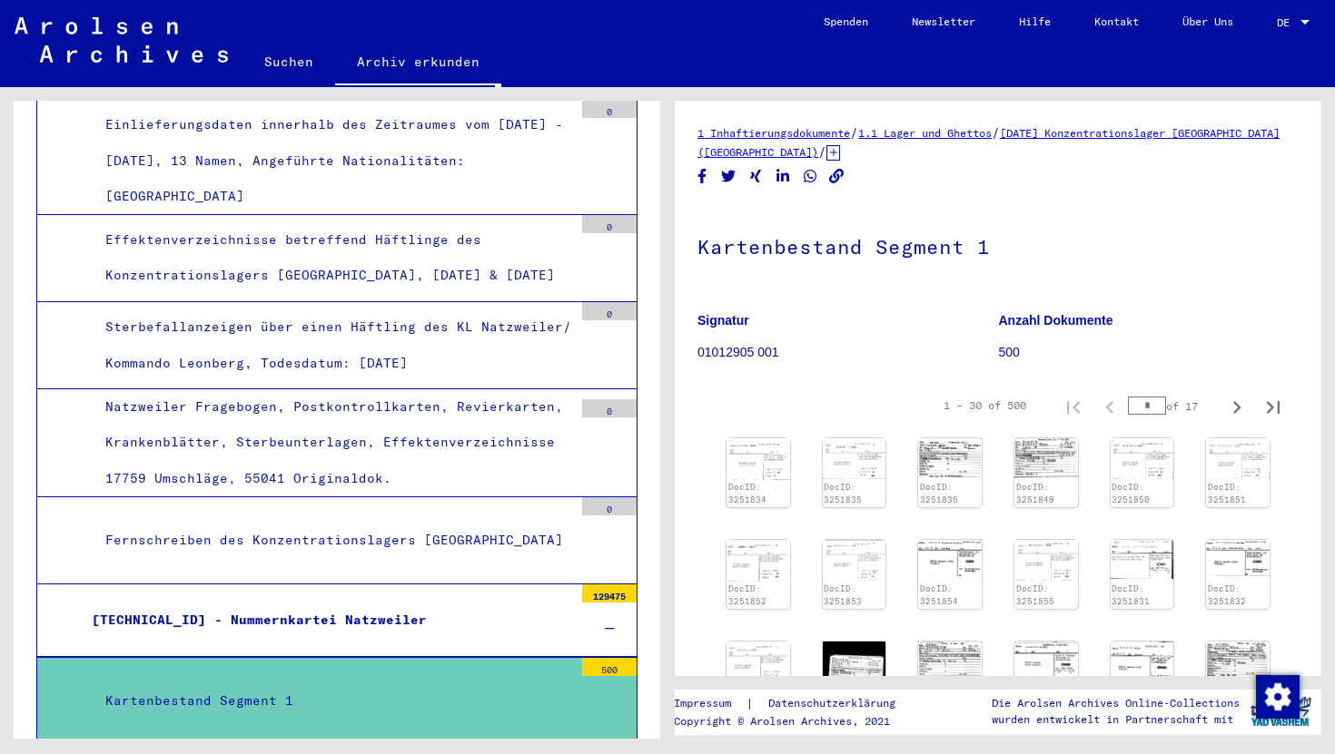
click at [391, 389] on div "Natzweiler Fragebogen, Postkontrollkarten, Revierkarten, Krankenblätter, Sterbe…" at bounding box center [332, 442] width 481 height 107
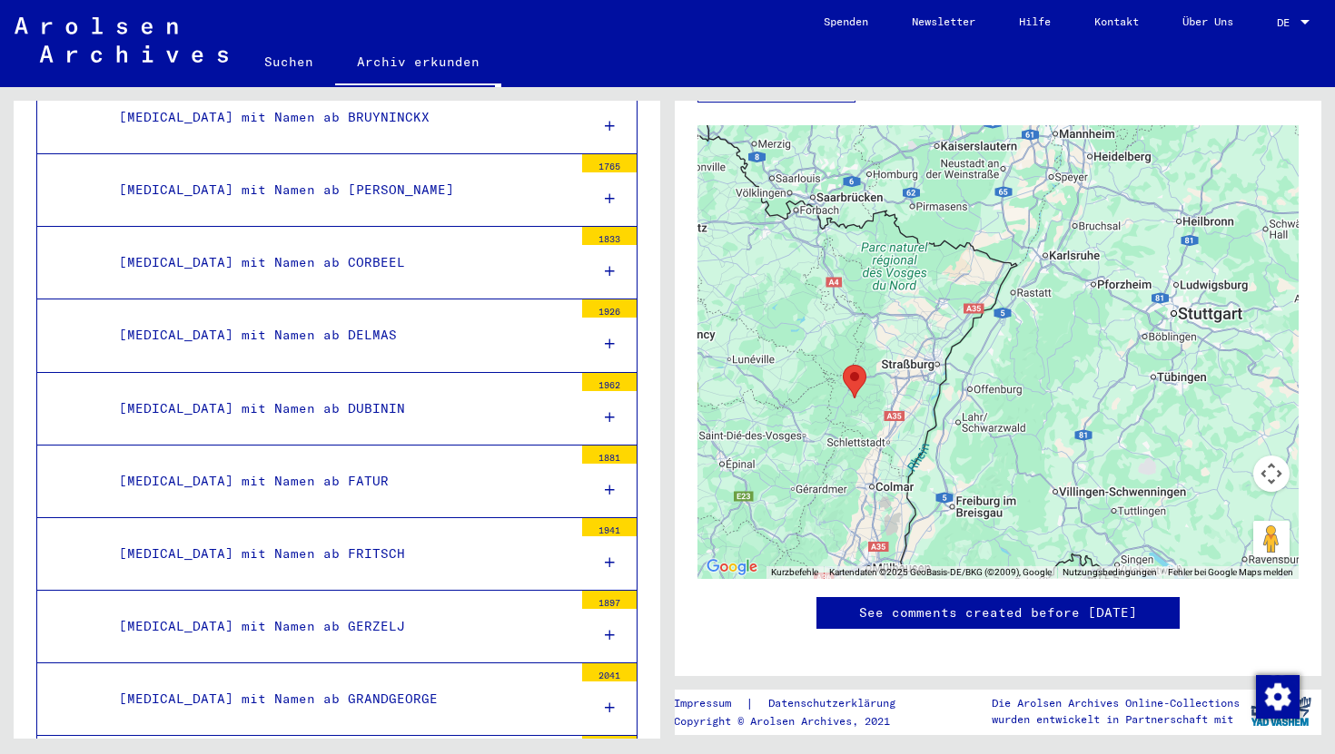
scroll to position [2552, 0]
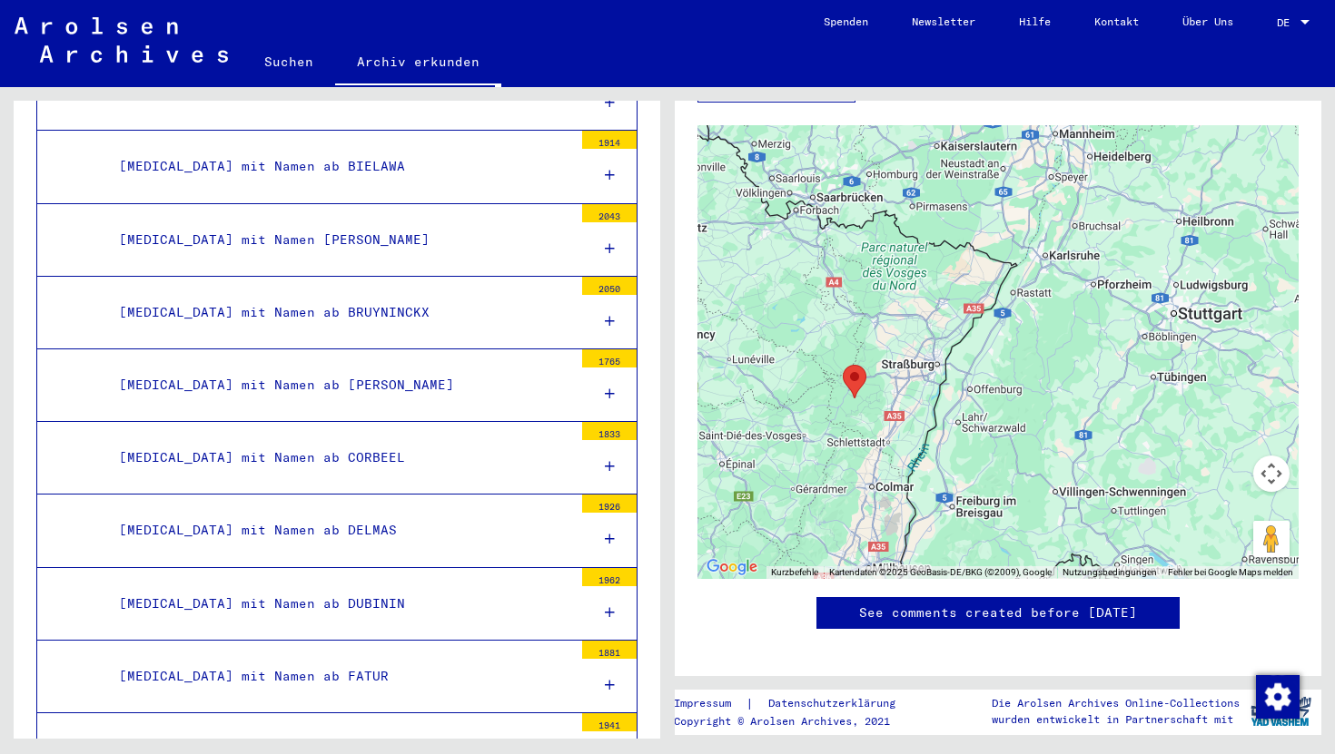
click at [473, 368] on div "Akten mit Namen ab CHACHLOWSKI" at bounding box center [339, 385] width 468 height 35
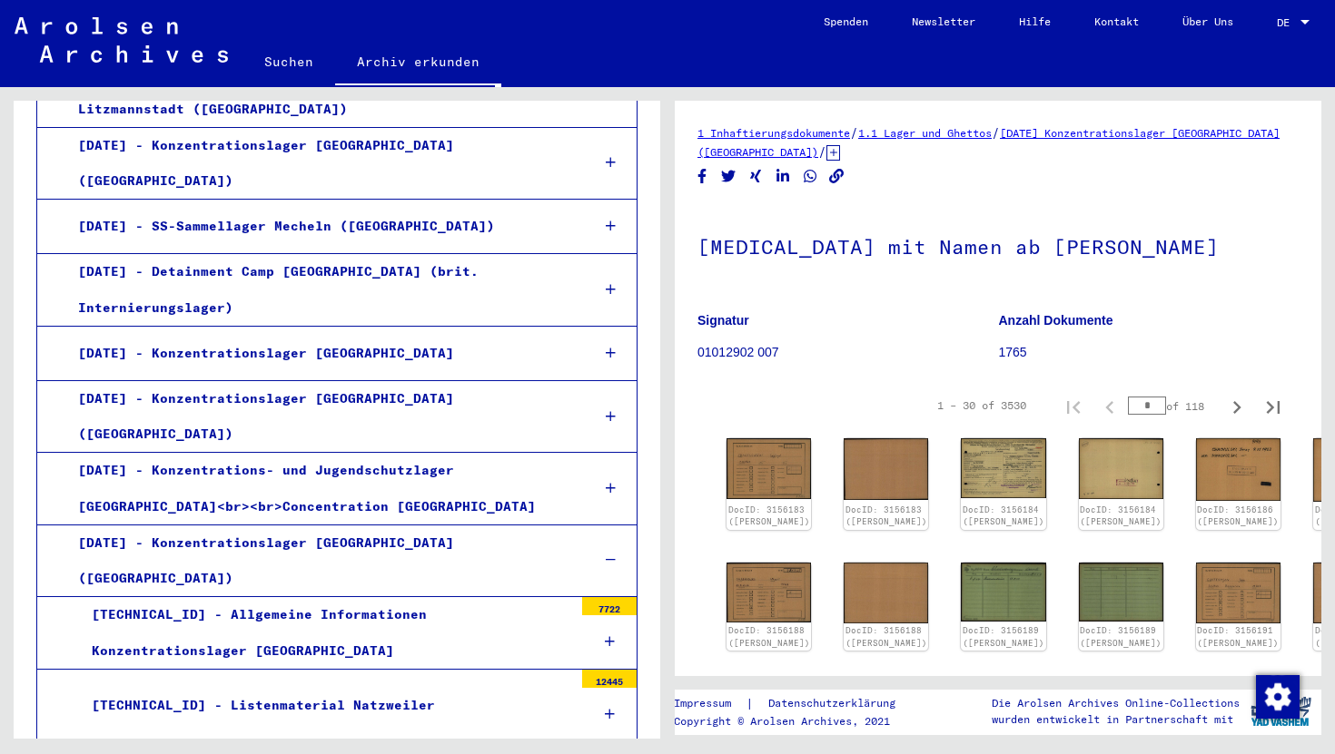
scroll to position [1581, 0]
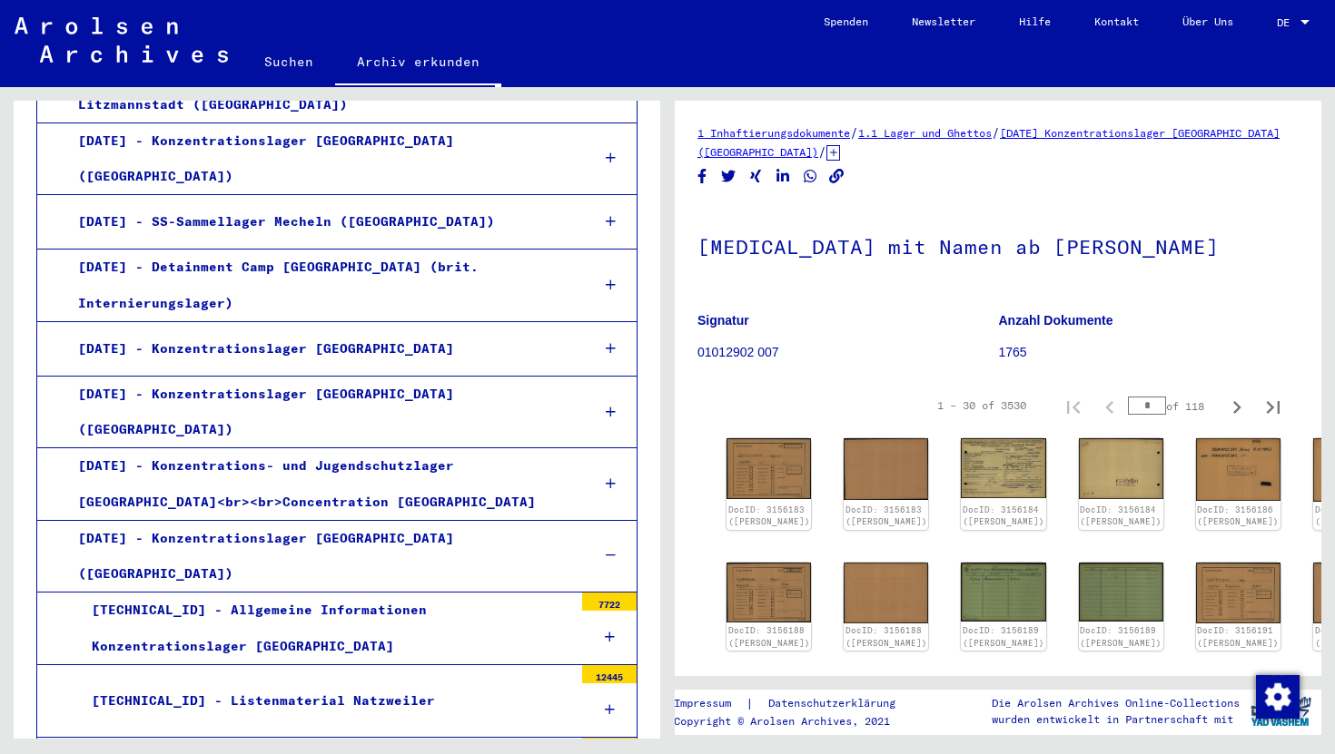
click at [606, 704] on icon at bounding box center [610, 710] width 10 height 13
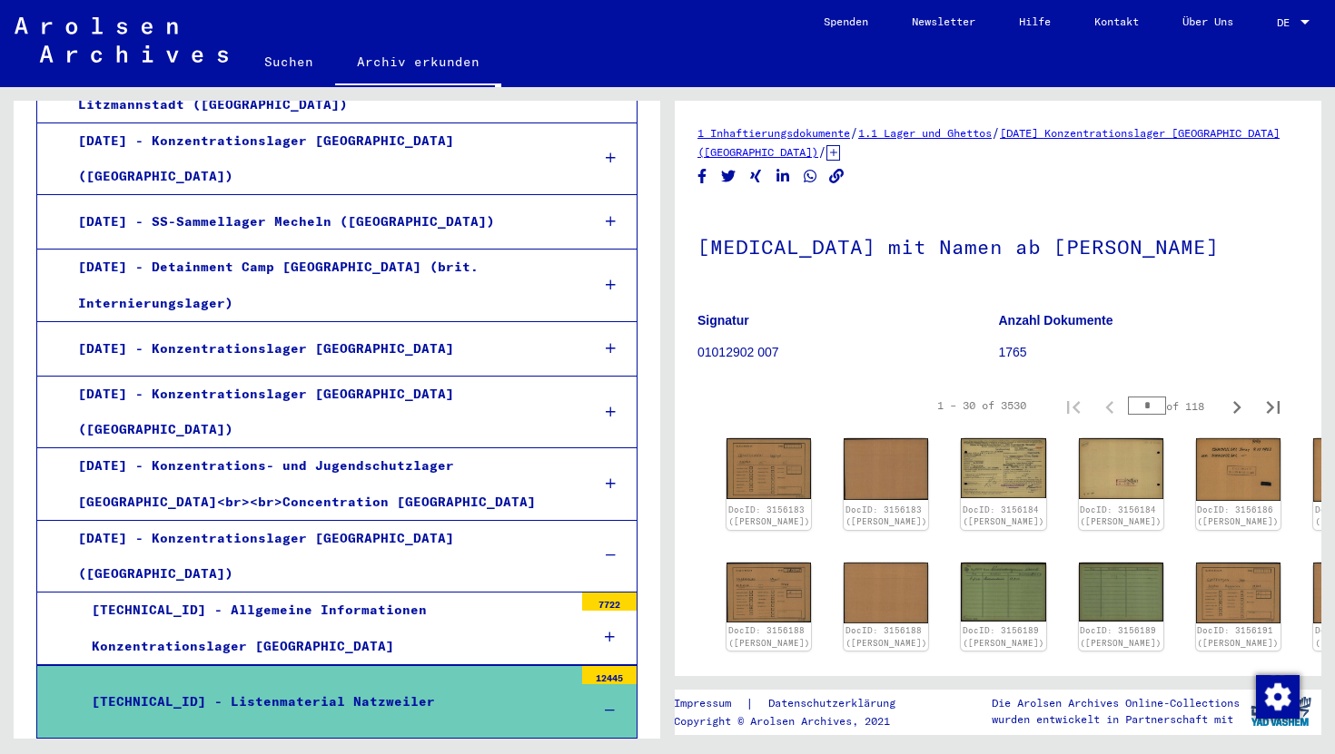
scroll to position [1795, 0]
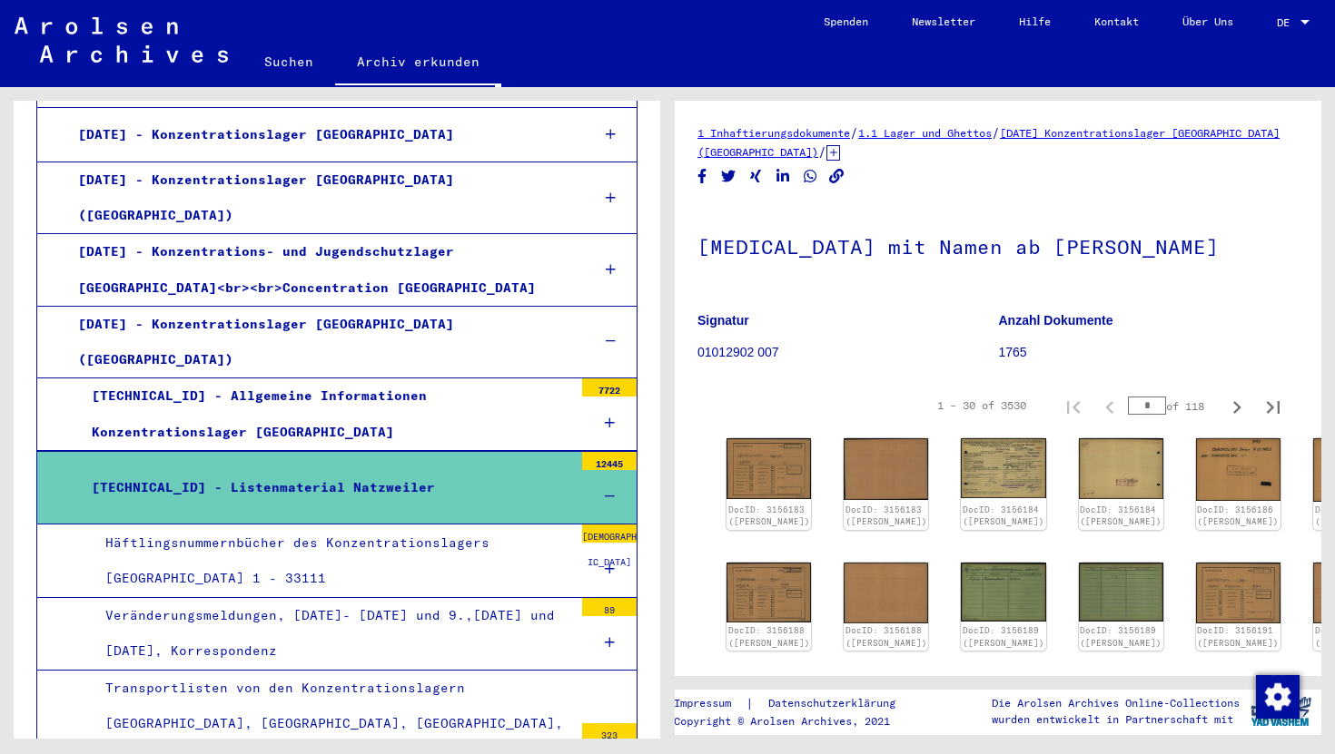
click at [358, 526] on div "Häftlingsnummernbücher des Konzentrationslagers Natzweiler 1 - 33111" at bounding box center [332, 561] width 481 height 71
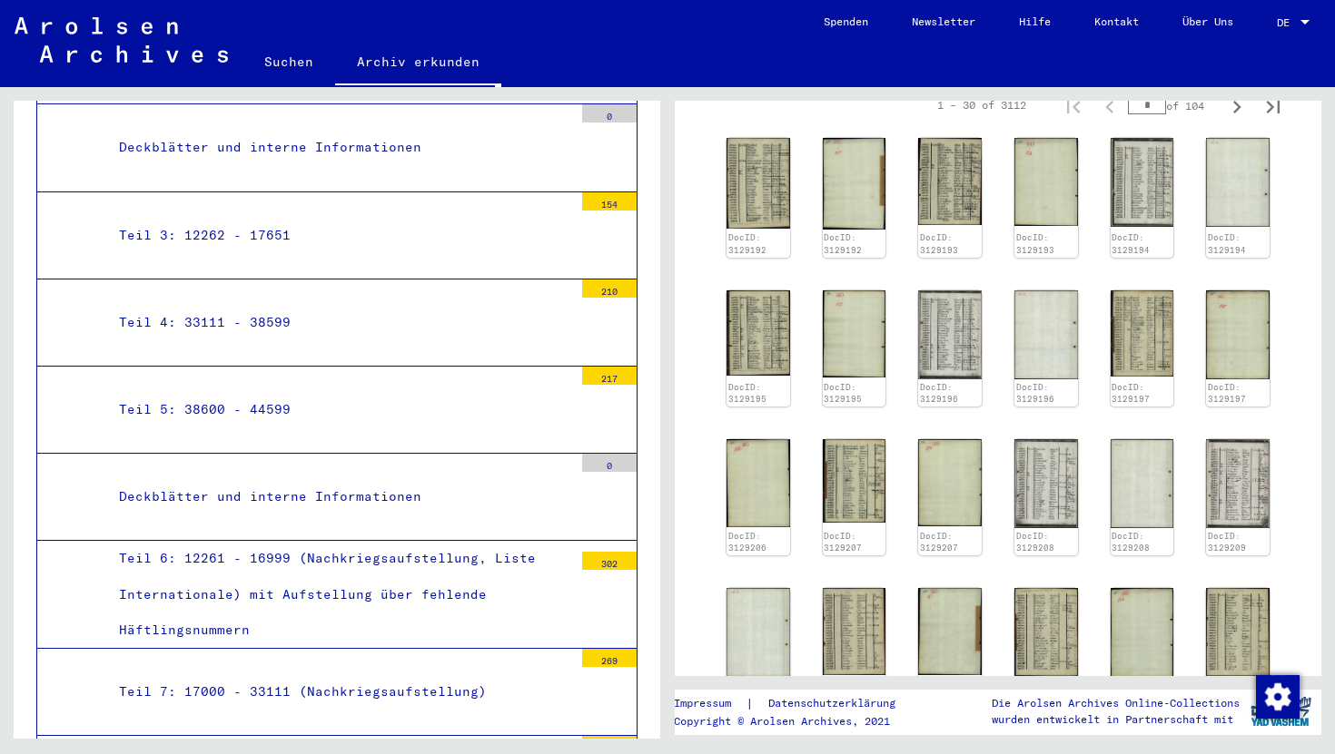
scroll to position [2654, 0]
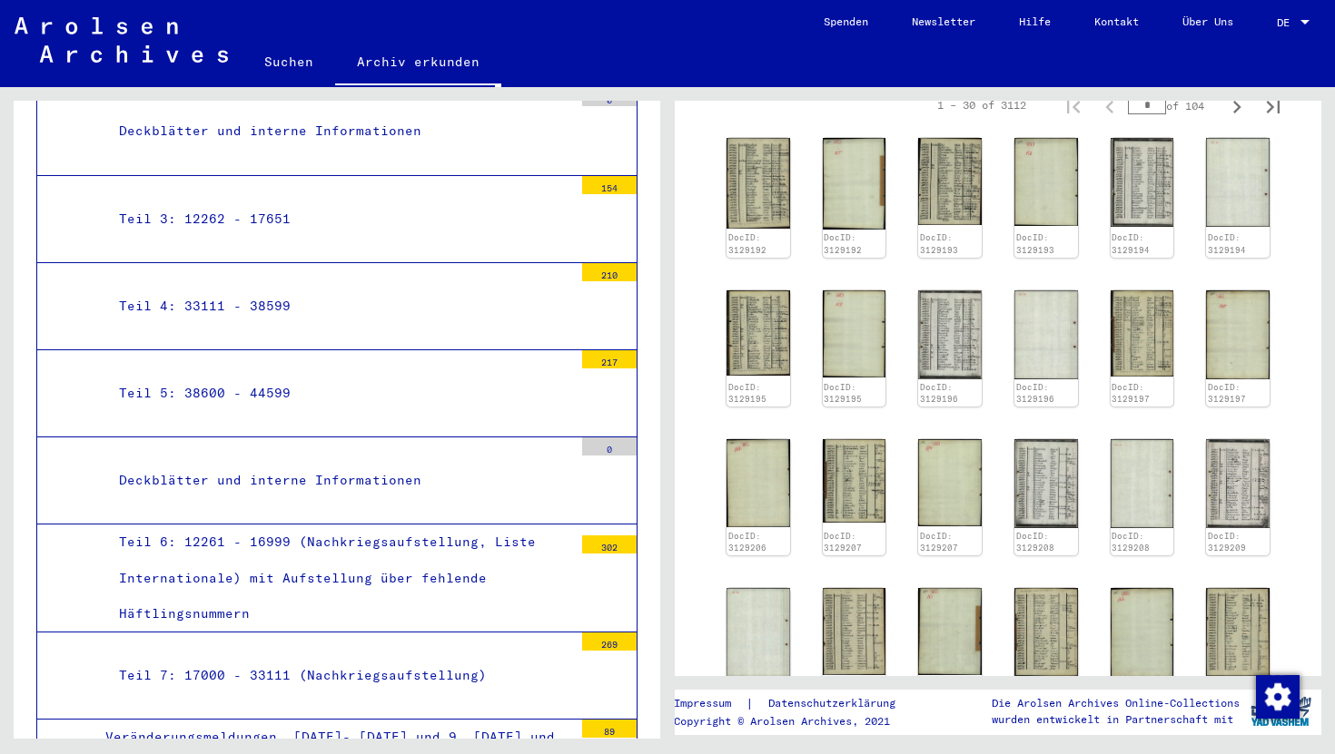
click at [332, 633] on mat-tree-node "Teil 7: 17000 - 33111 (Nachkriegsaufstellung) 269" at bounding box center [336, 676] width 601 height 87
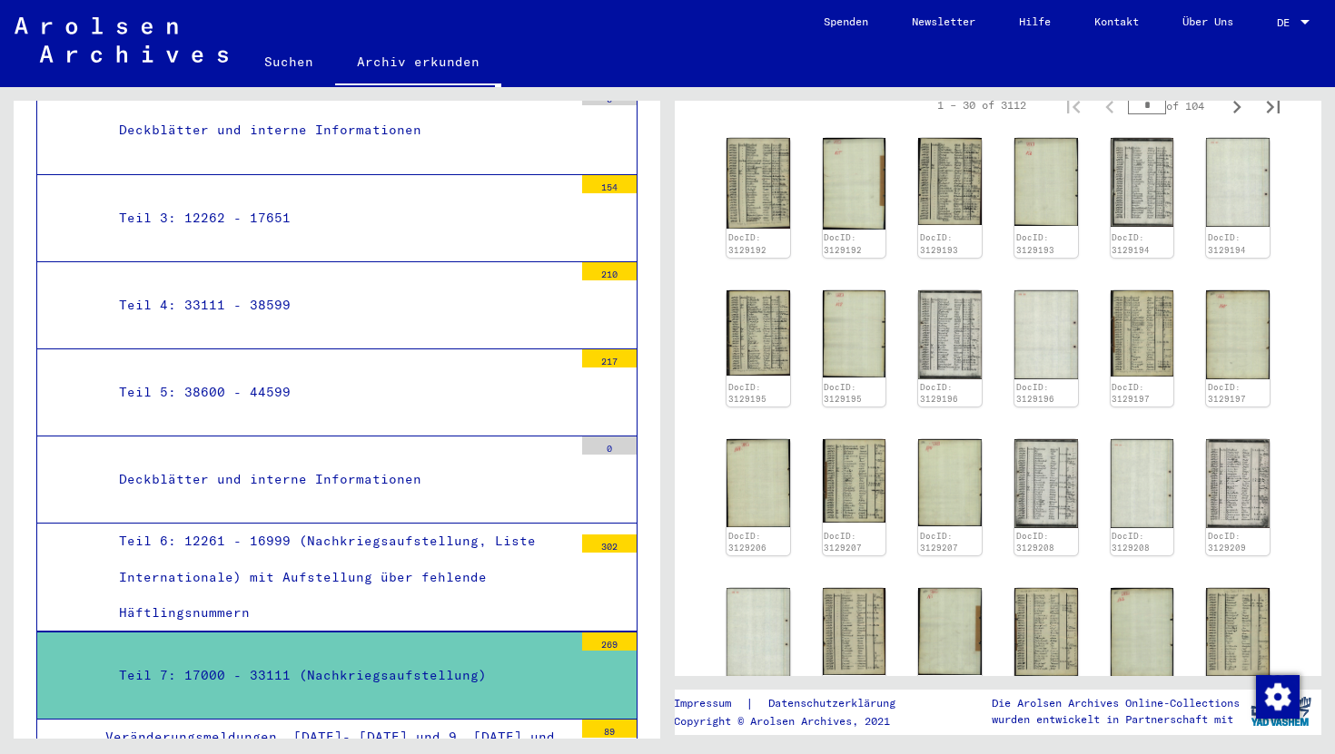
click at [370, 658] on div "Teil 7: 17000 - 33111 (Nachkriegsaufstellung)" at bounding box center [339, 675] width 468 height 35
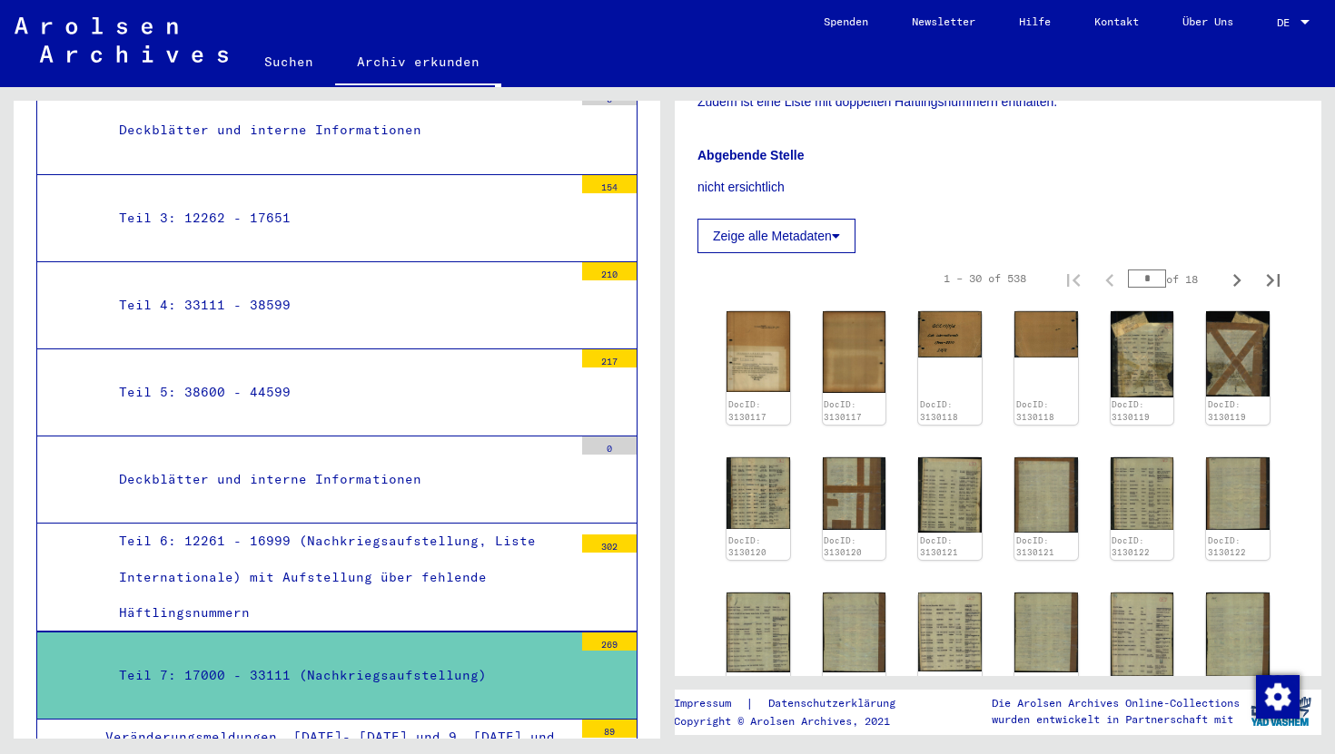
scroll to position [380, 0]
click at [1273, 280] on icon "Last page" at bounding box center [1272, 279] width 25 height 25
type input "**"
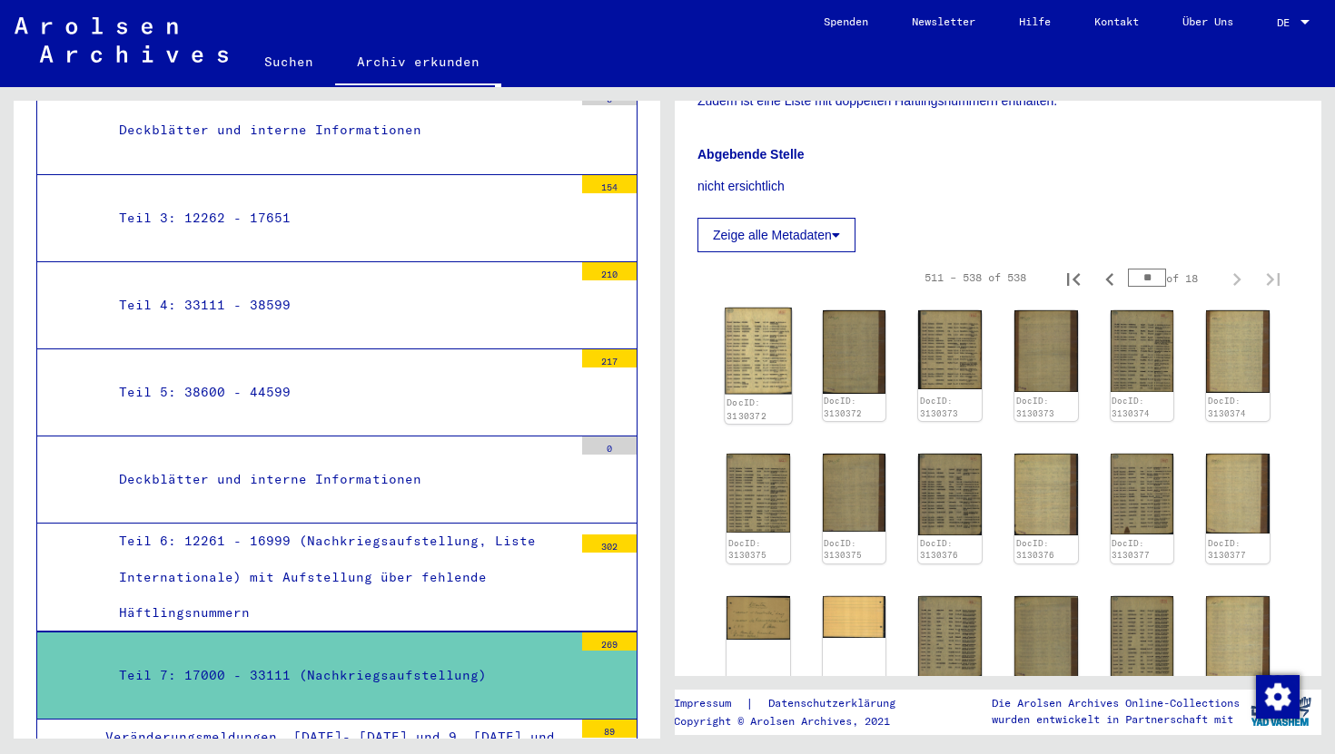
click at [758, 351] on img at bounding box center [758, 351] width 66 height 86
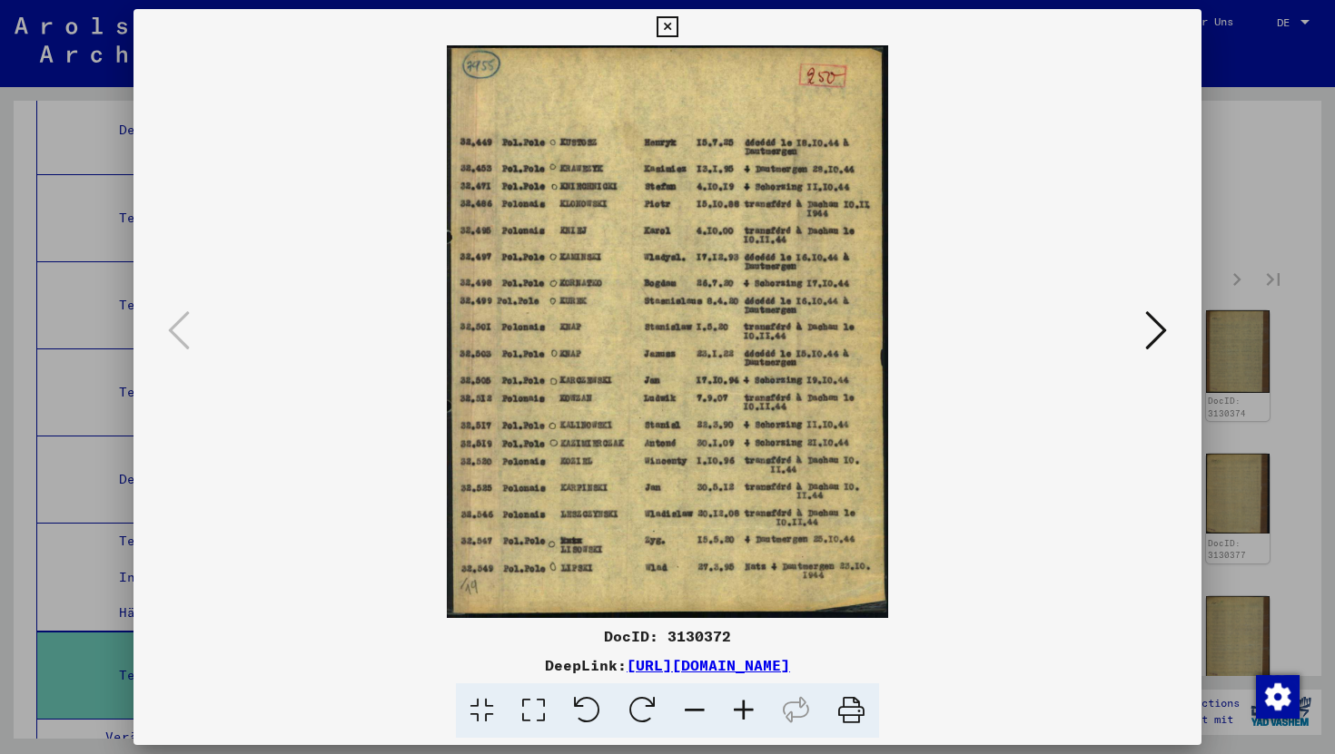
click at [195, 313] on div at bounding box center [667, 331] width 1068 height 573
click at [663, 24] on icon at bounding box center [666, 27] width 21 height 22
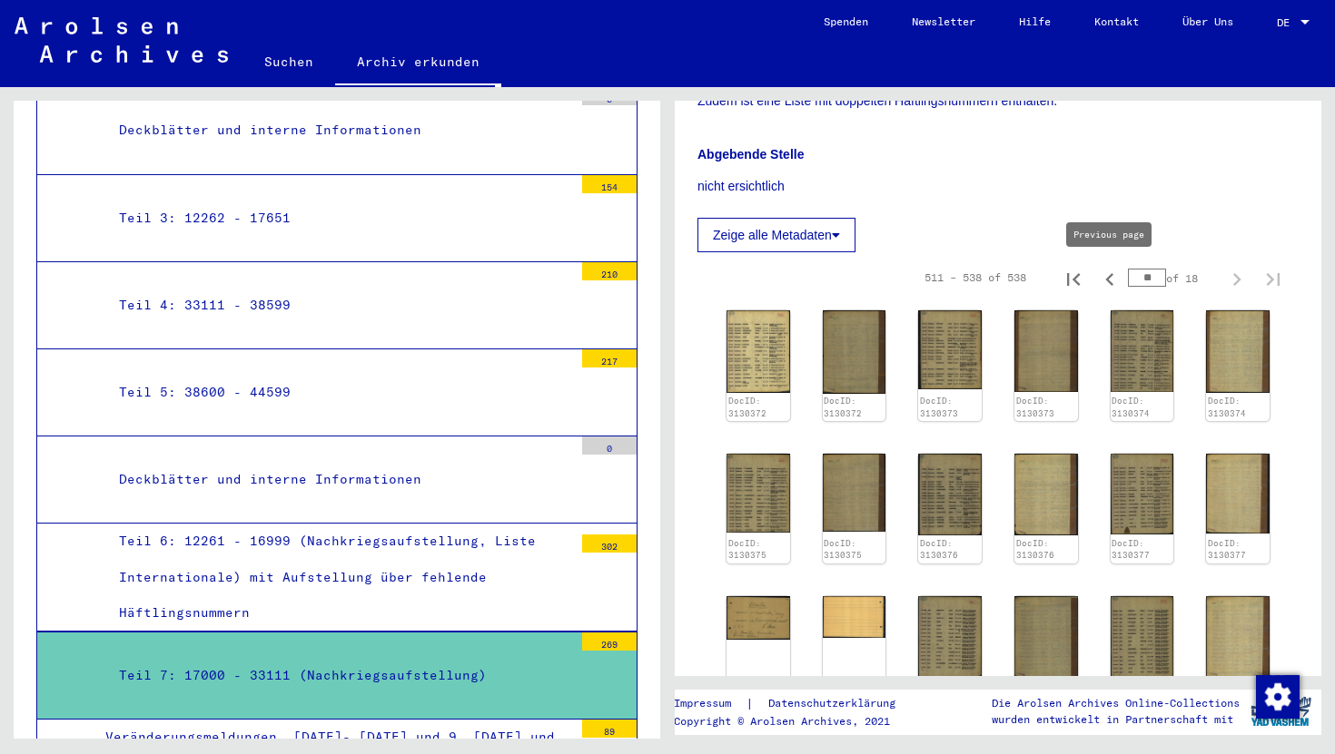
click at [1108, 284] on icon "Previous page" at bounding box center [1109, 279] width 25 height 25
type input "**"
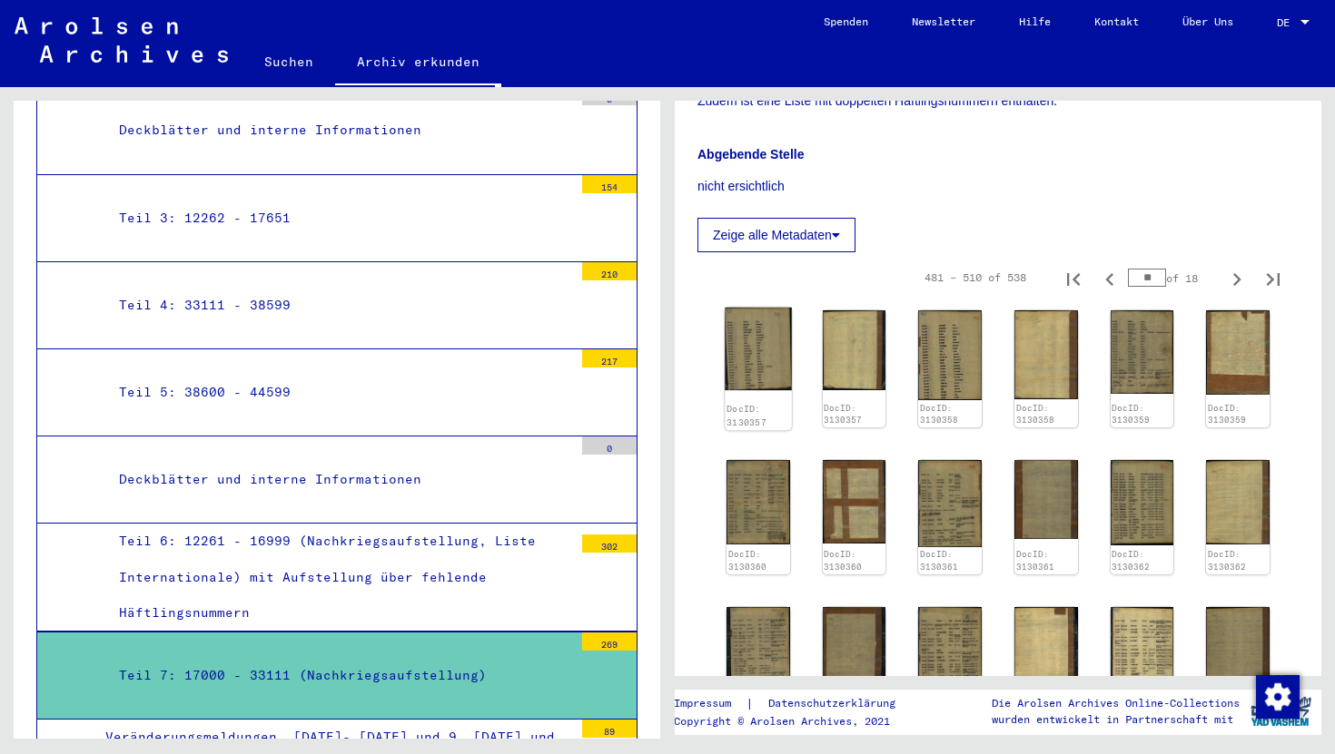
click at [773, 335] on img at bounding box center [758, 350] width 66 height 84
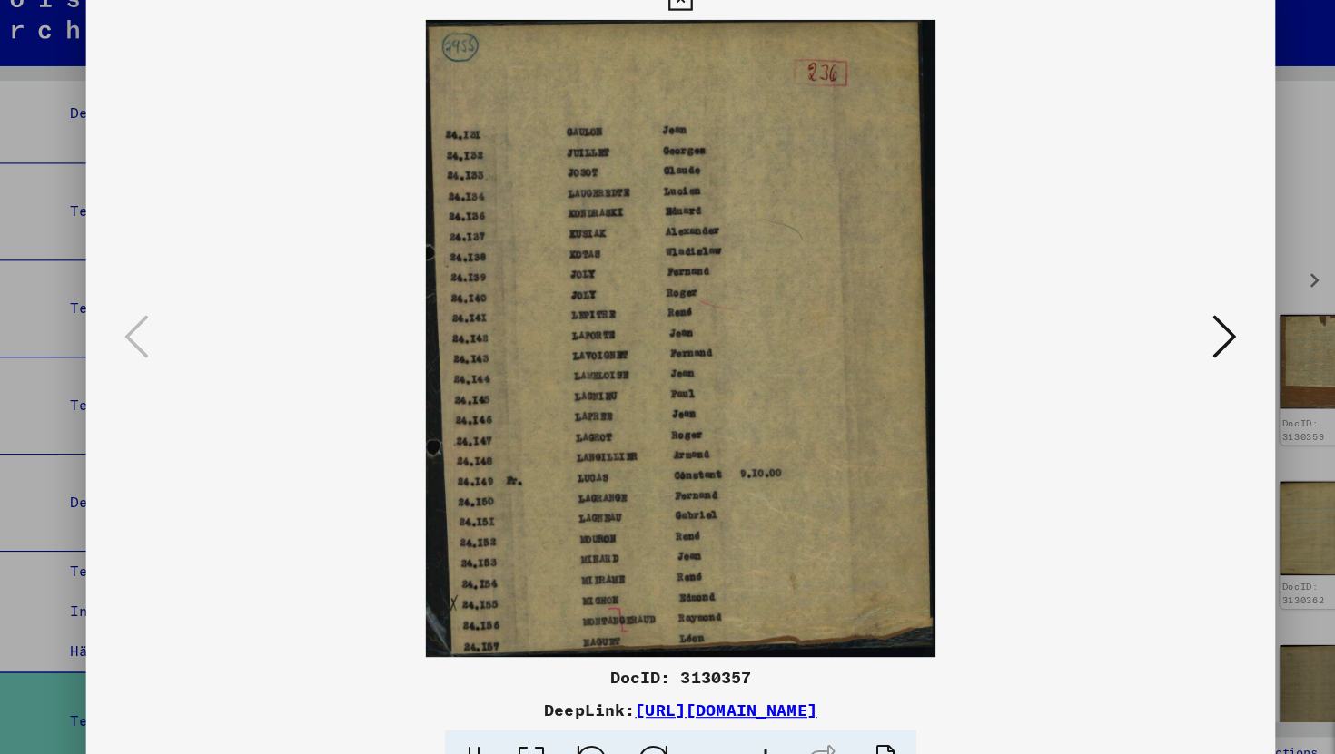
click at [668, 36] on icon at bounding box center [666, 27] width 21 height 22
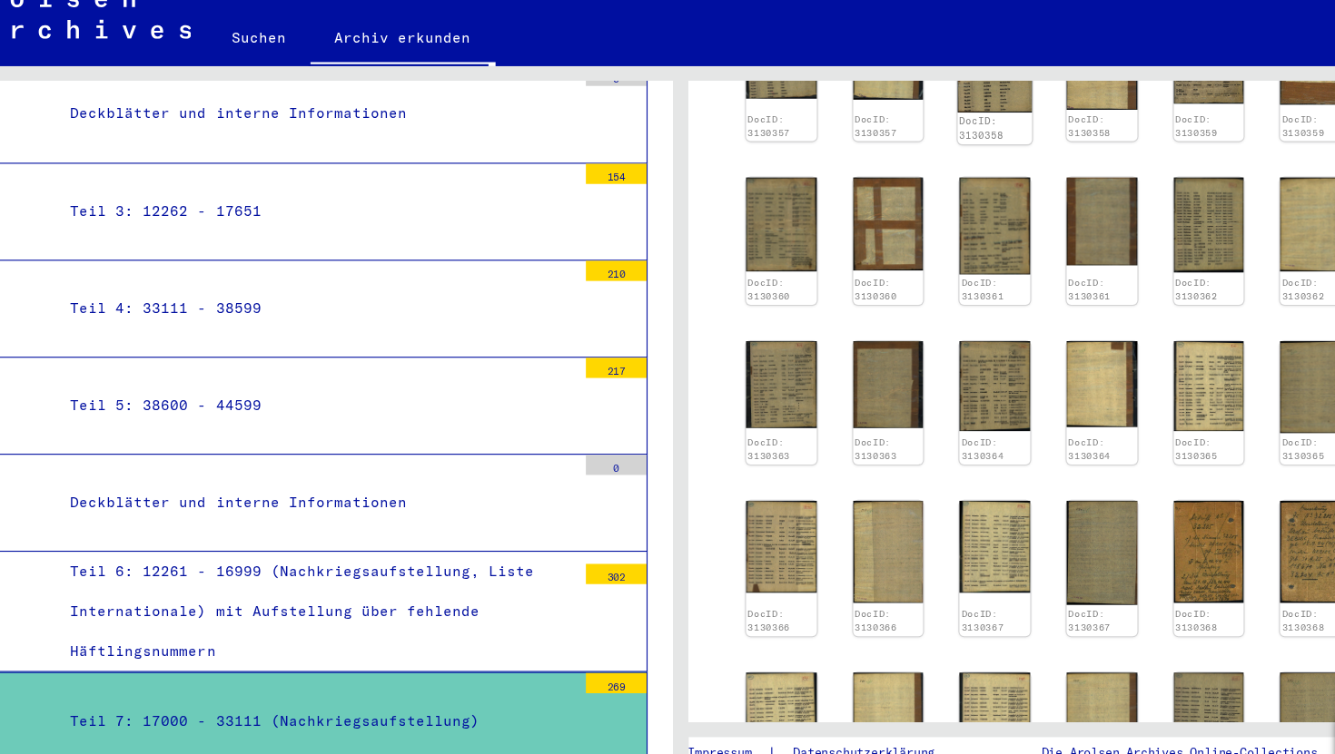
scroll to position [656, 0]
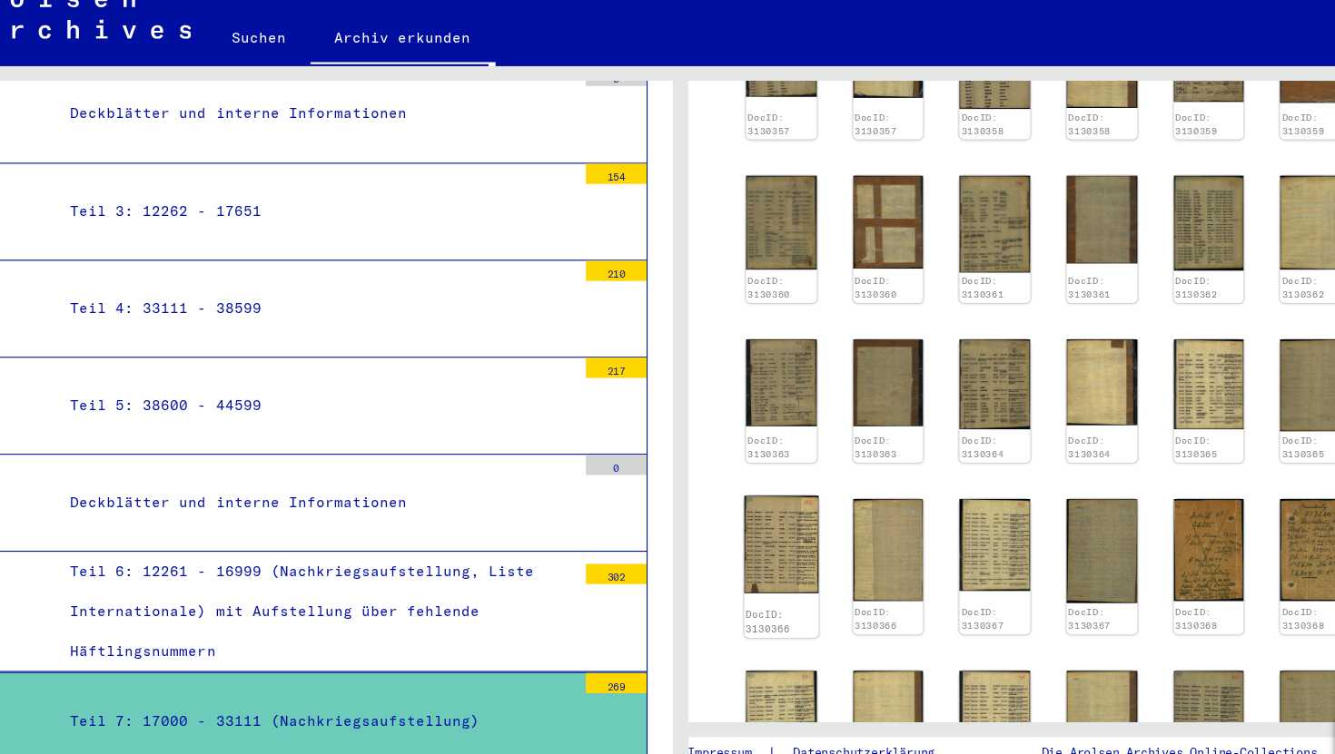
click at [760, 506] on img at bounding box center [758, 515] width 66 height 87
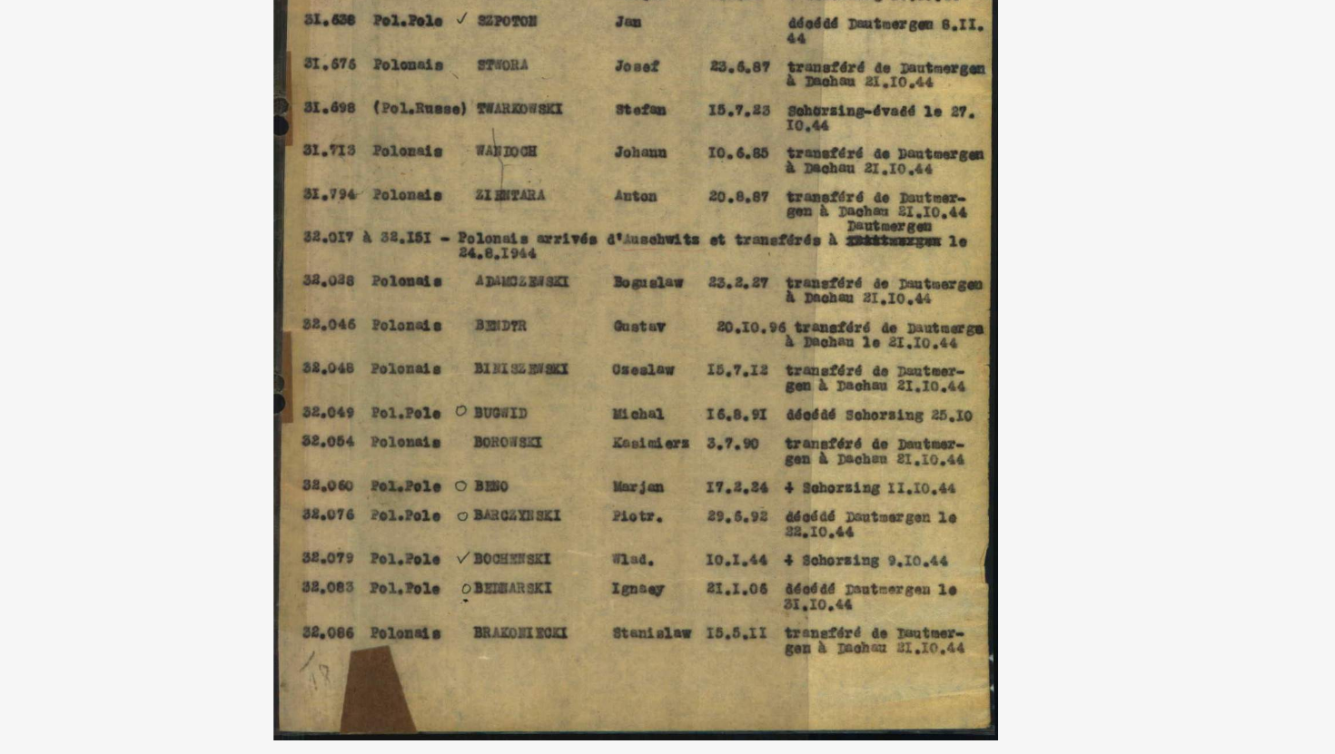
click at [979, 341] on img at bounding box center [667, 331] width 944 height 573
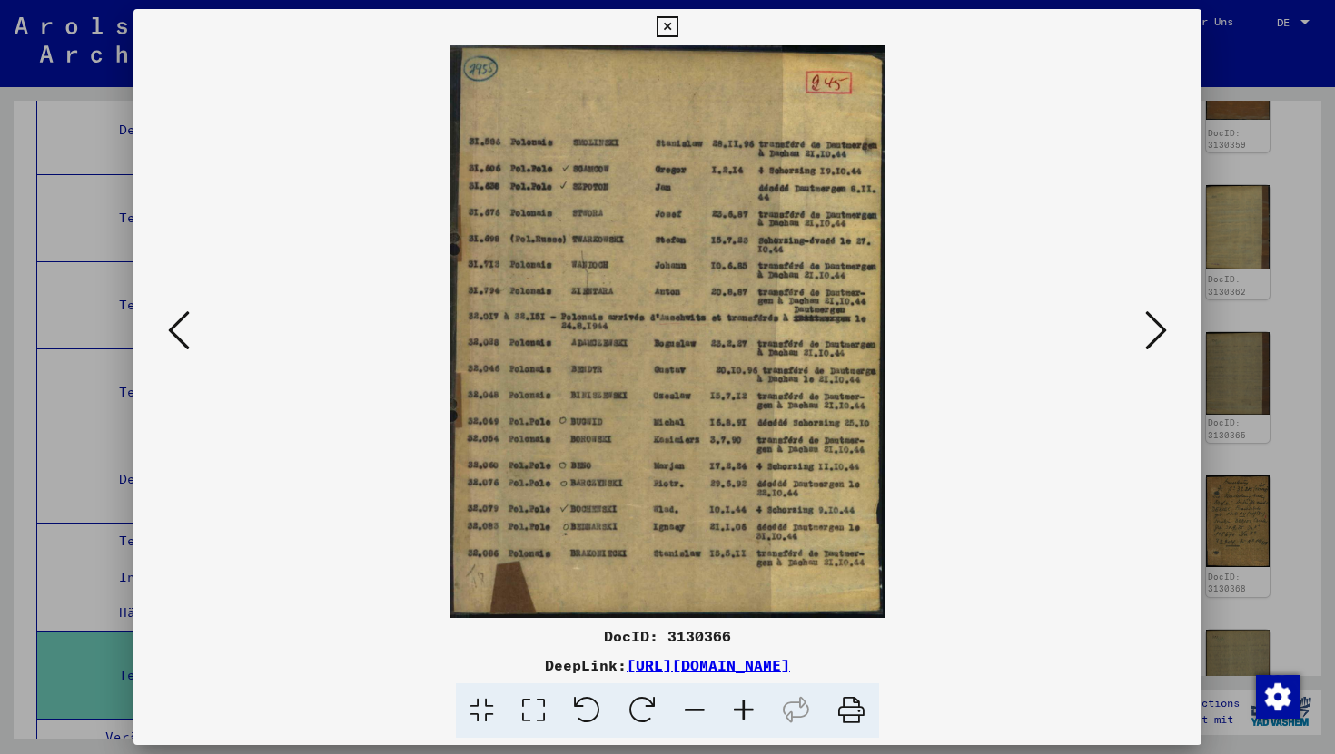
click at [1171, 335] on button at bounding box center [1155, 332] width 33 height 52
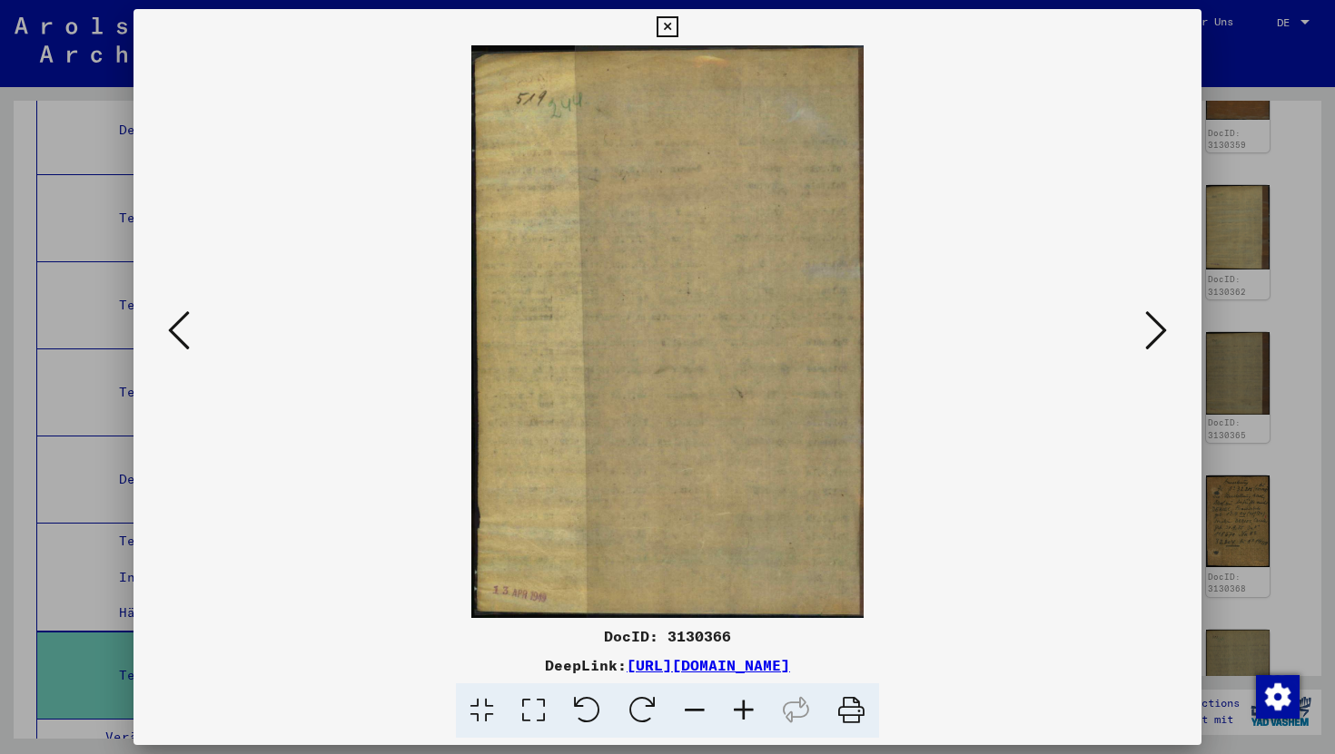
click at [1171, 335] on button at bounding box center [1155, 332] width 33 height 52
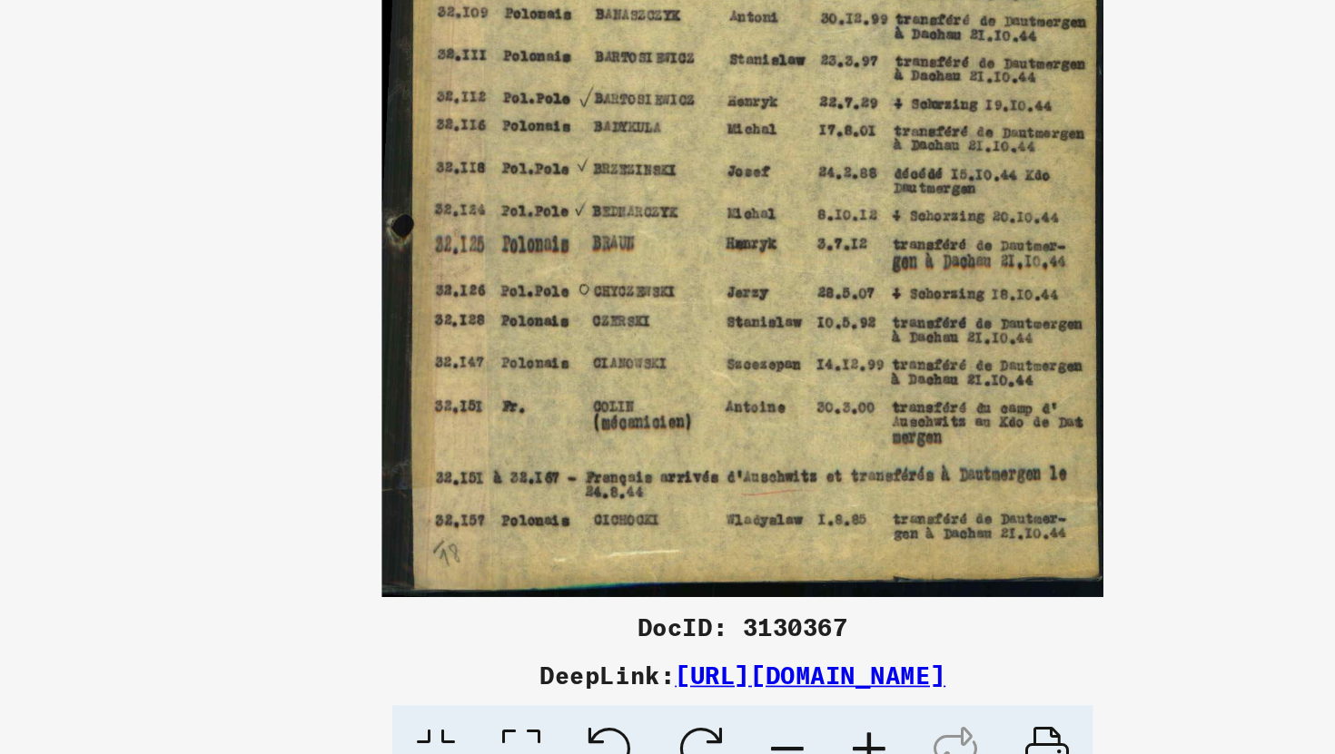
scroll to position [0, 0]
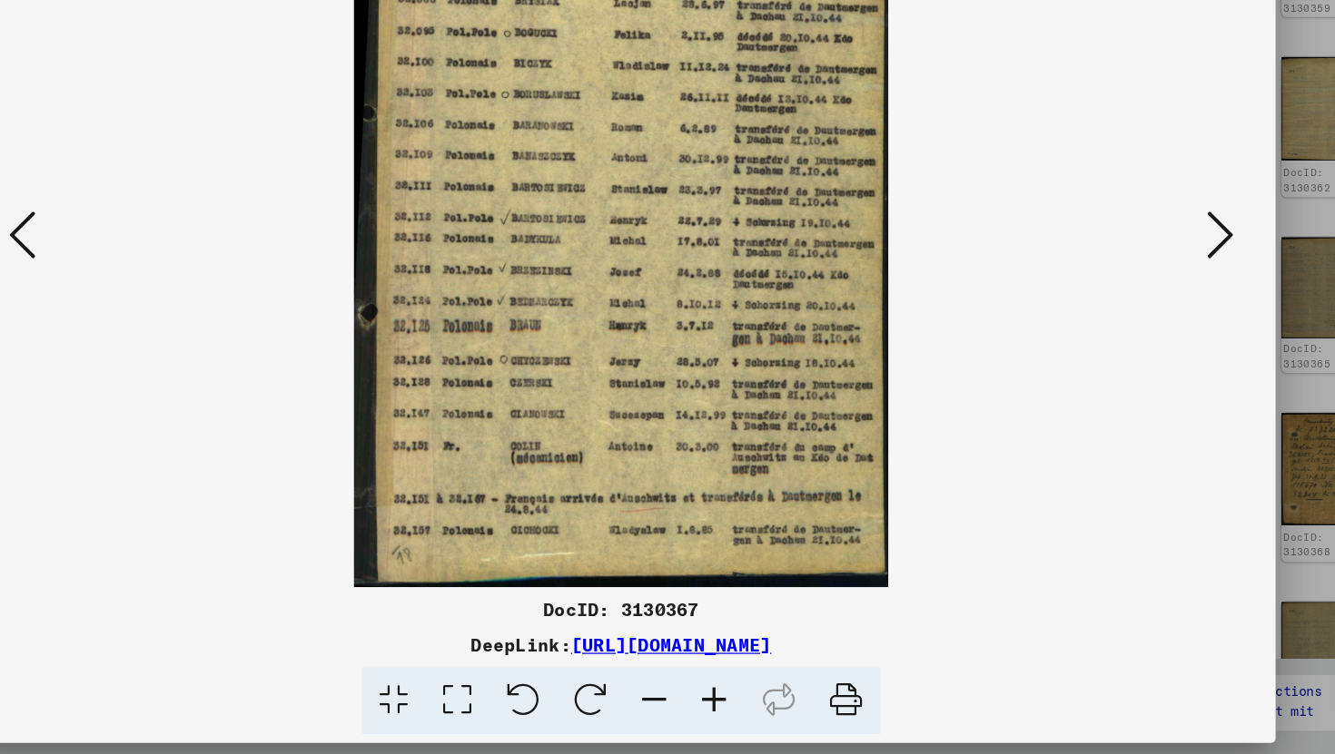
click at [1159, 330] on icon at bounding box center [1156, 331] width 22 height 44
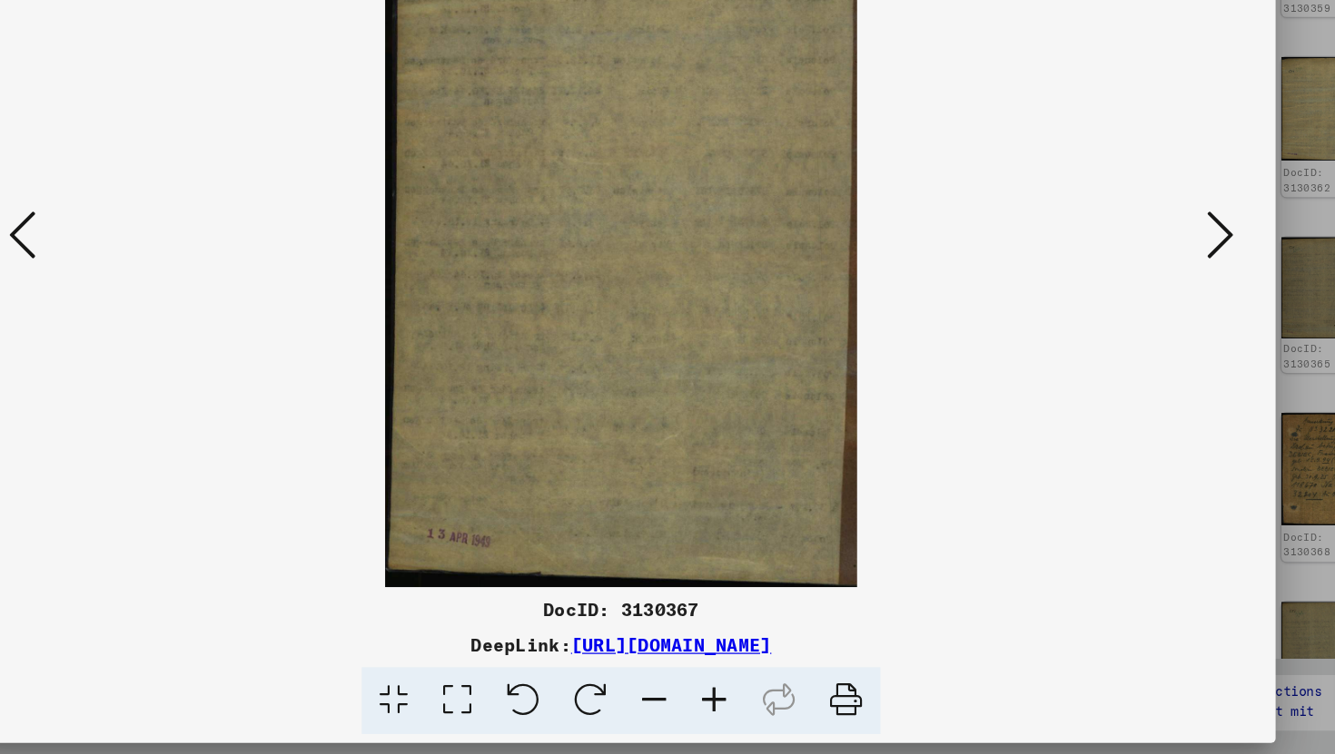
click at [1159, 330] on icon at bounding box center [1156, 331] width 22 height 44
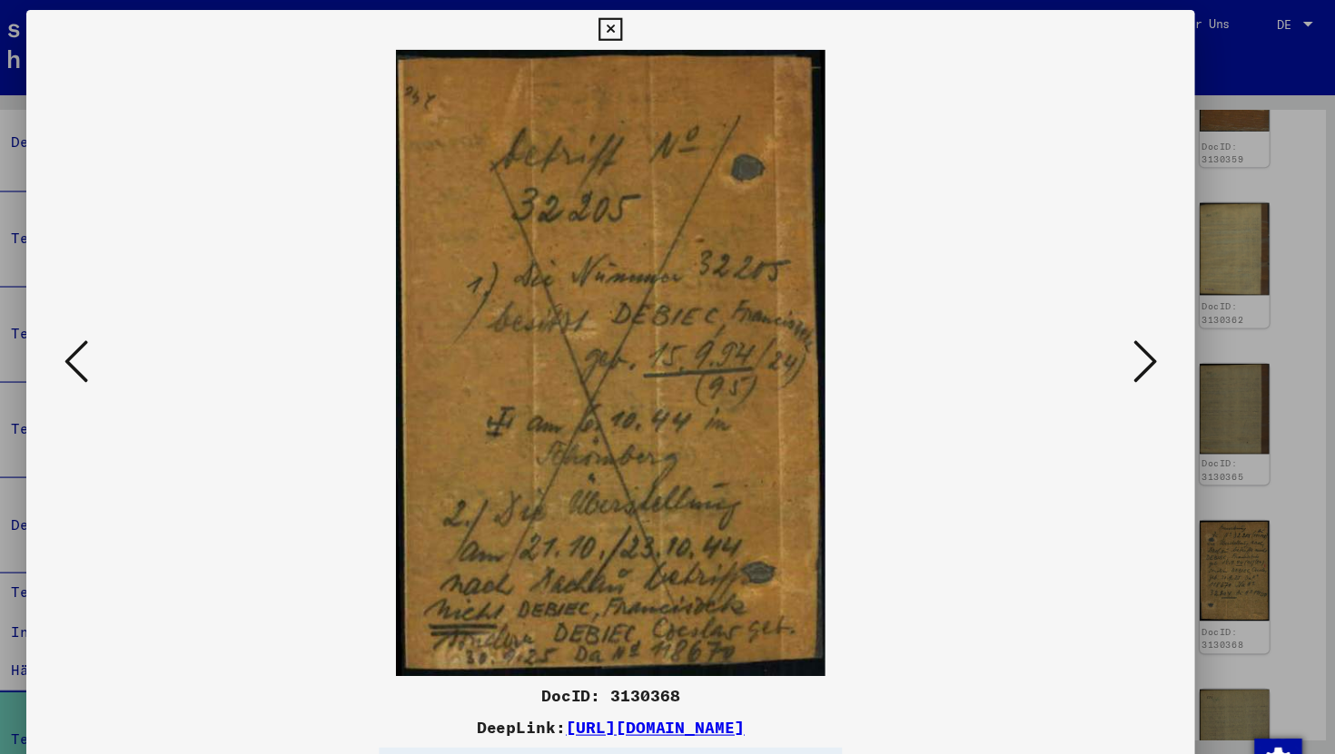
click at [1149, 333] on icon at bounding box center [1156, 331] width 22 height 44
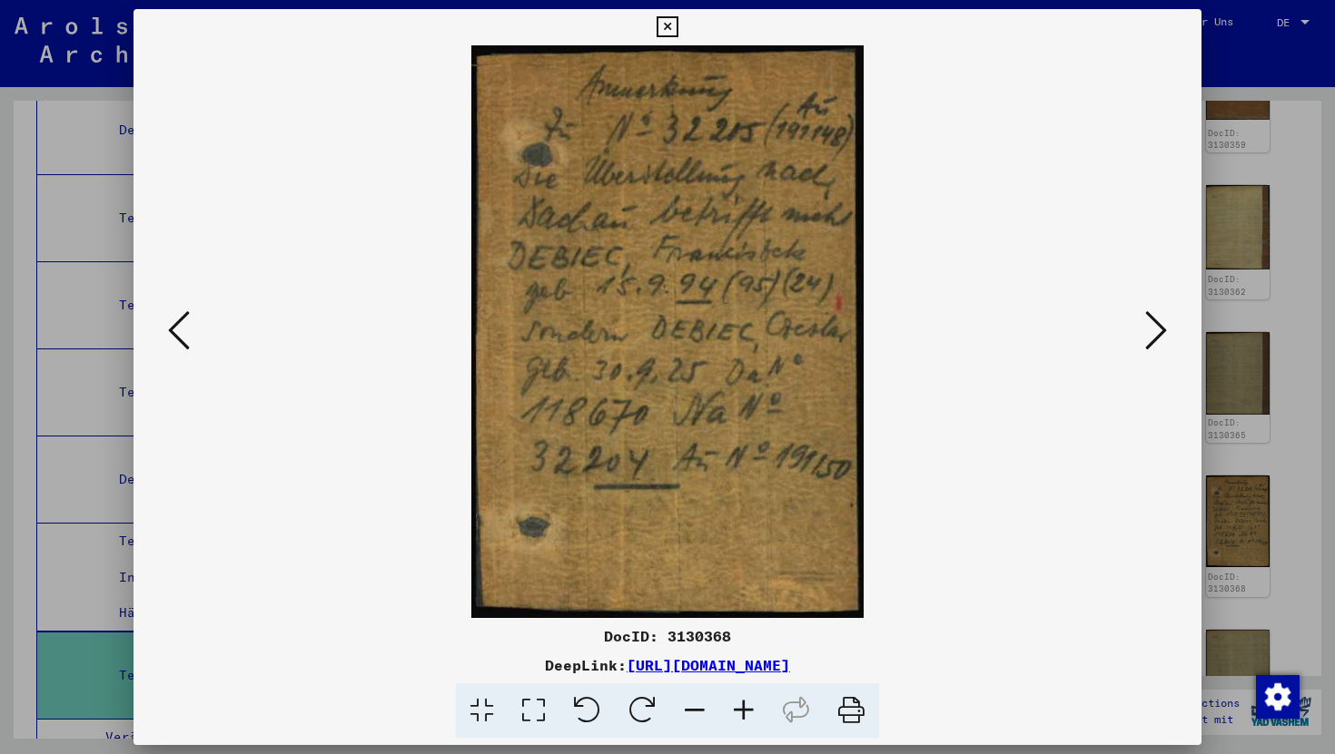
click at [1158, 328] on icon at bounding box center [1156, 331] width 22 height 44
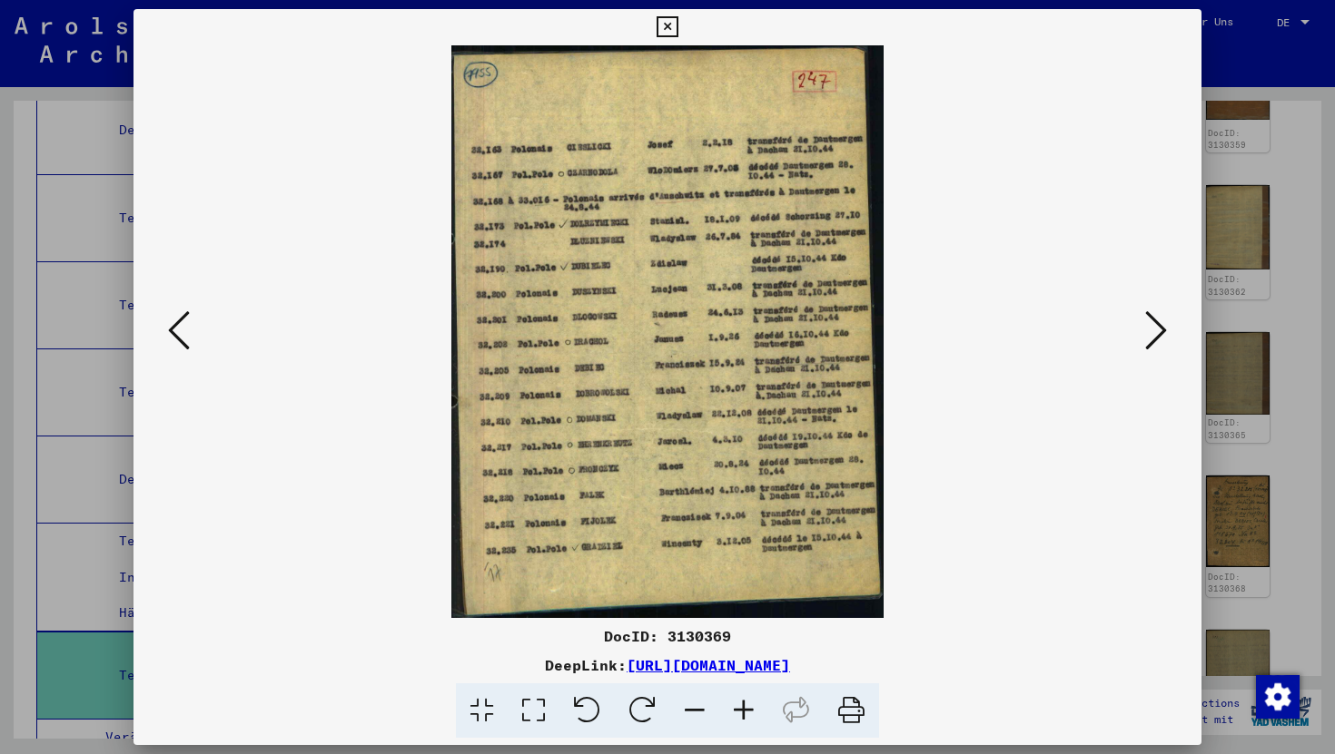
click at [1140, 344] on button at bounding box center [1155, 332] width 33 height 52
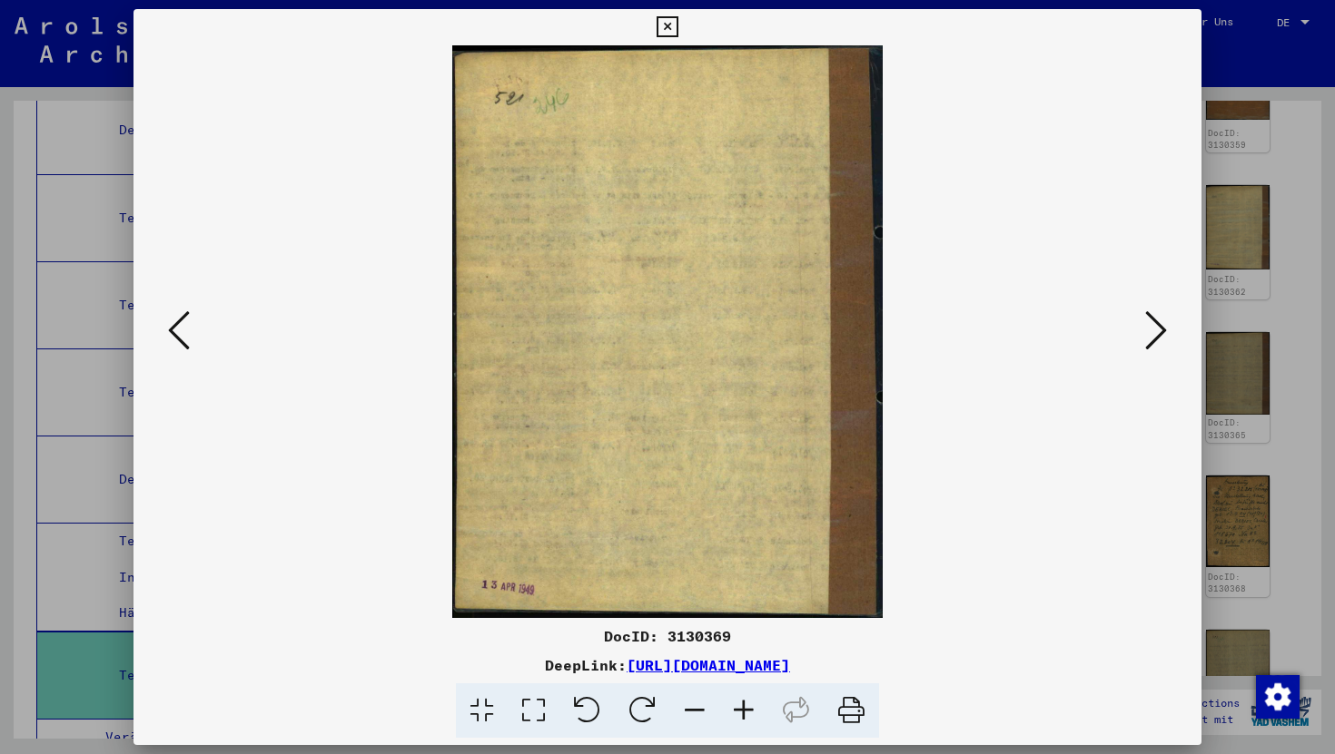
click at [1140, 344] on button at bounding box center [1155, 332] width 33 height 52
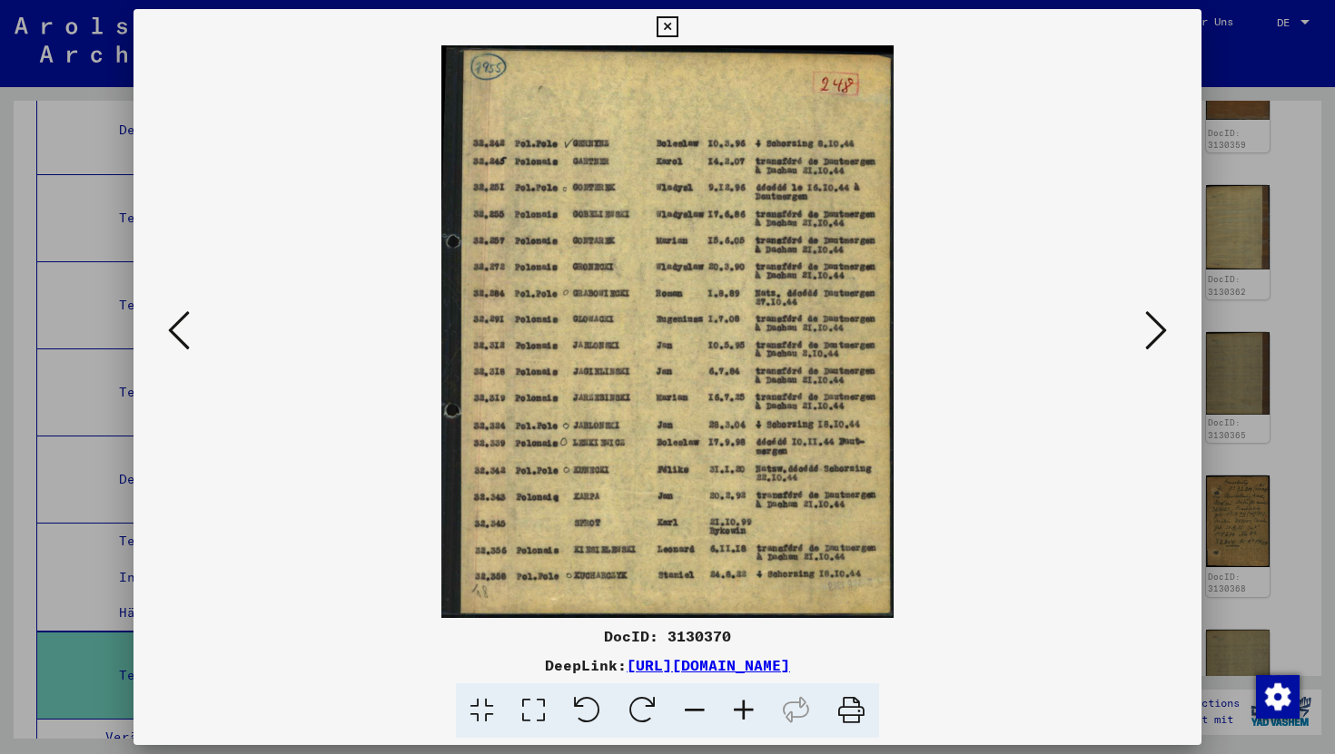
click at [1140, 344] on button at bounding box center [1155, 332] width 33 height 52
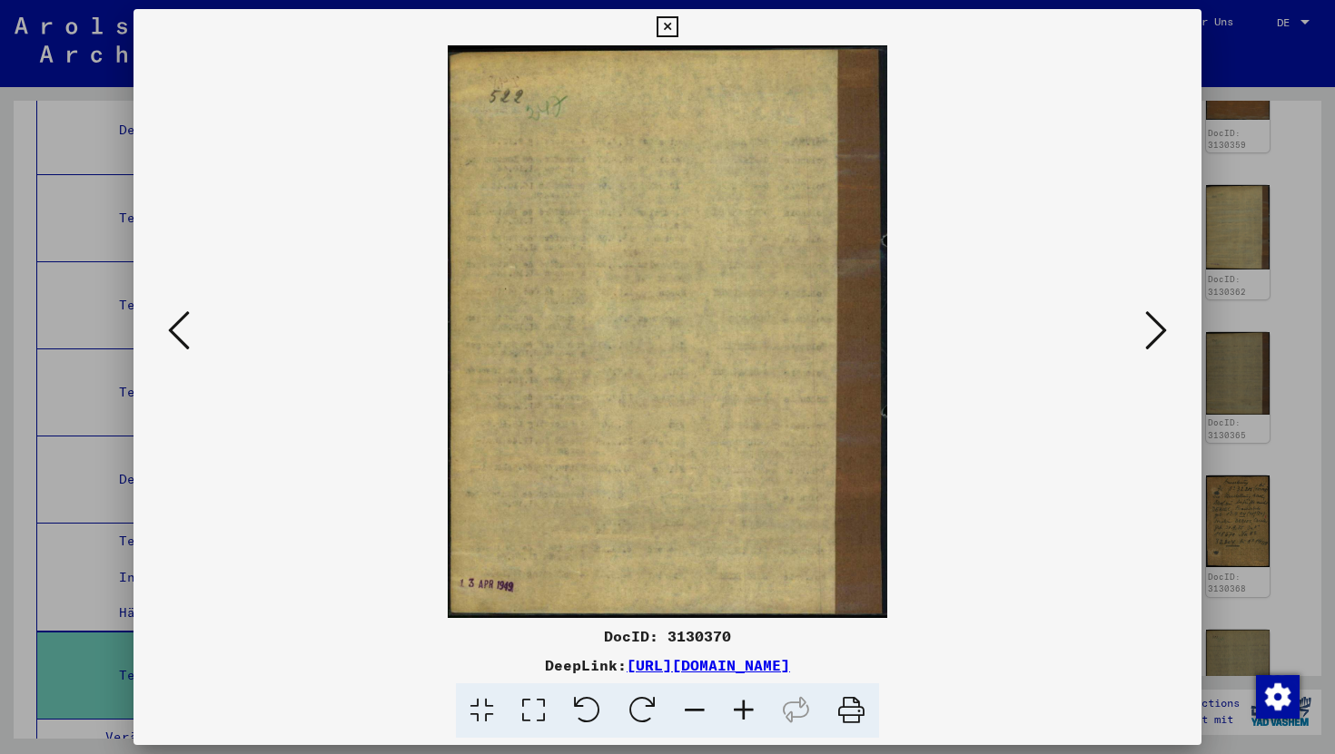
click at [1140, 344] on button at bounding box center [1155, 332] width 33 height 52
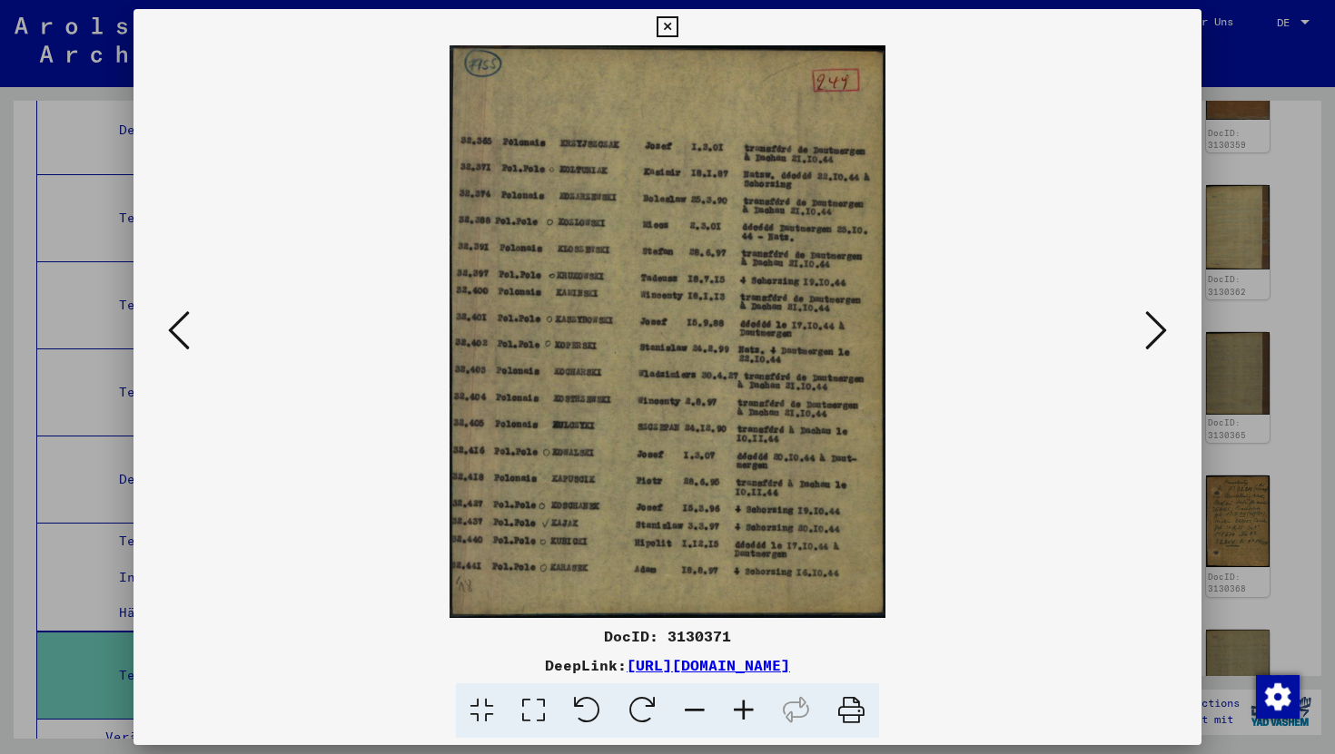
click at [1140, 344] on button at bounding box center [1155, 332] width 33 height 52
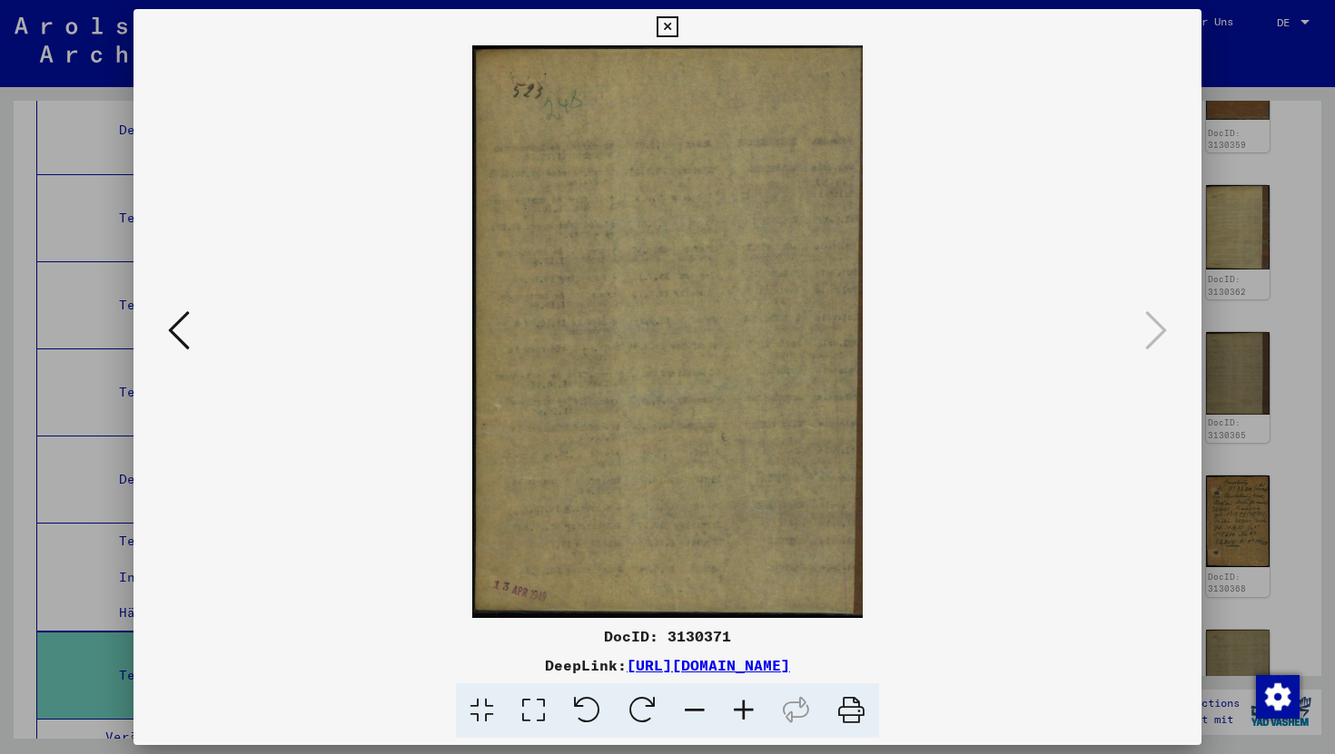
click at [666, 21] on icon at bounding box center [666, 27] width 21 height 22
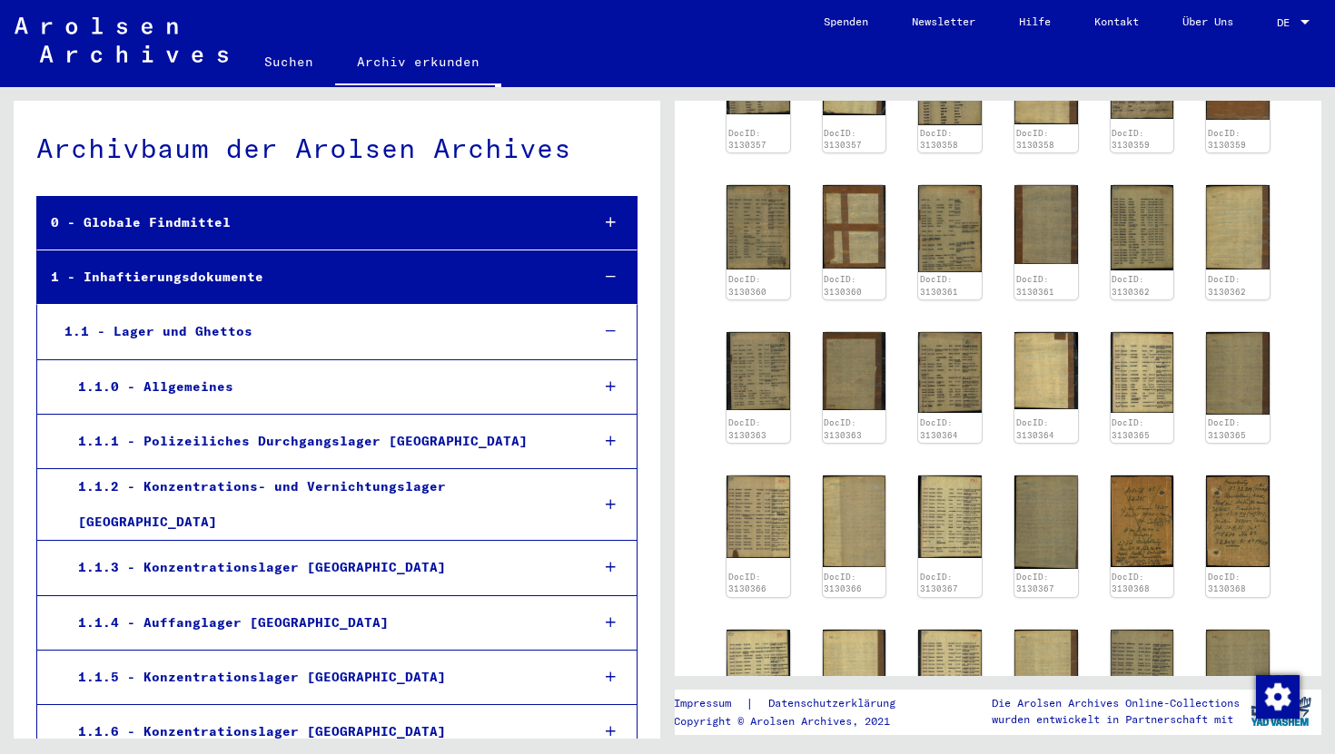
scroll to position [5, 0]
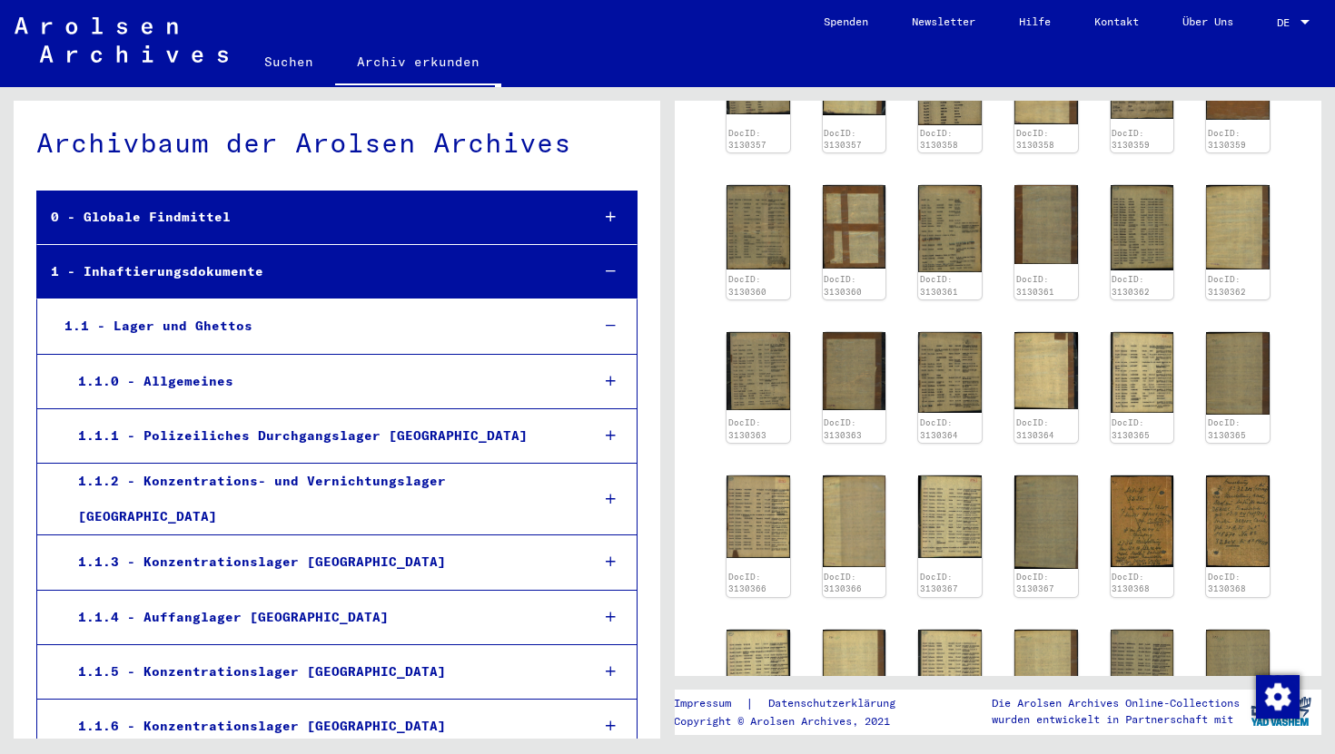
click at [290, 328] on div "1.1 - Lager und Ghettos" at bounding box center [313, 326] width 524 height 35
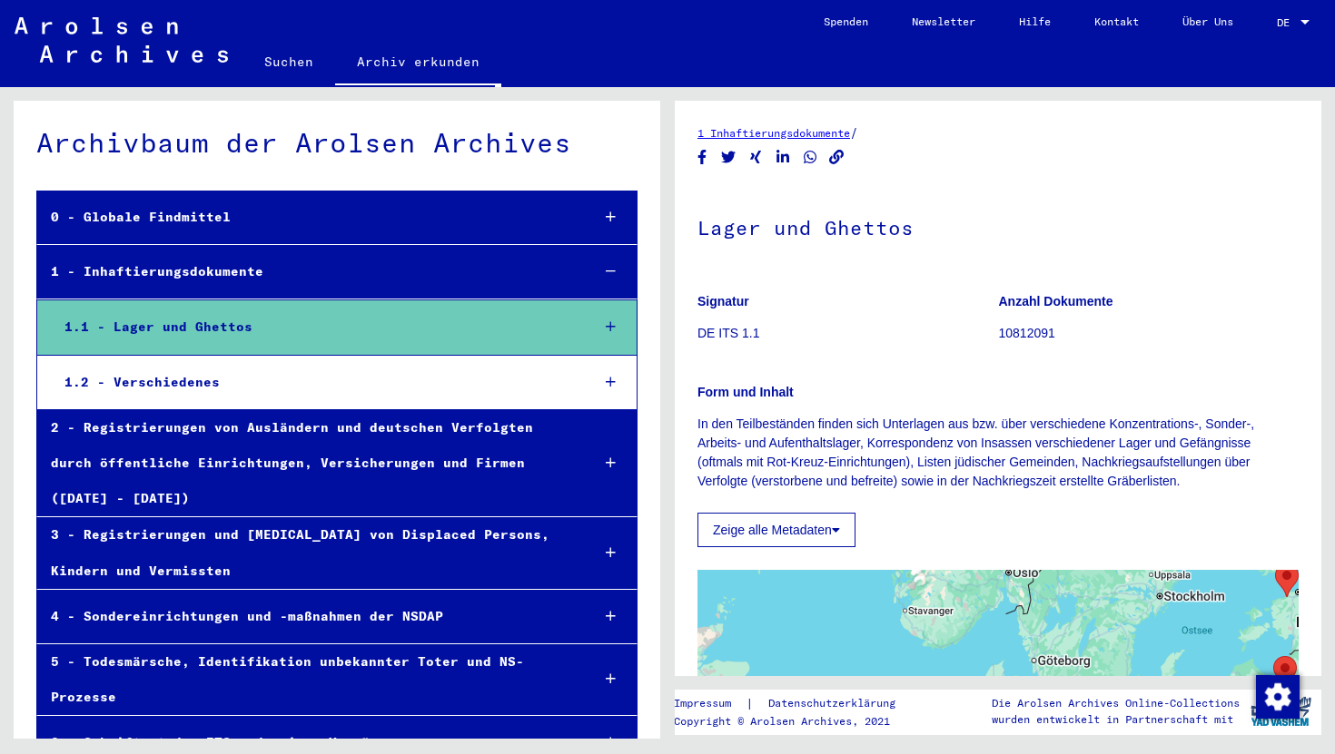
click at [611, 326] on icon at bounding box center [611, 326] width 10 height 13
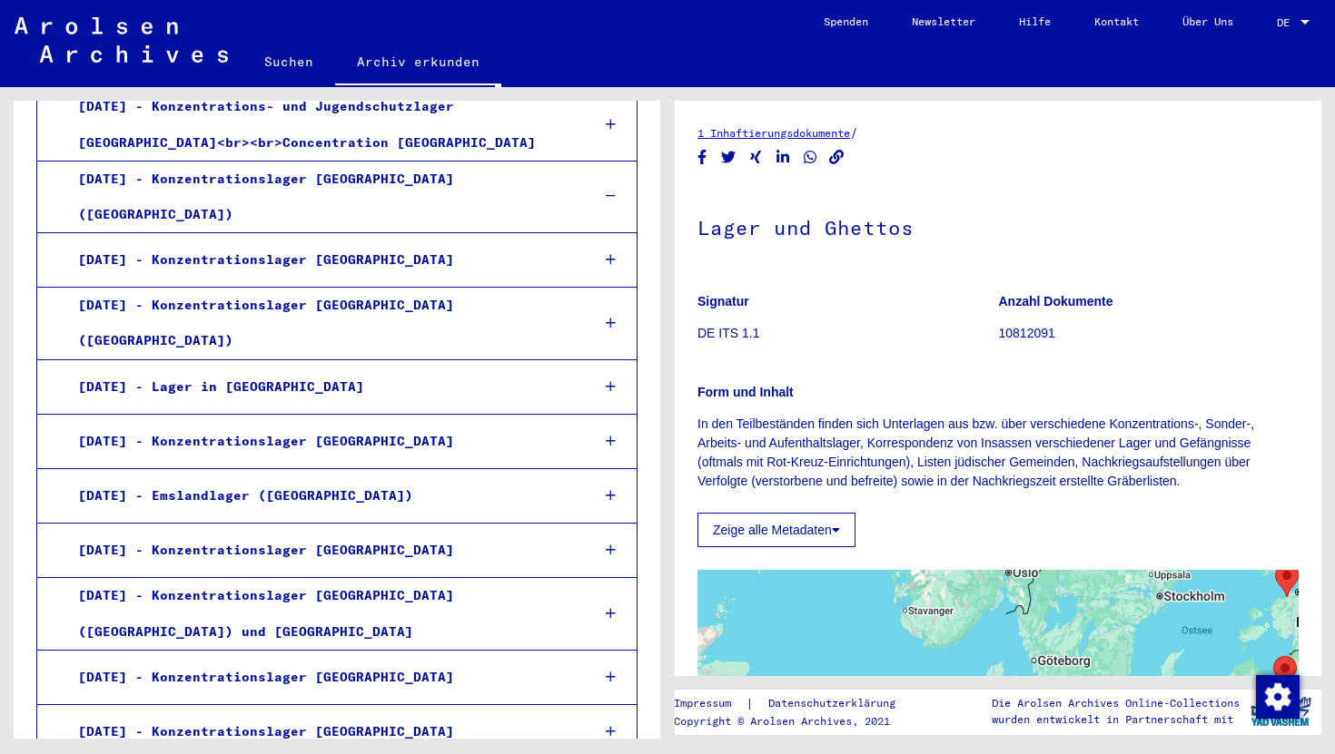
scroll to position [2186, 0]
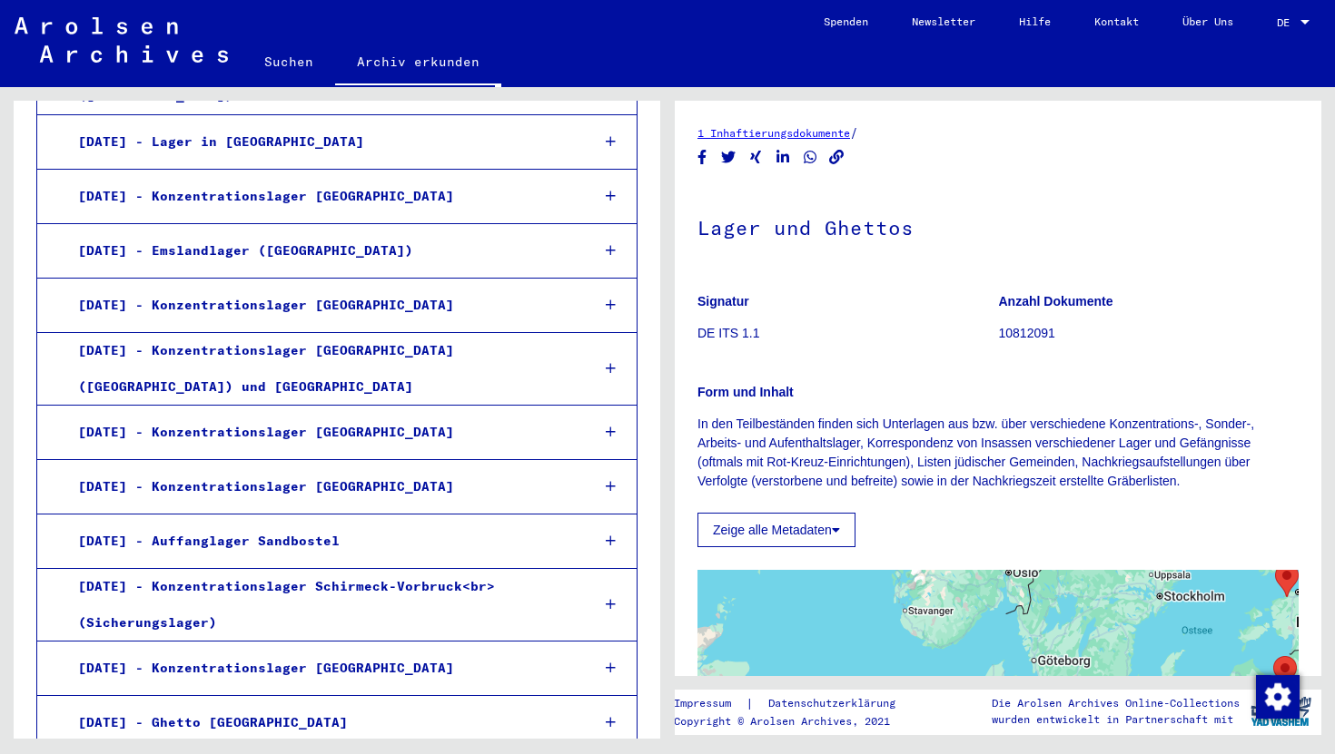
click at [612, 642] on div at bounding box center [610, 669] width 53 height 54
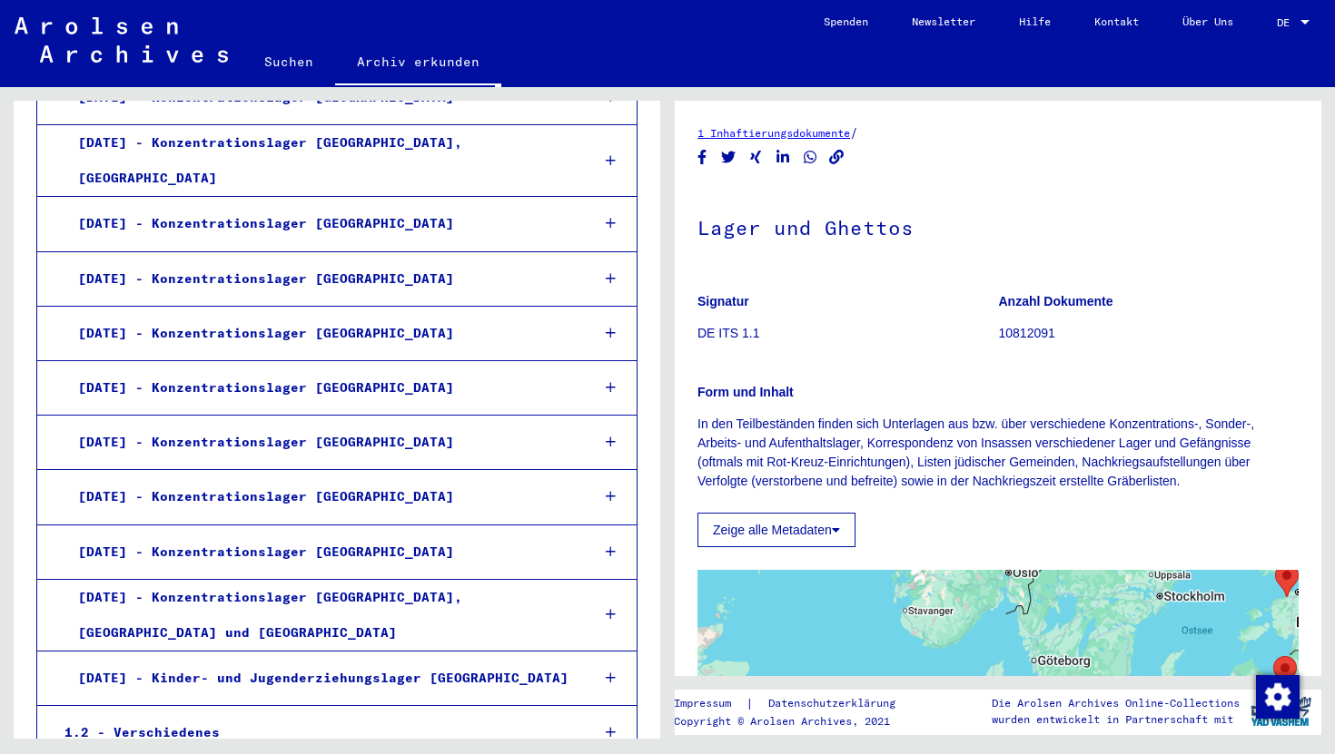
scroll to position [3760, 0]
click at [613, 670] on icon at bounding box center [611, 676] width 10 height 13
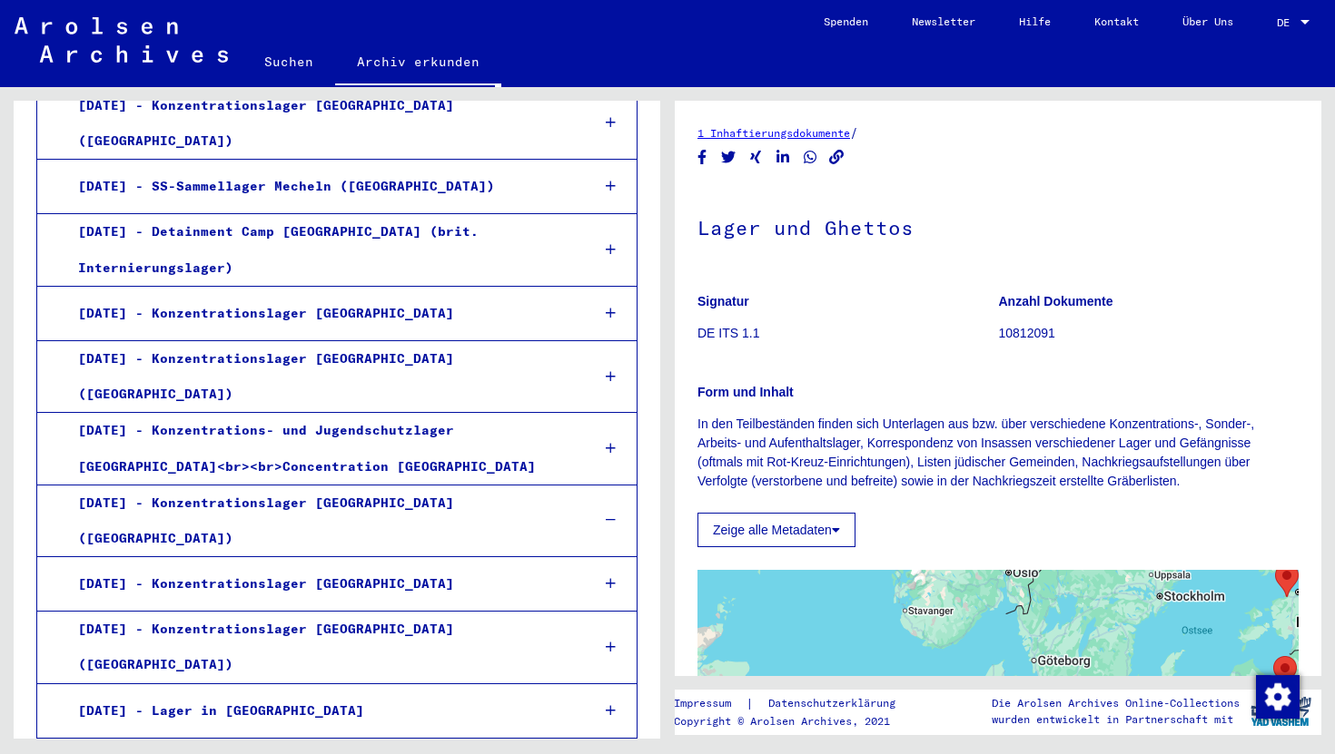
scroll to position [1618, 0]
click at [618, 492] on div at bounding box center [610, 519] width 53 height 54
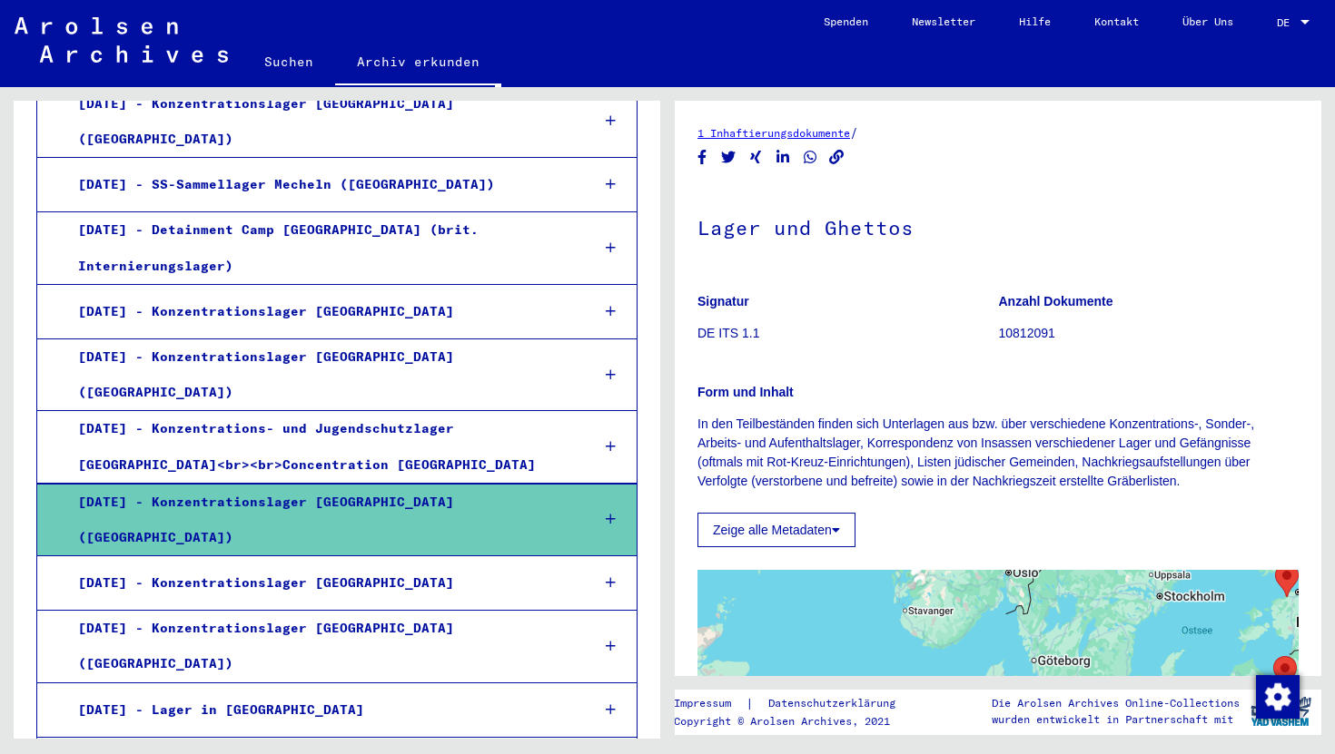
click at [612, 513] on icon at bounding box center [611, 519] width 10 height 13
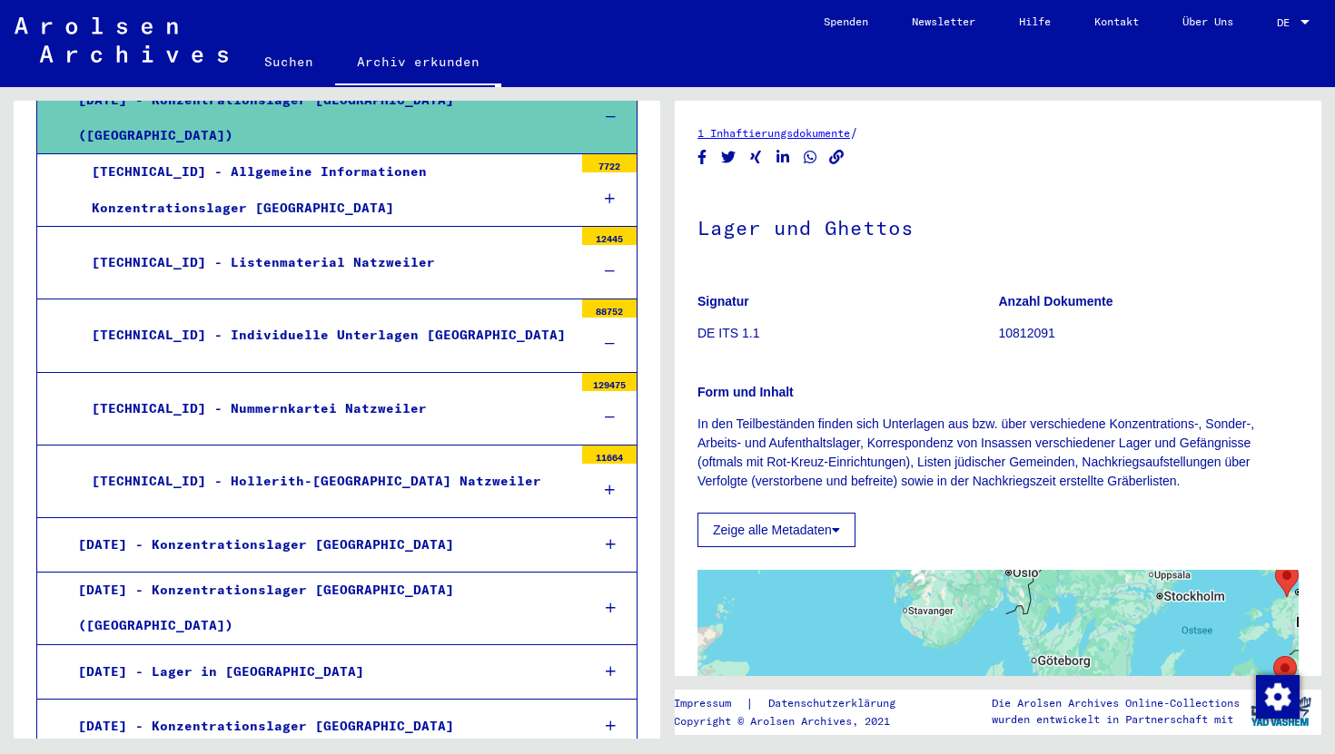
scroll to position [2018, 0]
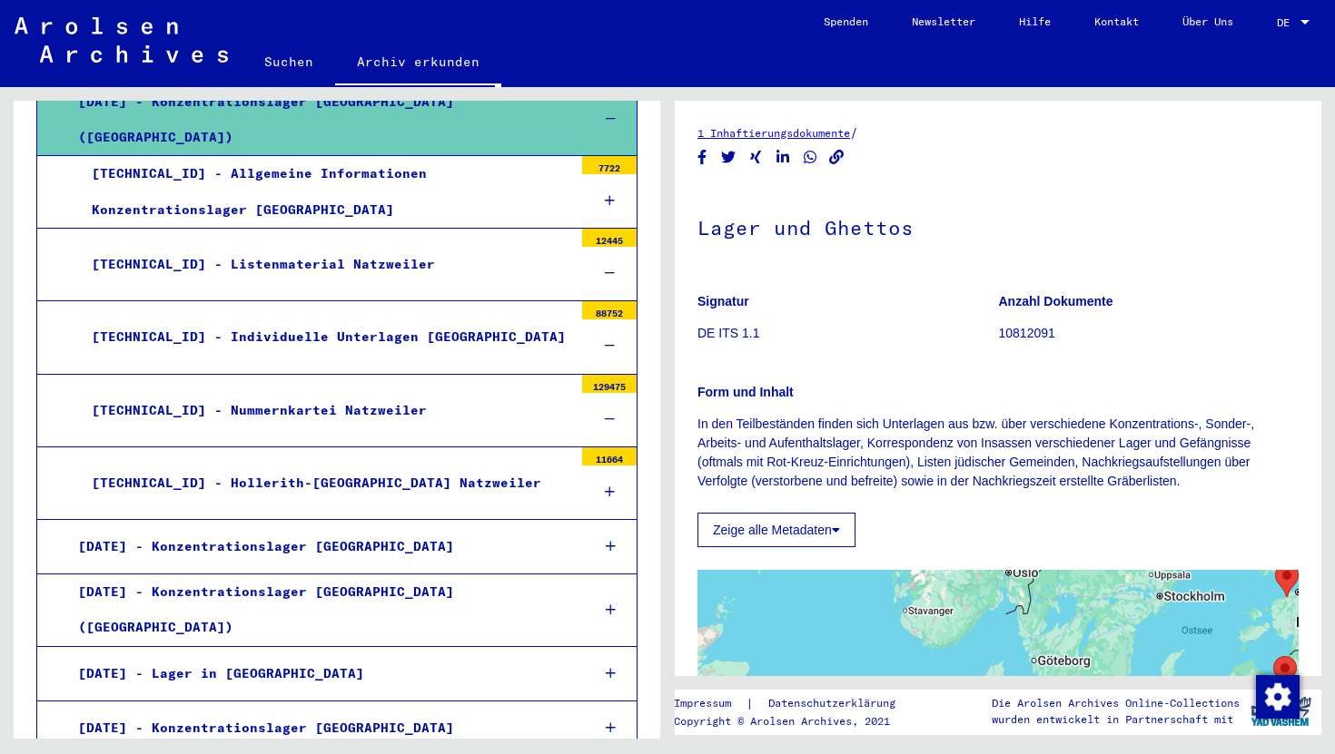
click at [610, 466] on div at bounding box center [609, 493] width 54 height 54
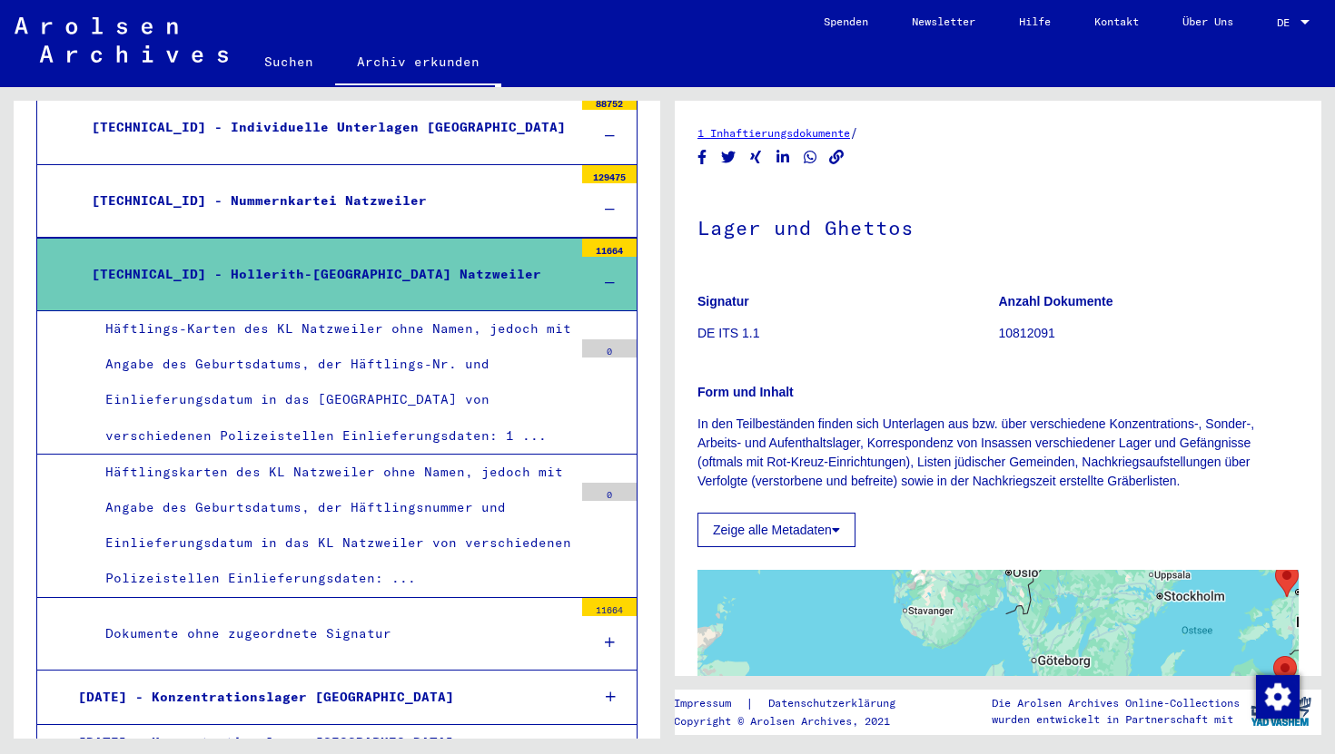
scroll to position [2254, 0]
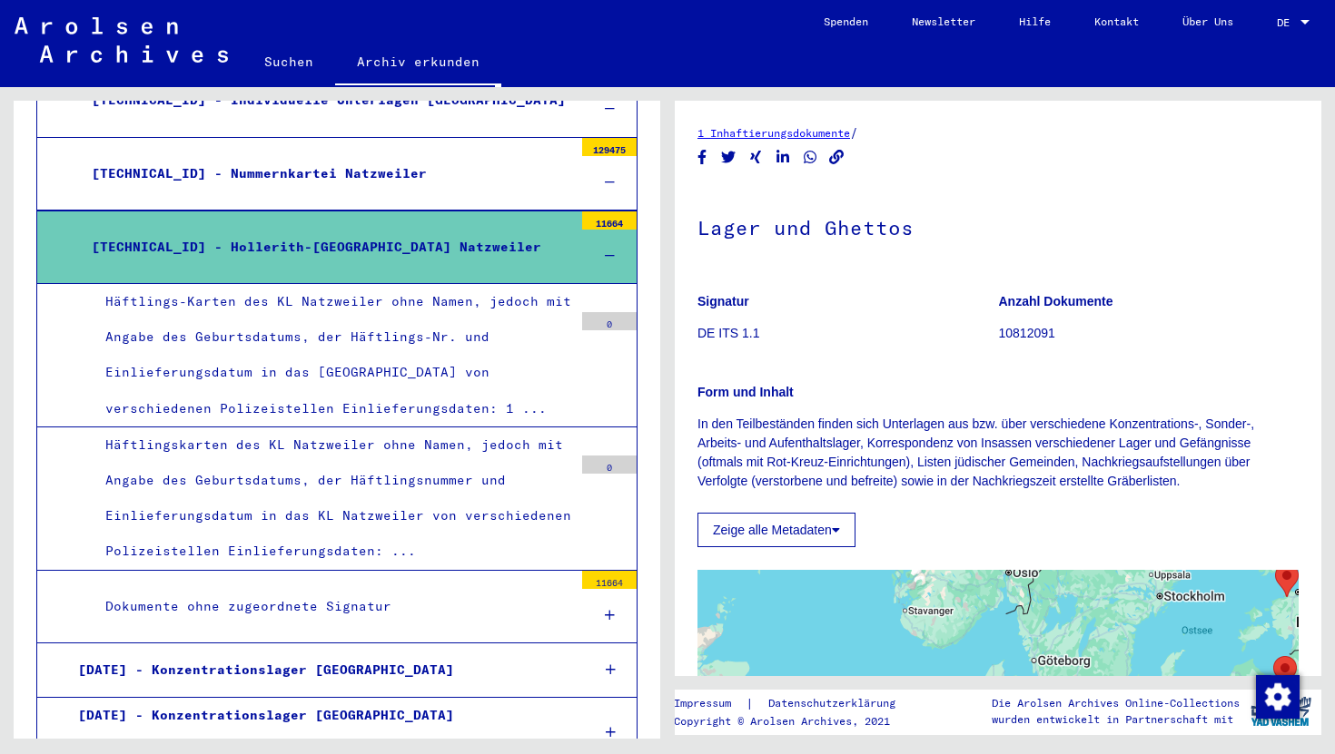
click at [329, 589] on div "Dokumente ohne zugeordnete Signatur" at bounding box center [332, 606] width 481 height 35
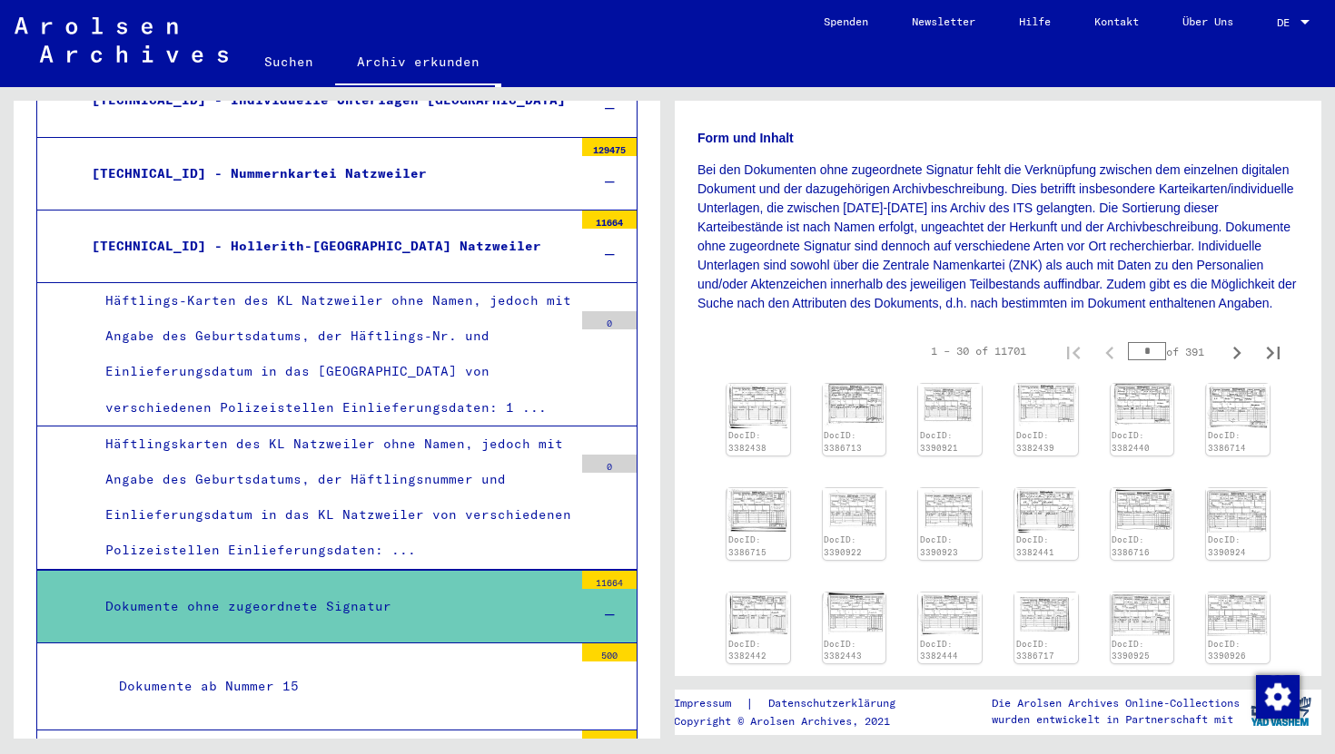
scroll to position [288, 0]
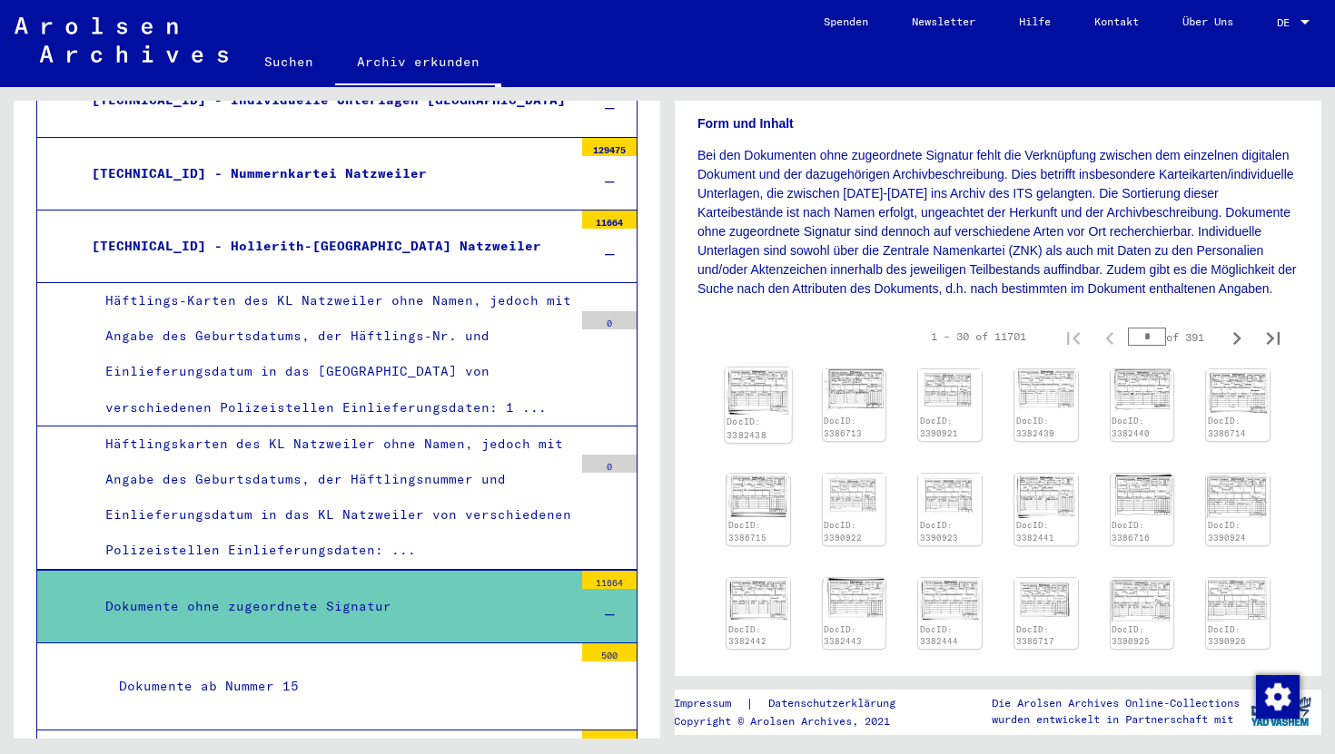
click at [779, 395] on img at bounding box center [758, 391] width 66 height 46
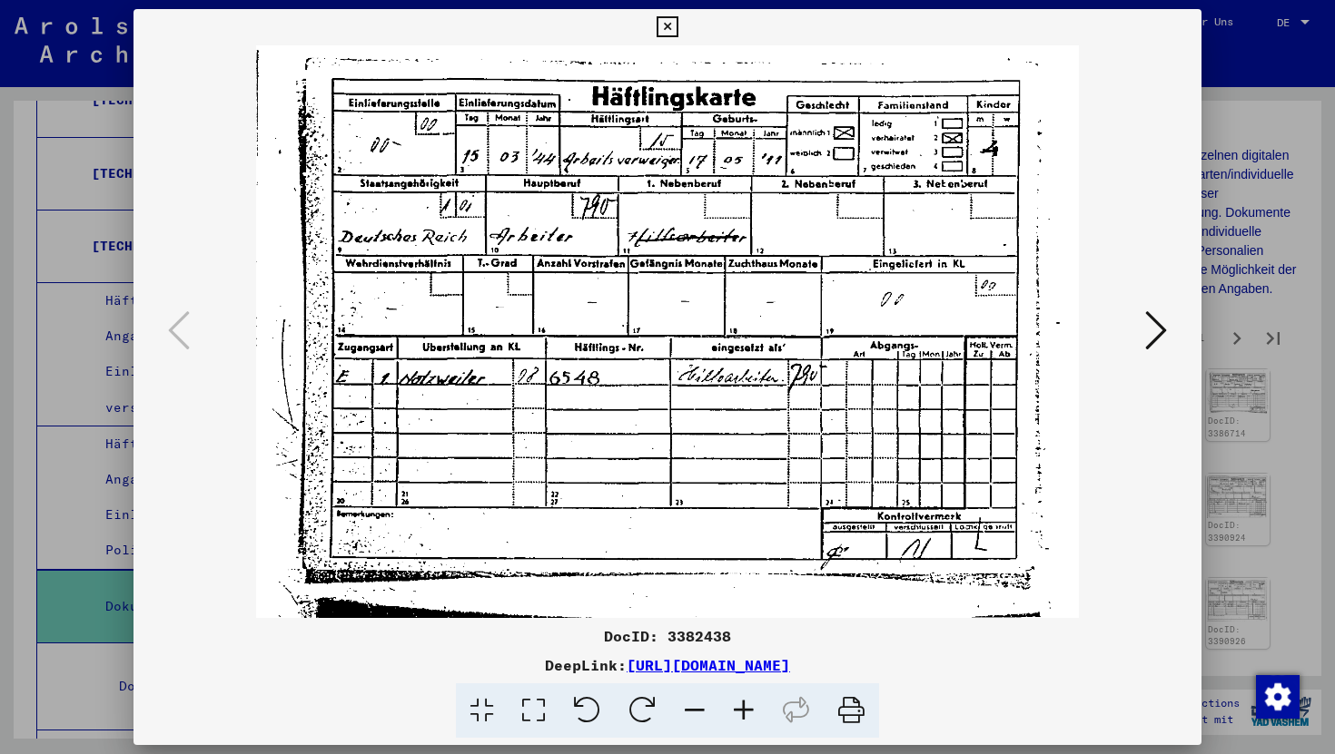
click at [1153, 335] on icon at bounding box center [1156, 331] width 22 height 44
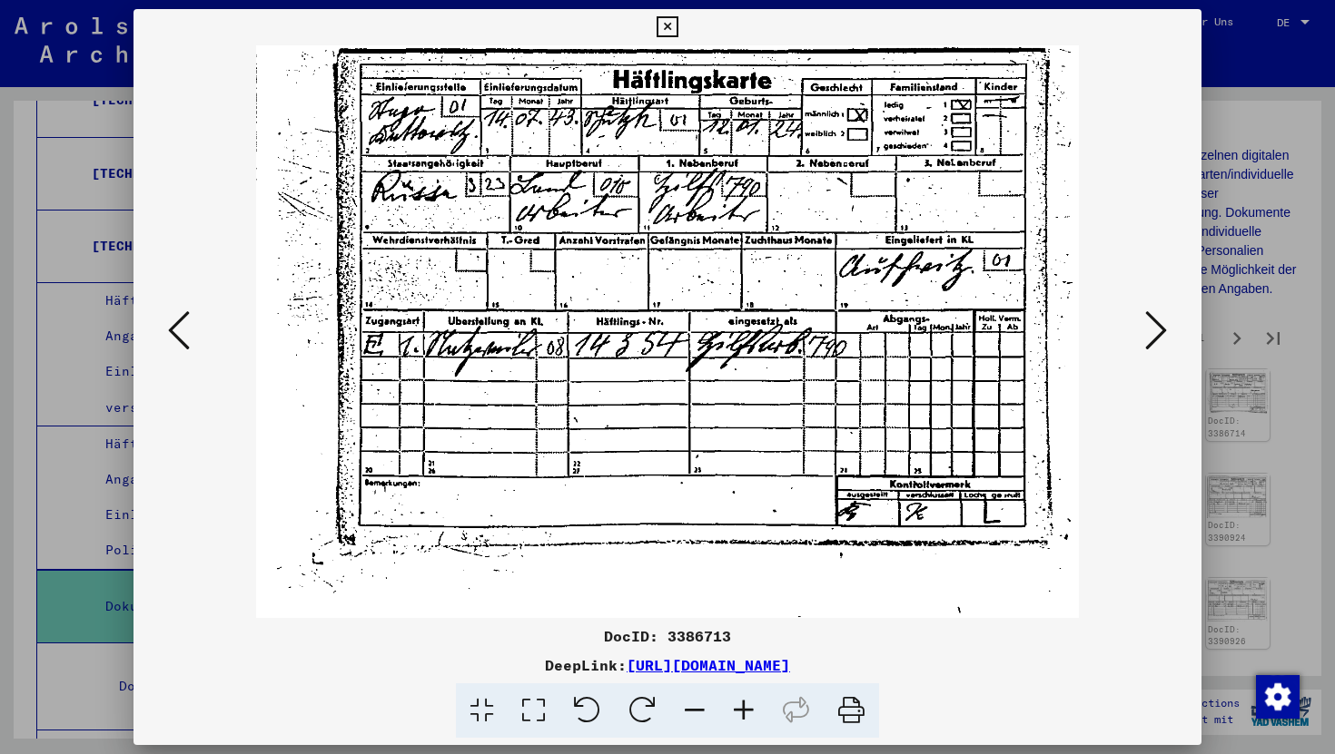
click at [1153, 335] on icon at bounding box center [1156, 331] width 22 height 44
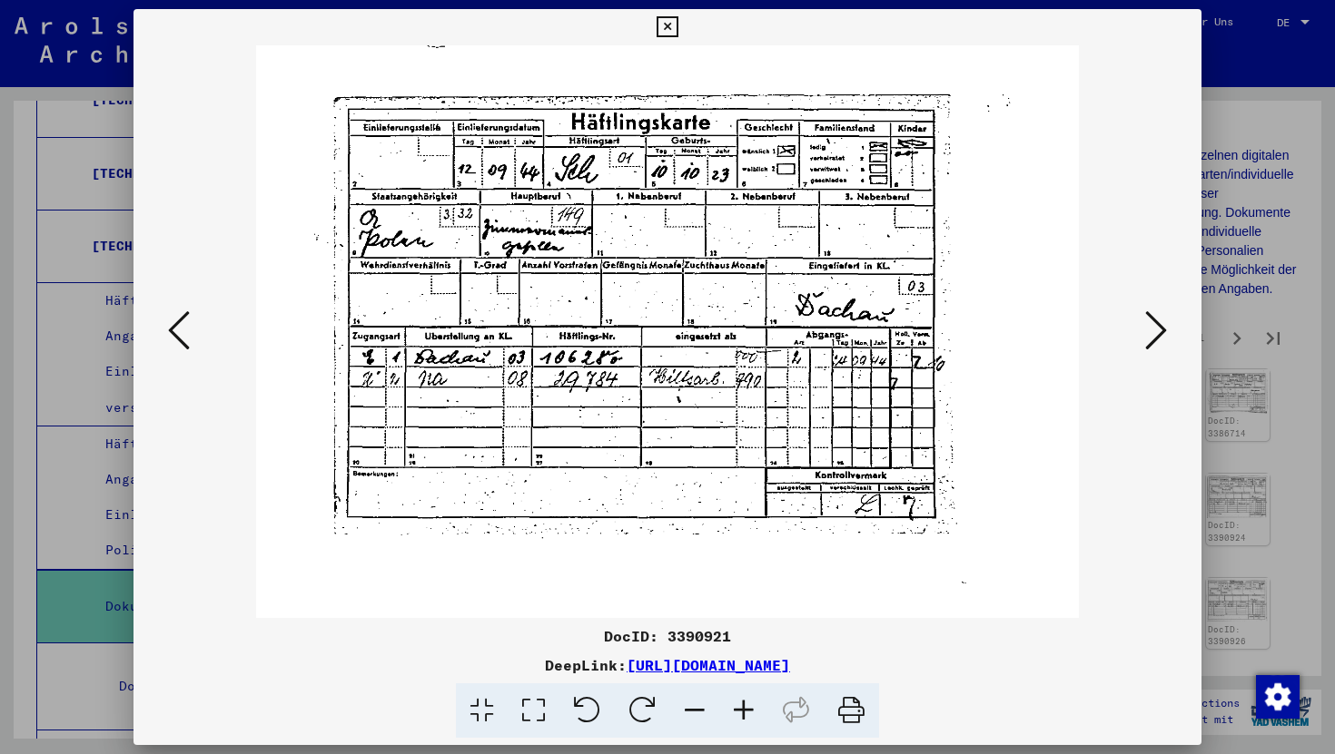
click at [1153, 335] on icon at bounding box center [1156, 331] width 22 height 44
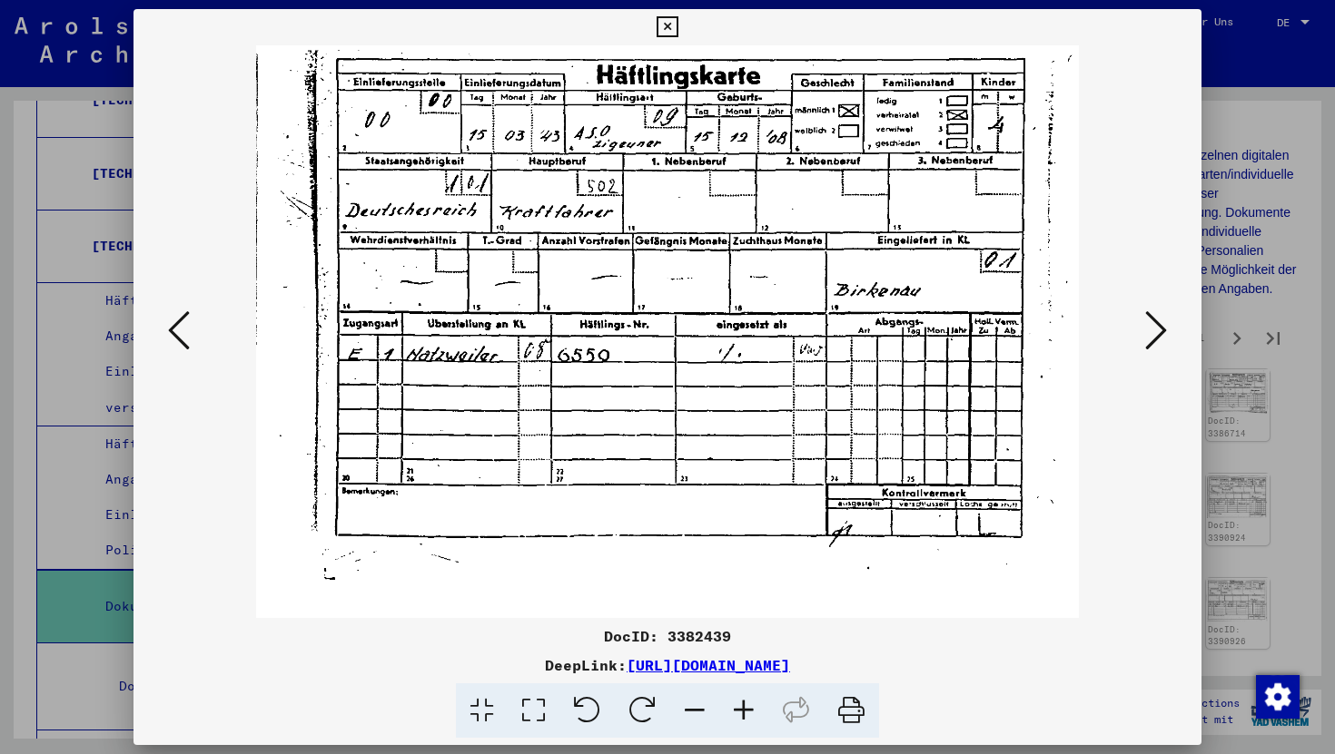
click at [1153, 335] on icon at bounding box center [1156, 331] width 22 height 44
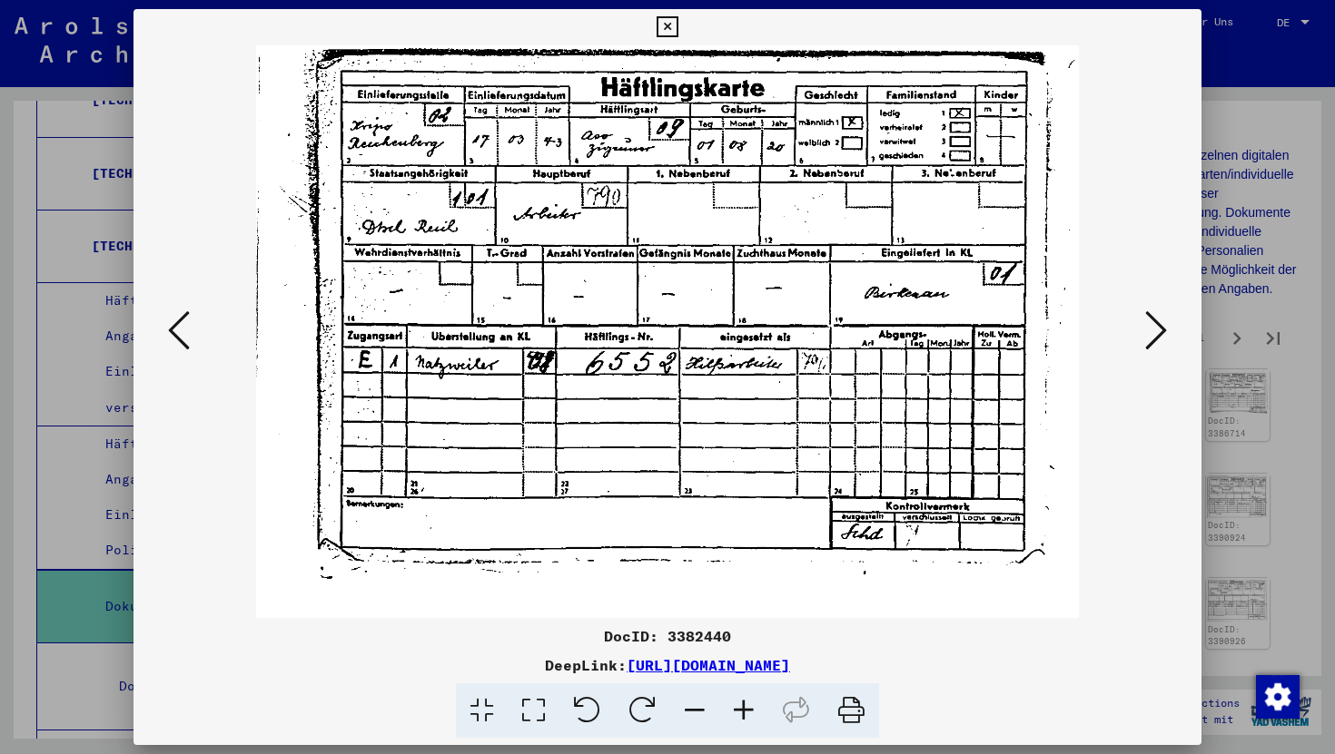
click at [1153, 335] on icon at bounding box center [1156, 331] width 22 height 44
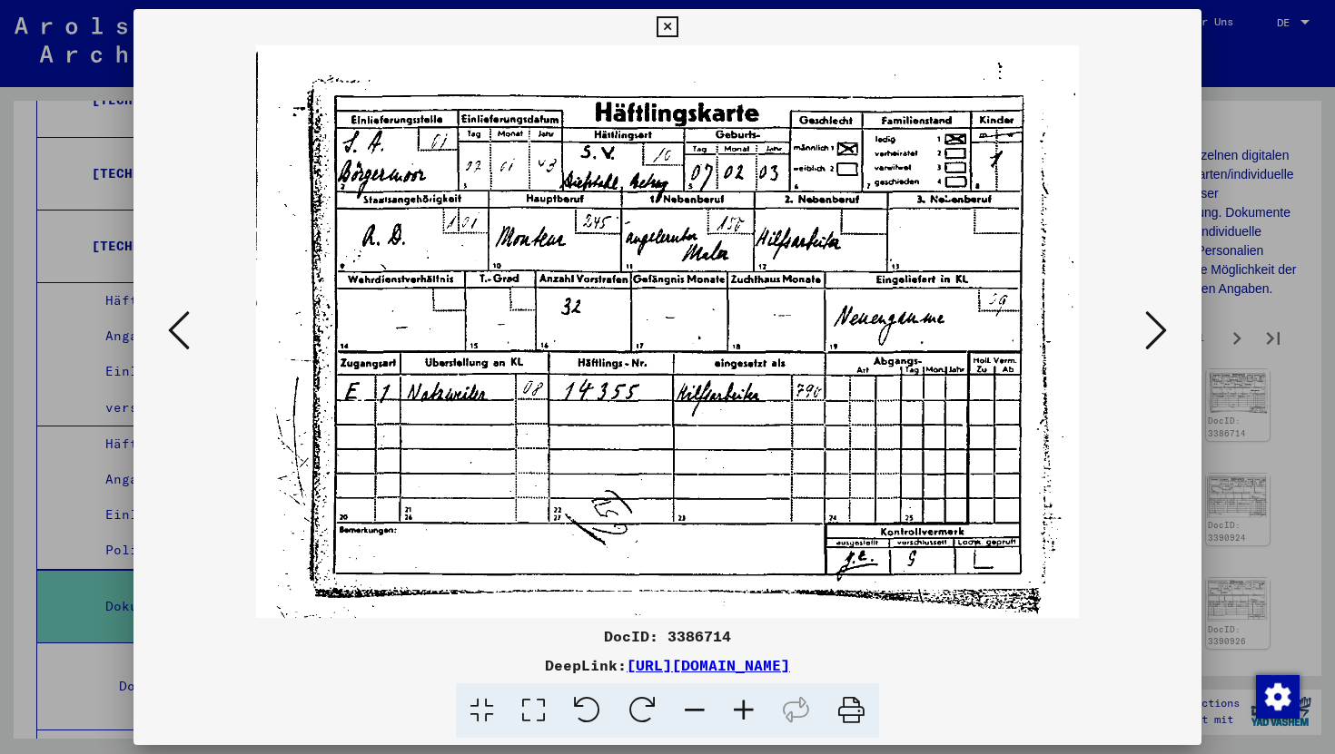
click at [1153, 335] on icon at bounding box center [1156, 331] width 22 height 44
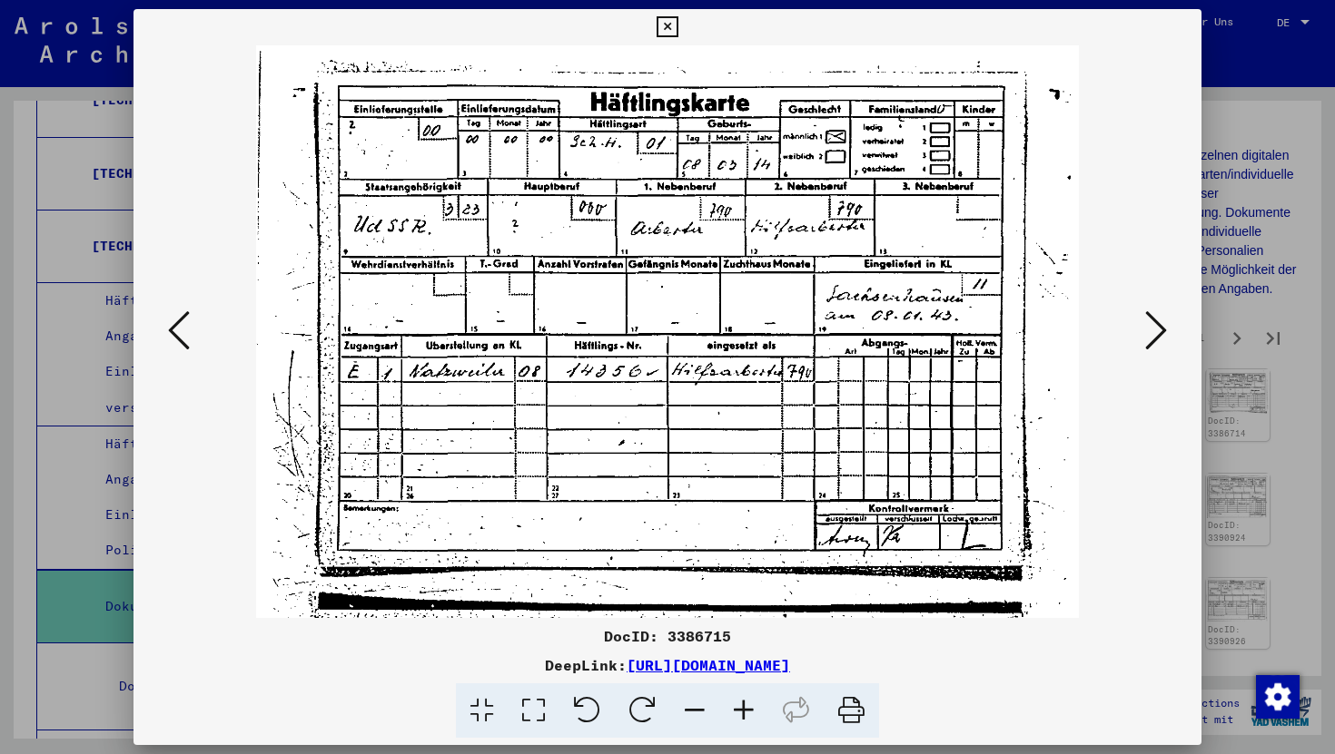
click at [667, 18] on icon at bounding box center [666, 27] width 21 height 22
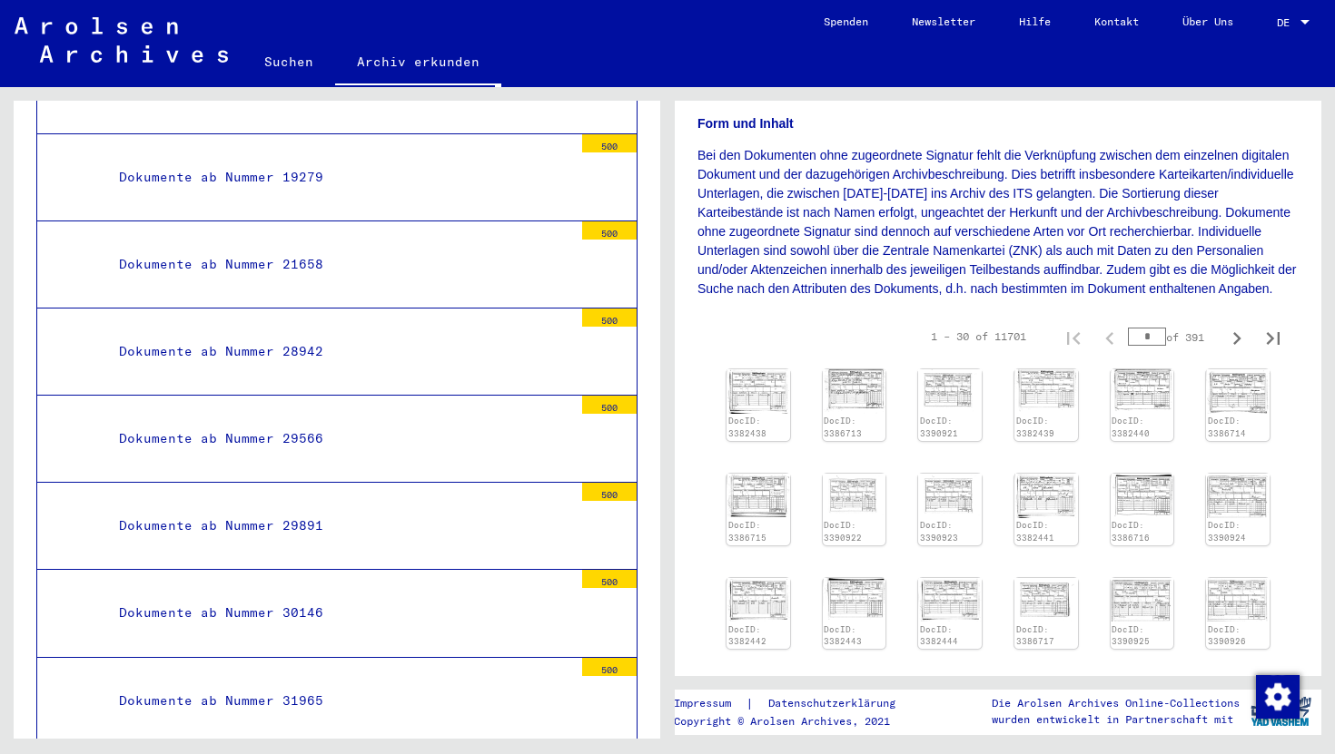
scroll to position [4077, 0]
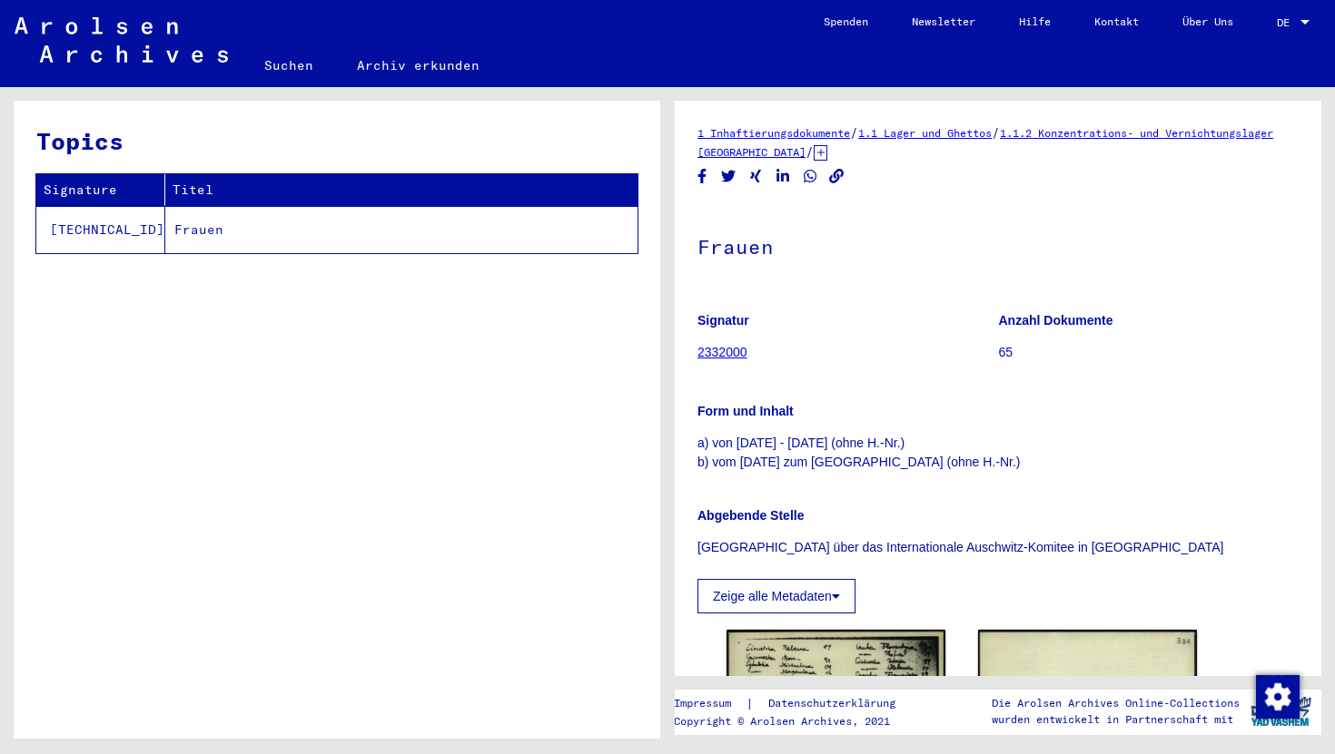
scroll to position [319, 0]
